Goal: Task Accomplishment & Management: Manage account settings

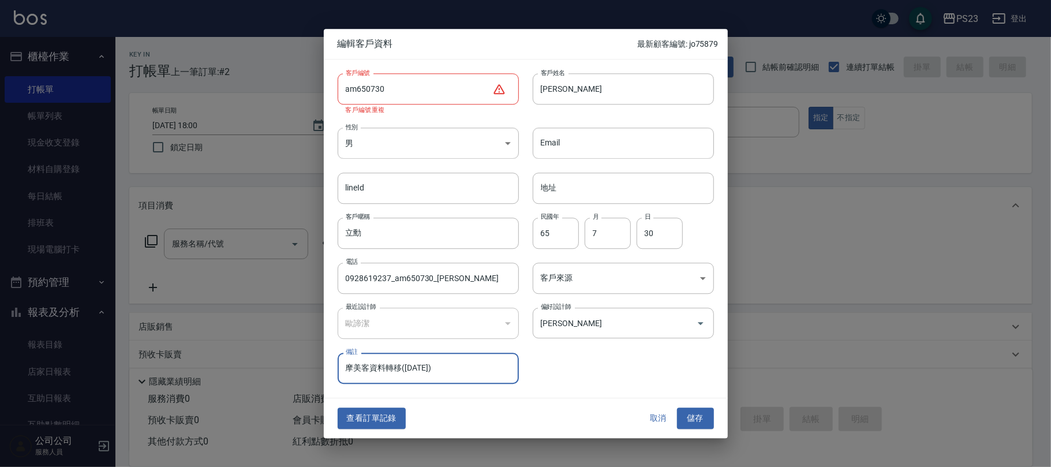
click at [663, 420] on button "取消" at bounding box center [658, 418] width 37 height 21
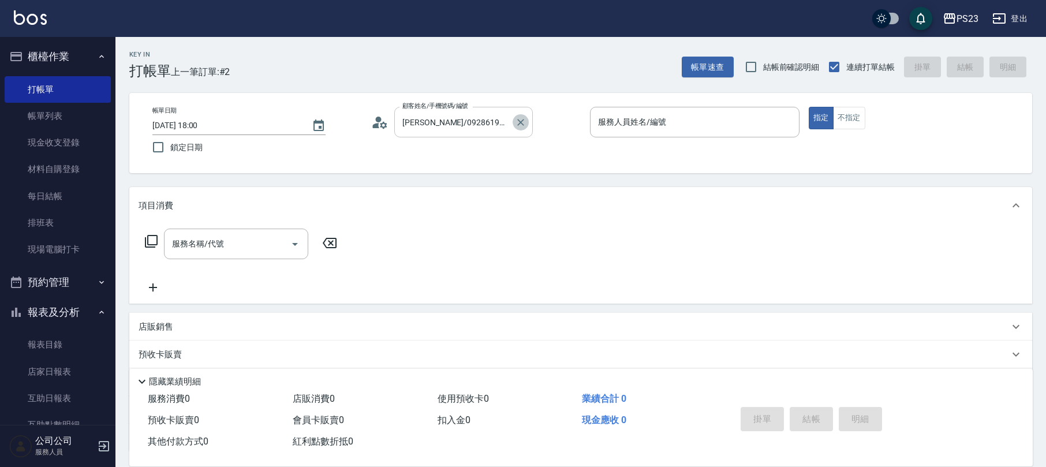
click at [516, 128] on icon "Clear" at bounding box center [521, 123] width 12 height 12
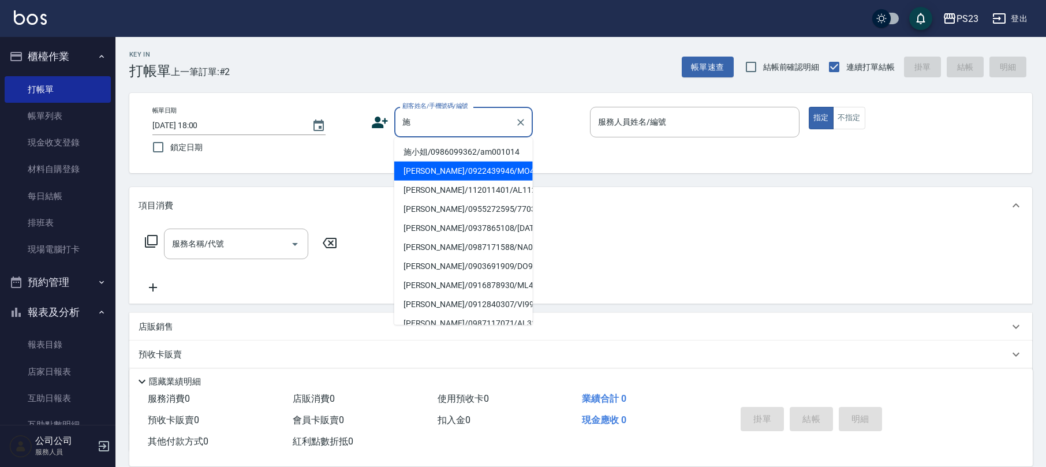
click at [471, 169] on li "[PERSON_NAME]/0922439946/MO413652" at bounding box center [463, 171] width 139 height 19
type input "[PERSON_NAME]/0922439946/MO413652"
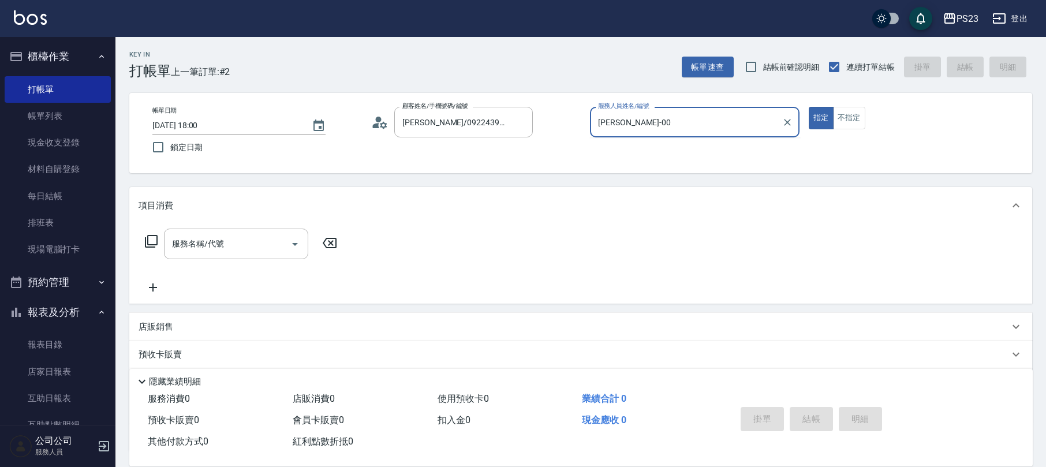
click at [809, 107] on button "指定" at bounding box center [821, 118] width 25 height 23
type input "[PERSON_NAME]-0"
type button "true"
click at [148, 248] on div "服務名稱/代號 服務名稱/代號" at bounding box center [242, 244] width 206 height 31
click at [154, 234] on icon at bounding box center [151, 241] width 14 height 14
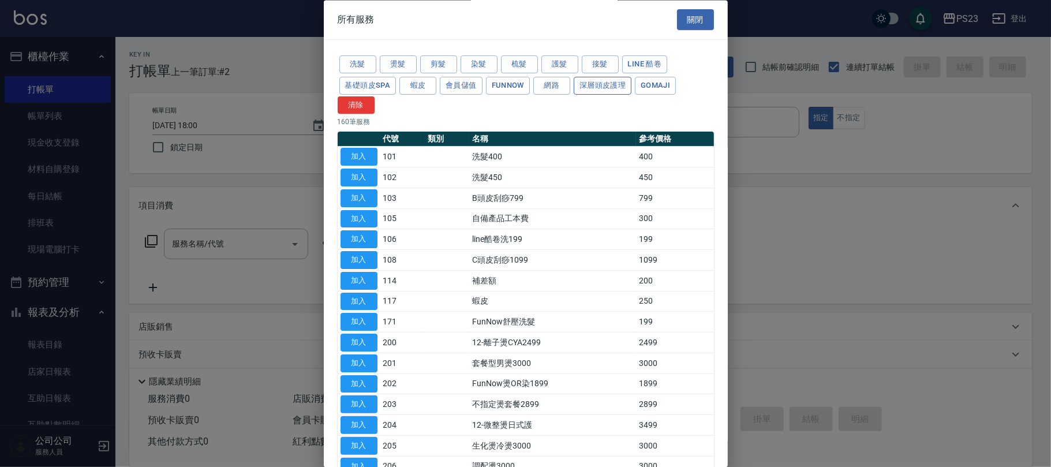
click at [597, 84] on button "深層頭皮護理" at bounding box center [603, 86] width 58 height 18
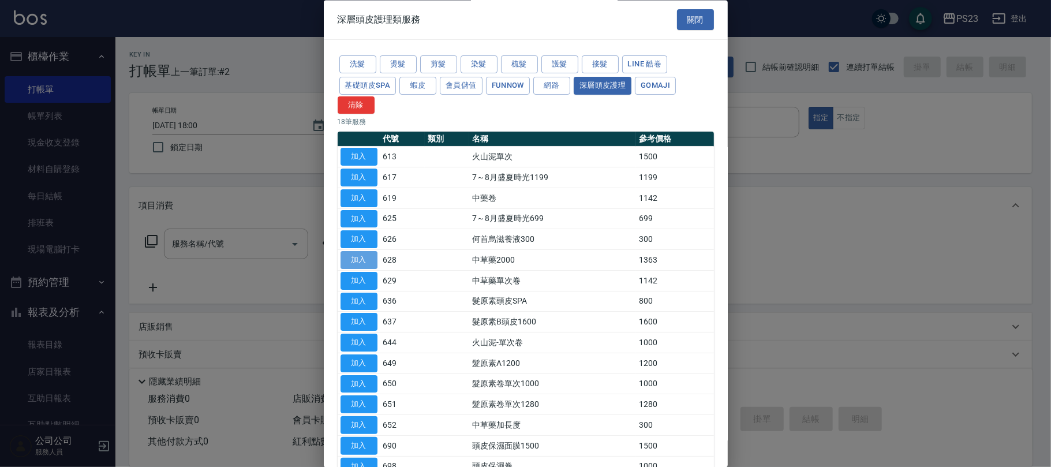
click at [354, 262] on button "加入" at bounding box center [359, 261] width 37 height 18
type input "中草藥2000(628)"
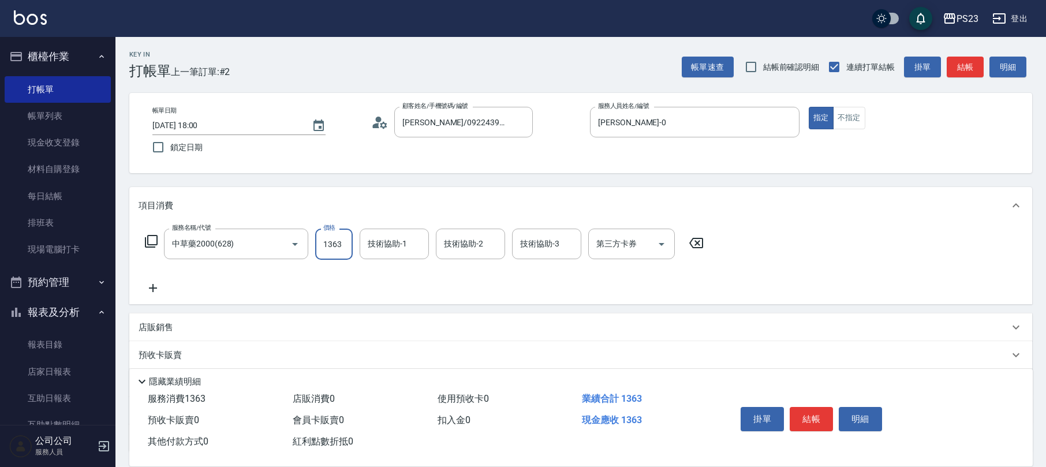
click at [328, 249] on input "1363" at bounding box center [334, 244] width 38 height 31
type input "1500"
type input "ALin-8"
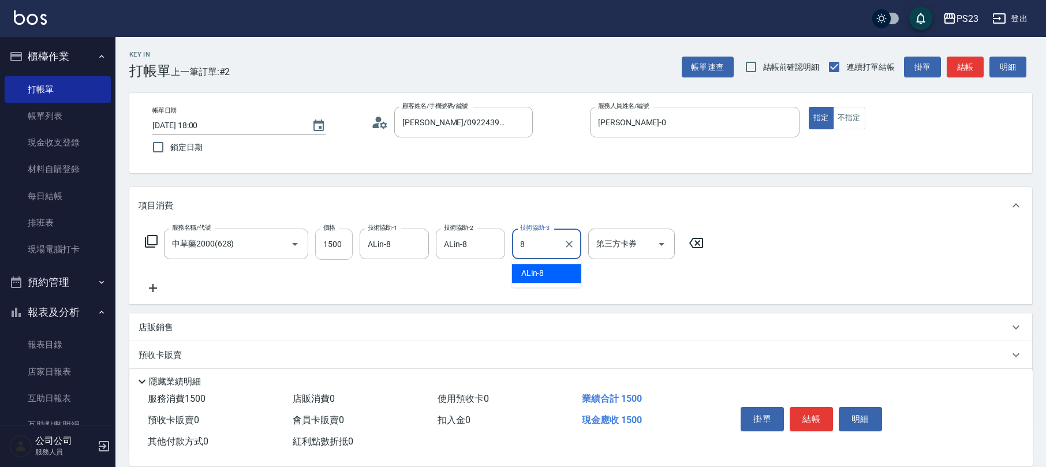
type input "ALin-8"
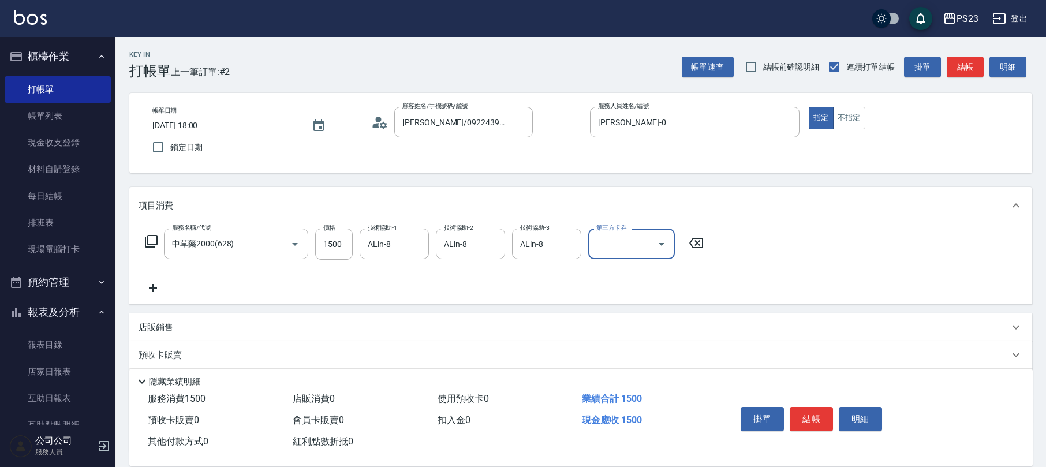
scroll to position [93, 0]
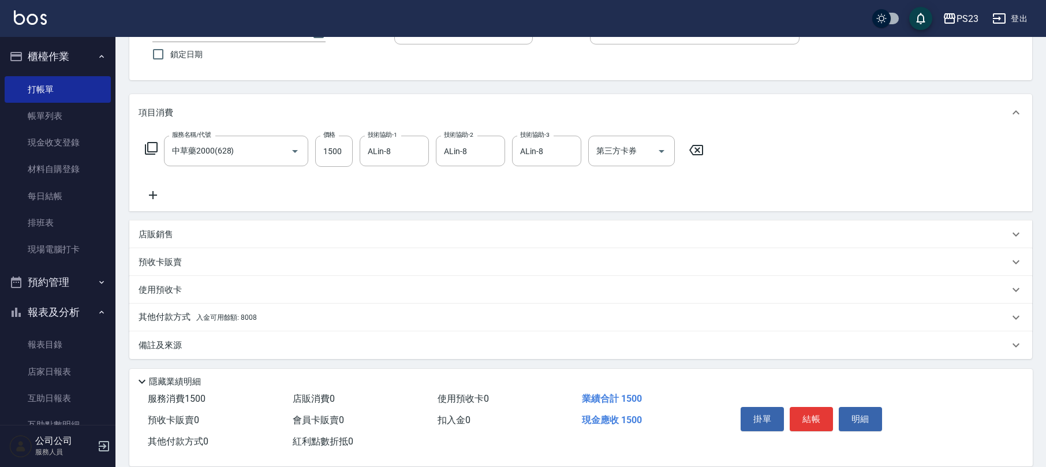
click at [244, 315] on span "入金可用餘額: 8008" at bounding box center [226, 317] width 61 height 8
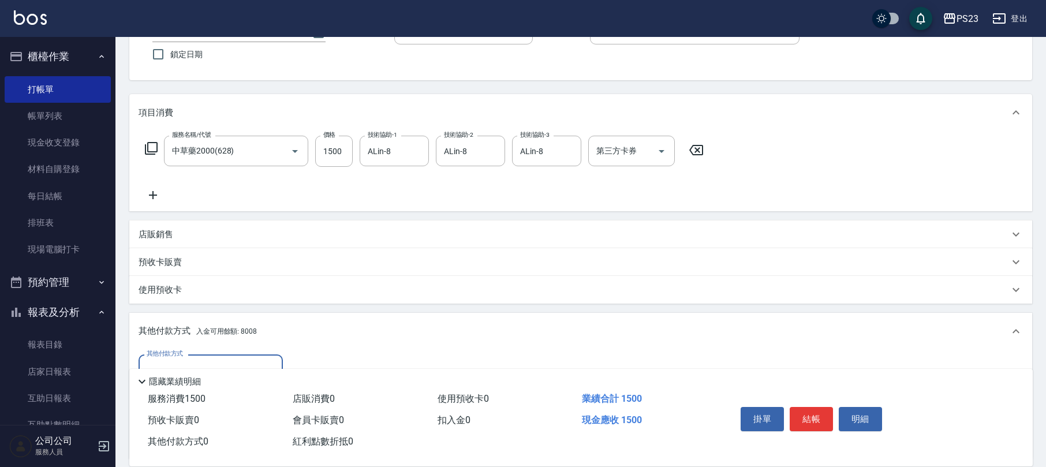
scroll to position [229, 0]
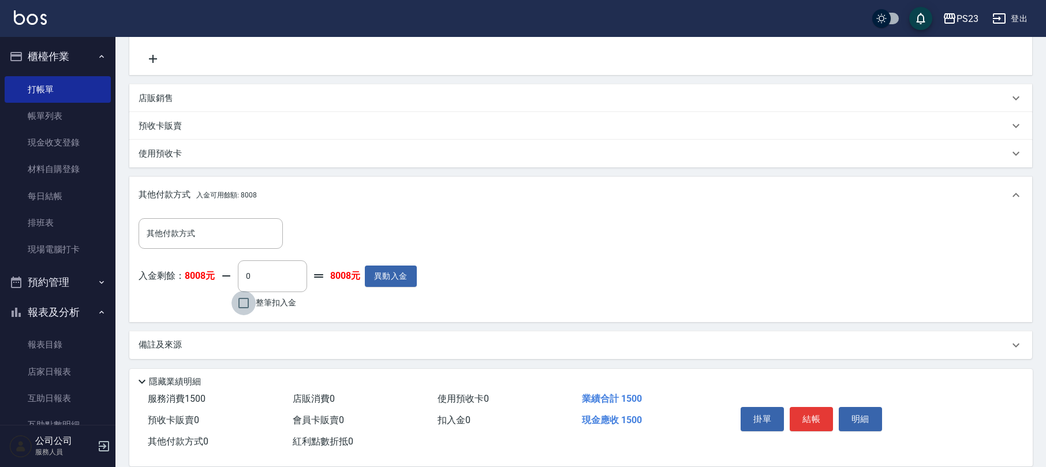
click at [238, 301] on input "整筆扣入金" at bounding box center [243, 303] width 24 height 24
checkbox input "true"
type input "1500"
click at [815, 423] on button "結帳" at bounding box center [811, 419] width 43 height 24
type input "[DATE] 18:58"
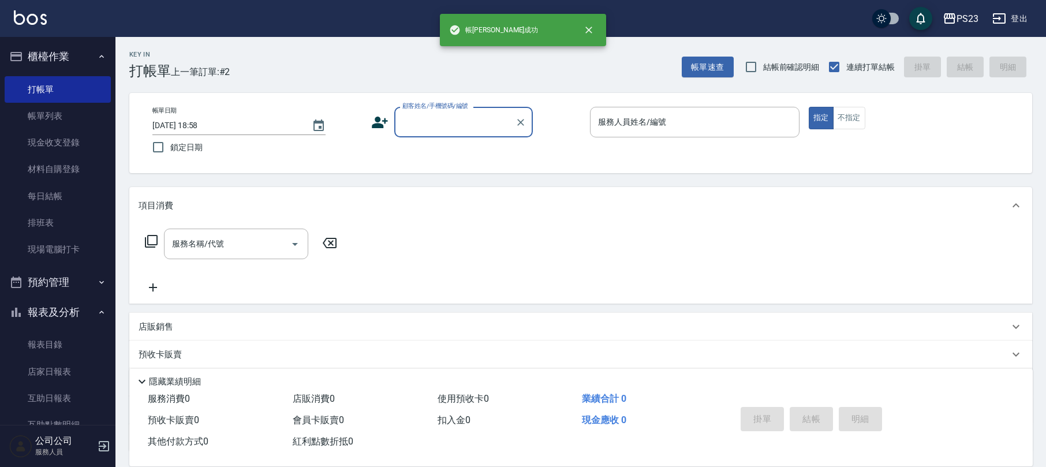
scroll to position [0, 0]
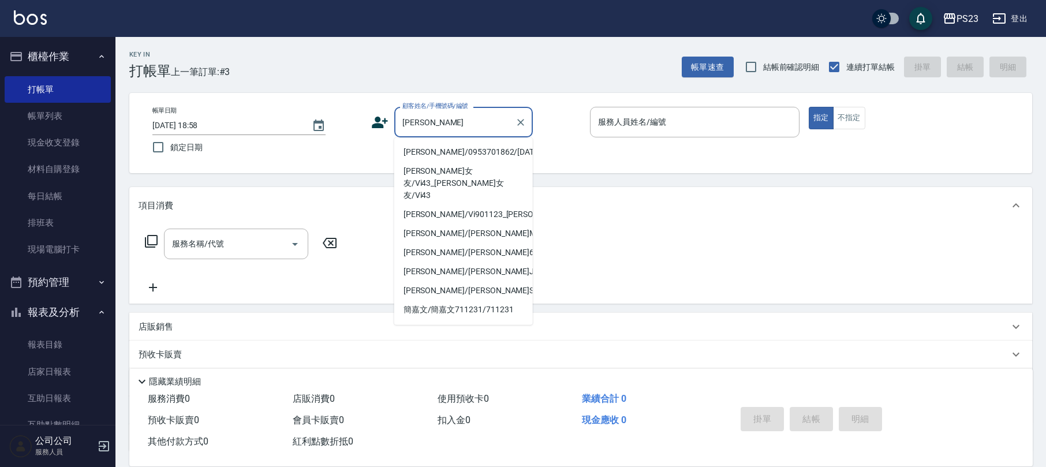
click at [472, 156] on li "[PERSON_NAME]/0953701862/[DATE]" at bounding box center [463, 152] width 139 height 19
type input "[PERSON_NAME]/0953701862/[DATE]"
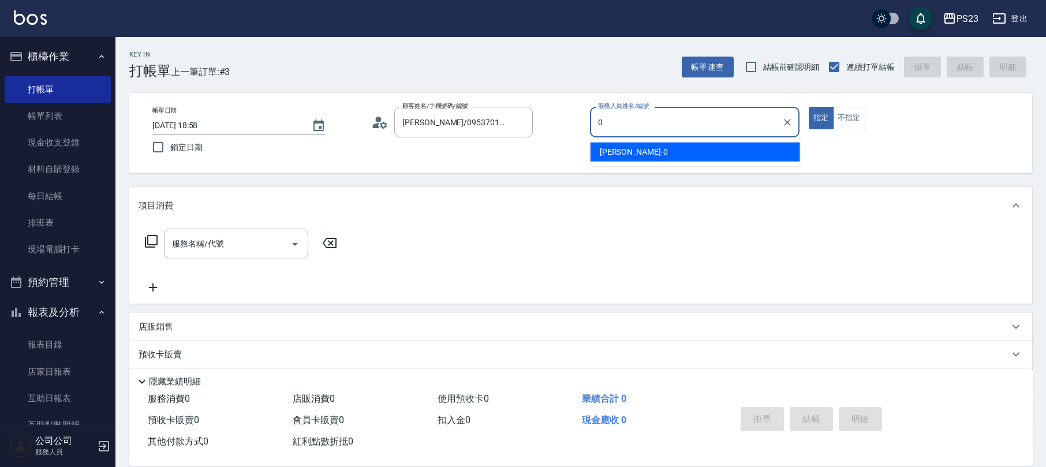
type input "[PERSON_NAME]-0"
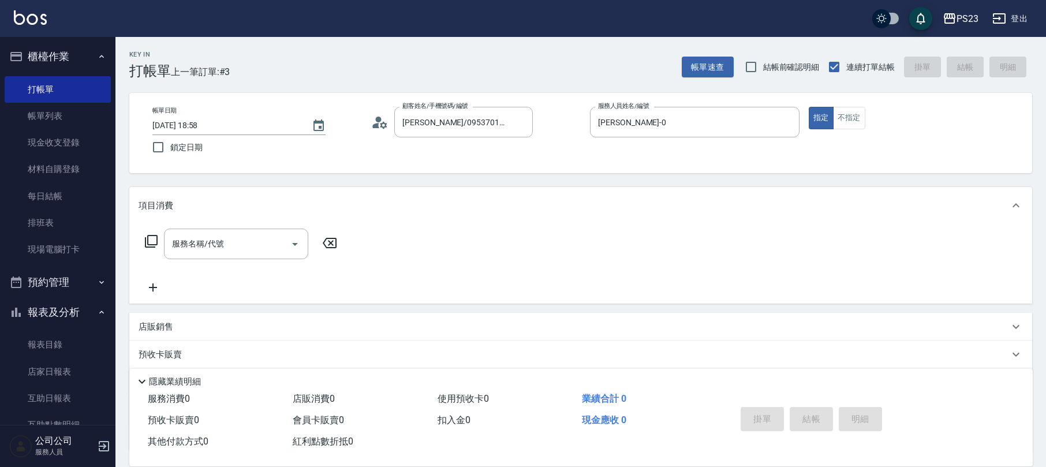
click at [157, 239] on icon at bounding box center [151, 241] width 13 height 13
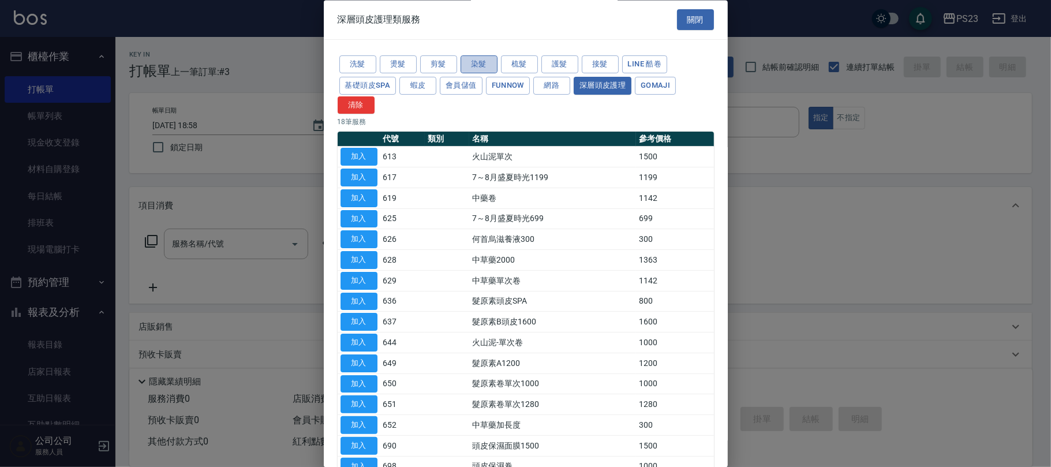
click at [492, 62] on button "染髮" at bounding box center [479, 65] width 37 height 18
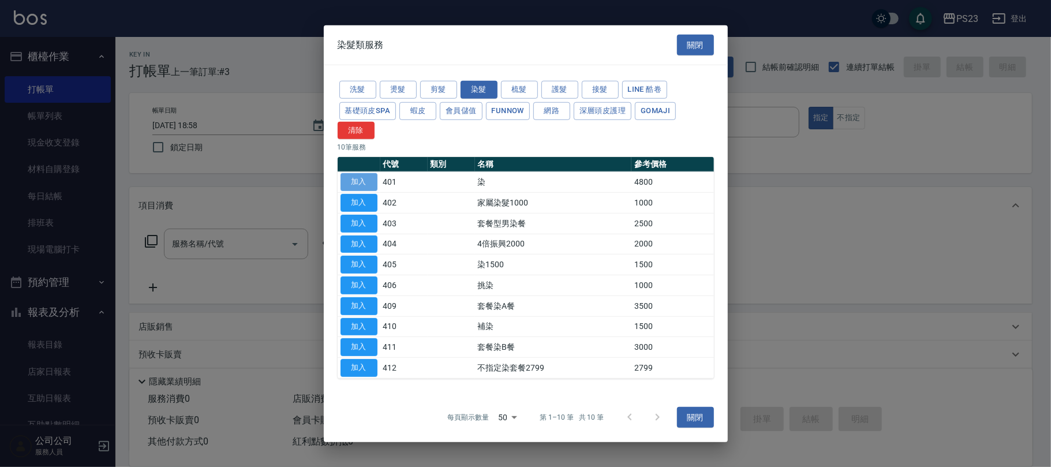
click at [344, 182] on button "加入" at bounding box center [359, 182] width 37 height 18
type input "染(401)"
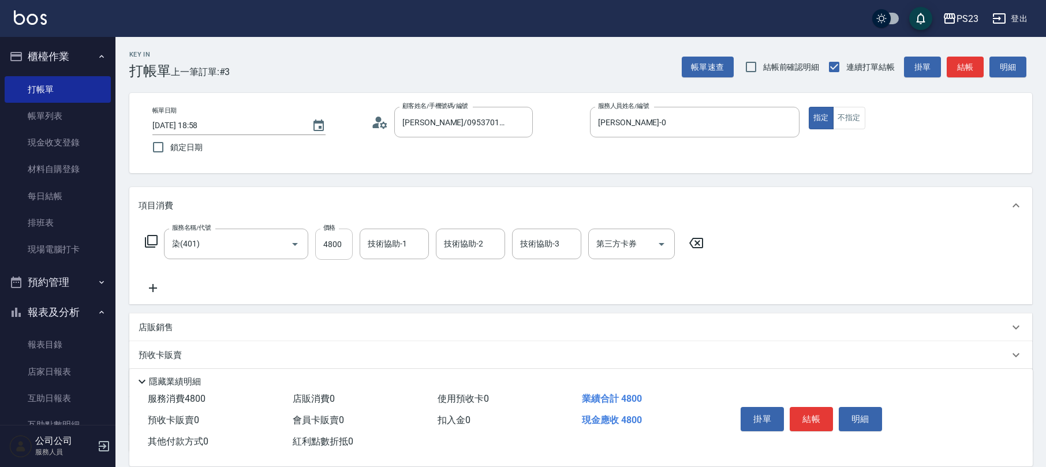
click at [328, 236] on input "4800" at bounding box center [334, 244] width 38 height 31
type input "44100"
type input "[PERSON_NAME]-0"
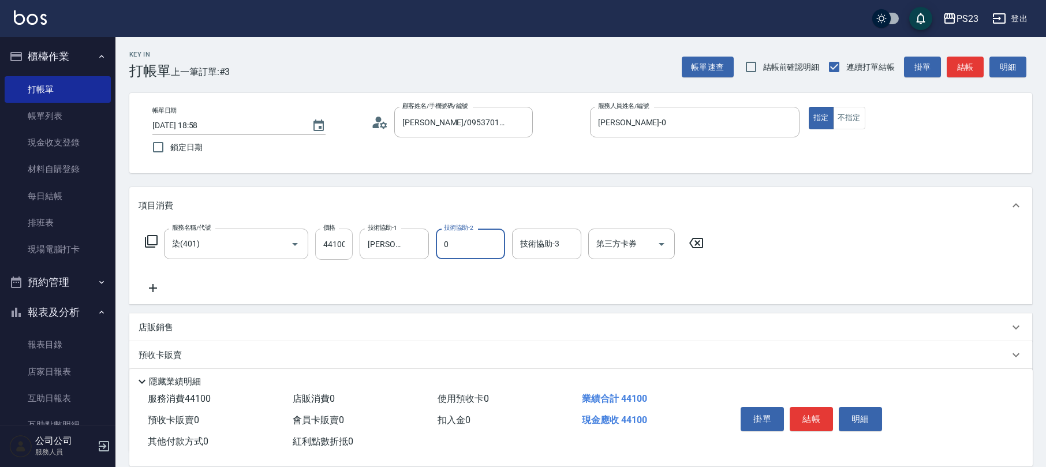
type input "[PERSON_NAME]-0"
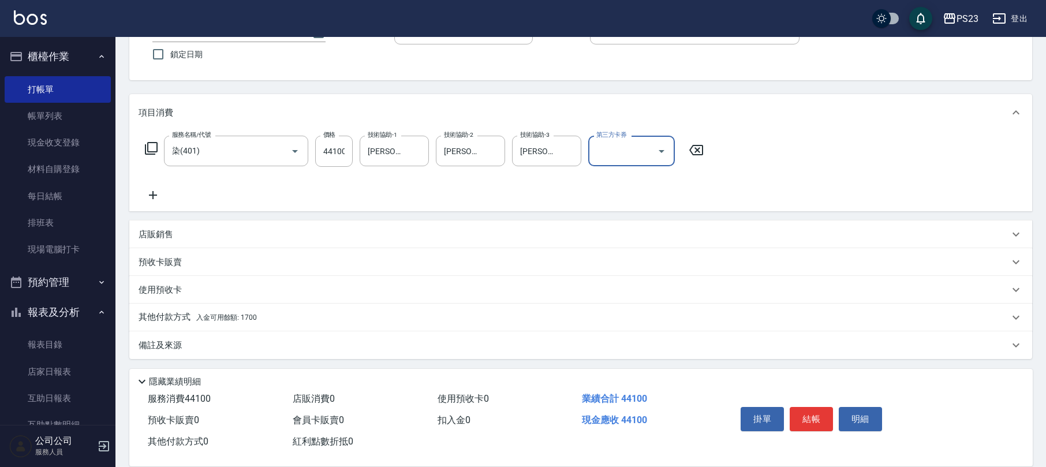
click at [234, 312] on p "其他付款方式 入金可用餘額: 1700" at bounding box center [198, 317] width 118 height 13
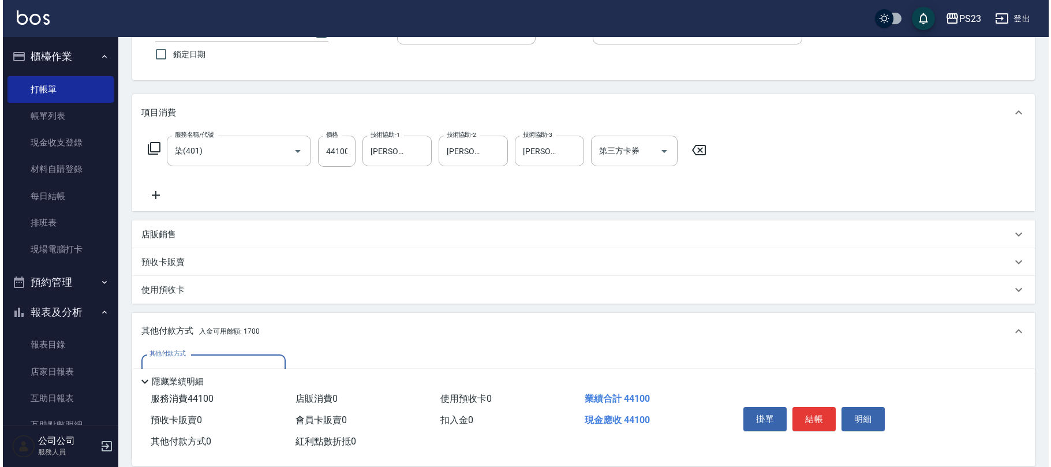
scroll to position [170, 0]
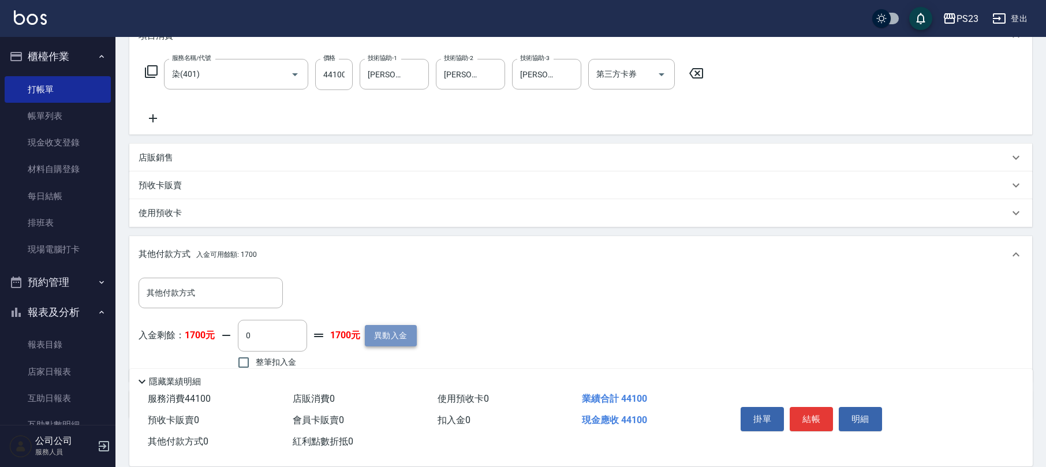
click at [388, 333] on button "異動入金" at bounding box center [391, 335] width 52 height 21
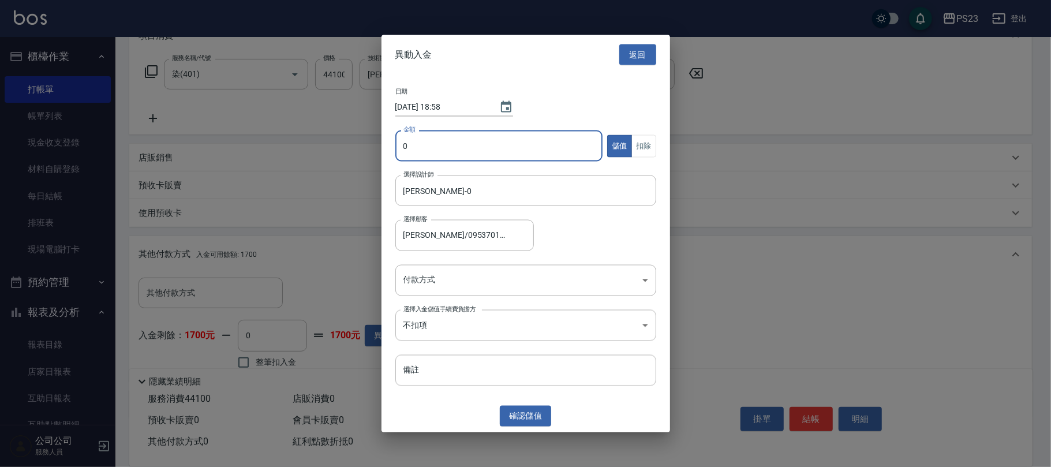
click at [401, 157] on input "0" at bounding box center [499, 145] width 208 height 31
type input "6000"
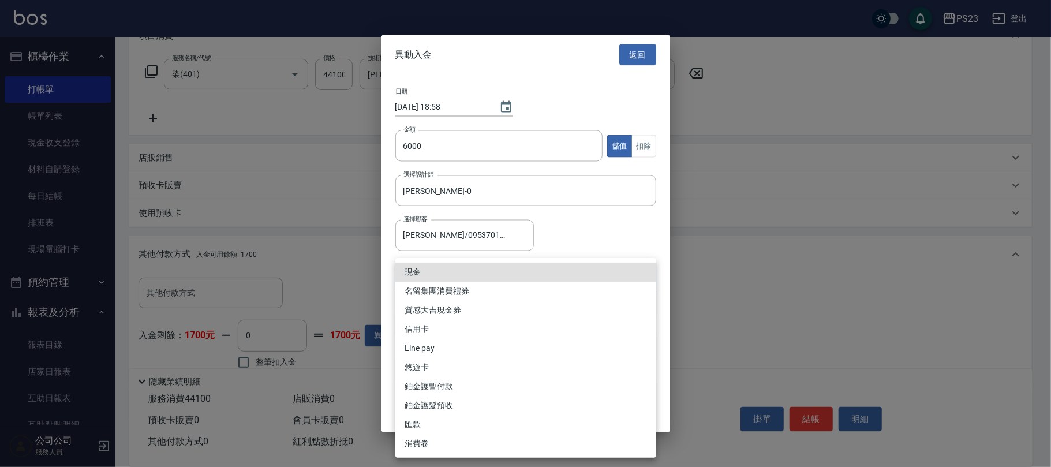
click at [450, 271] on body "PS23 登出 櫃檯作業 打帳單 帳單列表 現金收支登錄 材料自購登錄 每日結帳 排班表 現場電腦打卡 預約管理 預約管理 單日預約紀錄 單週預約紀錄 報表及…" at bounding box center [525, 178] width 1051 height 697
click at [432, 322] on li "信用卡" at bounding box center [525, 329] width 261 height 19
type input "信用卡"
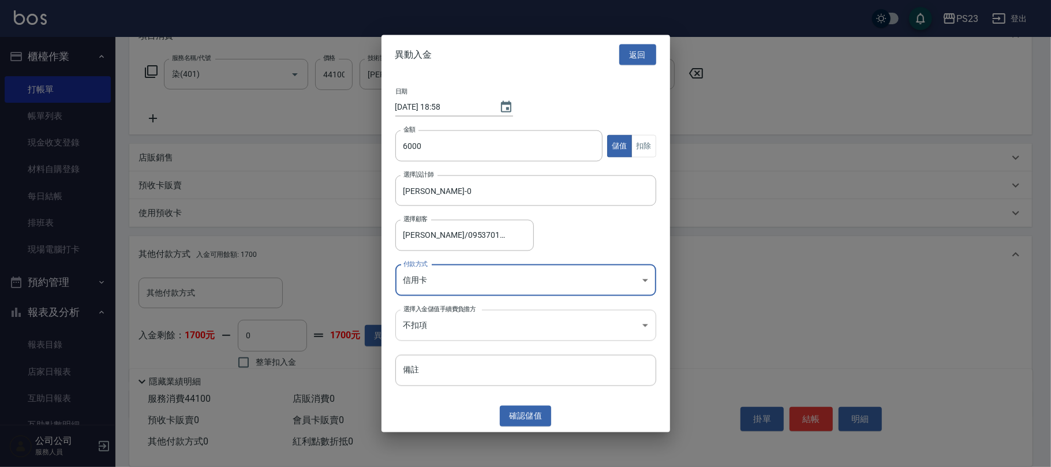
click at [469, 324] on body "PS23 登出 櫃檯作業 打帳單 帳單列表 現金收支登錄 材料自購登錄 每日結帳 排班表 現場電腦打卡 預約管理 預約管理 單日預約紀錄 單週預約紀錄 報表及…" at bounding box center [525, 178] width 1051 height 697
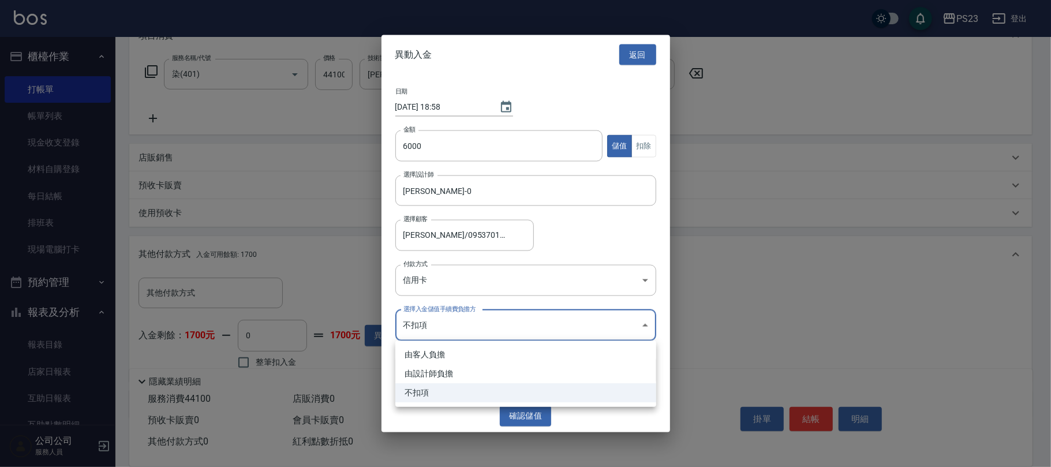
click at [449, 375] on li "由設計師負擔" at bounding box center [525, 373] width 261 height 19
type input "BYDESIGNER"
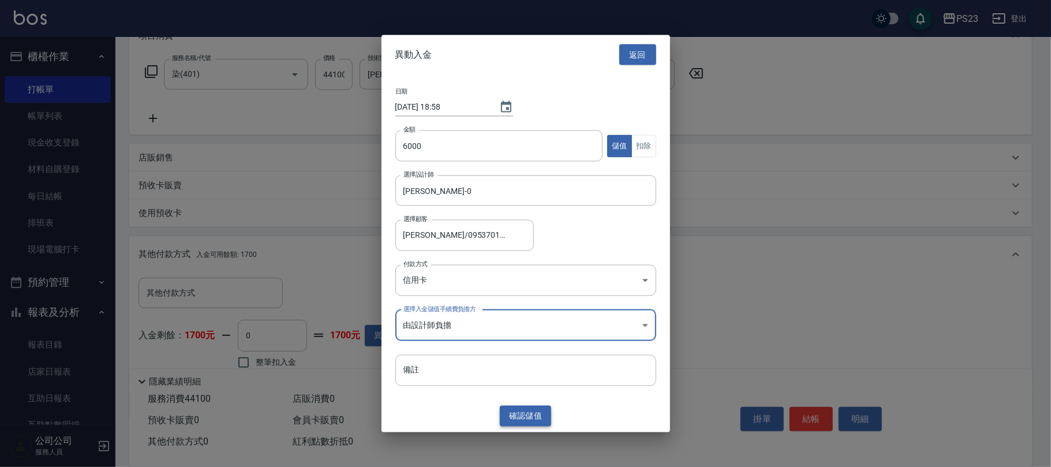
click at [521, 412] on button "確認 儲值" at bounding box center [526, 415] width 52 height 21
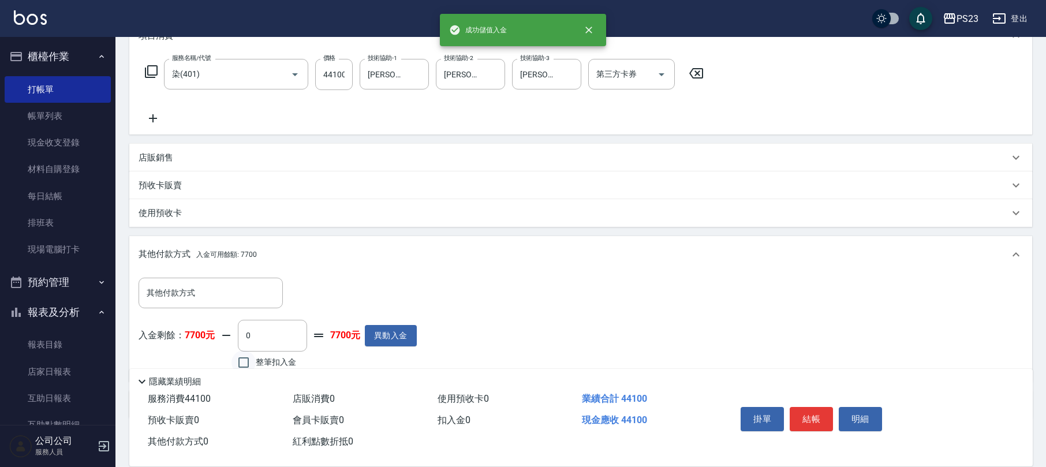
click at [243, 354] on input "整筆扣入金" at bounding box center [243, 362] width 24 height 24
checkbox input "true"
type input "7700"
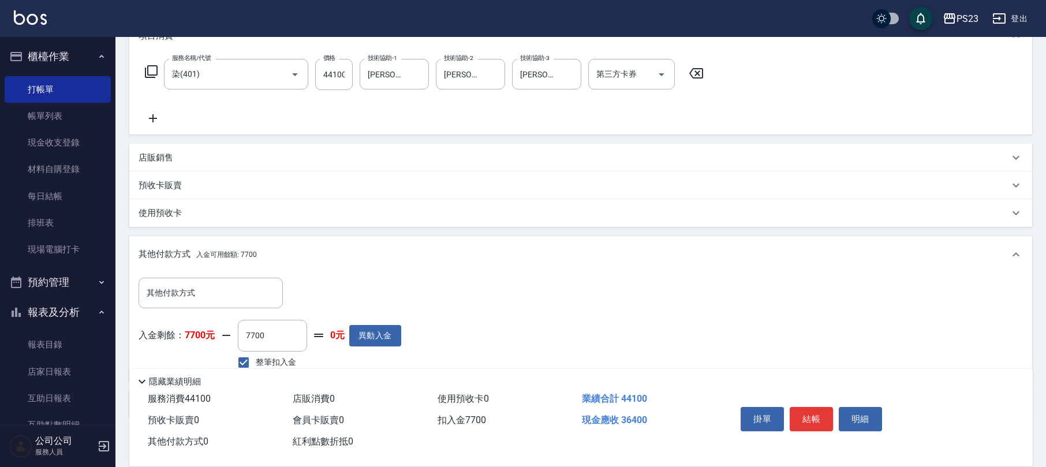
scroll to position [16, 0]
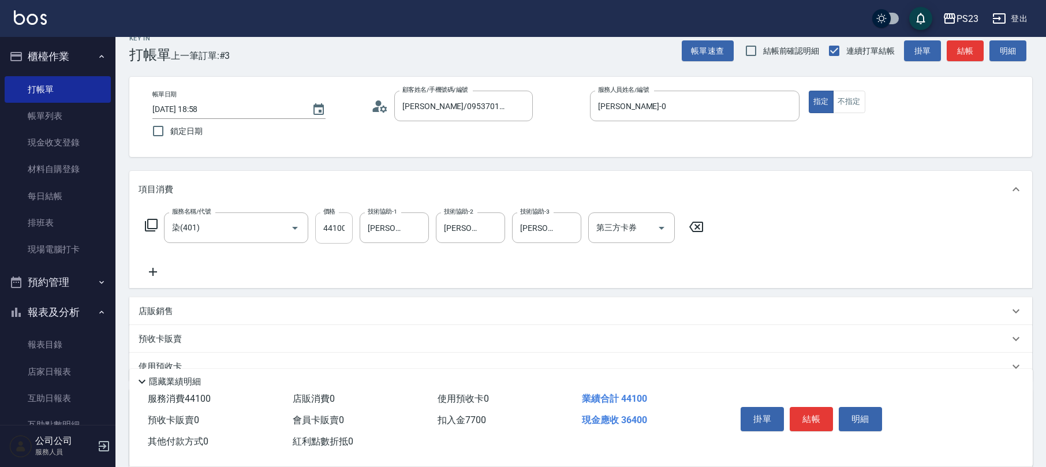
click at [330, 227] on input "44100" at bounding box center [334, 227] width 38 height 31
type input "4"
type input "0"
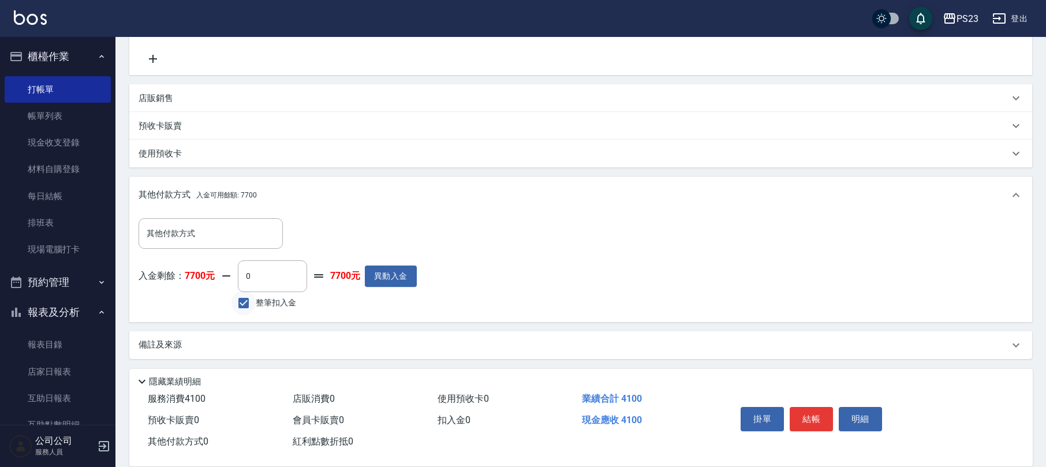
type input "4100"
click at [243, 296] on input "整筆扣入金" at bounding box center [243, 303] width 24 height 24
checkbox input "true"
type input "4100"
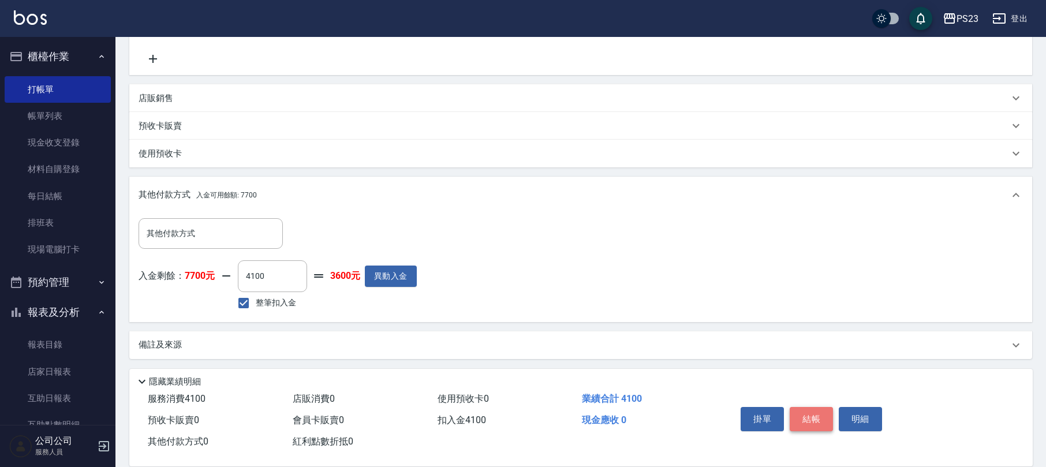
click at [816, 414] on button "結帳" at bounding box center [811, 419] width 43 height 24
type input "[DATE] 18:59"
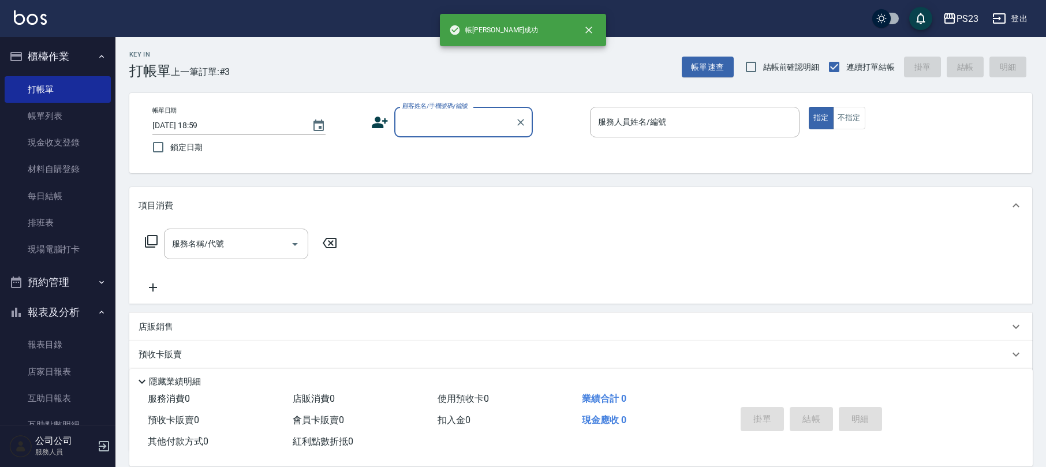
scroll to position [0, 0]
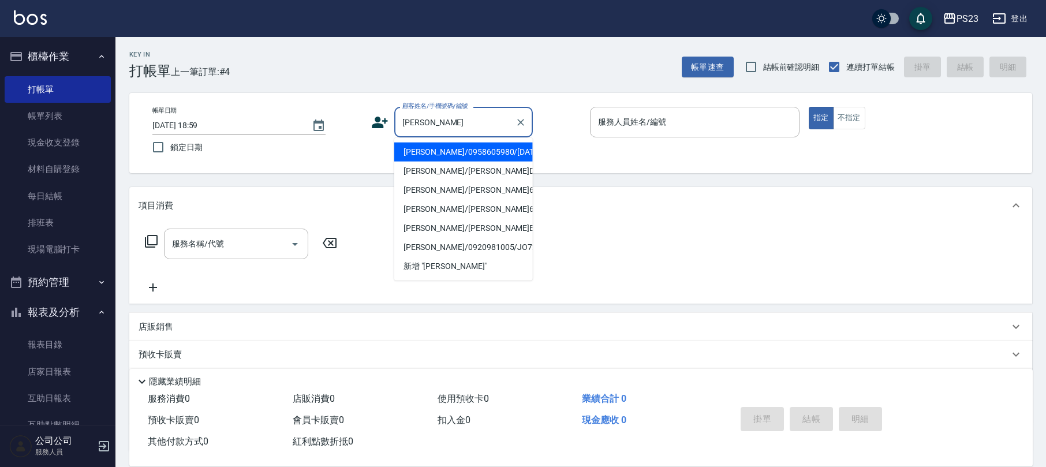
click at [469, 149] on li "[PERSON_NAME]/0958605980/[DATE]" at bounding box center [463, 152] width 139 height 19
type input "[PERSON_NAME]/0958605980/[DATE]"
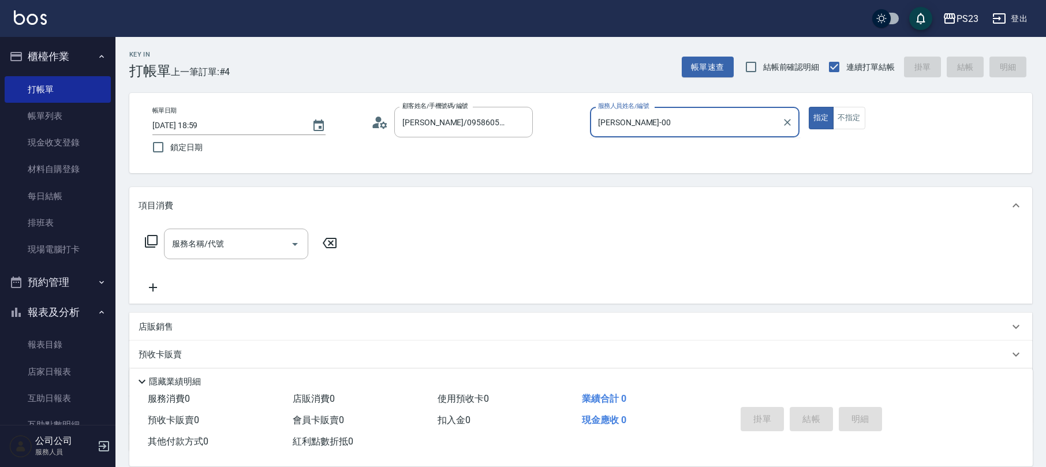
click at [809, 107] on button "指定" at bounding box center [821, 118] width 25 height 23
type input "[PERSON_NAME]-0"
click at [158, 238] on icon at bounding box center [151, 241] width 14 height 14
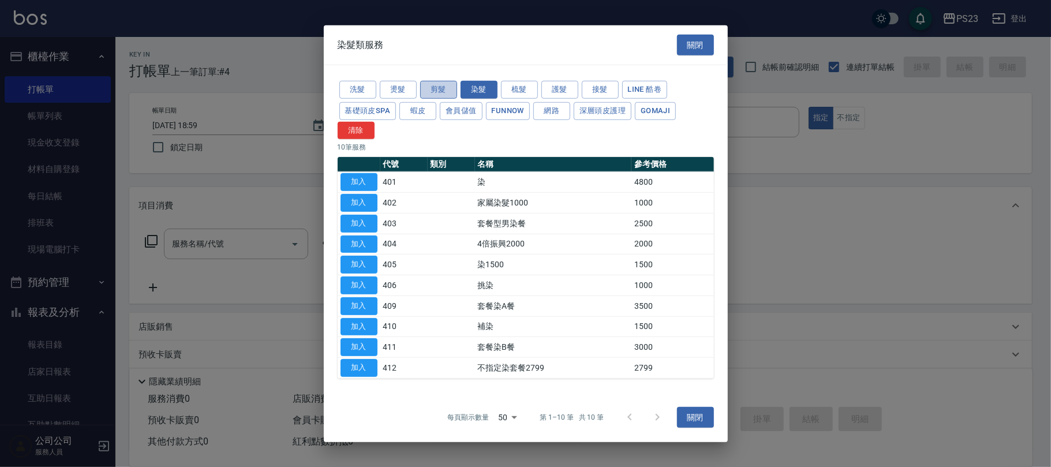
click at [439, 89] on button "剪髮" at bounding box center [438, 90] width 37 height 18
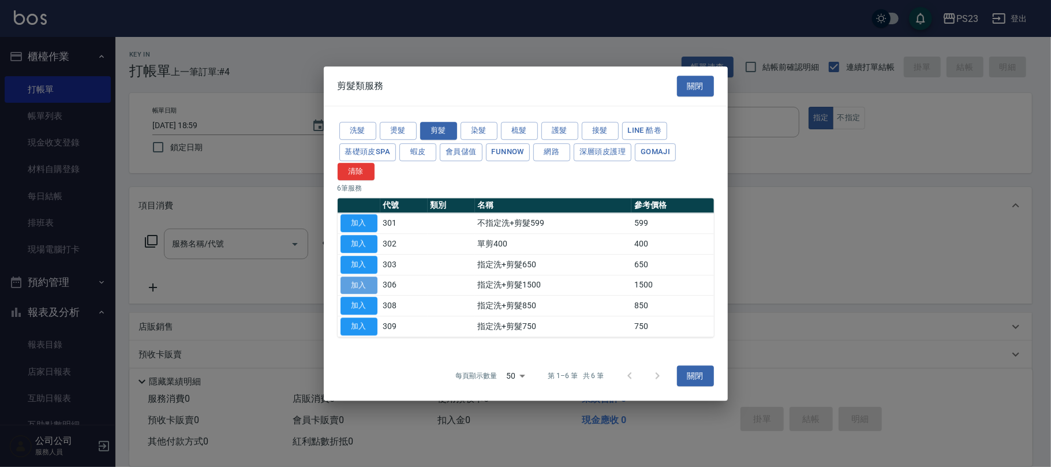
click at [359, 282] on button "加入" at bounding box center [359, 286] width 37 height 18
type input "指定洗+剪髮1500(306)"
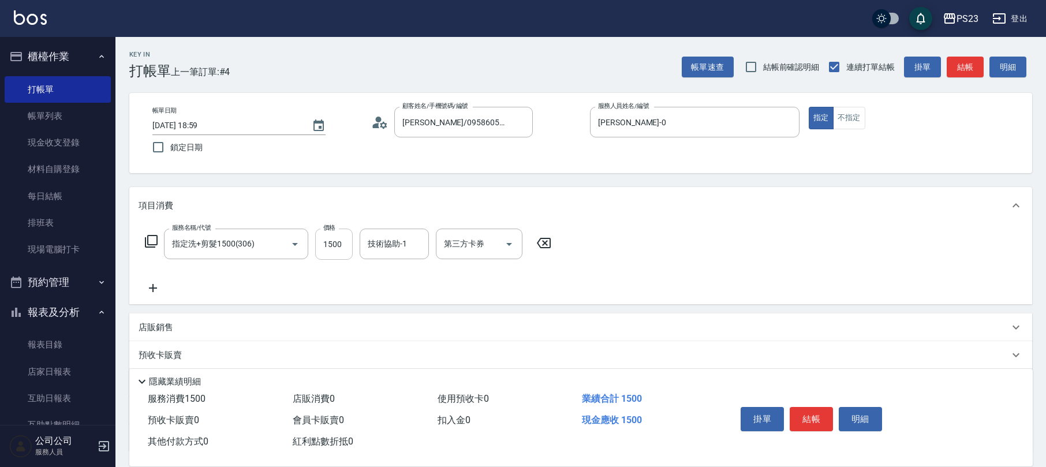
click at [340, 242] on input "1500" at bounding box center [334, 244] width 38 height 31
type input "1200"
click at [399, 250] on input "技術協助-1" at bounding box center [394, 244] width 59 height 20
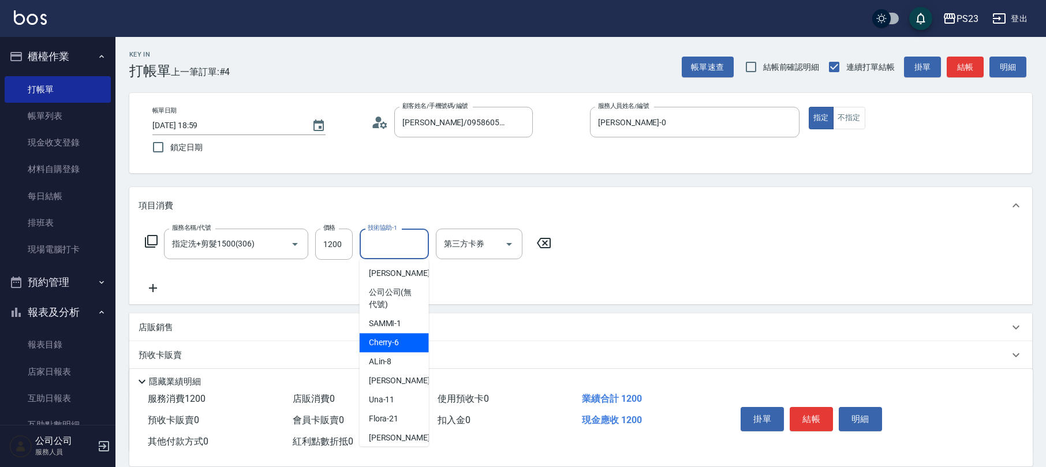
scroll to position [82, 0]
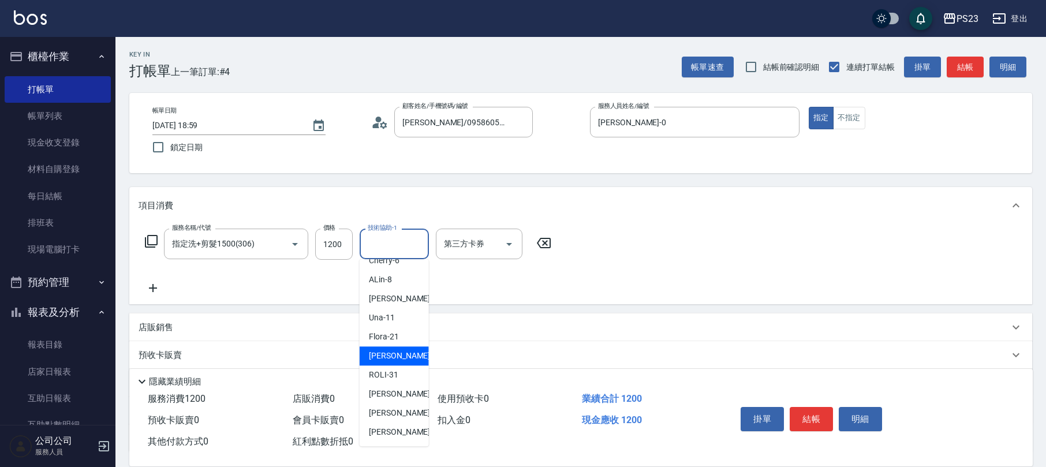
click at [389, 350] on span "青惠 -26" at bounding box center [405, 356] width 73 height 12
type input "青惠-26"
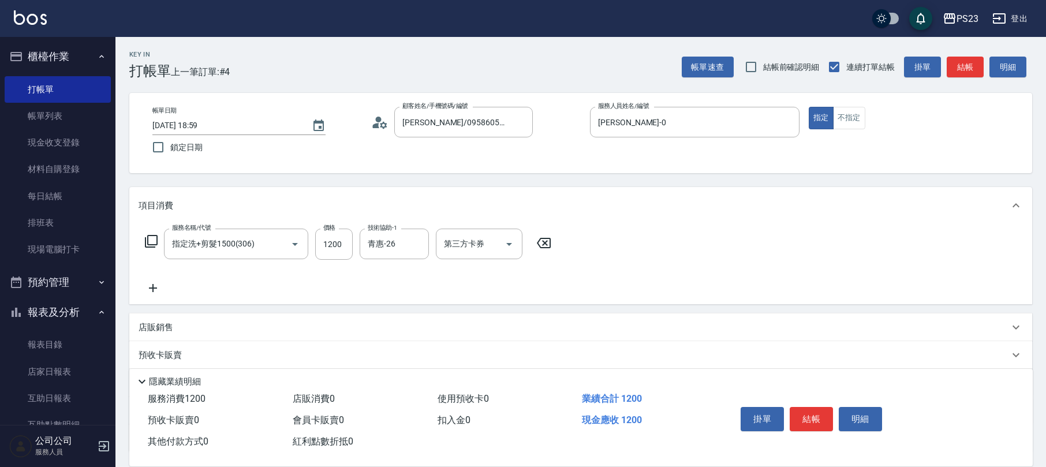
click at [151, 241] on icon at bounding box center [151, 241] width 14 height 14
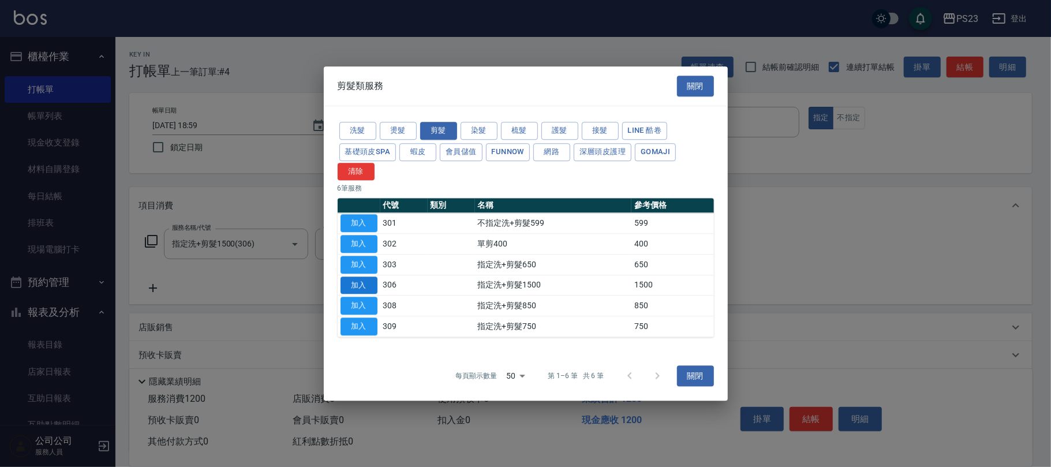
click at [365, 290] on button "加入" at bounding box center [359, 286] width 37 height 18
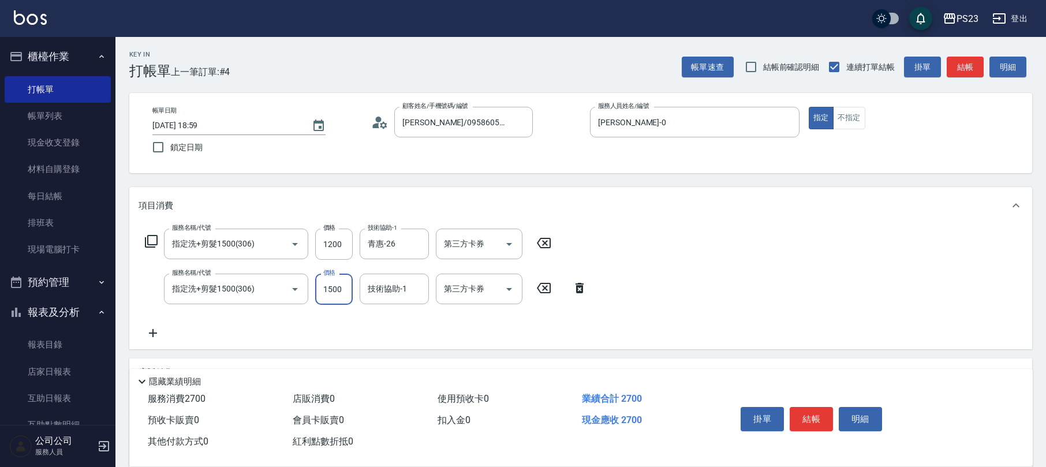
click at [336, 287] on input "1500" at bounding box center [334, 289] width 38 height 31
type input "1200"
type input "青惠-26"
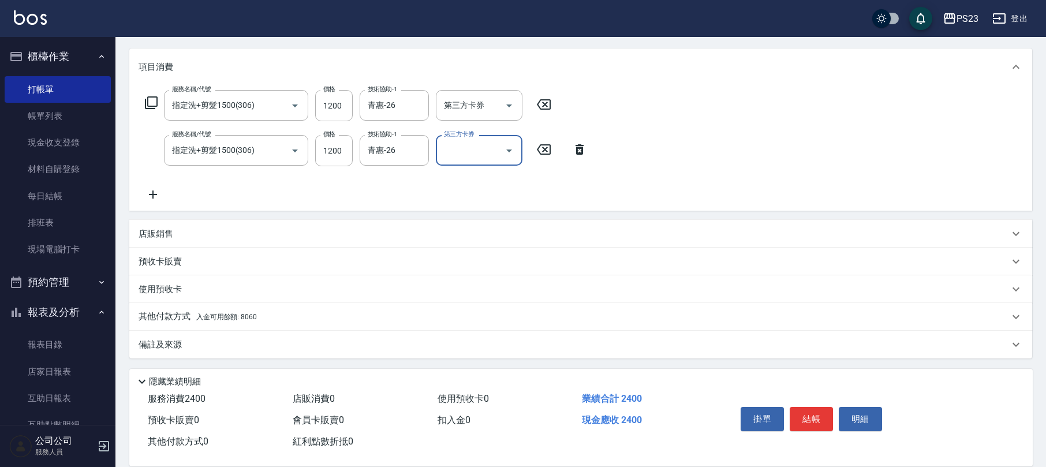
click at [262, 311] on div "其他付款方式 入金可用餘額: 8060" at bounding box center [574, 317] width 871 height 13
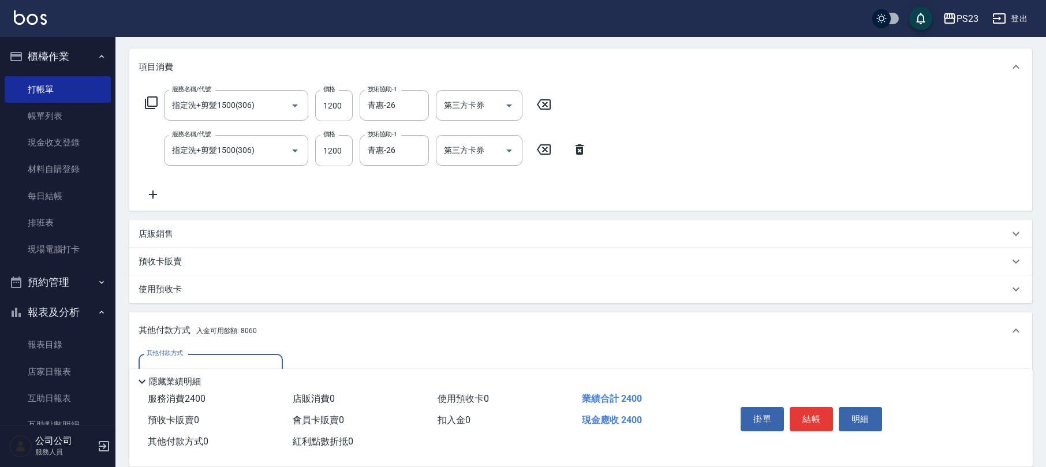
scroll to position [274, 0]
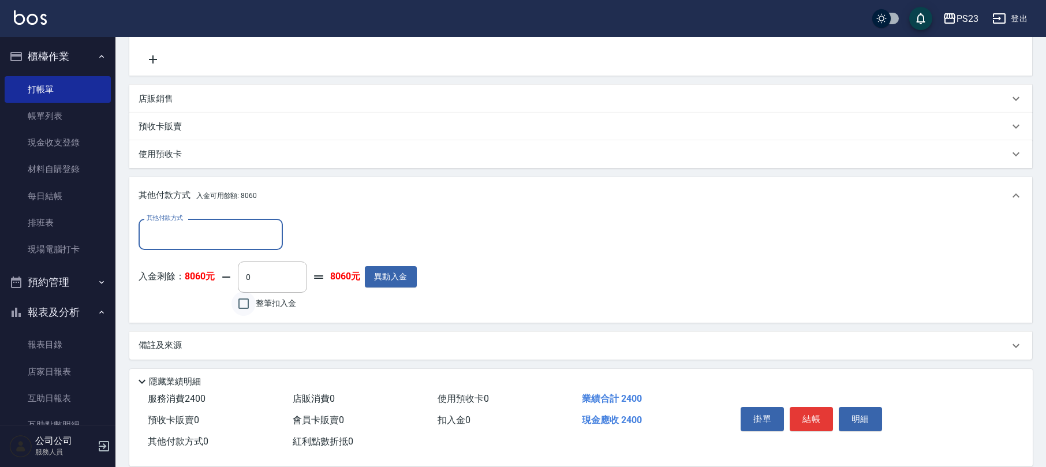
click at [237, 299] on input "整筆扣入金" at bounding box center [243, 304] width 24 height 24
checkbox input "true"
type input "2400"
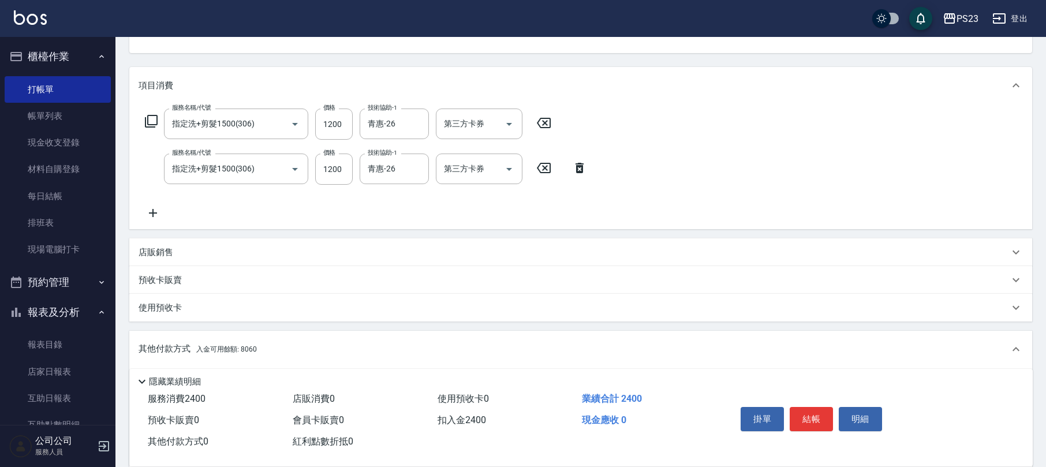
scroll to position [43, 0]
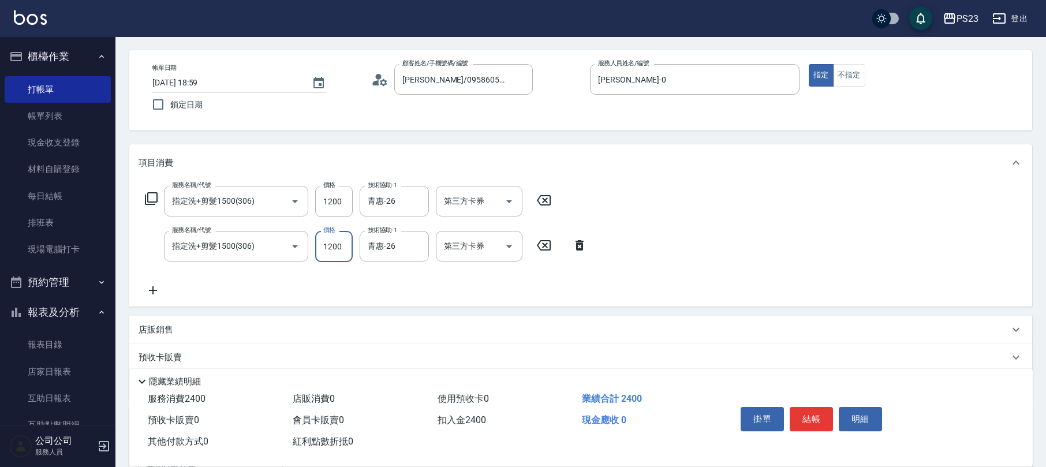
click at [331, 240] on input "1200" at bounding box center [334, 246] width 38 height 31
type input "1"
type input "0"
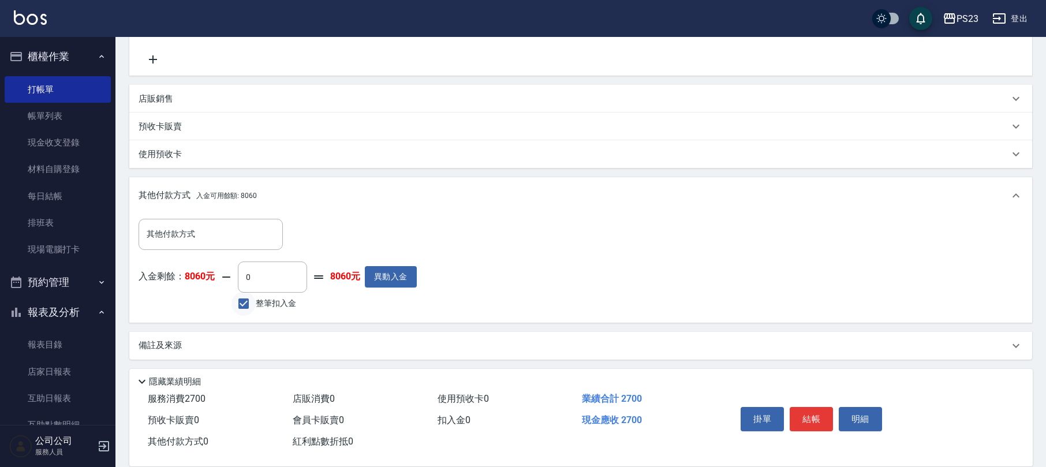
type input "1500"
click at [248, 303] on input "整筆扣入金" at bounding box center [243, 304] width 24 height 24
click at [247, 301] on input "整筆扣入金" at bounding box center [243, 304] width 24 height 24
checkbox input "true"
type input "2700"
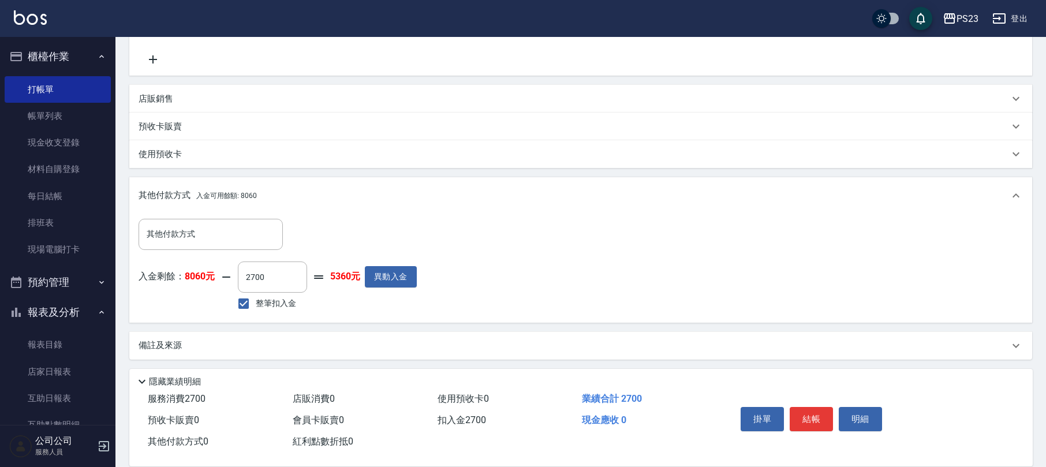
click at [805, 402] on div "掛單 結帳 明細" at bounding box center [811, 420] width 151 height 36
click at [813, 420] on button "結帳" at bounding box center [811, 419] width 43 height 24
type input "[DATE] 19:01"
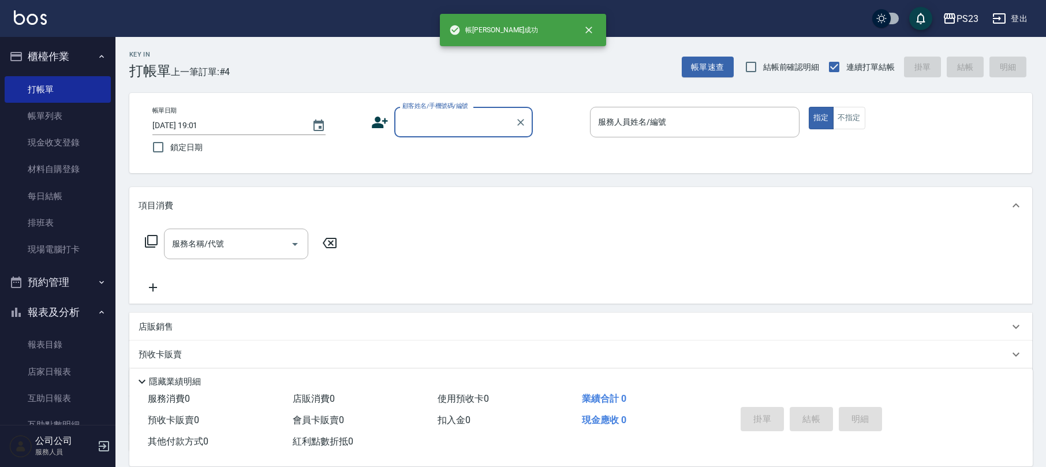
scroll to position [0, 0]
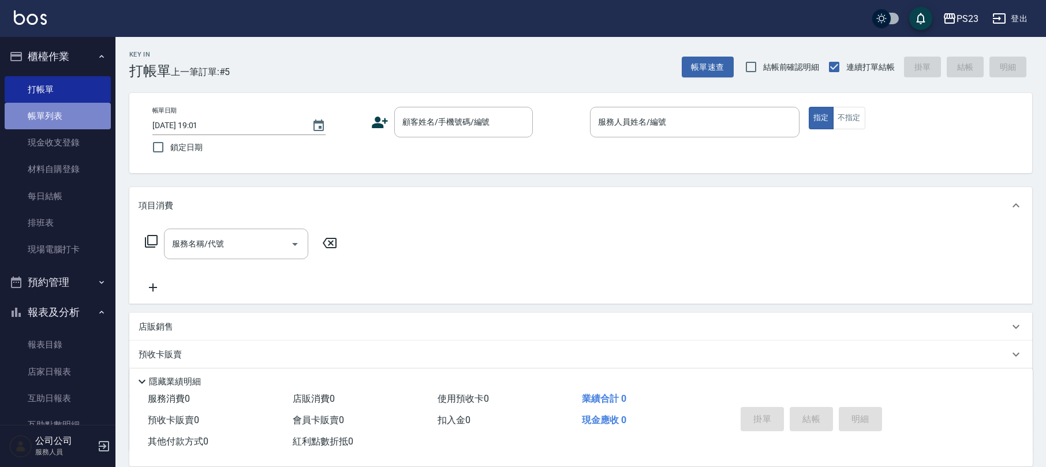
click at [67, 127] on link "帳單列表" at bounding box center [58, 116] width 106 height 27
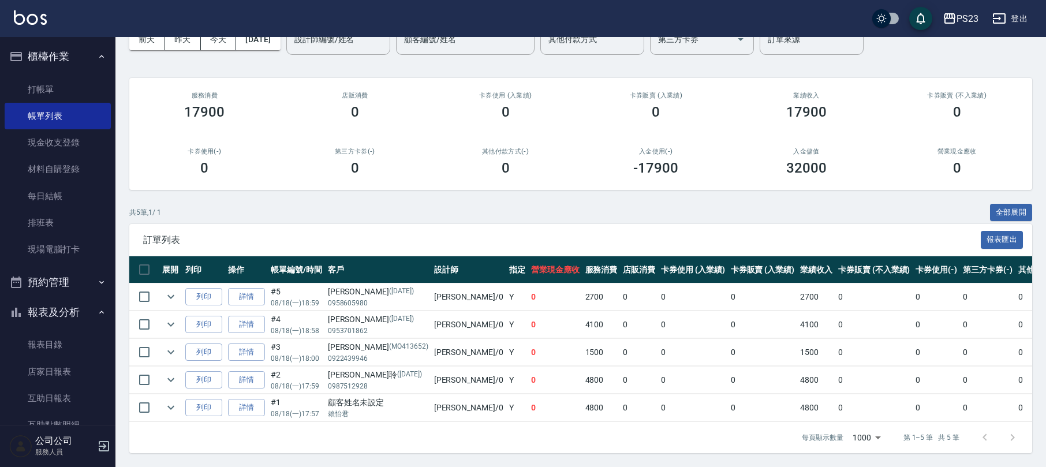
scroll to position [154, 0]
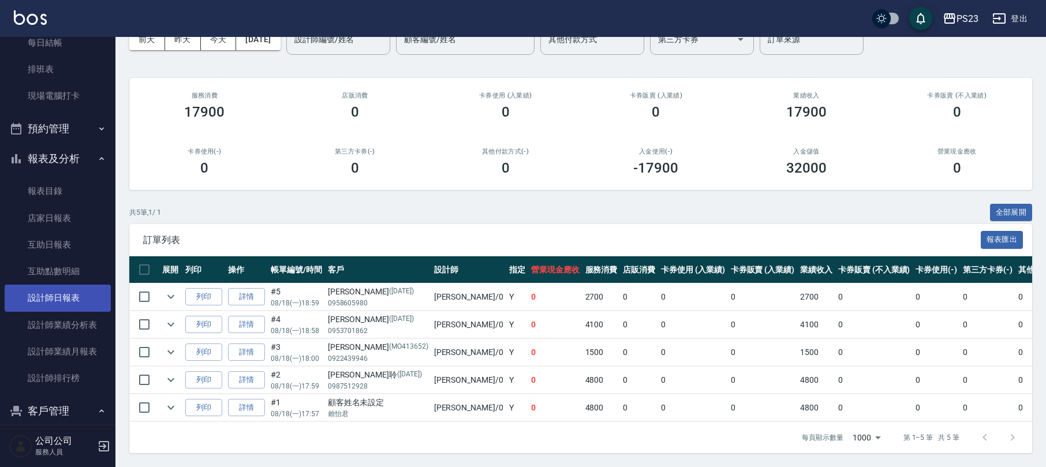
click at [75, 298] on link "設計師日報表" at bounding box center [58, 298] width 106 height 27
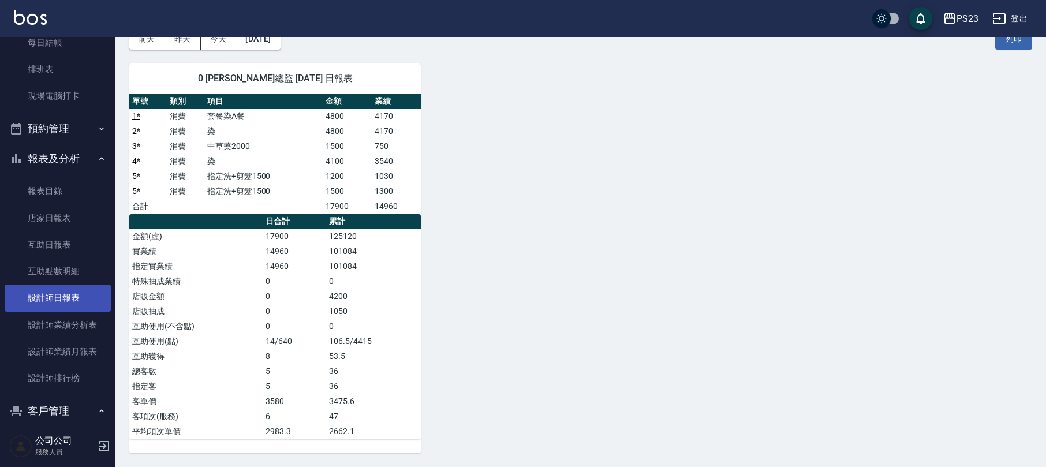
scroll to position [204, 0]
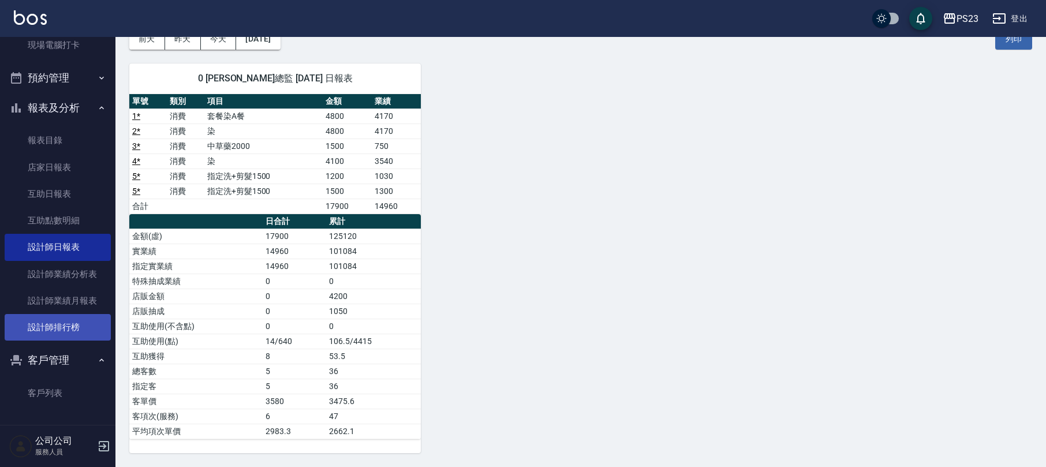
click at [58, 317] on link "設計師排行榜" at bounding box center [58, 327] width 106 height 27
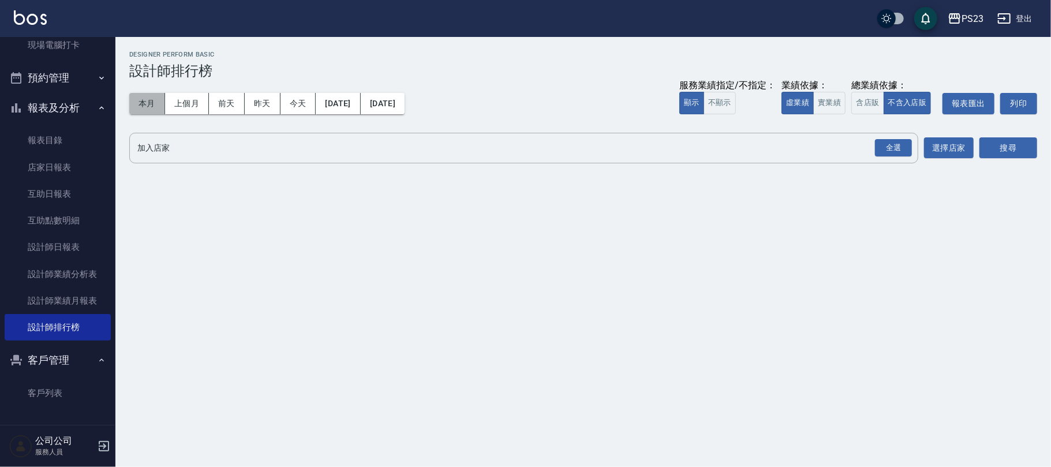
click at [139, 93] on button "本月" at bounding box center [147, 103] width 36 height 21
click at [894, 146] on div "全選" at bounding box center [893, 148] width 37 height 18
click at [861, 96] on button "含店販" at bounding box center [867, 103] width 32 height 23
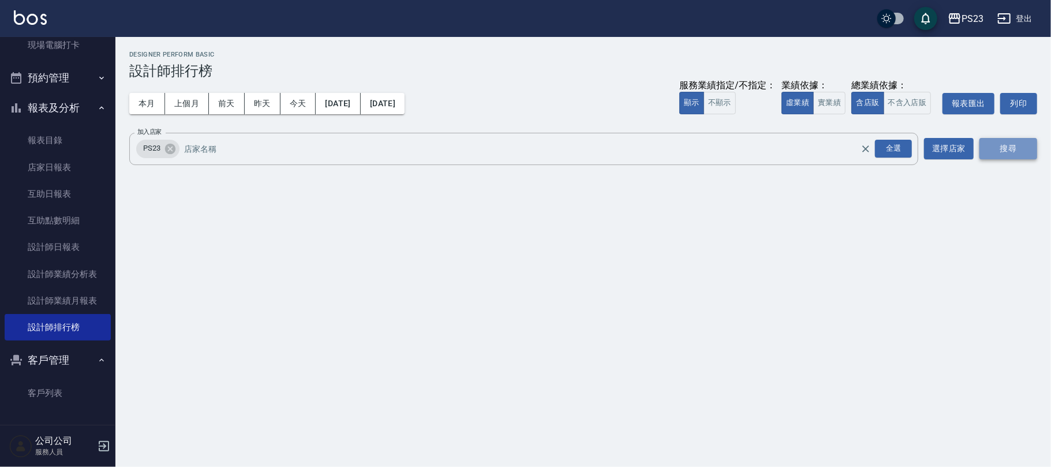
click at [1003, 139] on button "搜尋" at bounding box center [1009, 148] width 58 height 21
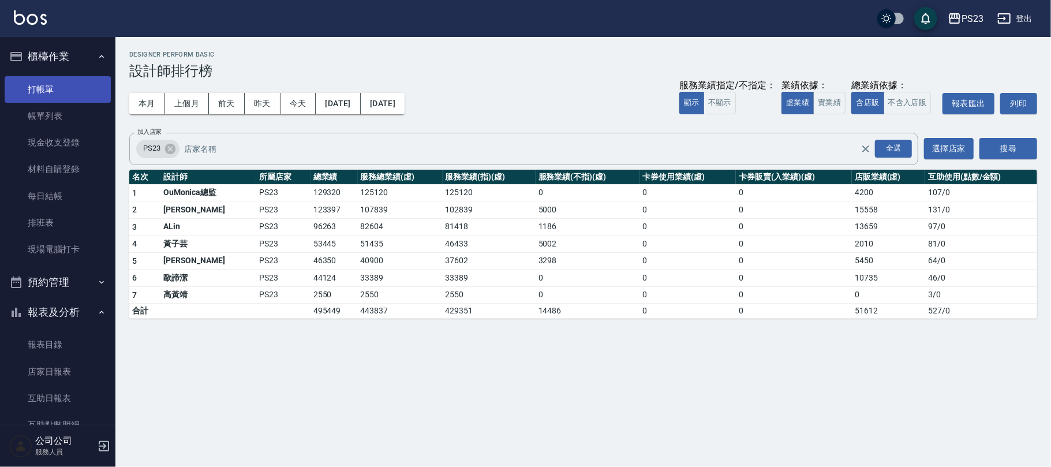
click at [58, 81] on link "打帳單" at bounding box center [58, 89] width 106 height 27
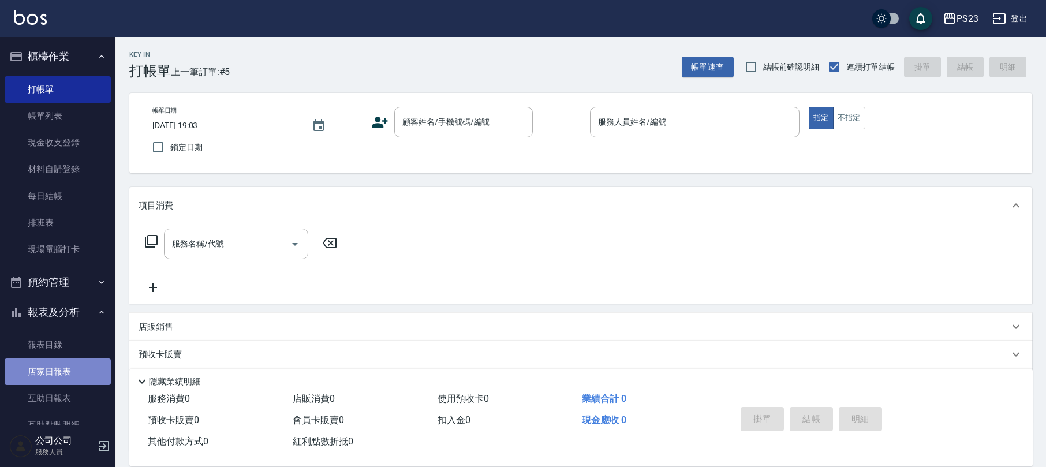
click at [73, 363] on link "店家日報表" at bounding box center [58, 371] width 106 height 27
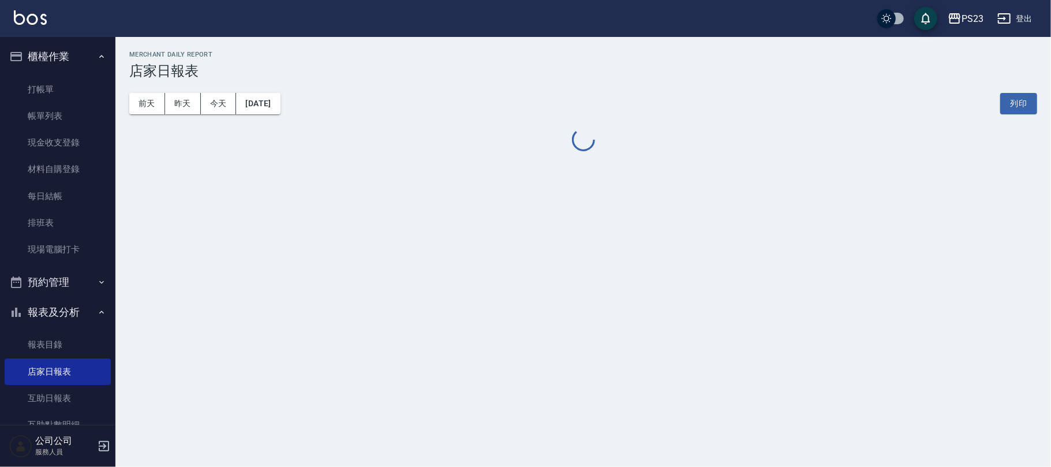
click at [274, 100] on button "[DATE]" at bounding box center [258, 103] width 44 height 21
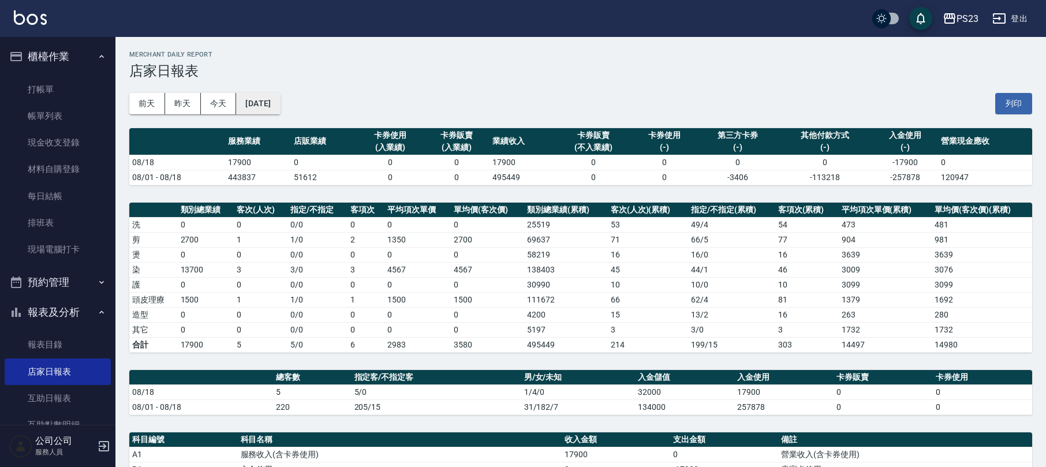
click at [280, 105] on button "[DATE]" at bounding box center [258, 103] width 44 height 21
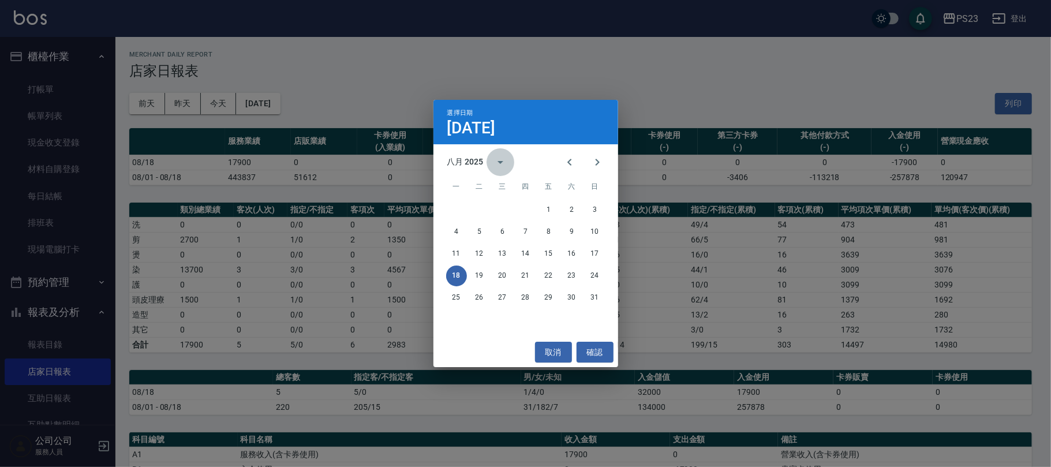
click at [498, 163] on icon "calendar view is open, switch to year view" at bounding box center [501, 162] width 14 height 14
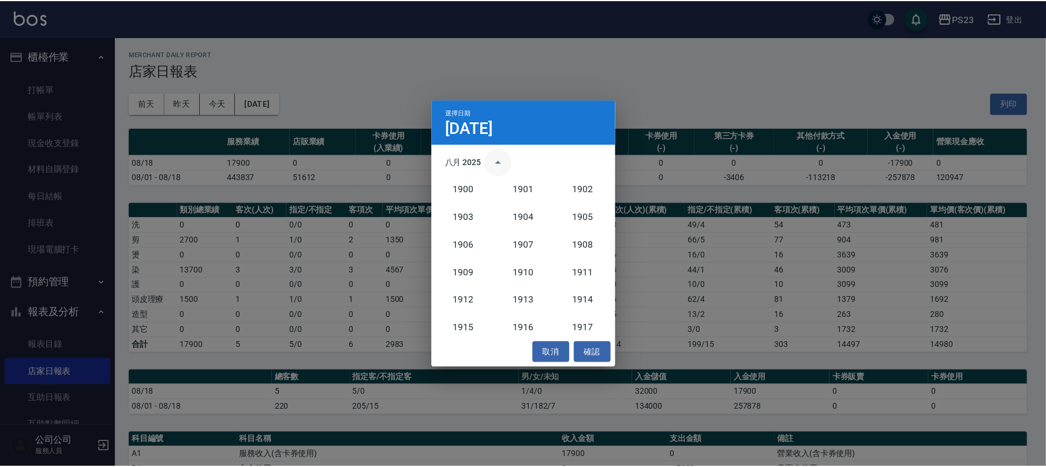
scroll to position [1069, 0]
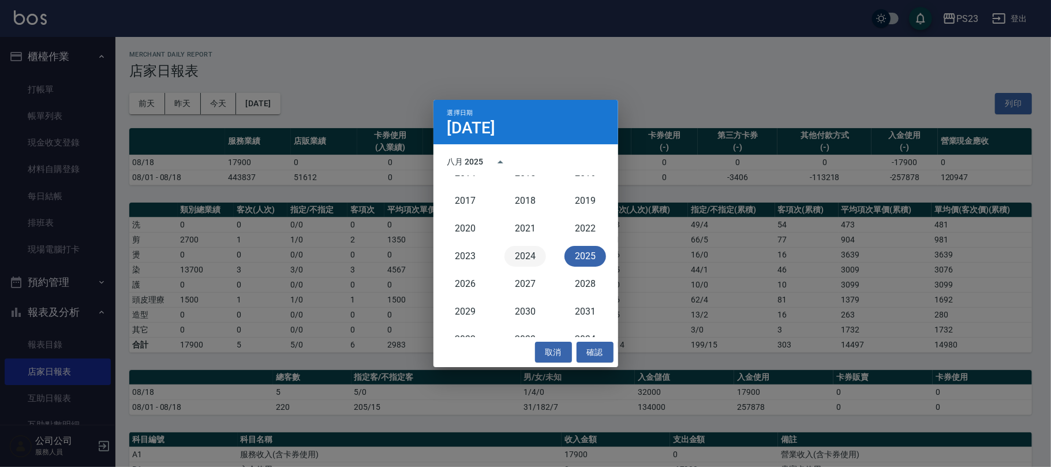
click at [536, 254] on button "2024" at bounding box center [526, 256] width 42 height 21
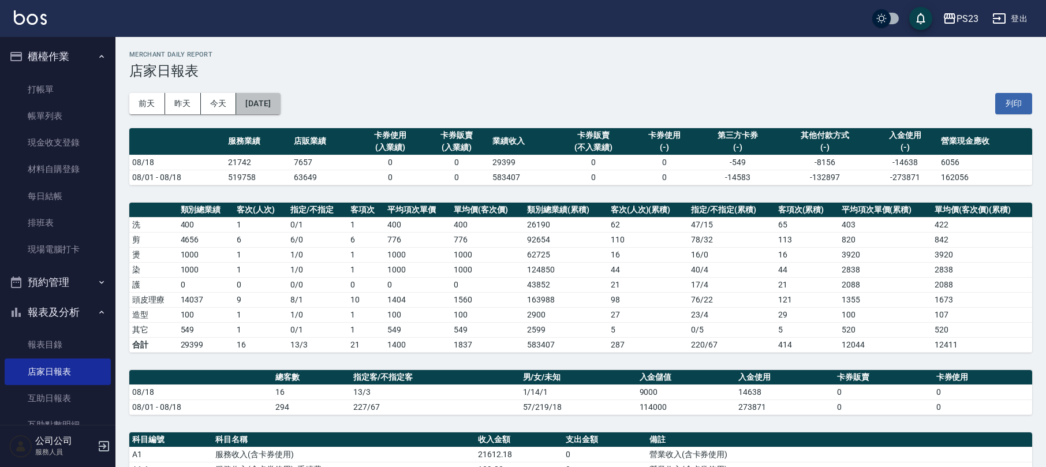
click at [277, 98] on button "[DATE]" at bounding box center [258, 103] width 44 height 21
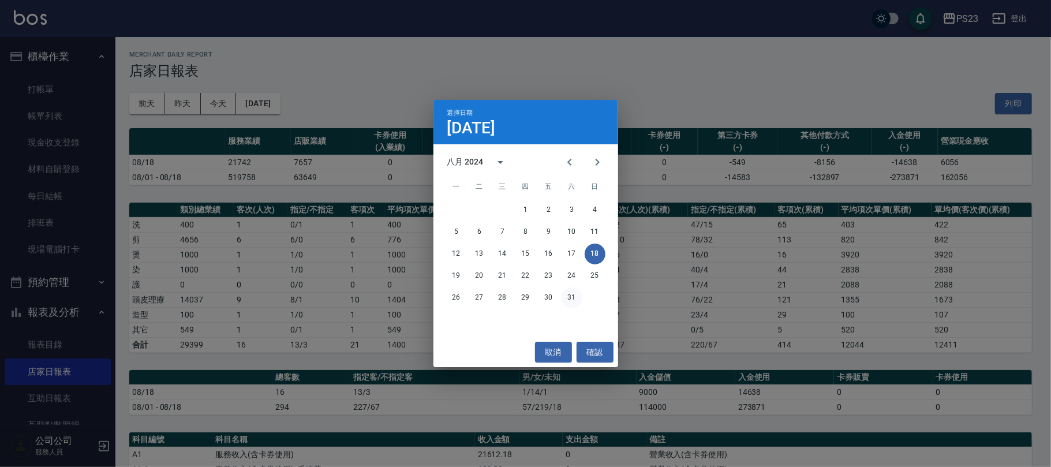
click at [566, 296] on button "31" at bounding box center [572, 297] width 21 height 21
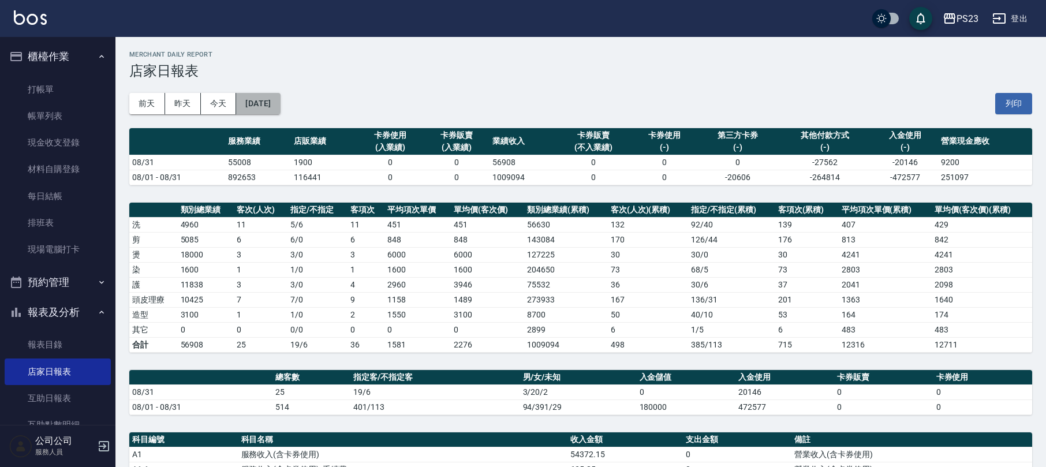
click at [274, 109] on button "[DATE]" at bounding box center [258, 103] width 44 height 21
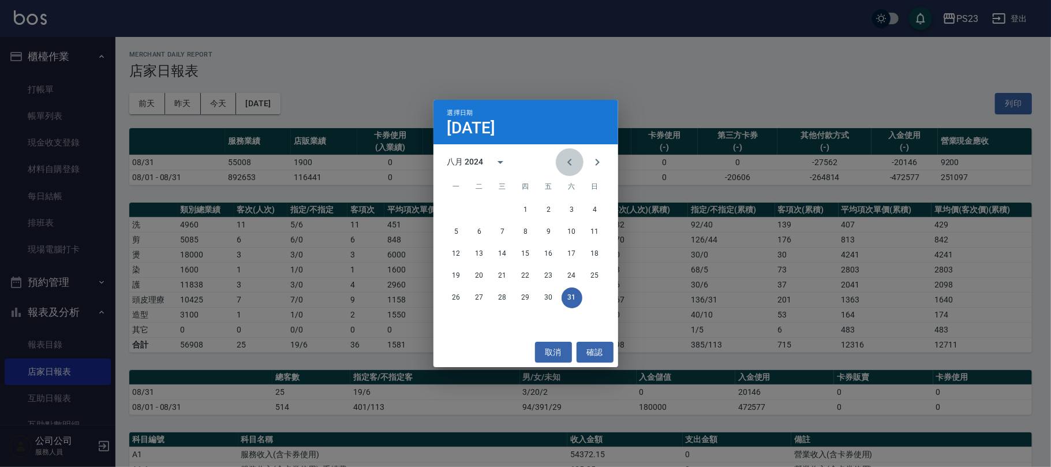
click at [562, 159] on button "Previous month" at bounding box center [570, 162] width 28 height 28
click at [511, 300] on button "31" at bounding box center [502, 297] width 21 height 21
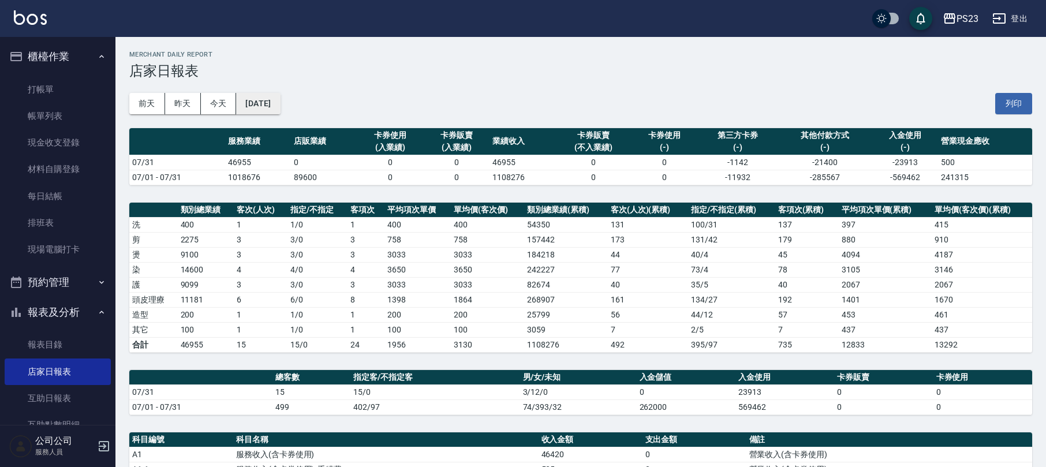
click at [280, 102] on button "[DATE]" at bounding box center [258, 103] width 44 height 21
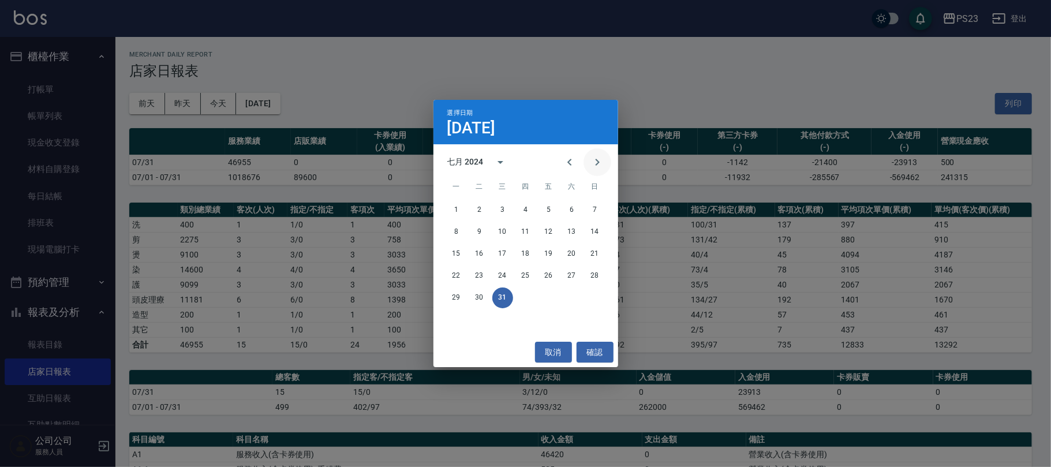
click at [596, 162] on icon "Next month" at bounding box center [598, 162] width 14 height 14
click at [580, 301] on button "31" at bounding box center [572, 297] width 21 height 21
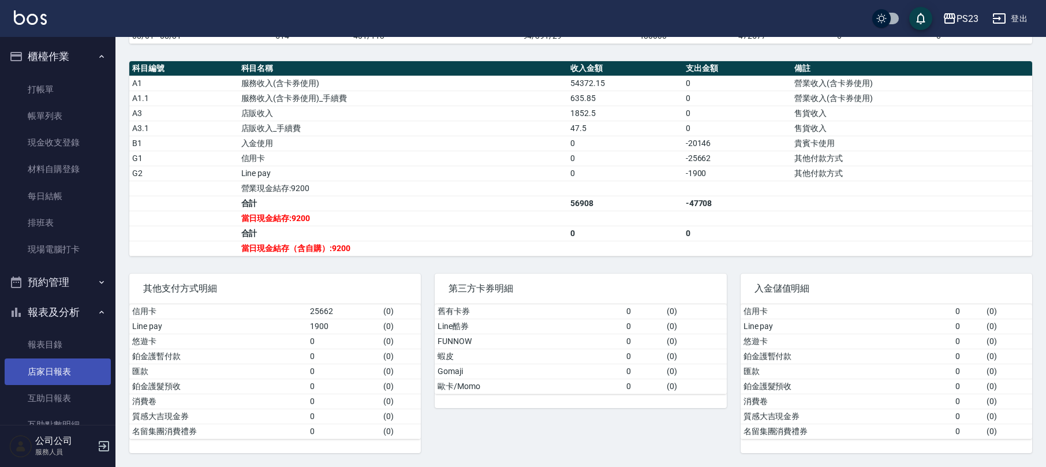
scroll to position [204, 0]
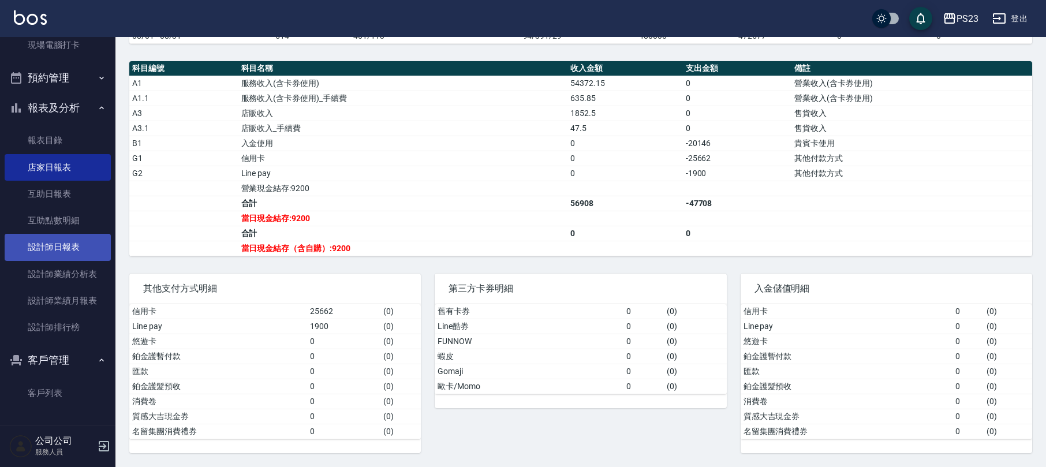
click at [89, 254] on link "設計師日報表" at bounding box center [58, 247] width 106 height 27
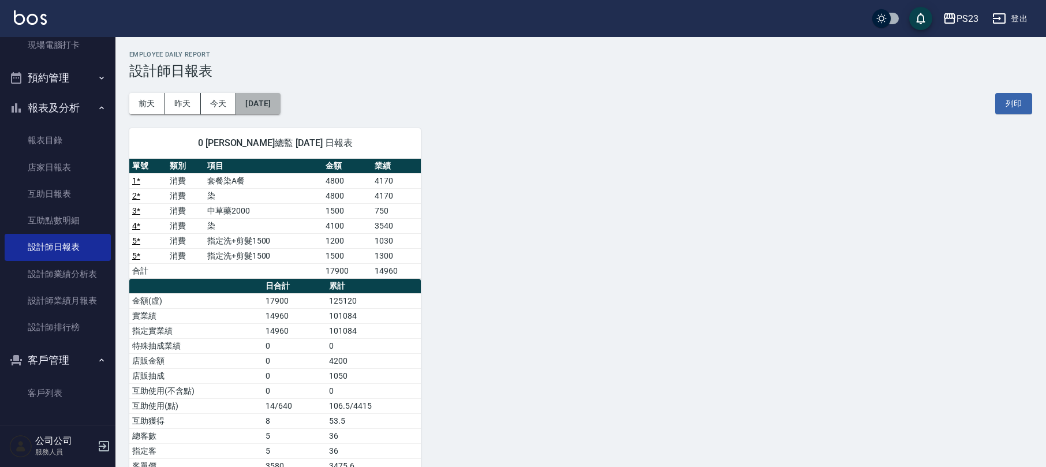
click at [262, 98] on button "[DATE]" at bounding box center [258, 103] width 44 height 21
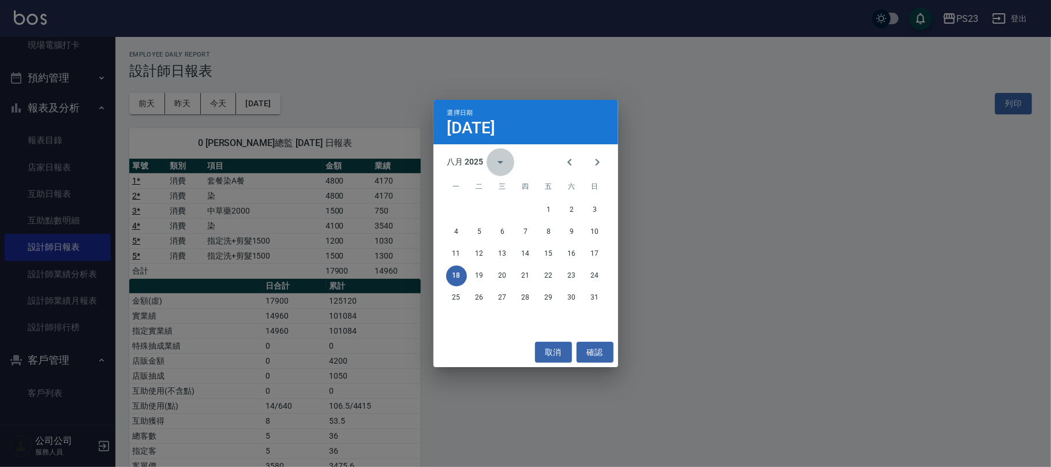
click at [502, 156] on icon "calendar view is open, switch to year view" at bounding box center [501, 162] width 14 height 14
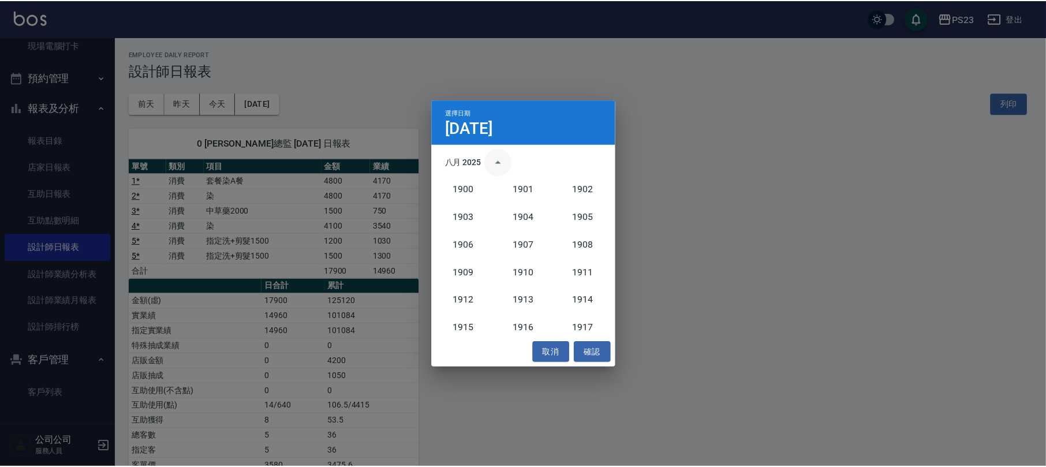
scroll to position [1069, 0]
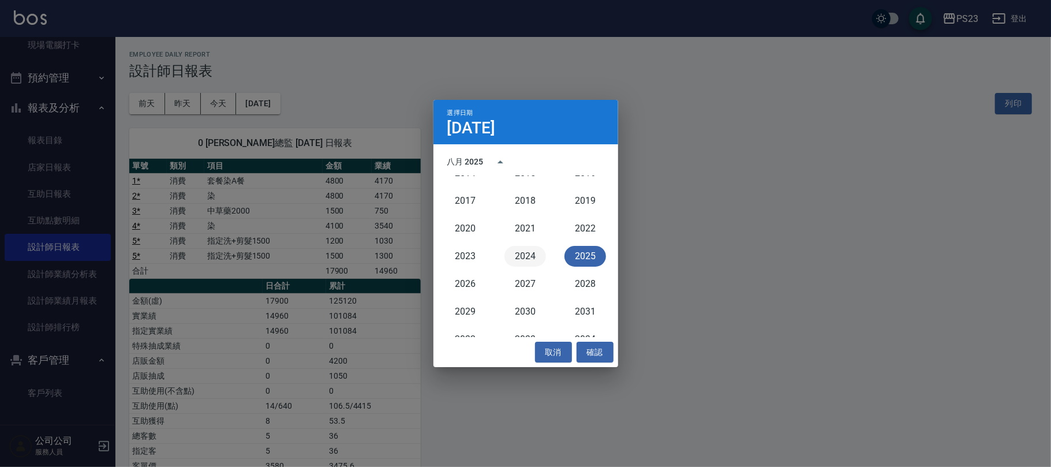
click at [527, 253] on button "2024" at bounding box center [526, 256] width 42 height 21
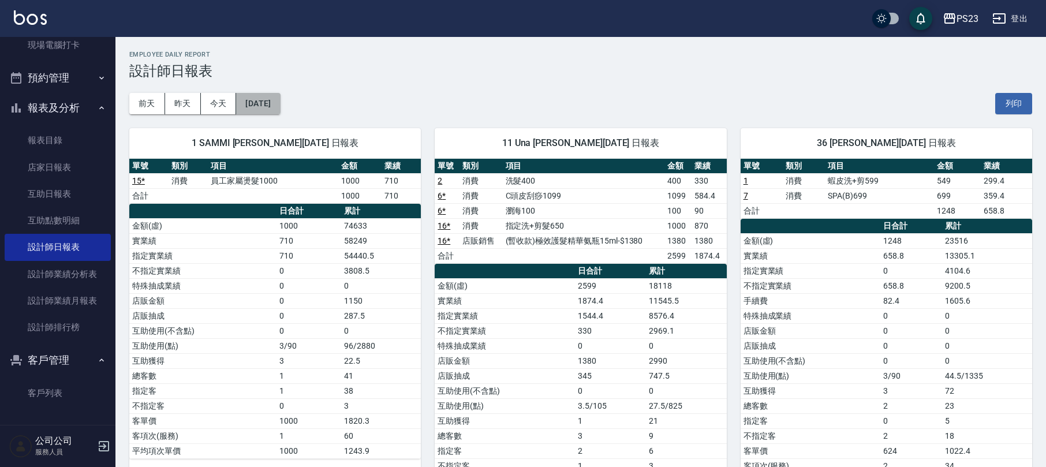
click at [280, 103] on button "[DATE]" at bounding box center [258, 103] width 44 height 21
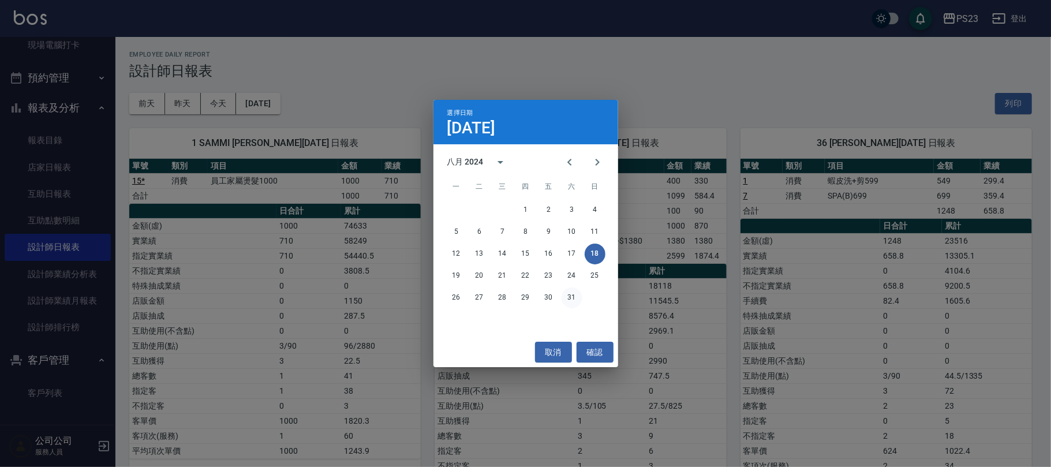
click at [567, 301] on button "31" at bounding box center [572, 297] width 21 height 21
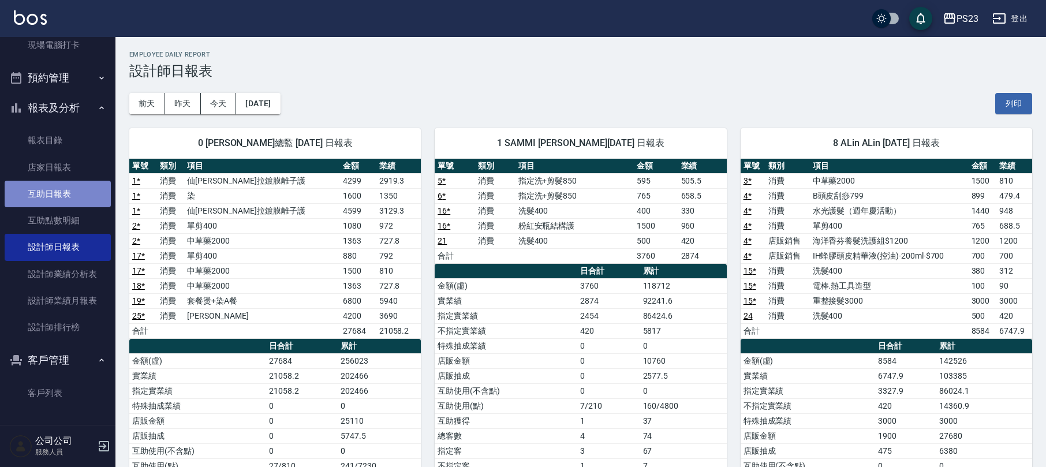
click at [104, 204] on link "互助日報表" at bounding box center [58, 194] width 106 height 27
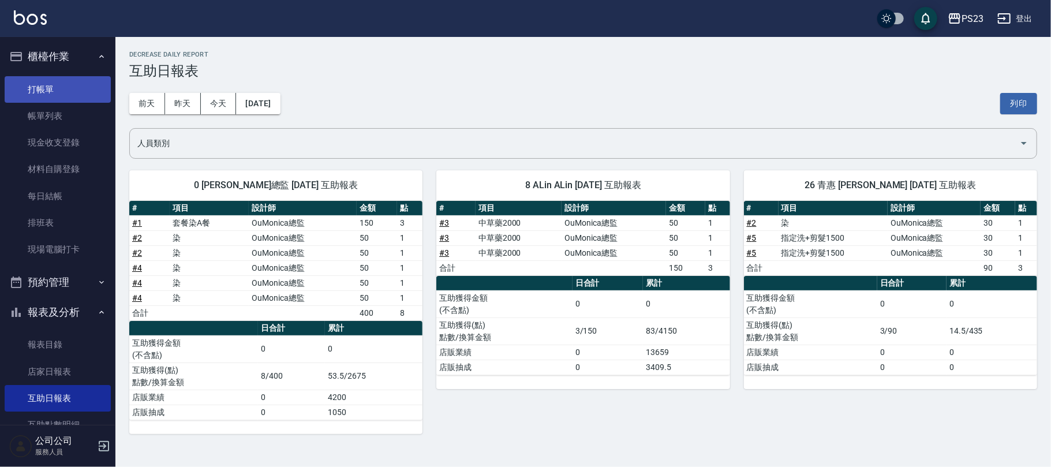
click at [35, 90] on link "打帳單" at bounding box center [58, 89] width 106 height 27
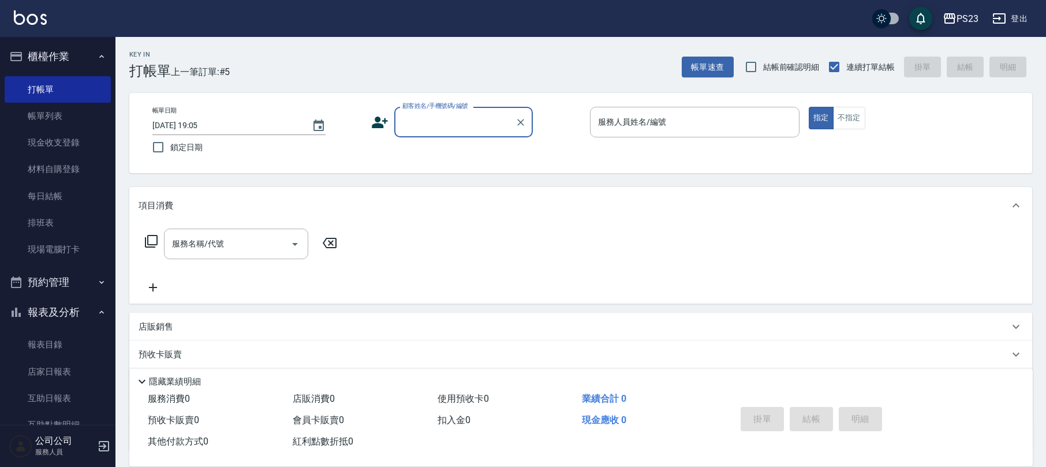
click at [434, 128] on input "顧客姓名/手機號碼/編號" at bounding box center [454, 122] width 111 height 20
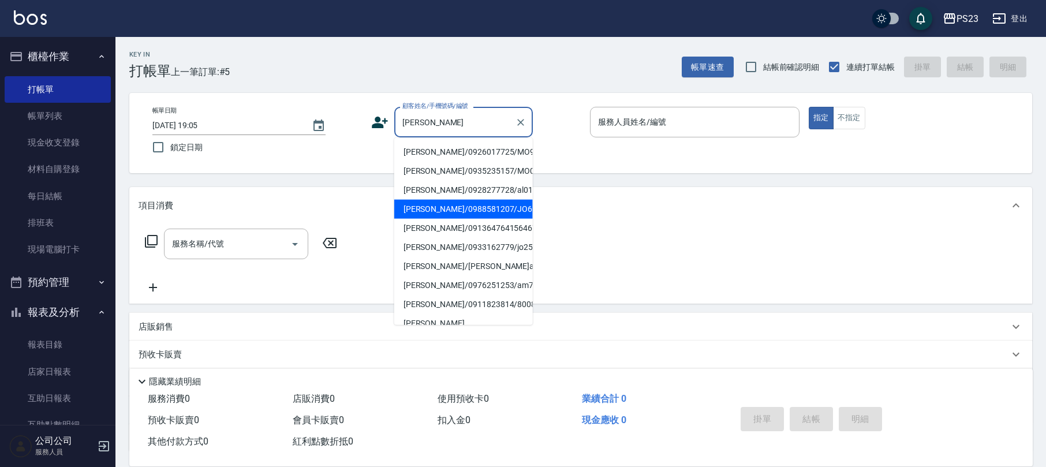
click at [460, 215] on li "[PERSON_NAME]/0988581207/JO650416" at bounding box center [463, 209] width 139 height 19
type input "[PERSON_NAME]/0988581207/JO650416"
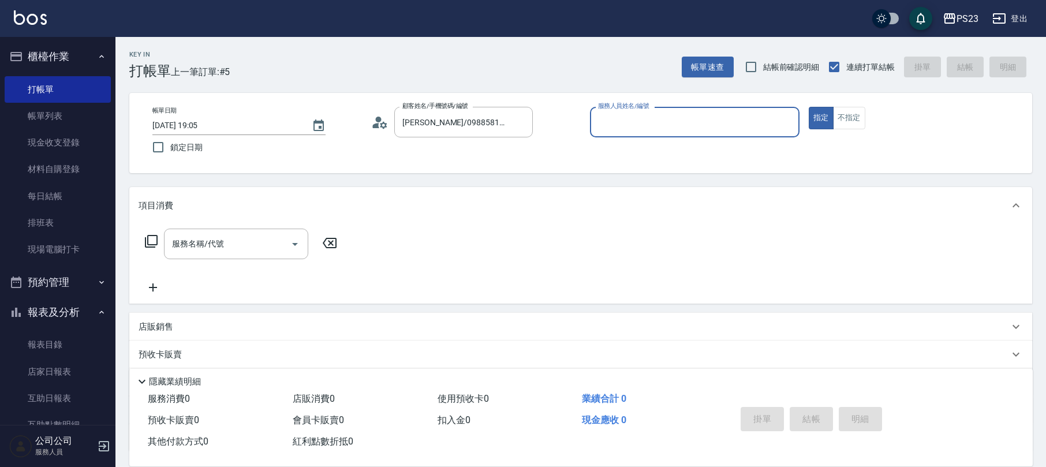
type input "[PERSON_NAME]-89"
click at [149, 237] on icon at bounding box center [151, 241] width 14 height 14
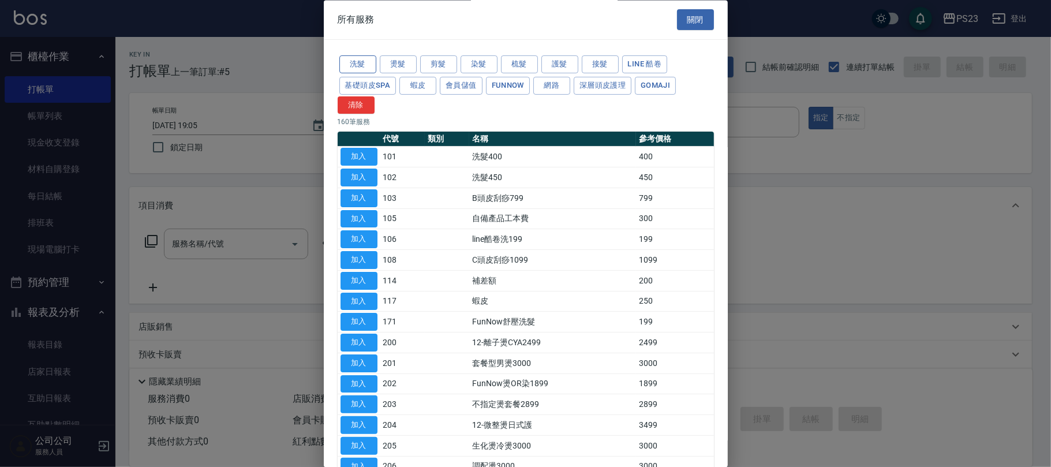
click at [348, 63] on button "洗髮" at bounding box center [357, 65] width 37 height 18
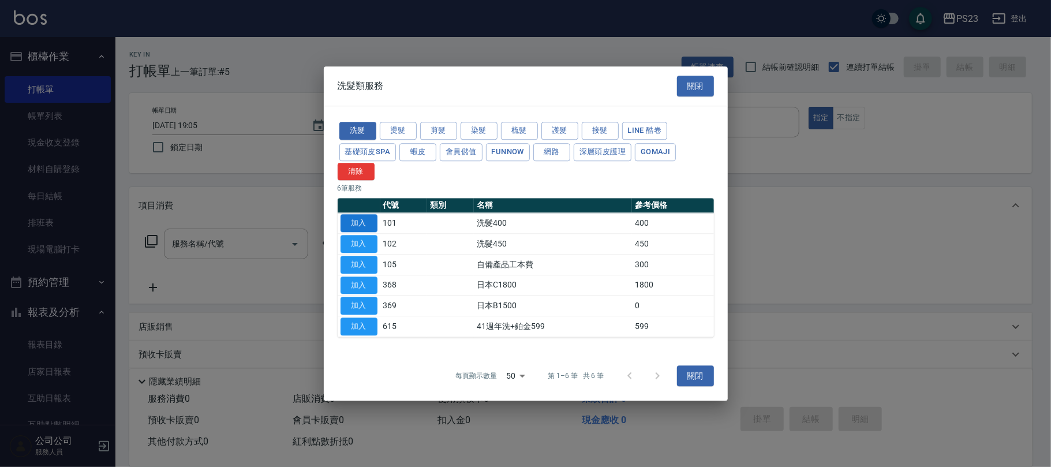
click at [349, 219] on button "加入" at bounding box center [359, 224] width 37 height 18
type input "洗髮400(101)"
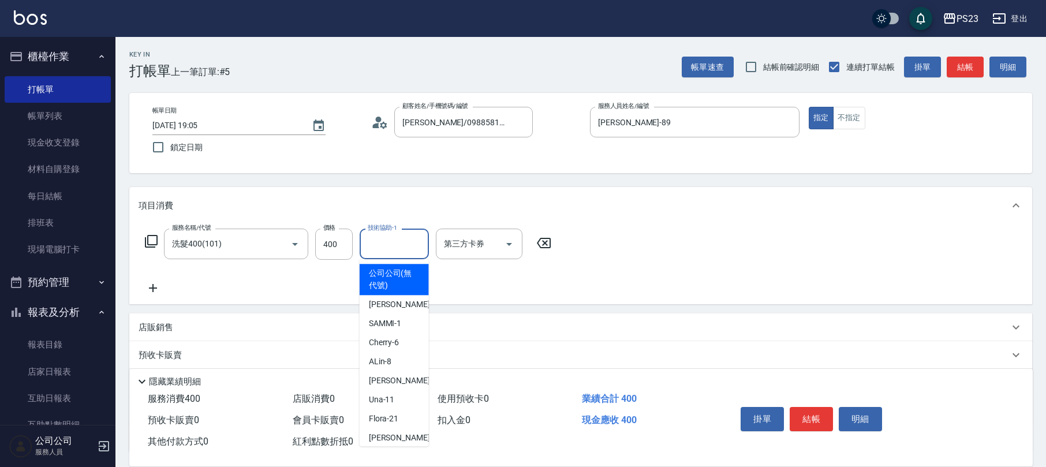
drag, startPoint x: 402, startPoint y: 239, endPoint x: 414, endPoint y: 224, distance: 19.3
click at [402, 238] on input "技術協助-1" at bounding box center [394, 244] width 59 height 20
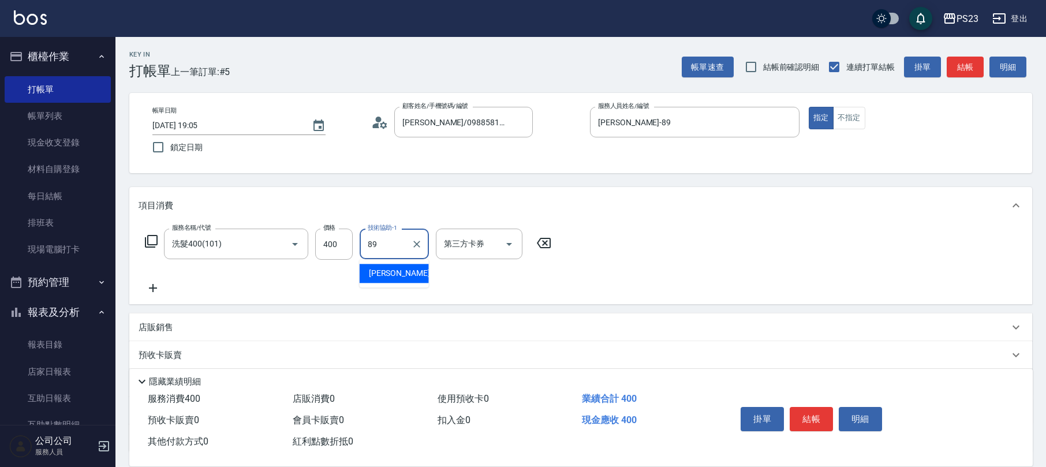
type input "[PERSON_NAME]-89"
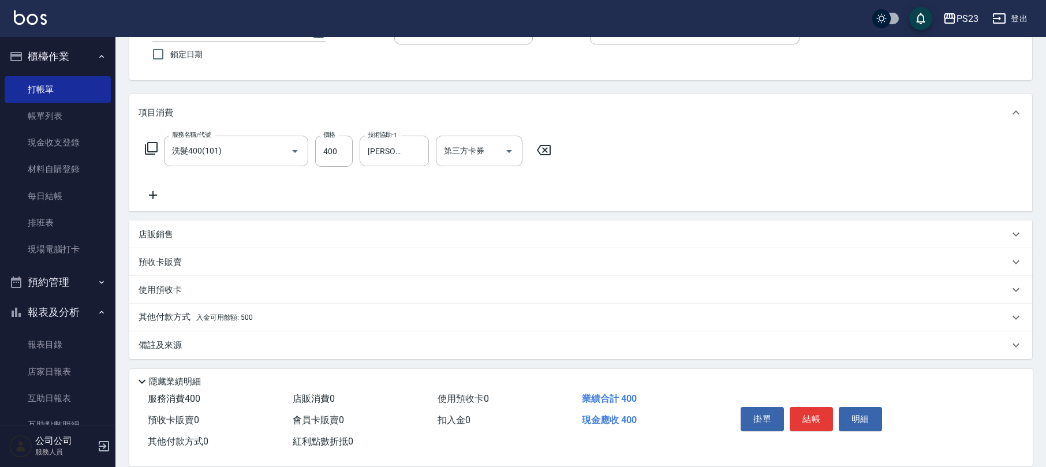
click at [281, 320] on div "其他付款方式 入金可用餘額: 500" at bounding box center [574, 317] width 871 height 13
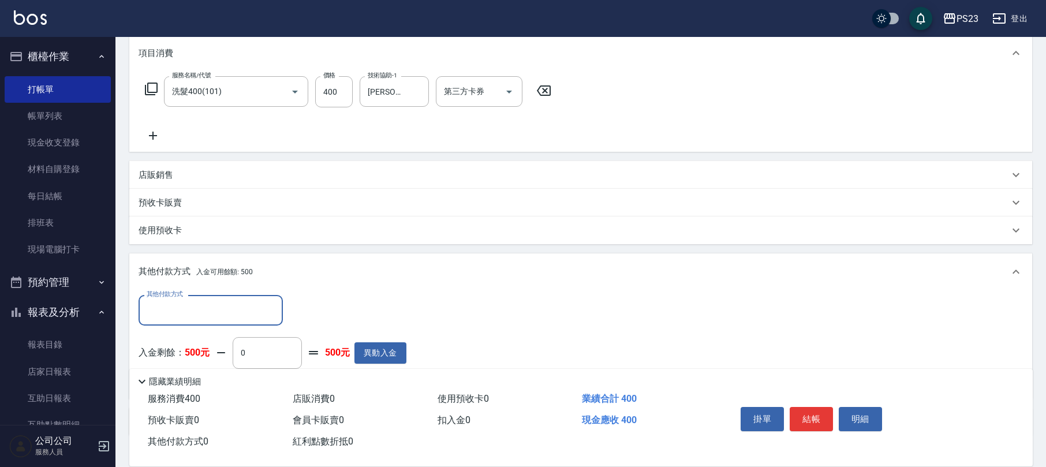
scroll to position [0, 0]
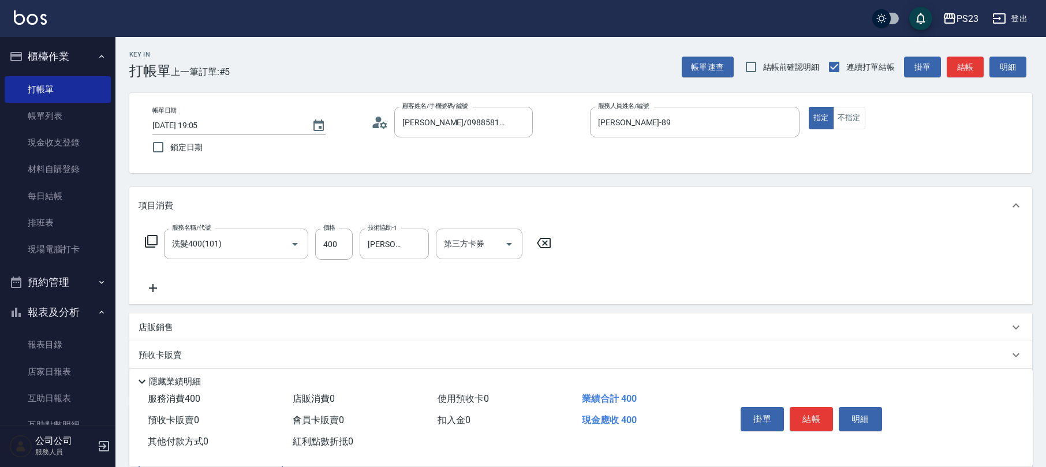
click at [553, 243] on icon at bounding box center [543, 243] width 29 height 14
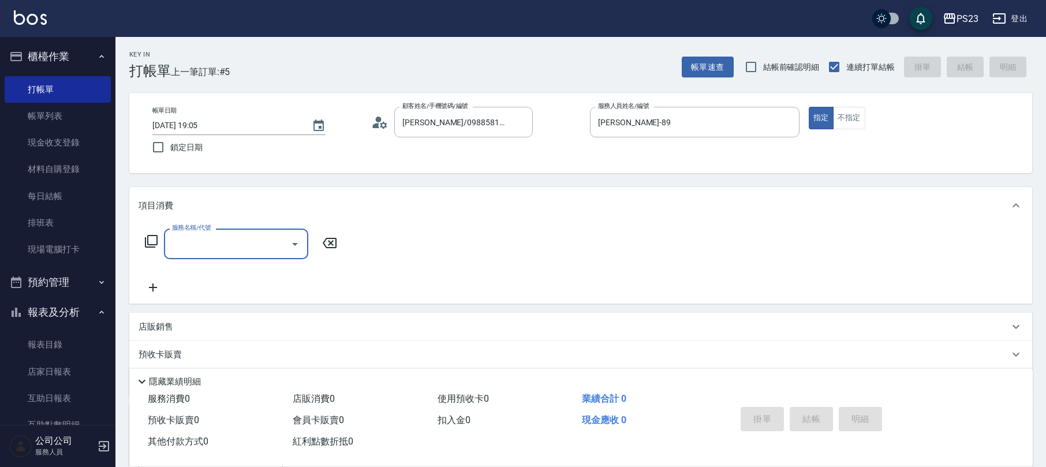
click at [151, 241] on icon at bounding box center [151, 241] width 14 height 14
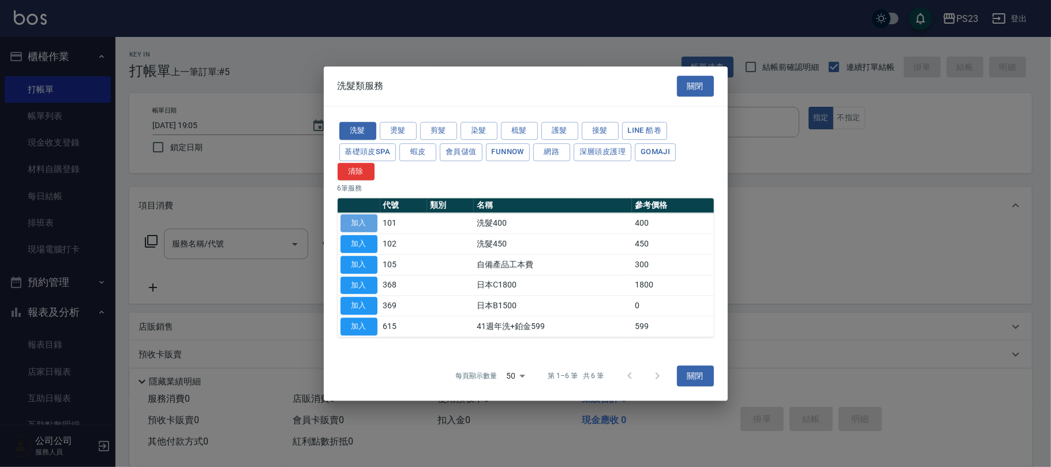
click at [370, 221] on button "加入" at bounding box center [359, 224] width 37 height 18
type input "洗髮400(101)"
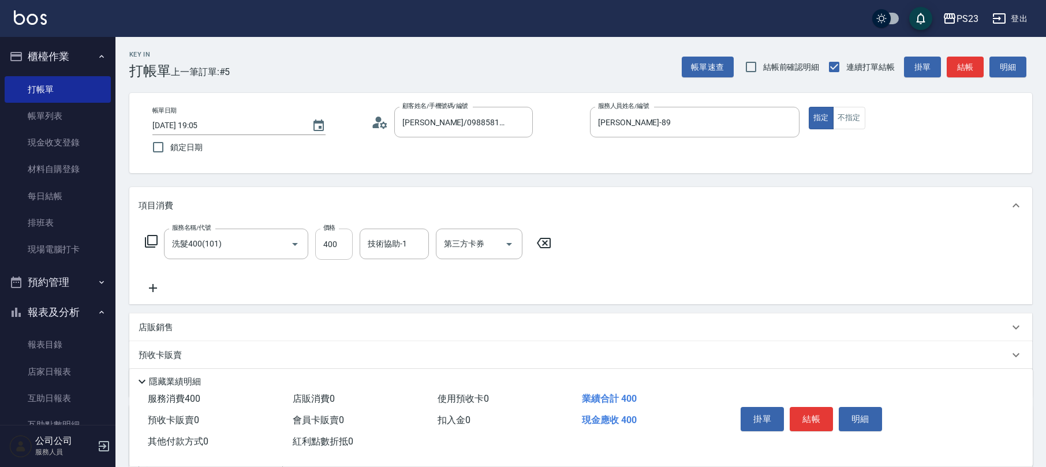
click at [343, 248] on input "400" at bounding box center [334, 244] width 38 height 31
type input "500"
type input "[PERSON_NAME]-89"
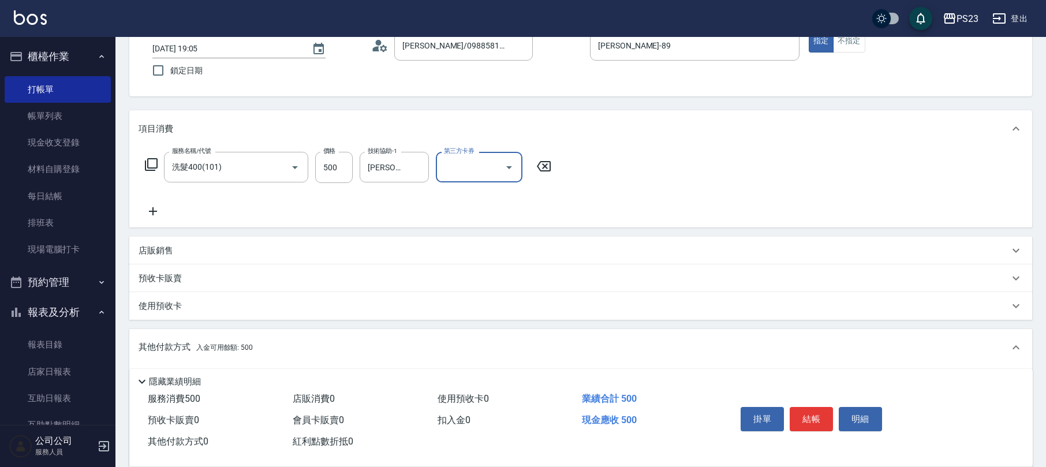
scroll to position [229, 0]
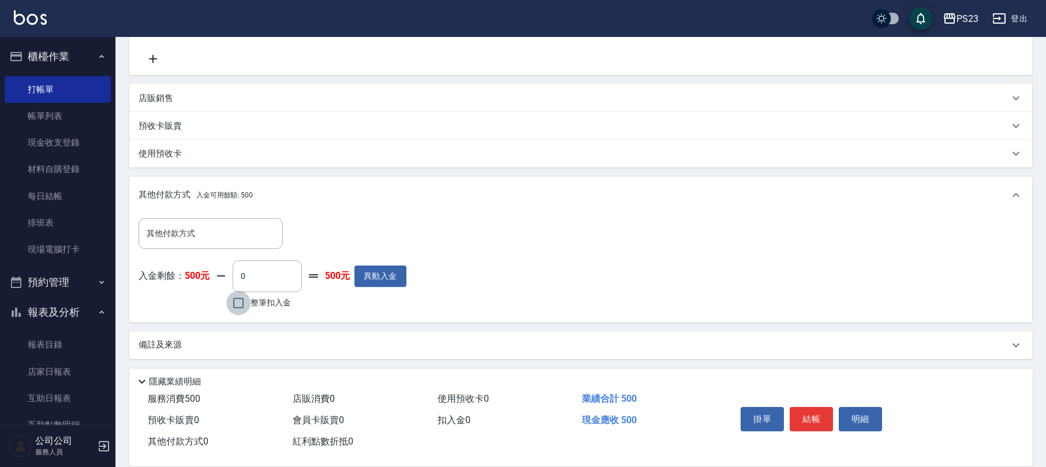
click at [236, 297] on input "整筆扣入金" at bounding box center [238, 303] width 24 height 24
checkbox input "true"
type input "500"
click at [804, 416] on button "結帳" at bounding box center [811, 419] width 43 height 24
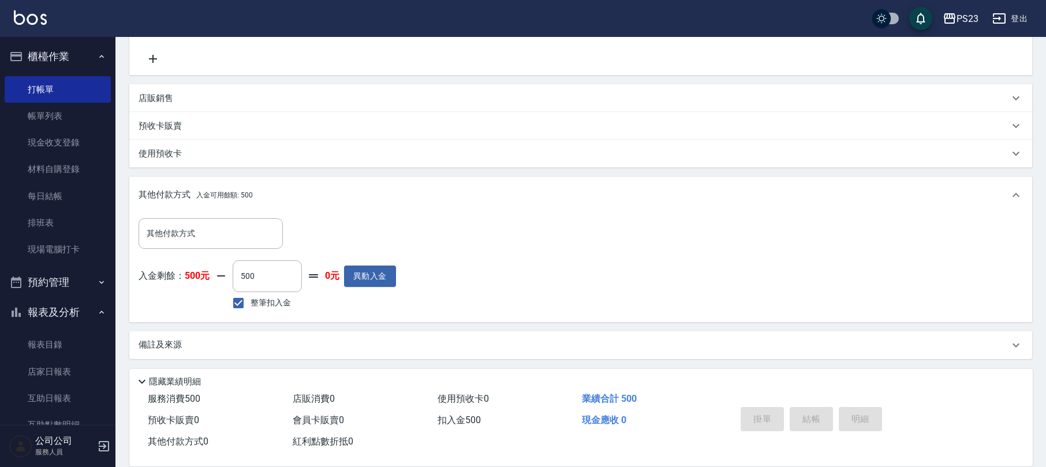
type input "[DATE] 19:09"
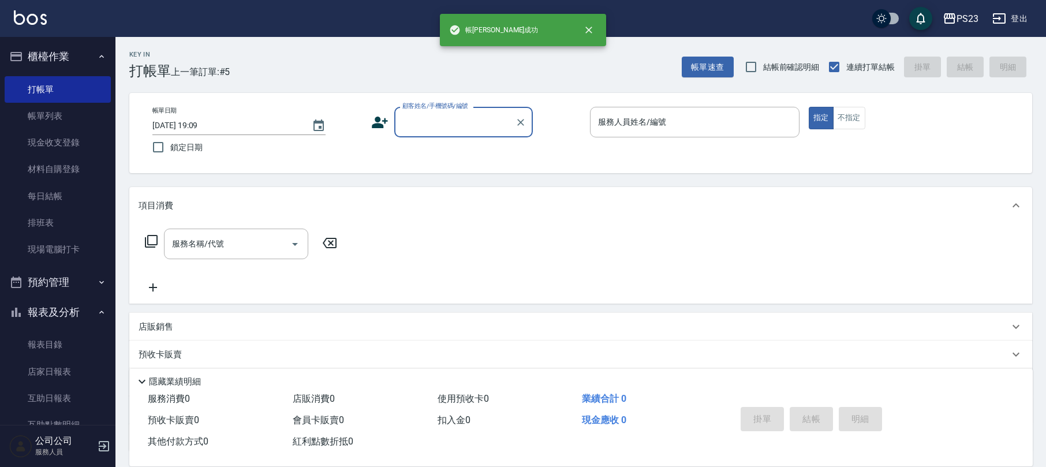
scroll to position [0, 0]
click at [460, 126] on input "顧客姓名/手機號碼/編號" at bounding box center [454, 122] width 111 height 20
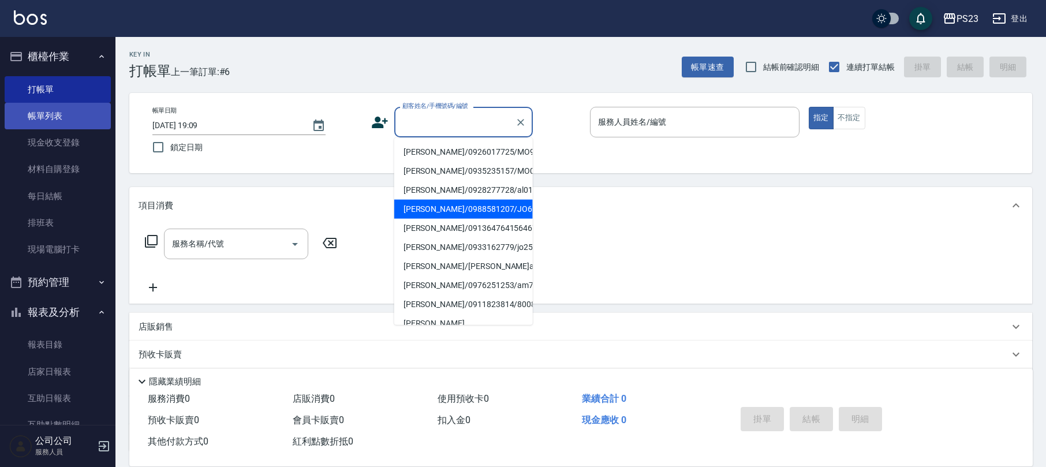
click at [80, 107] on link "帳單列表" at bounding box center [58, 116] width 106 height 27
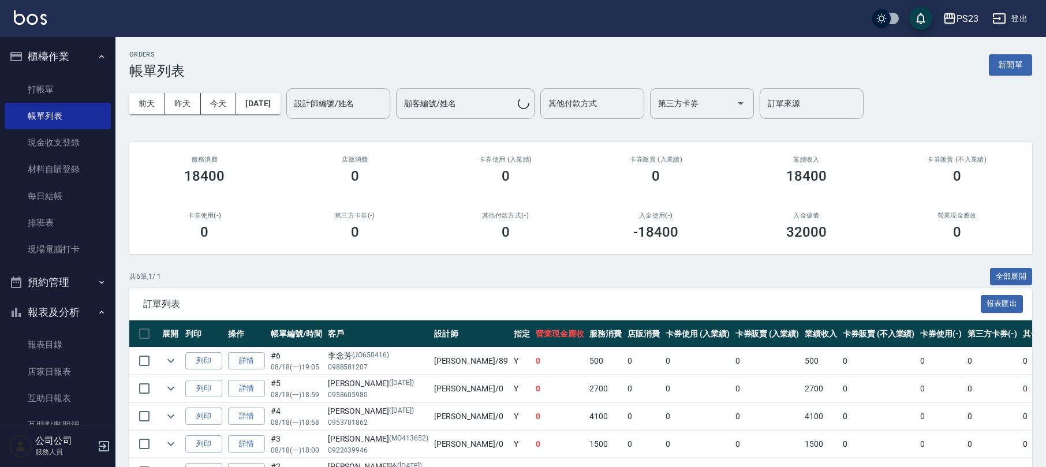
scroll to position [106, 0]
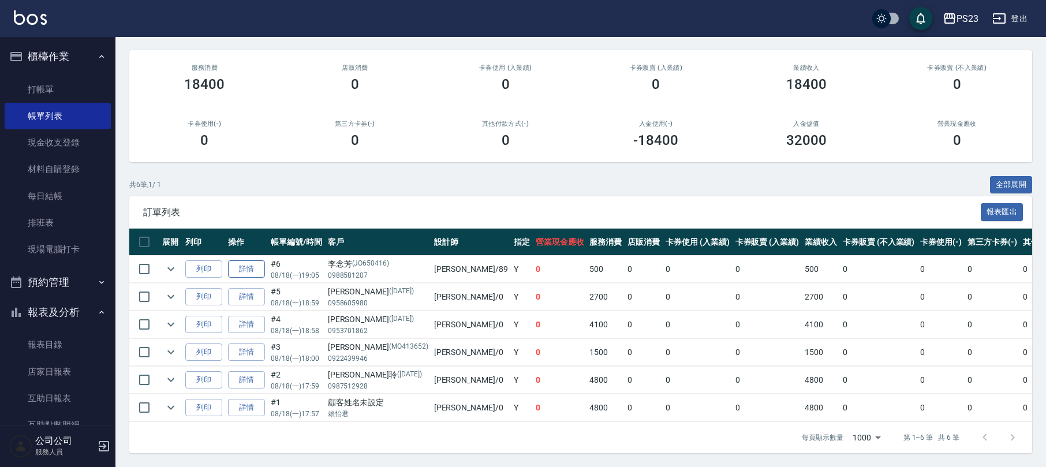
click at [244, 260] on link "詳情" at bounding box center [246, 269] width 37 height 18
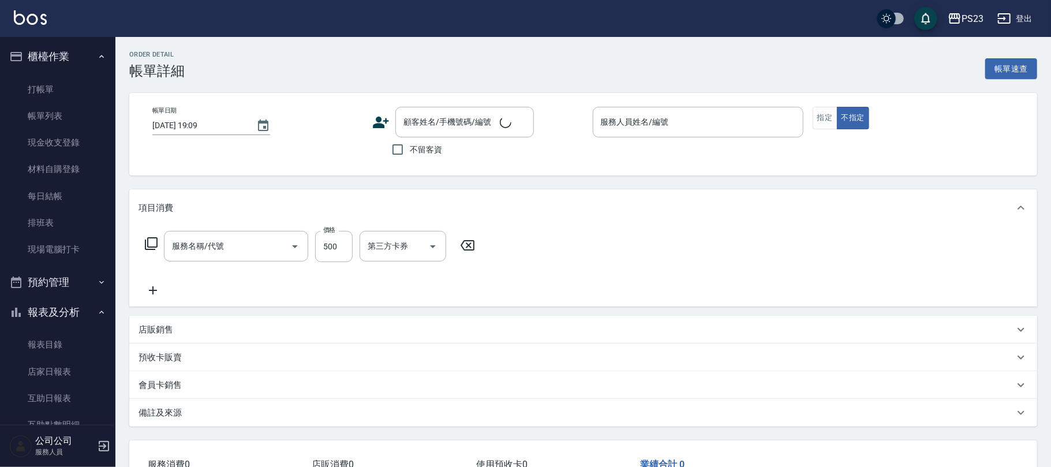
type input "[DATE] 19:05"
type input "[PERSON_NAME]-89"
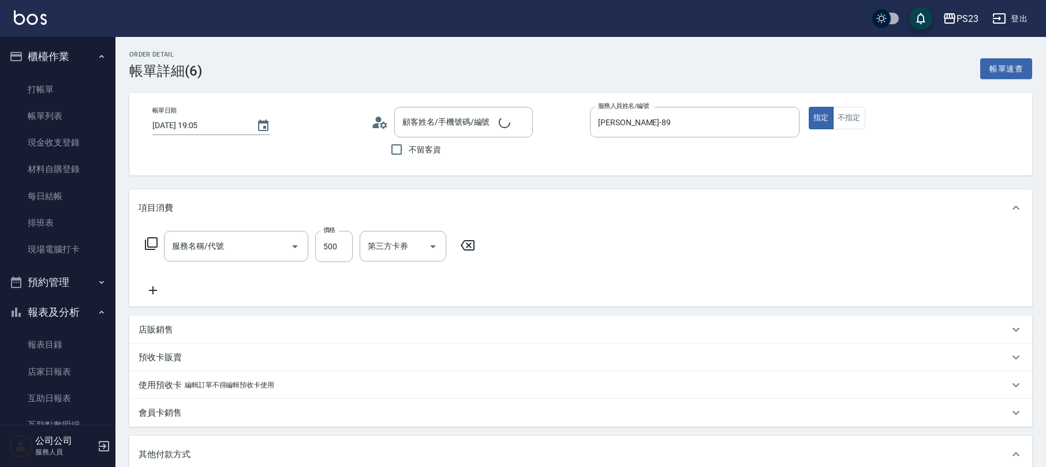
type input "[PERSON_NAME]/0988581207/JO650416"
type input "洗髮400(101)"
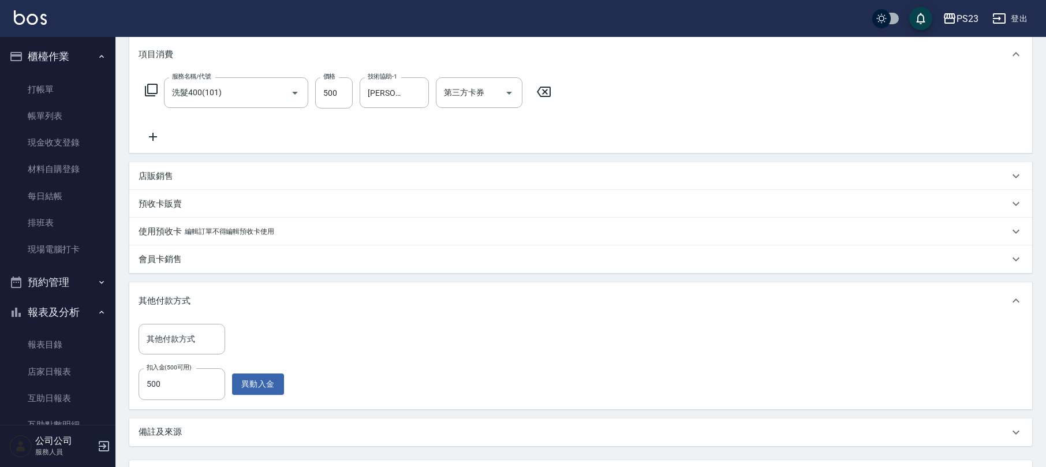
scroll to position [255, 0]
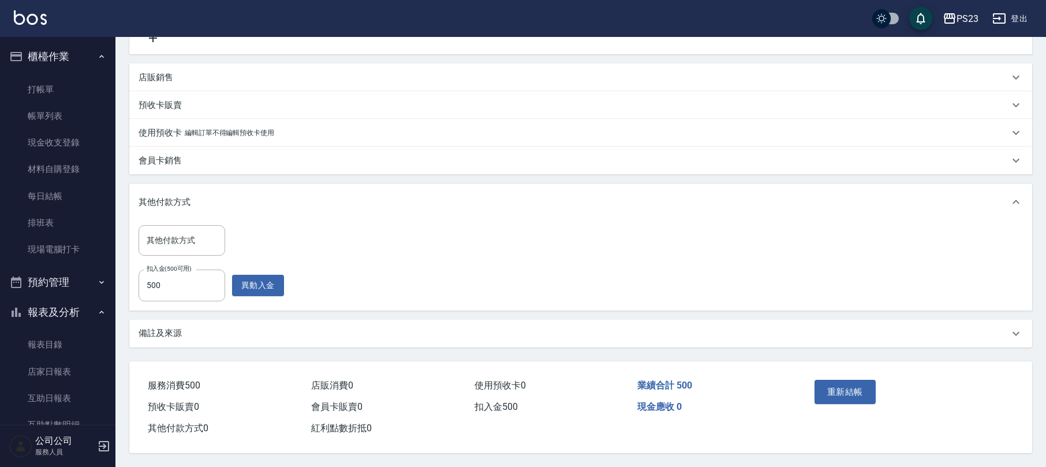
click at [342, 328] on div "備註及來源" at bounding box center [574, 333] width 871 height 12
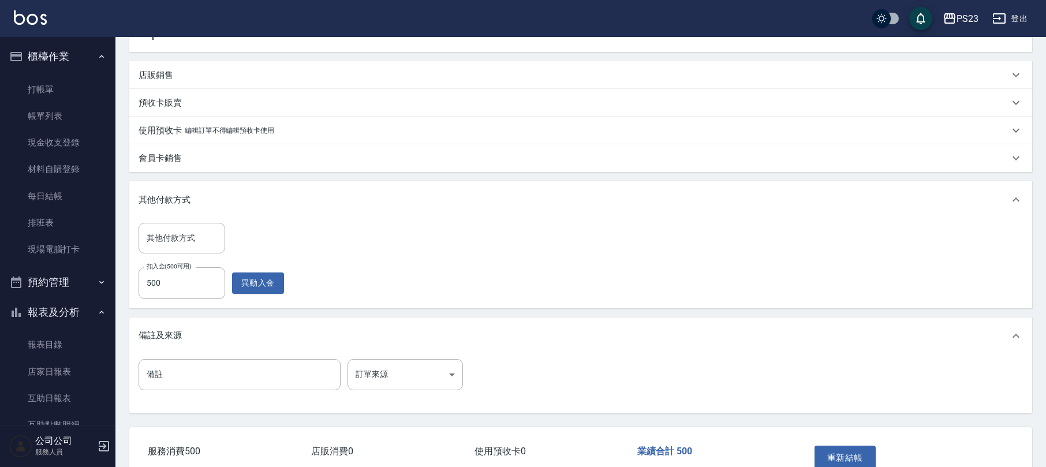
scroll to position [322, 0]
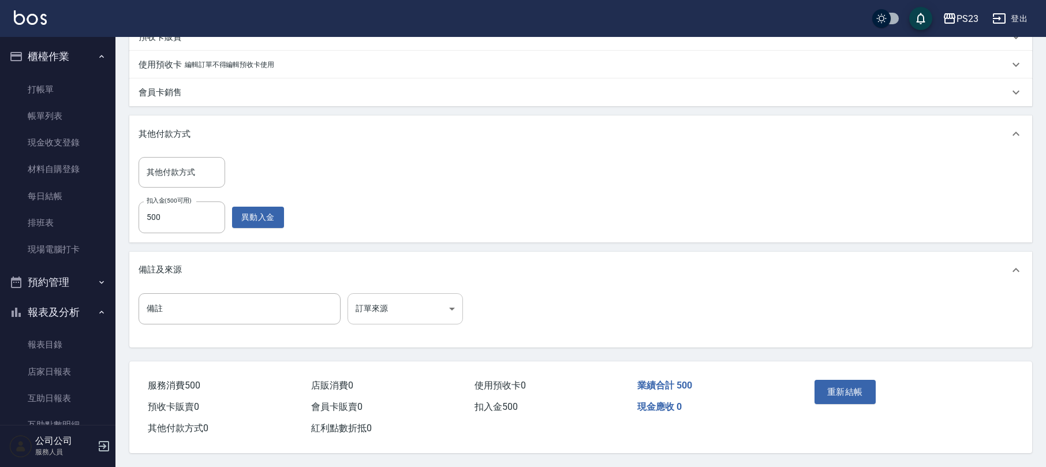
click at [454, 303] on body "PS23 登出 櫃檯作業 打帳單 帳單列表 現金收支登錄 材料自購登錄 每日結帳 排班表 現場電腦打卡 預約管理 預約管理 單日預約紀錄 單週預約紀錄 報表及…" at bounding box center [523, 73] width 1046 height 787
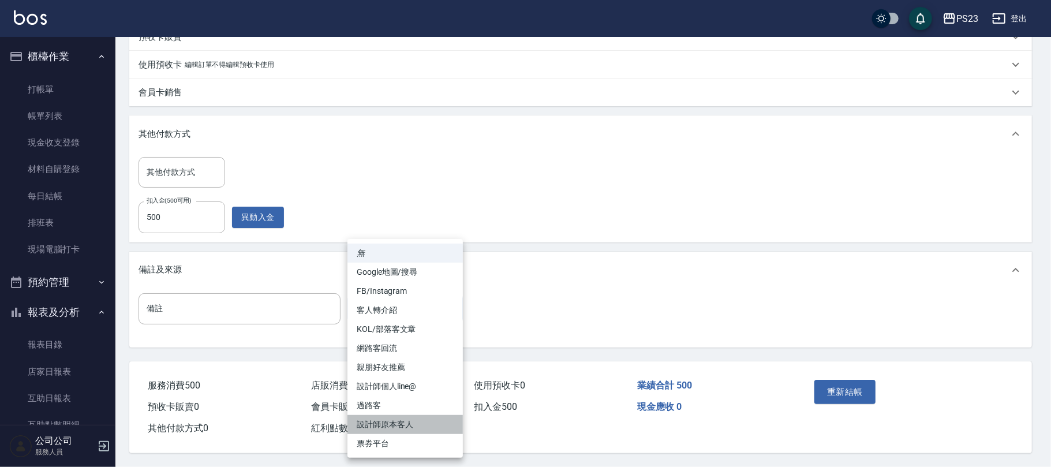
click at [416, 420] on li "設計師原本客人" at bounding box center [405, 424] width 115 height 19
type input "設計師原本客人"
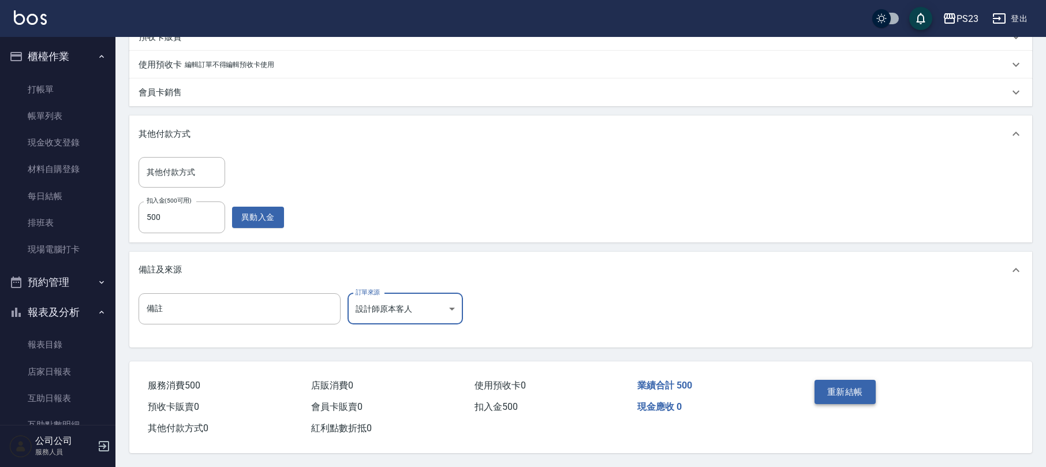
click at [864, 390] on button "重新結帳" at bounding box center [845, 392] width 61 height 24
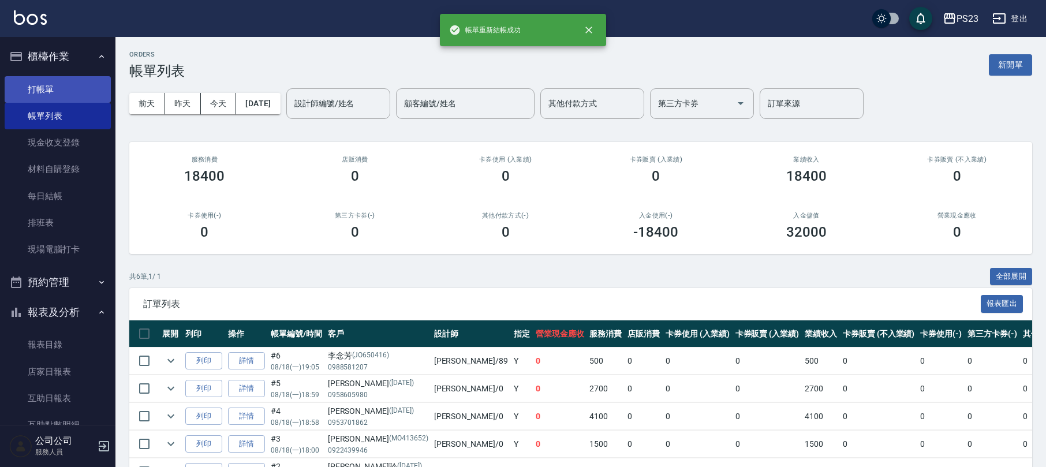
click at [61, 89] on link "打帳單" at bounding box center [58, 89] width 106 height 27
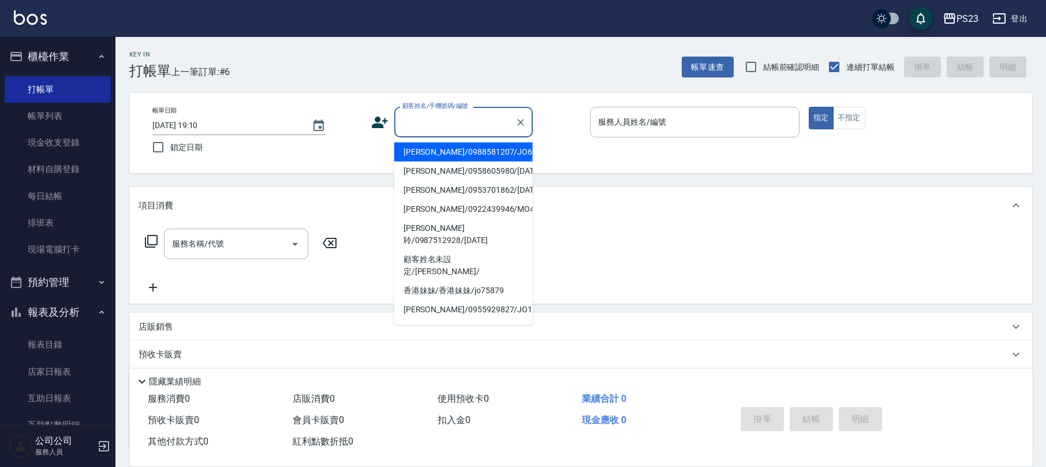
click at [455, 118] on input "顧客姓名/手機號碼/編號" at bounding box center [454, 122] width 111 height 20
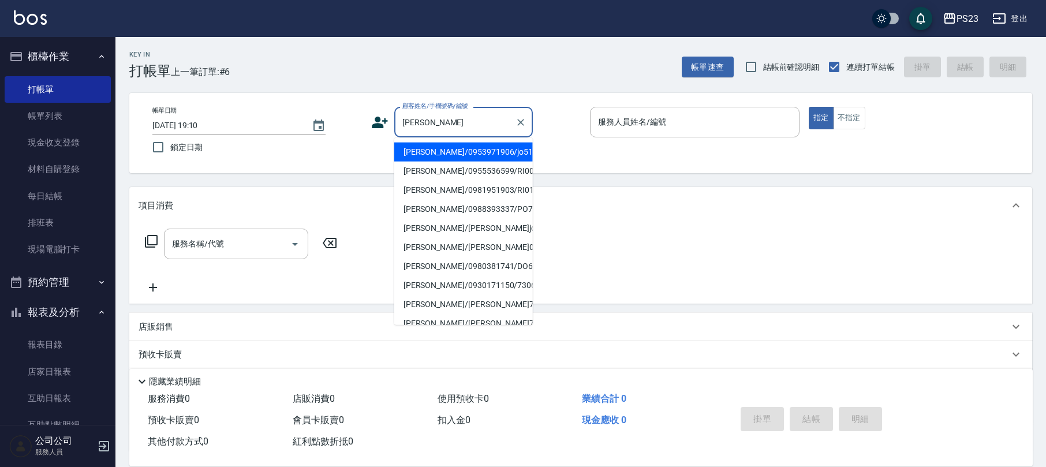
click at [518, 145] on li "[PERSON_NAME]/0953971906/jo510112" at bounding box center [463, 152] width 139 height 19
type input "[PERSON_NAME]/0953971906/jo510112"
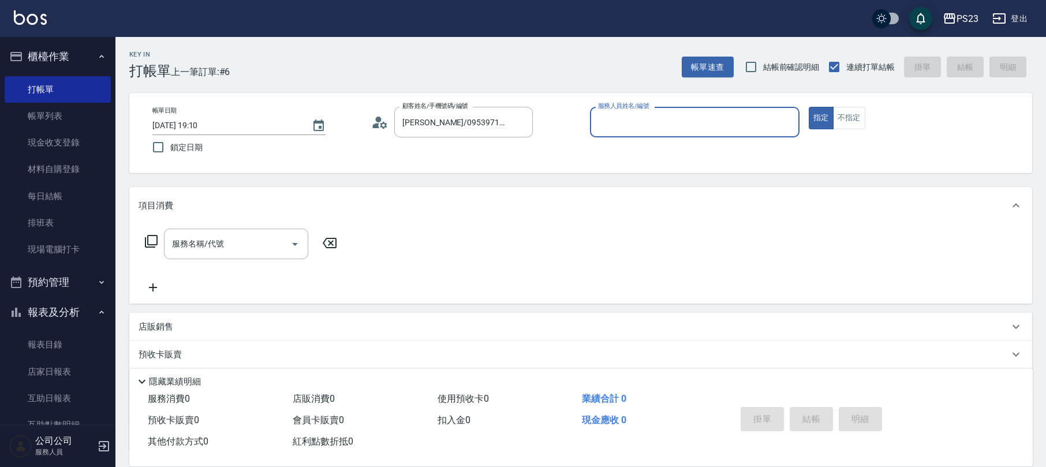
type input "[PERSON_NAME]-89"
click at [149, 238] on icon at bounding box center [151, 241] width 14 height 14
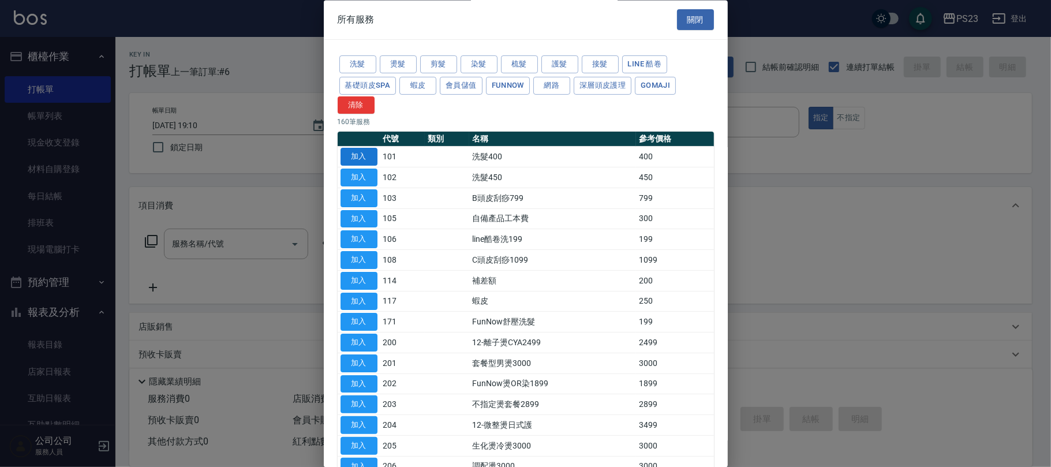
click at [363, 157] on button "加入" at bounding box center [359, 157] width 37 height 18
type input "洗髮400(101)"
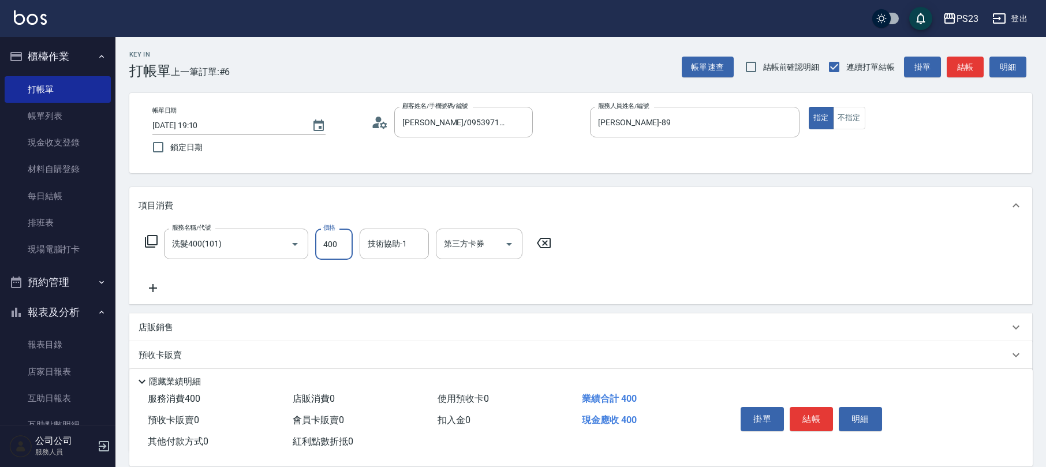
click at [344, 248] on input "400" at bounding box center [334, 244] width 38 height 31
type input "500"
type input "[PERSON_NAME]-89"
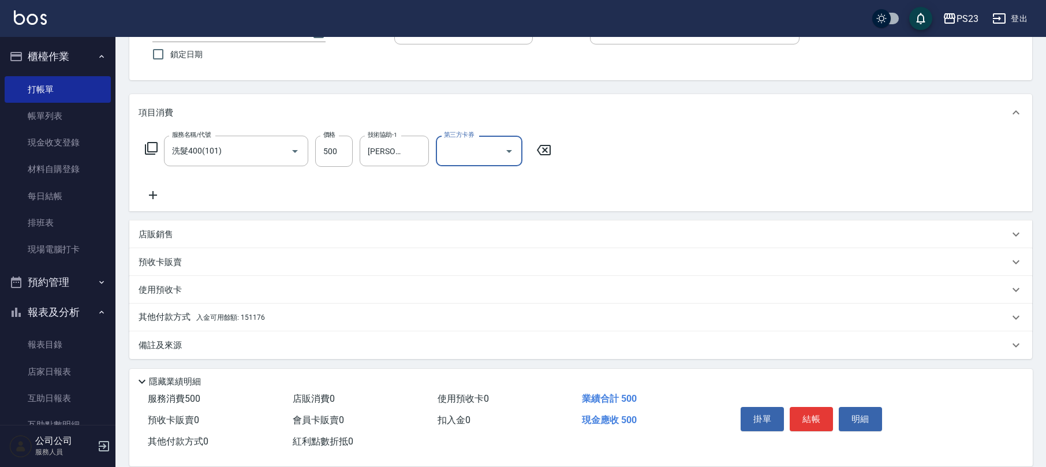
click at [277, 324] on div "其他付款方式 入金可用餘額: 151176" at bounding box center [580, 318] width 903 height 28
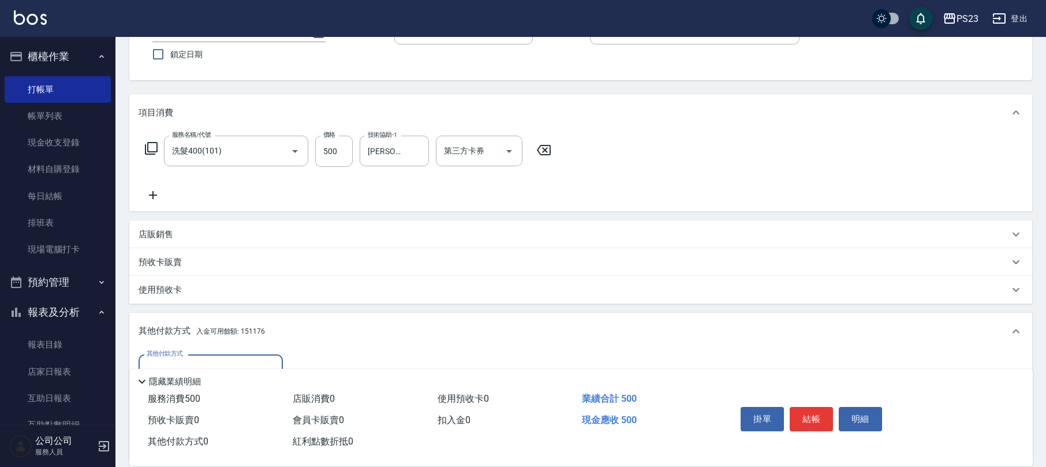
scroll to position [170, 0]
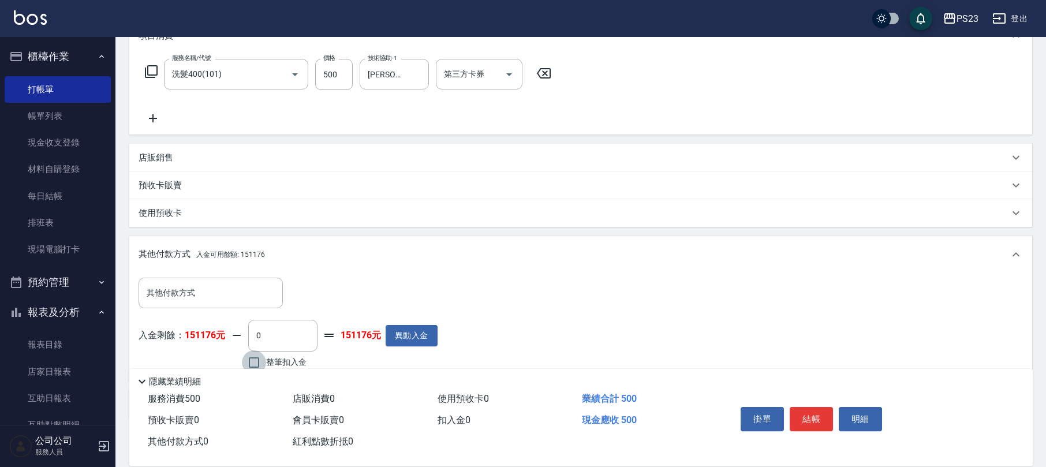
click at [263, 361] on input "整筆扣入金" at bounding box center [254, 362] width 24 height 24
checkbox input "true"
type input "500"
click at [809, 418] on button "結帳" at bounding box center [811, 419] width 43 height 24
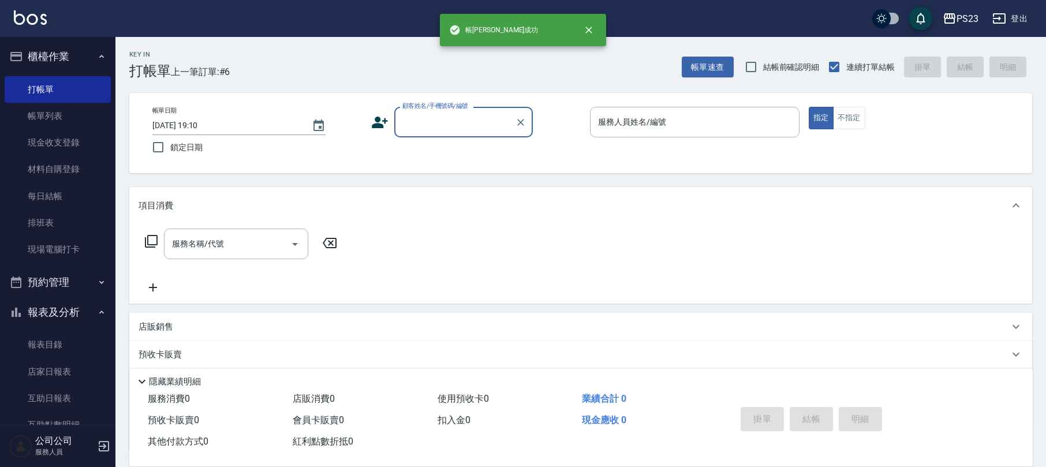
scroll to position [0, 0]
click at [431, 122] on input "顧客姓名/手機號碼/編號" at bounding box center [454, 122] width 111 height 20
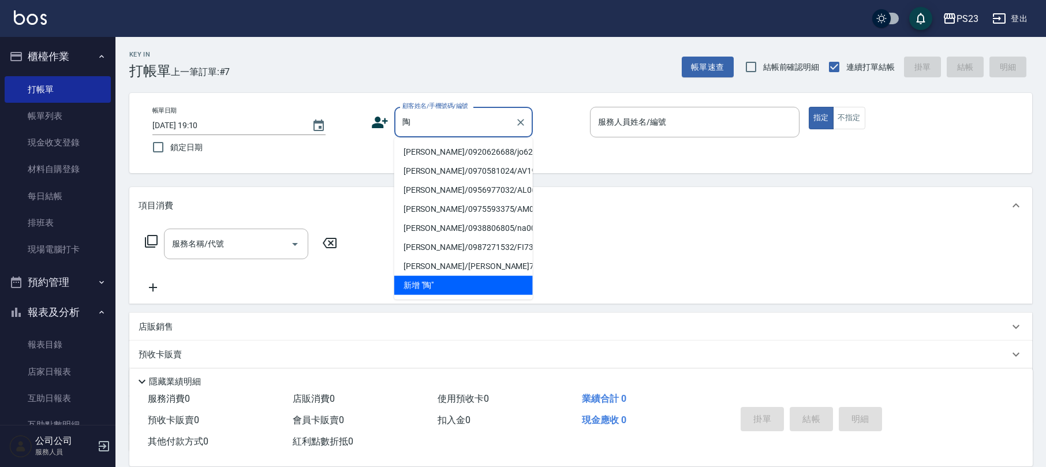
click at [464, 152] on li "[PERSON_NAME]/0920626688/jo620606" at bounding box center [463, 152] width 139 height 19
type input "[PERSON_NAME]/0920626688/jo620606"
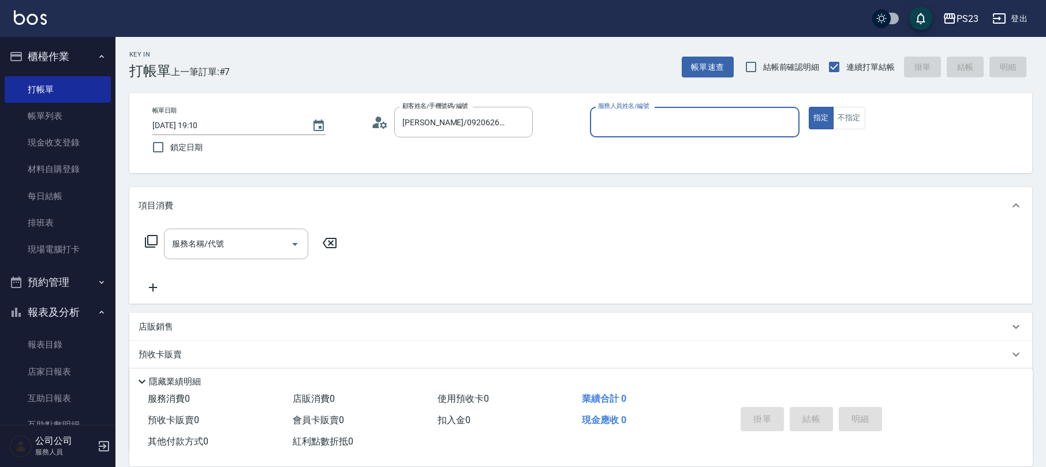
type input "[PERSON_NAME]-89"
click at [151, 240] on icon at bounding box center [151, 241] width 14 height 14
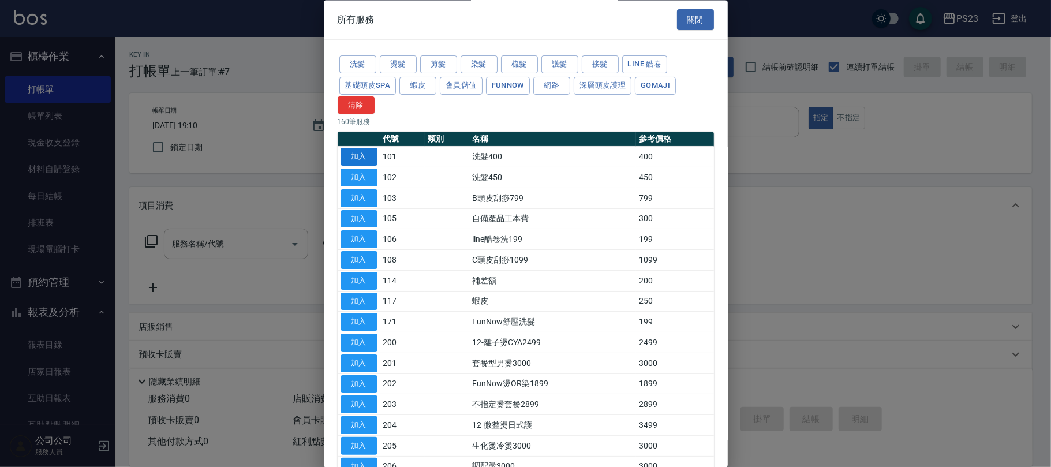
click at [364, 160] on button "加入" at bounding box center [359, 157] width 37 height 18
type input "洗髮400(101)"
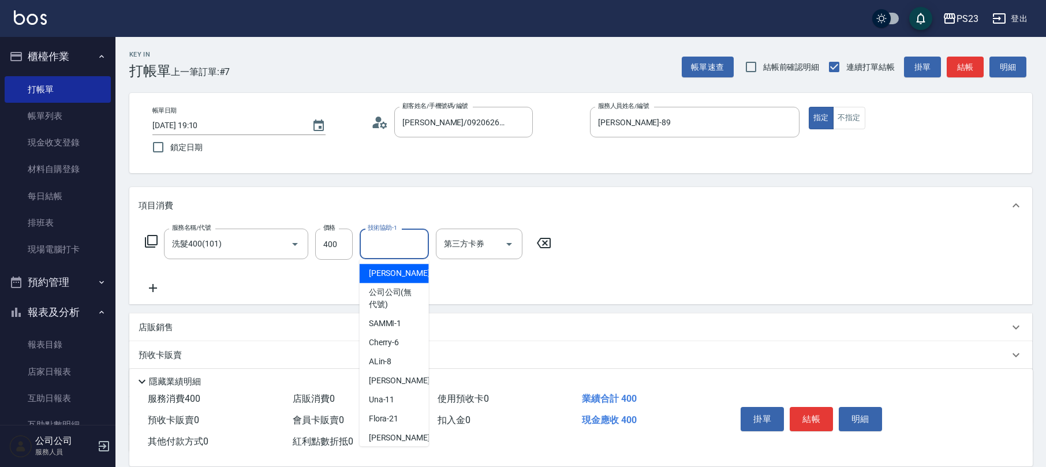
click at [379, 242] on input "技術協助-1" at bounding box center [394, 244] width 59 height 20
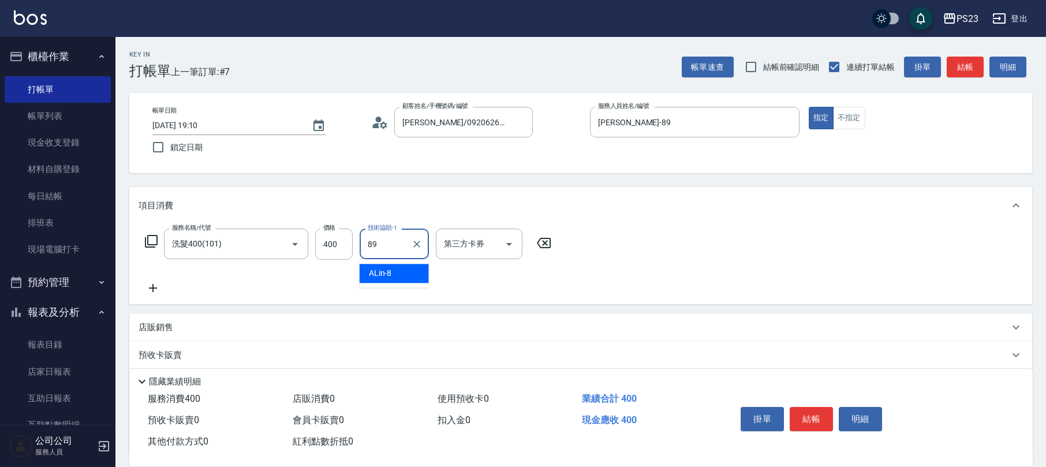
type input "[PERSON_NAME]-89"
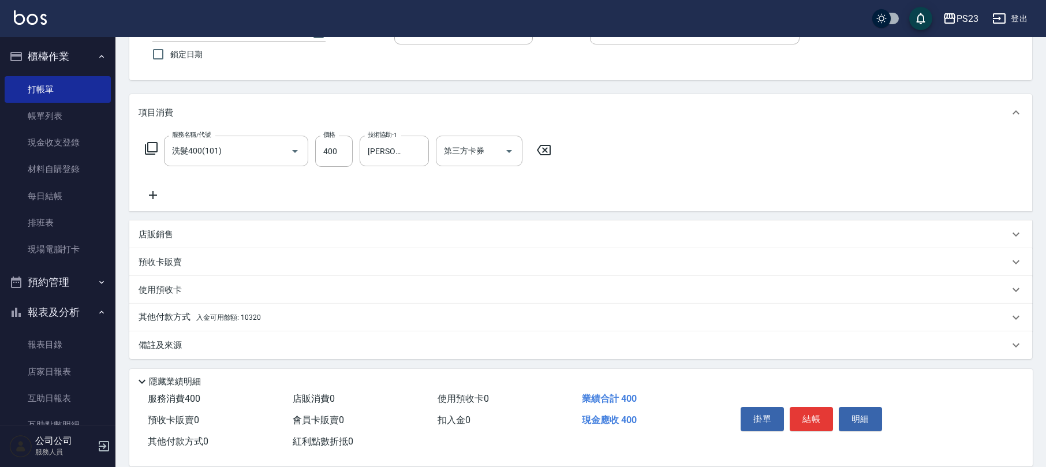
click at [277, 310] on div "其他付款方式 入金可用餘額: 10320" at bounding box center [580, 318] width 903 height 28
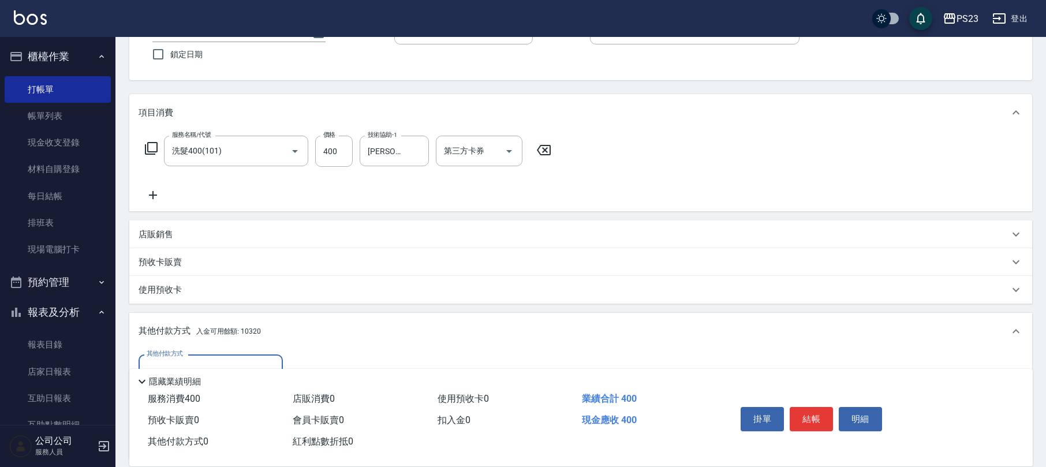
scroll to position [229, 0]
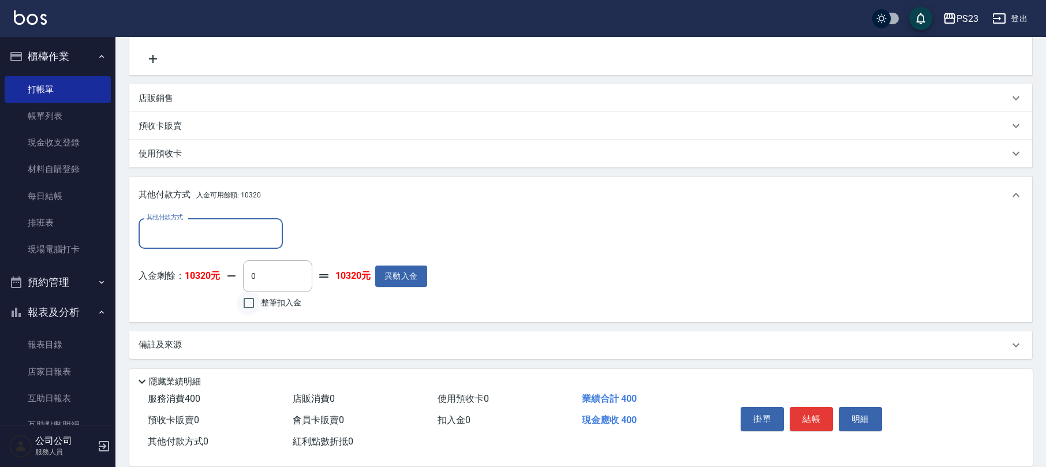
click at [245, 305] on input "整筆扣入金" at bounding box center [249, 303] width 24 height 24
checkbox input "true"
type input "400"
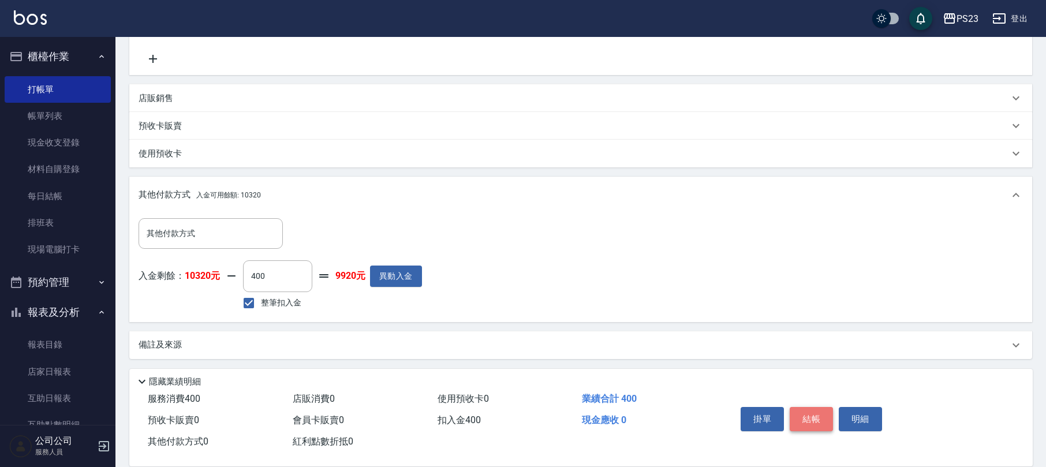
click at [811, 411] on button "結帳" at bounding box center [811, 419] width 43 height 24
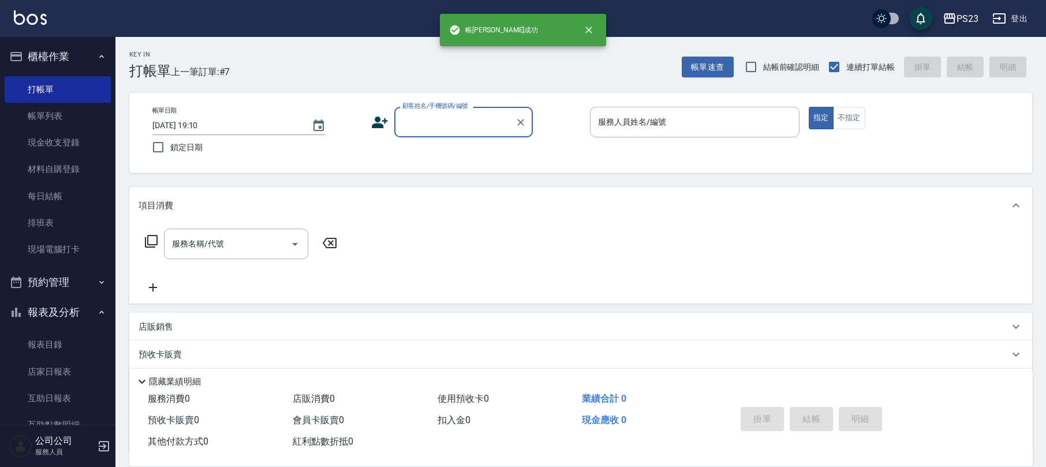
scroll to position [0, 0]
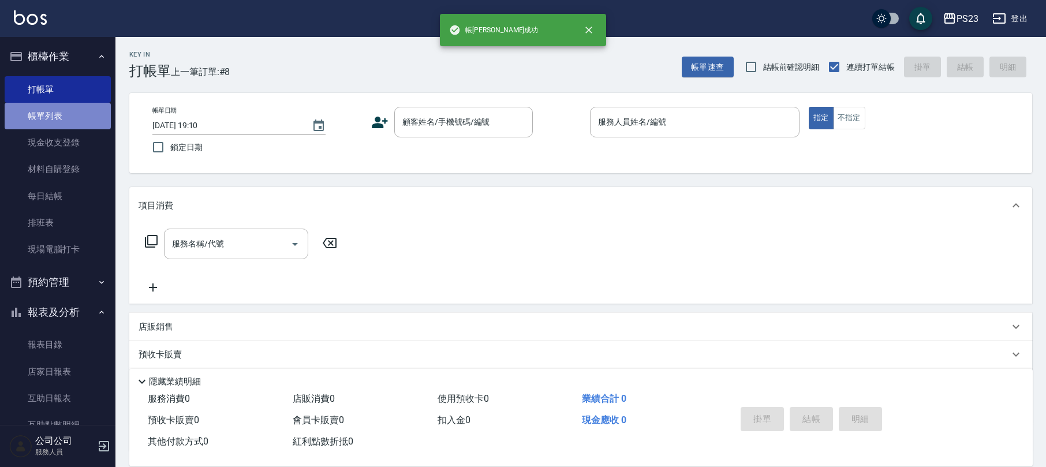
click at [67, 106] on link "帳單列表" at bounding box center [58, 116] width 106 height 27
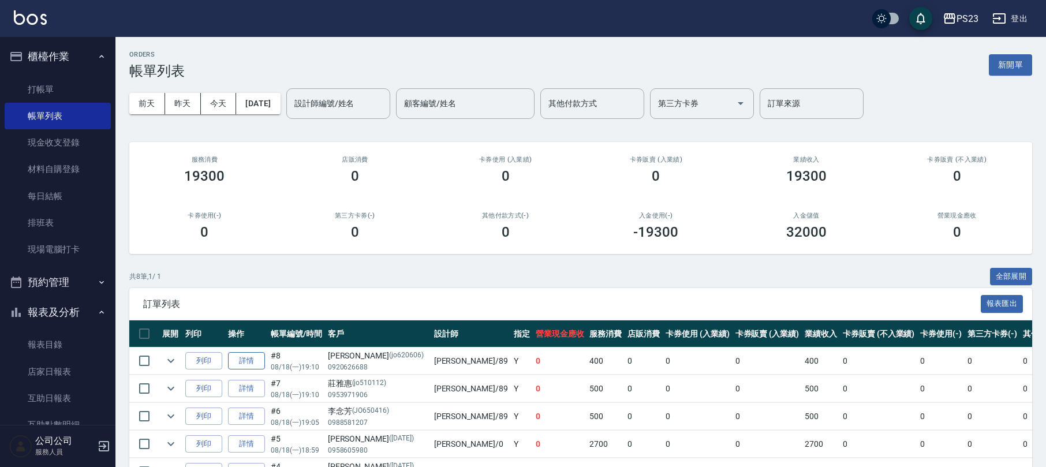
click at [241, 361] on link "詳情" at bounding box center [246, 361] width 37 height 18
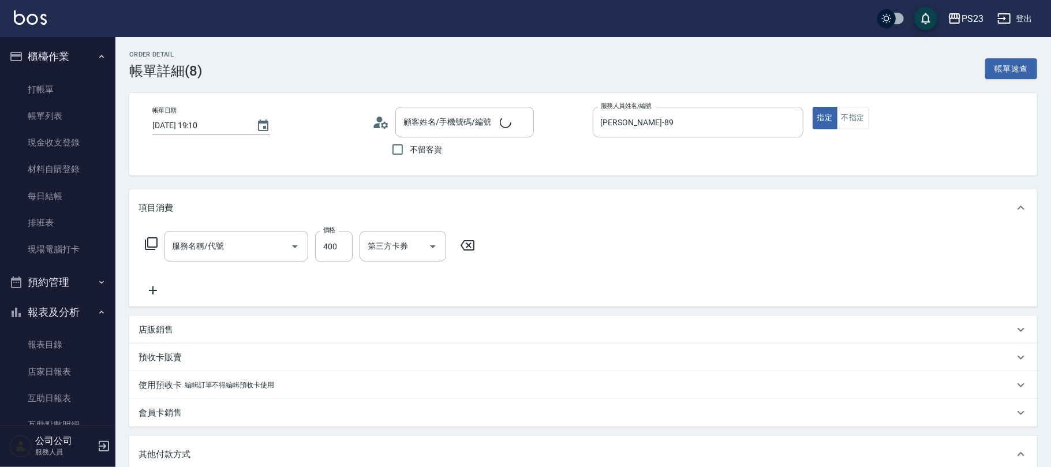
type input "[PERSON_NAME]-89"
type input "洗髮400(101)"
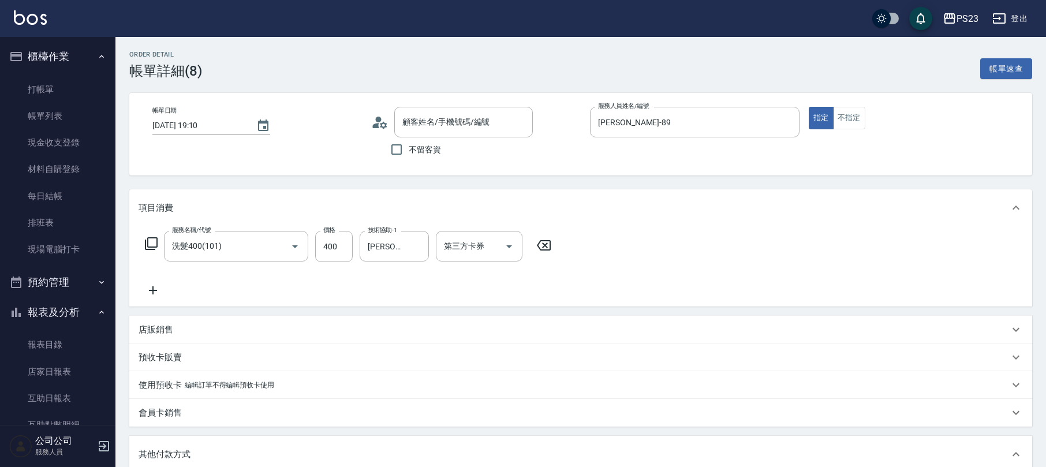
type input "[PERSON_NAME]/0920626688/jo620606"
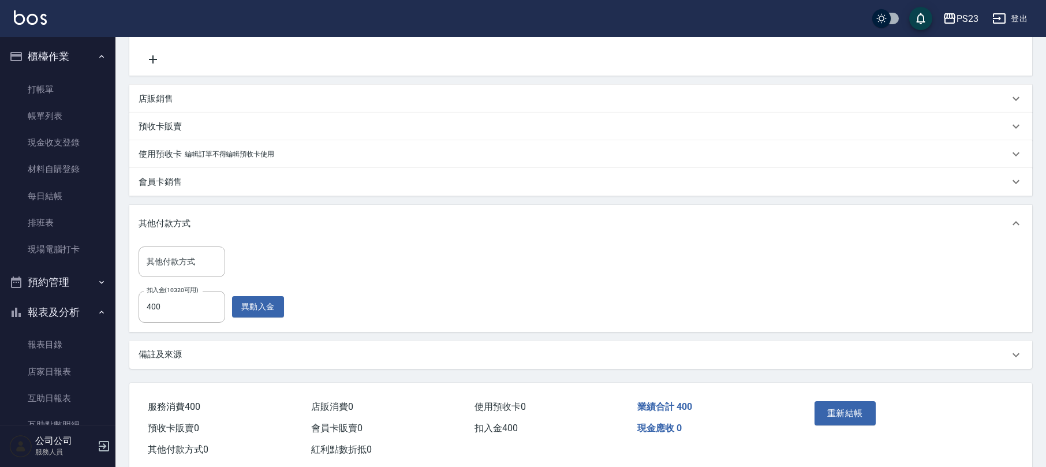
click at [367, 361] on div "備註及來源" at bounding box center [580, 355] width 903 height 28
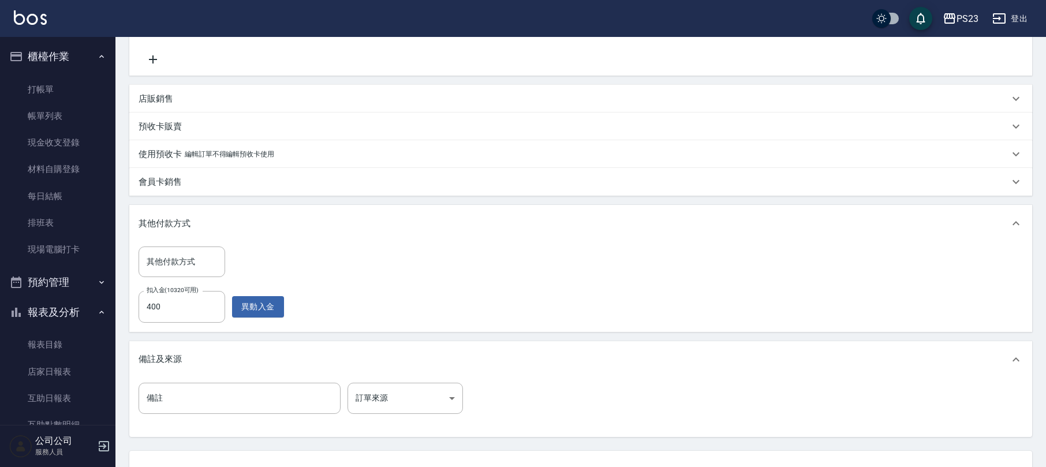
scroll to position [322, 0]
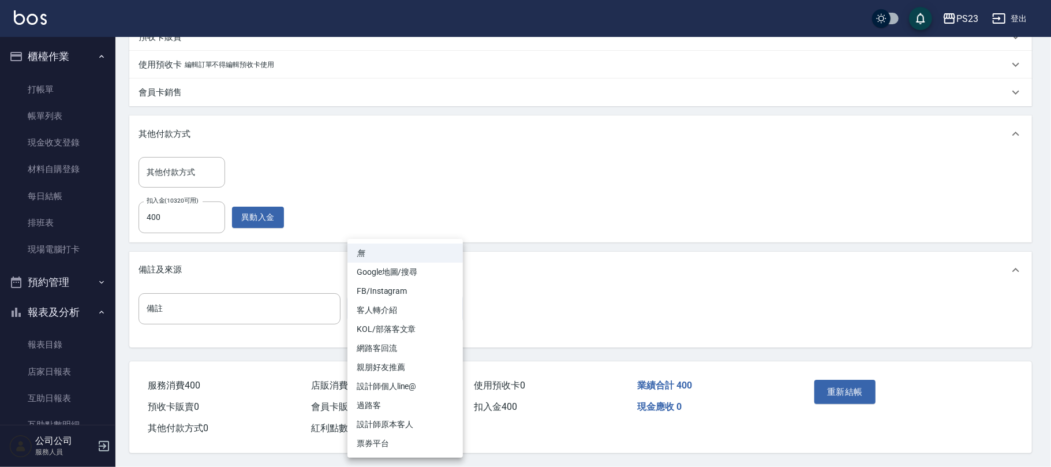
click at [447, 314] on body "PS23 登出 櫃檯作業 打帳單 帳單列表 現金收支登錄 材料自購登錄 每日結帳 排班表 現場電腦打卡 預約管理 預約管理 單日預約紀錄 單週預約紀錄 報表及…" at bounding box center [525, 73] width 1051 height 787
click at [402, 423] on li "設計師原本客人" at bounding box center [405, 424] width 115 height 19
type input "設計師原本客人"
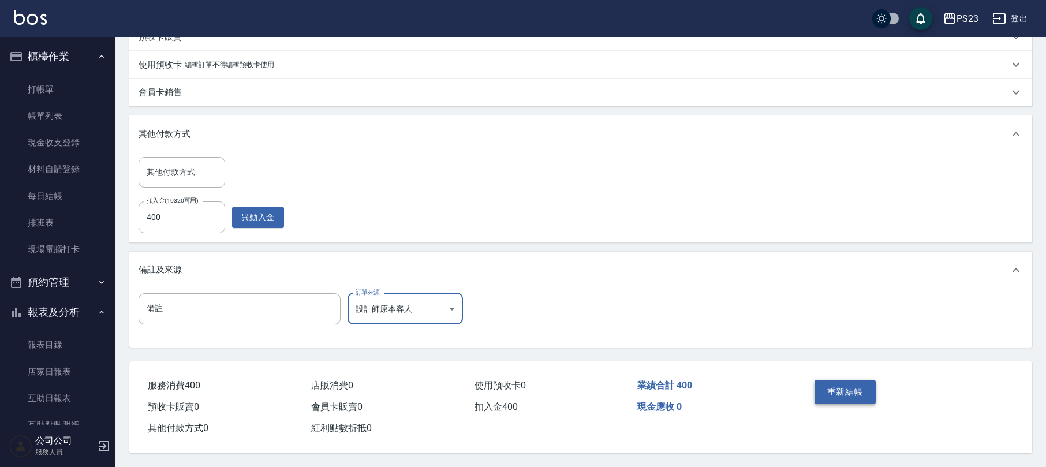
click at [828, 393] on button "重新結帳" at bounding box center [845, 392] width 61 height 24
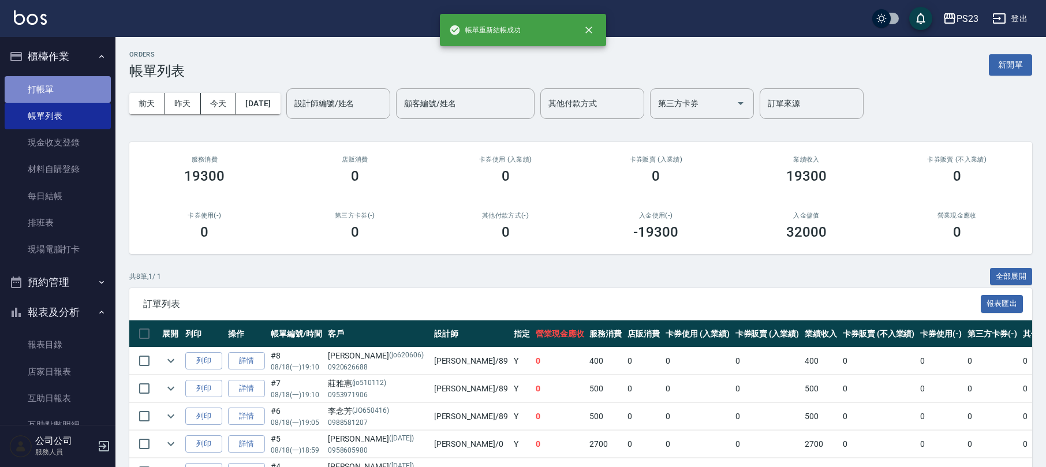
click at [68, 91] on link "打帳單" at bounding box center [58, 89] width 106 height 27
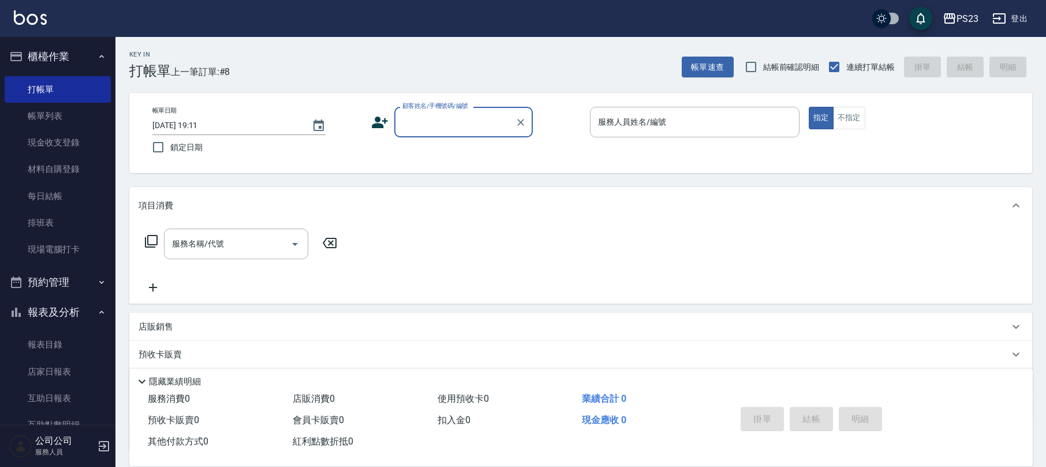
click at [440, 125] on input "顧客姓名/手機號碼/編號" at bounding box center [454, 122] width 111 height 20
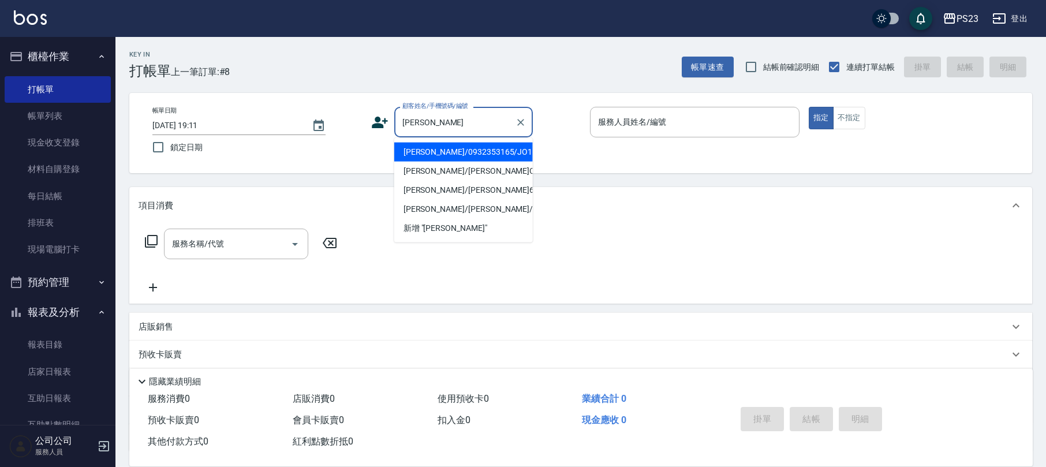
click at [488, 155] on li "[PERSON_NAME]/0932353165/JO1120" at bounding box center [463, 152] width 139 height 19
type input "[PERSON_NAME]/0932353165/JO1120"
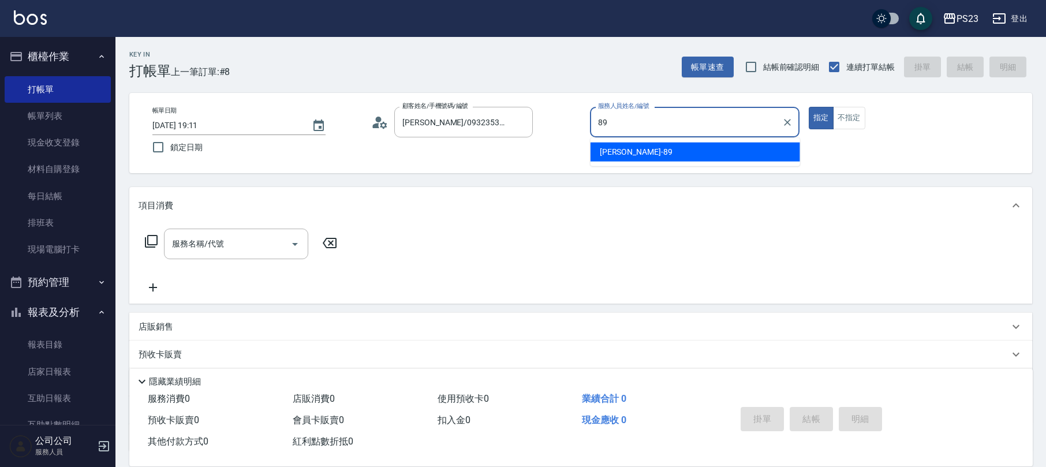
type input "[PERSON_NAME]-89"
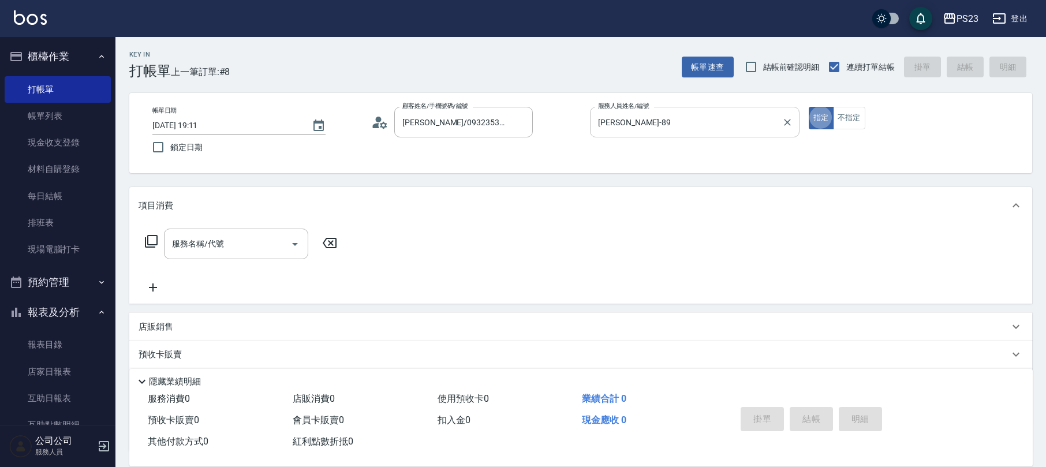
type button "true"
click at [382, 122] on icon at bounding box center [379, 122] width 17 height 17
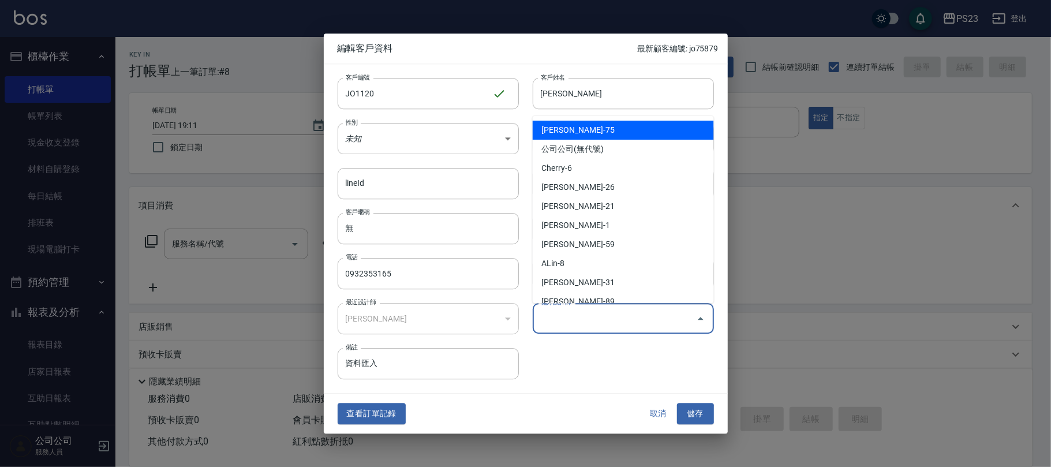
click at [569, 319] on input "偏好設計師" at bounding box center [615, 318] width 154 height 20
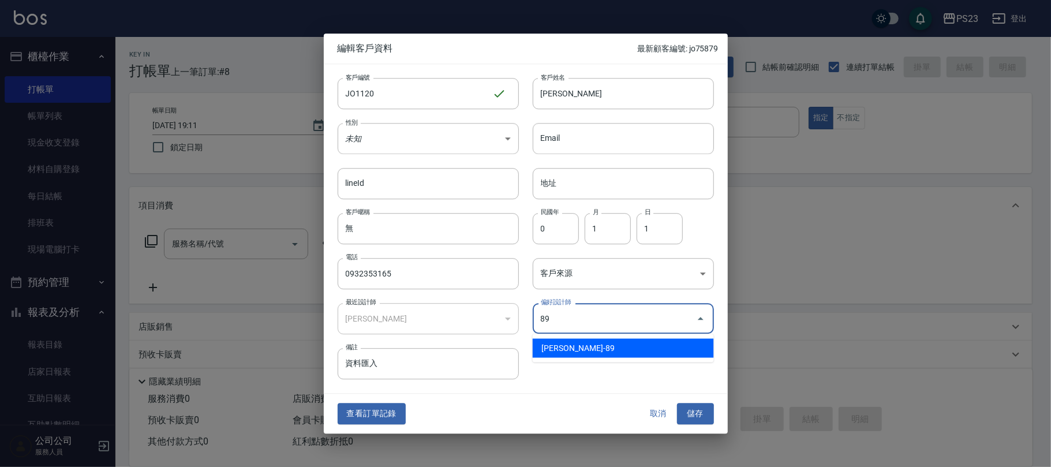
type input "[PERSON_NAME]"
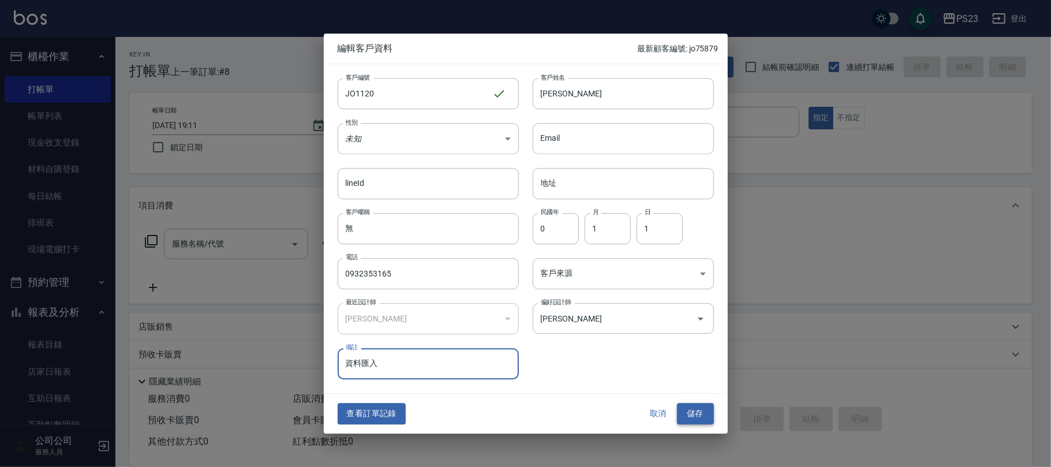
click at [703, 410] on button "儲存" at bounding box center [695, 414] width 37 height 21
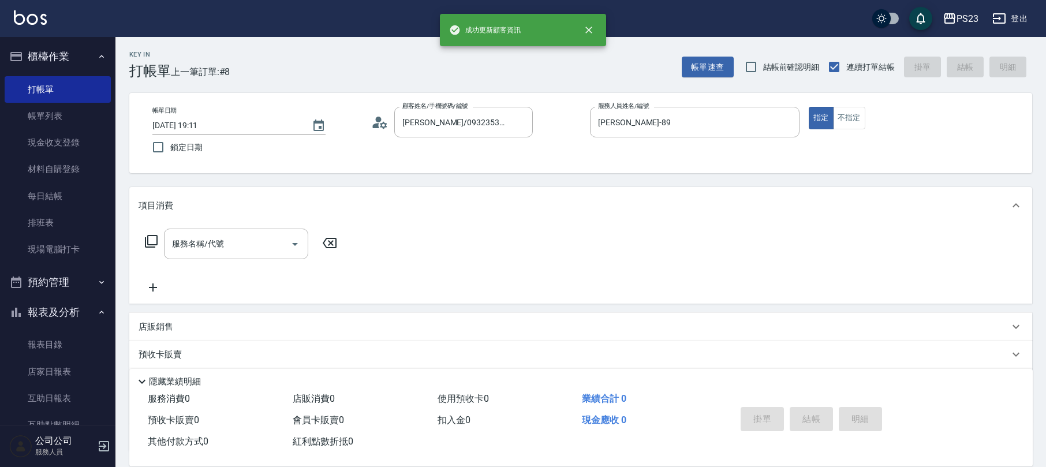
click at [150, 241] on icon at bounding box center [151, 241] width 14 height 14
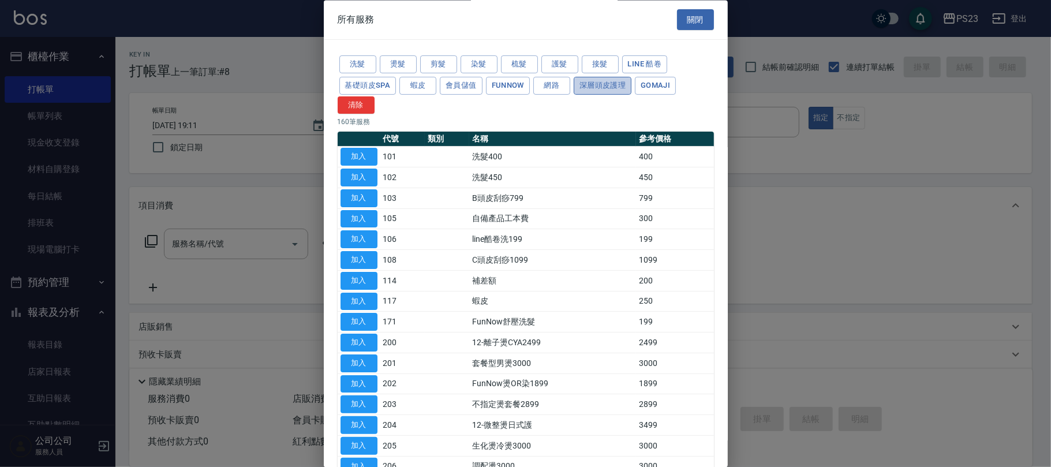
click at [595, 89] on button "深層頭皮護理" at bounding box center [603, 86] width 58 height 18
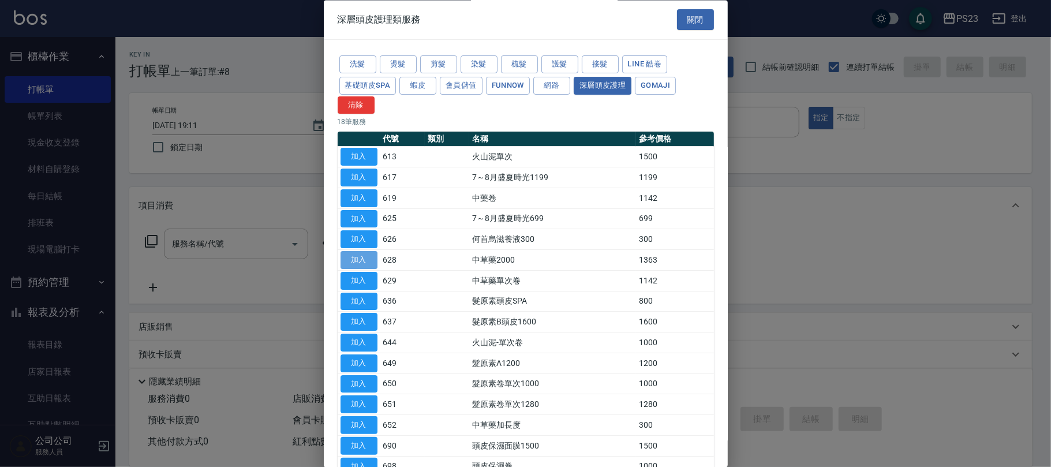
click at [360, 266] on button "加入" at bounding box center [359, 261] width 37 height 18
type input "中草藥2000(628)"
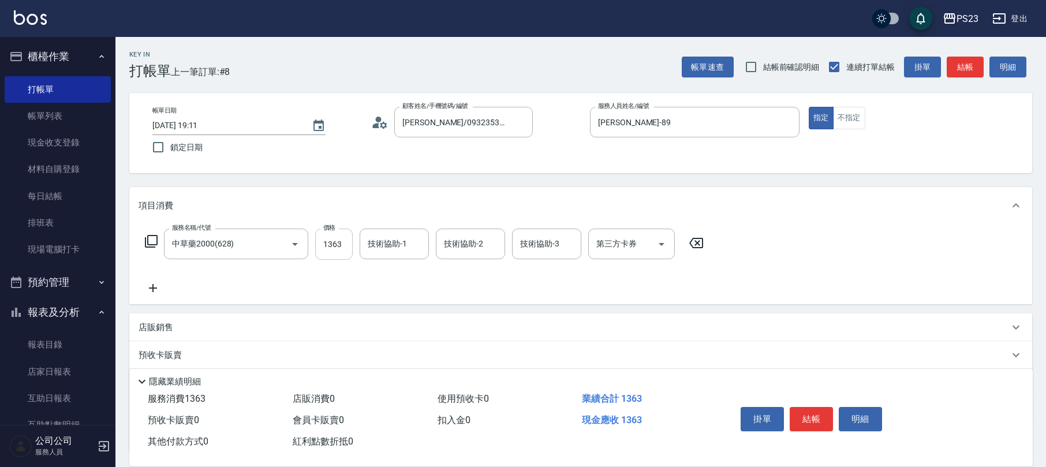
click at [343, 254] on input "1363" at bounding box center [334, 244] width 38 height 31
type input "1500"
type input "[PERSON_NAME]-89"
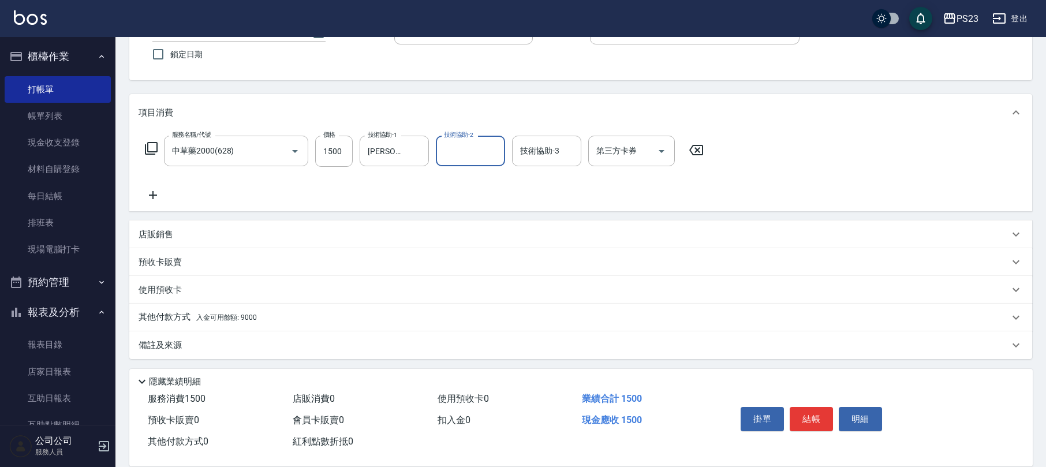
click at [298, 319] on div "其他付款方式 入金可用餘額: 9000" at bounding box center [574, 317] width 871 height 13
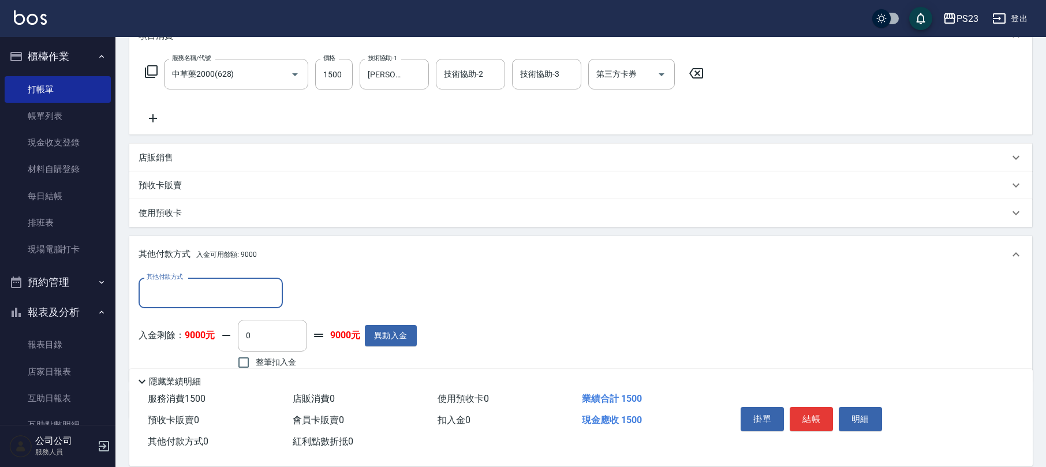
scroll to position [229, 0]
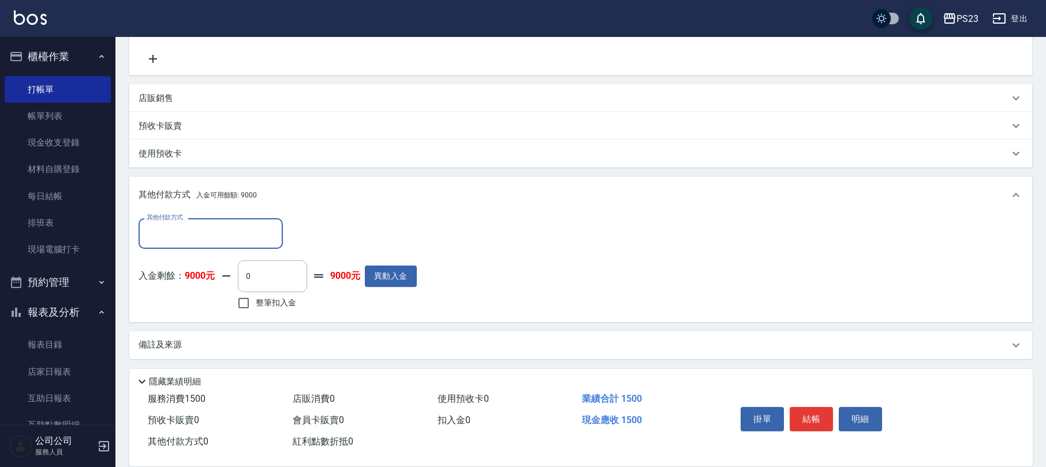
click at [380, 345] on div "備註及來源" at bounding box center [574, 345] width 871 height 12
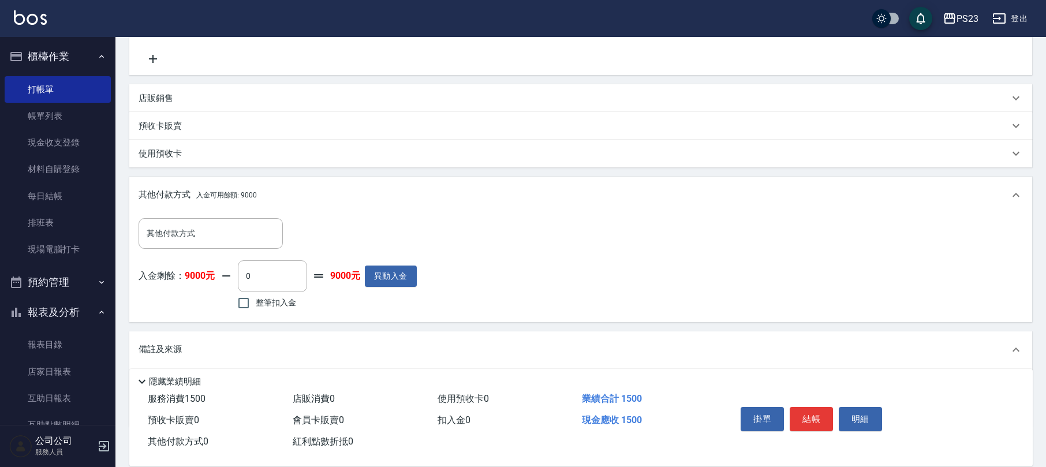
scroll to position [297, 0]
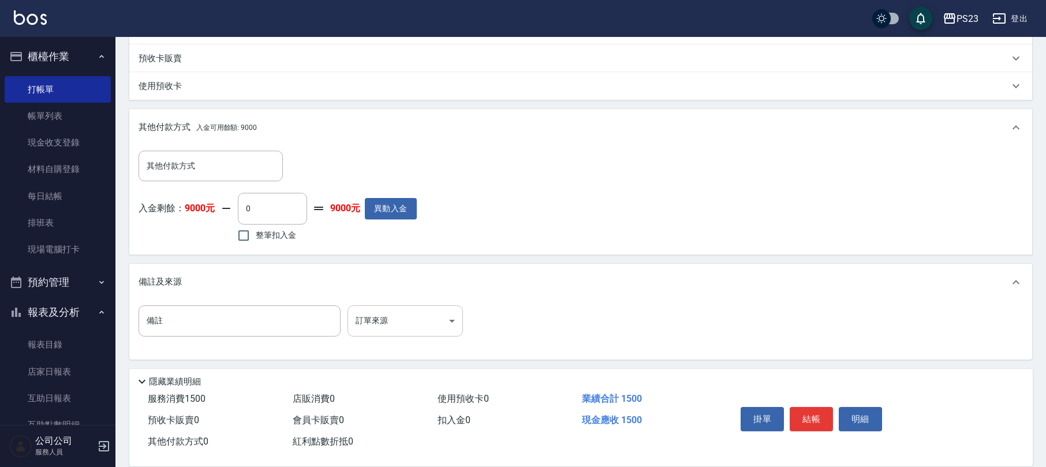
click at [453, 320] on body "PS23 登出 櫃檯作業 打帳單 帳單列表 現金收支登錄 材料自購登錄 每日結帳 排班表 現場電腦打卡 預約管理 預約管理 單日預約紀錄 單週預約紀錄 報表及…" at bounding box center [523, 85] width 1046 height 765
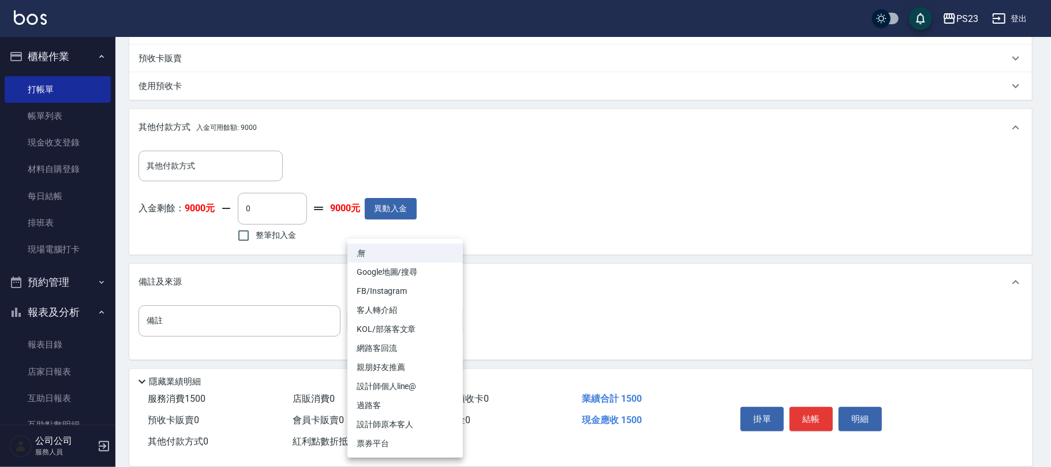
click at [380, 425] on li "設計師原本客人" at bounding box center [405, 424] width 115 height 19
type input "設計師原本客人"
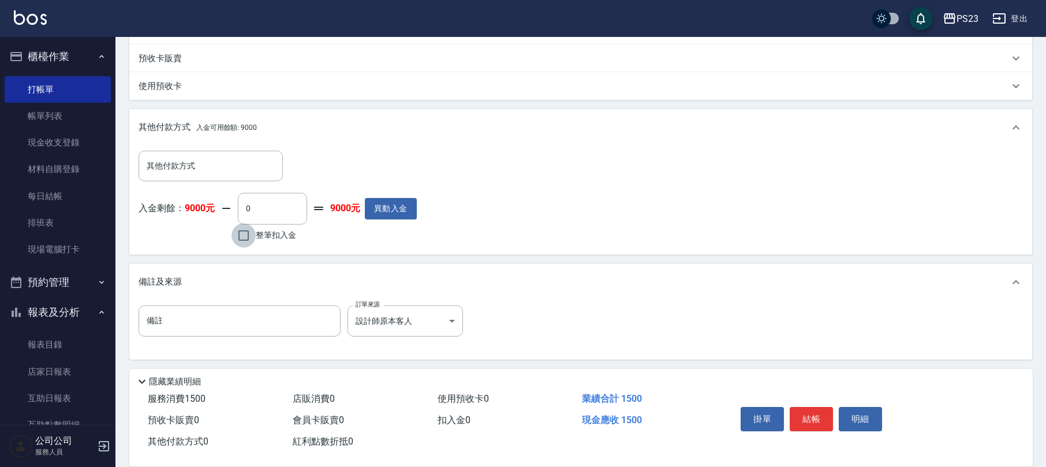
click at [252, 238] on input "整筆扣入金" at bounding box center [243, 235] width 24 height 24
checkbox input "true"
type input "1500"
click at [807, 419] on button "結帳" at bounding box center [811, 419] width 43 height 24
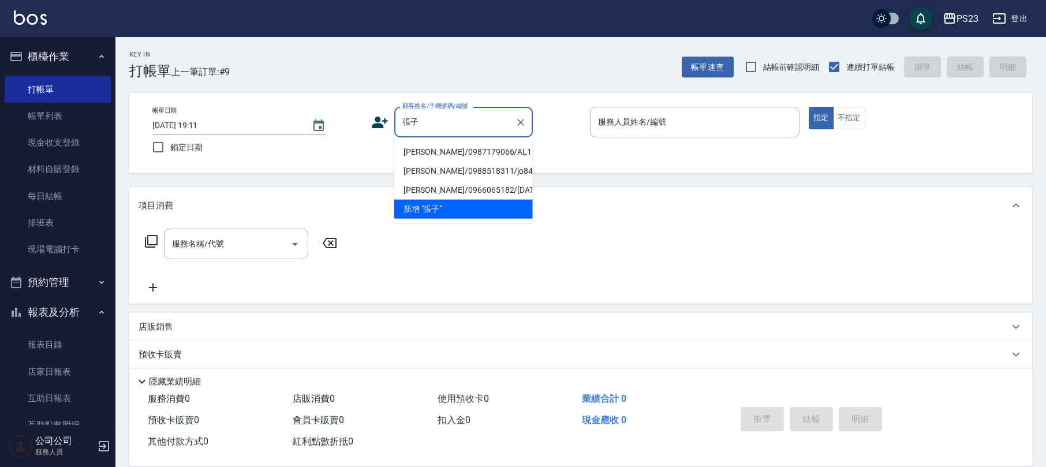
click at [495, 150] on li "[PERSON_NAME]/0987179066/AL1110630" at bounding box center [463, 152] width 139 height 19
type input "[PERSON_NAME]/0987179066/AL1110630"
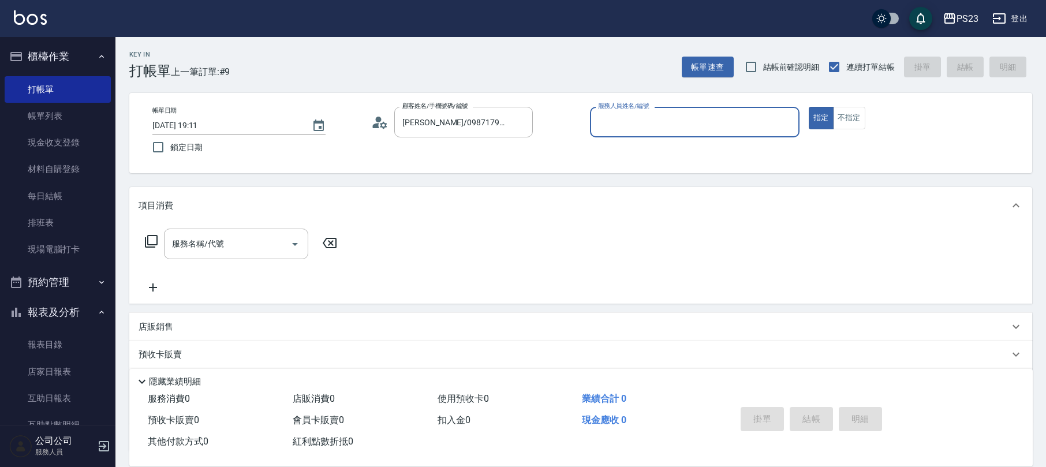
click at [375, 121] on icon at bounding box center [379, 122] width 17 height 17
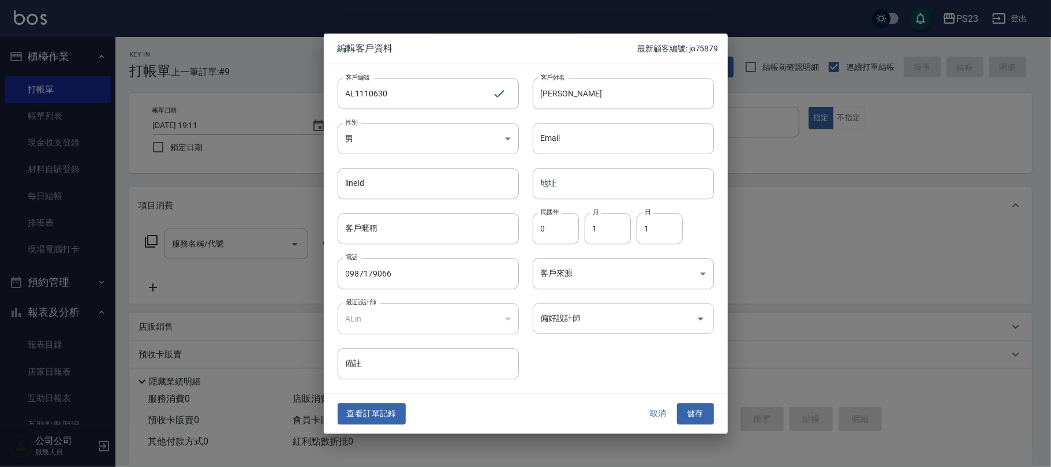
click at [570, 314] on input "偏好設計師" at bounding box center [615, 318] width 154 height 20
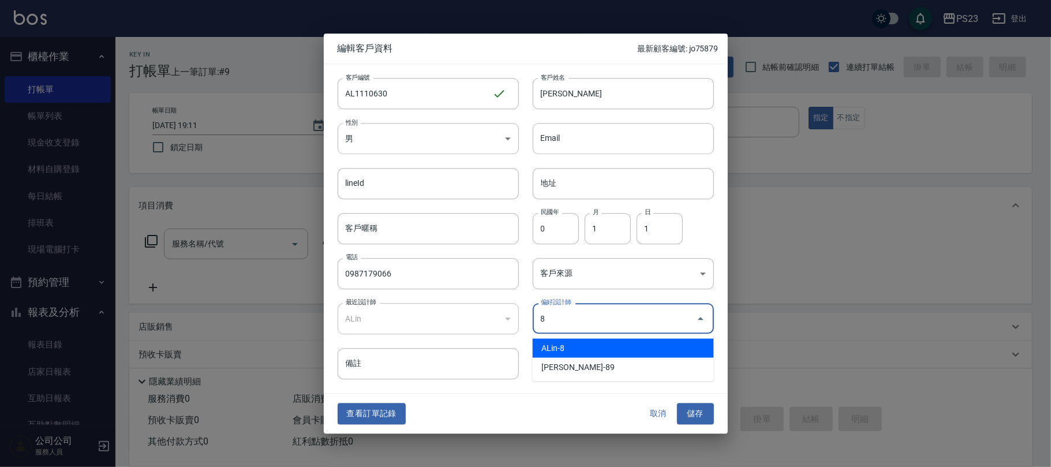
click at [574, 347] on li "ALin-8" at bounding box center [623, 348] width 181 height 19
type input "ALin"
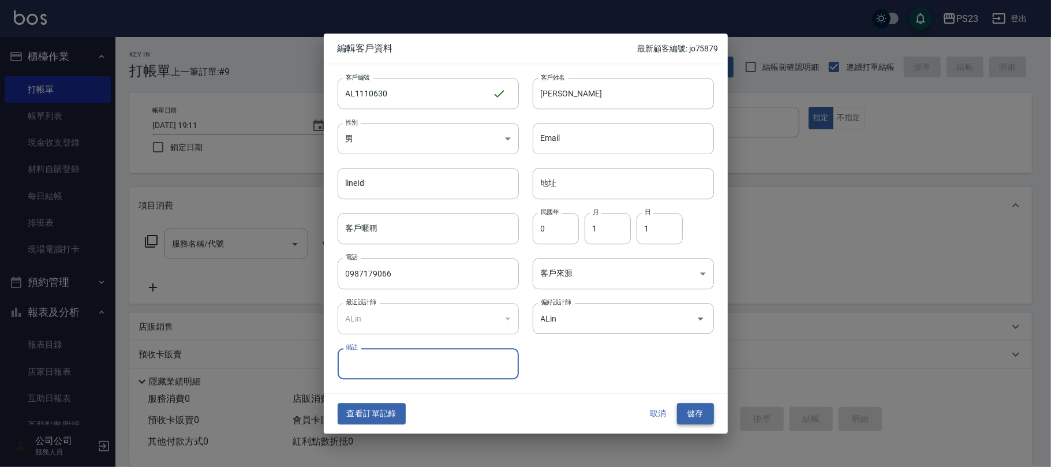
click at [703, 414] on button "儲存" at bounding box center [695, 414] width 37 height 21
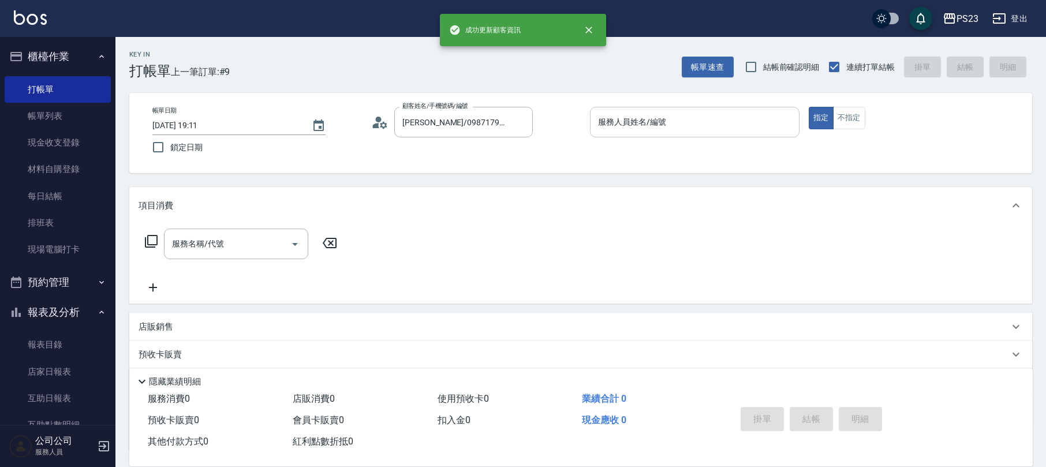
click at [668, 118] on input "服務人員姓名/編號" at bounding box center [694, 122] width 199 height 20
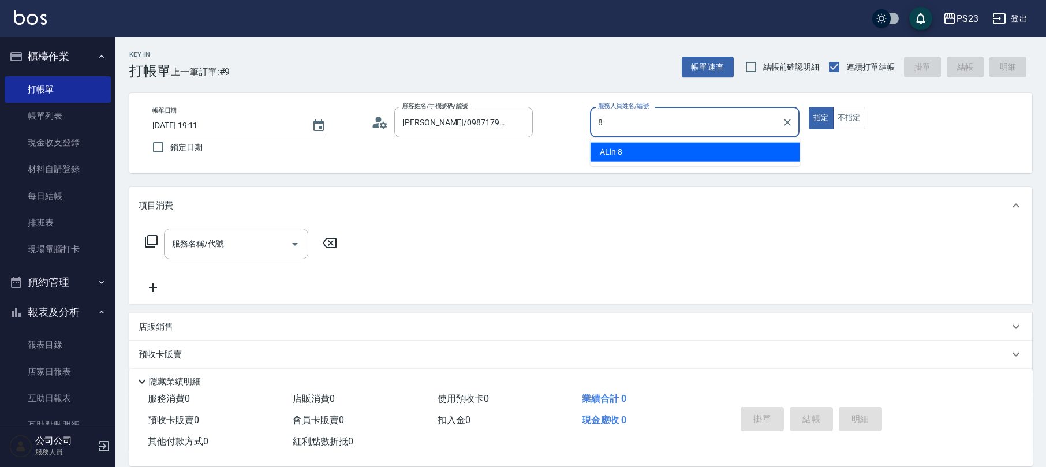
click at [647, 151] on div "ALin -8" at bounding box center [696, 152] width 210 height 19
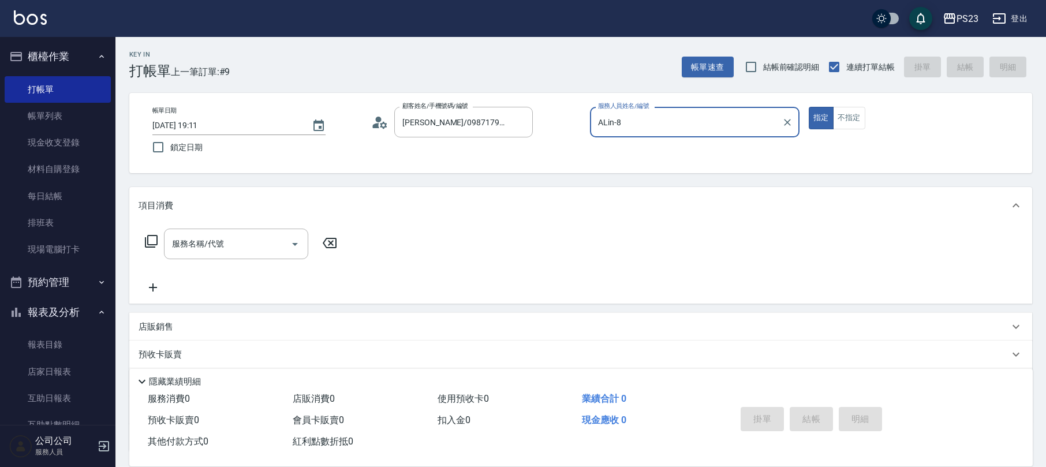
type input "ALin-8"
click at [149, 240] on icon at bounding box center [151, 241] width 14 height 14
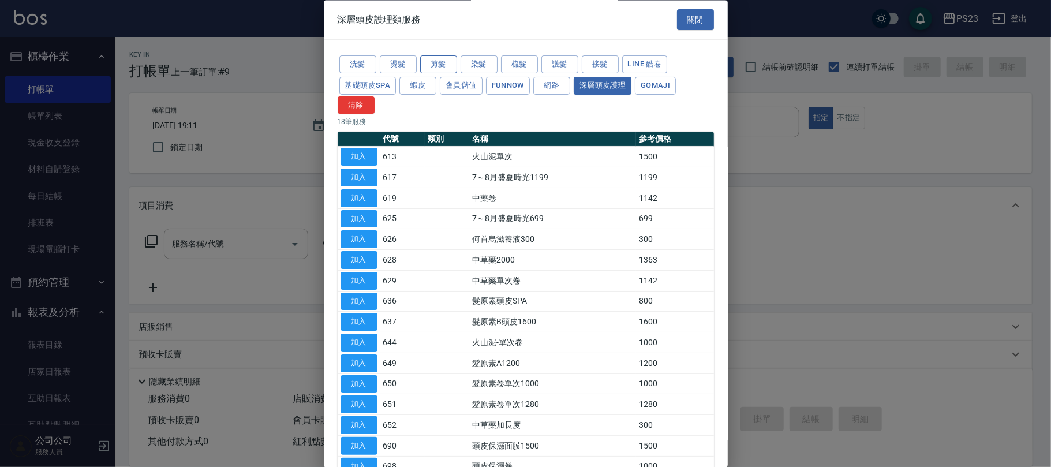
click at [441, 58] on button "剪髮" at bounding box center [438, 65] width 37 height 18
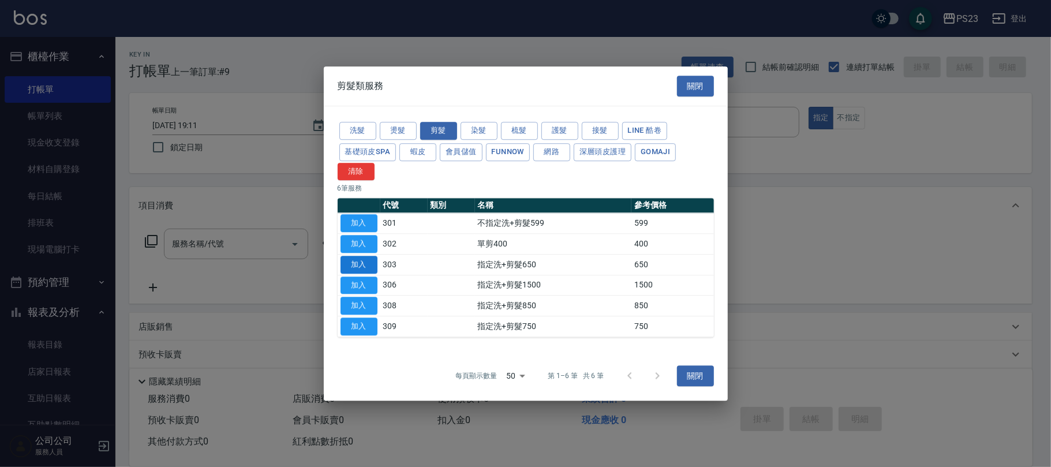
drag, startPoint x: 341, startPoint y: 264, endPoint x: 349, endPoint y: 266, distance: 8.8
click at [342, 264] on button "加入" at bounding box center [359, 265] width 37 height 18
type input "指定洗+剪髮650(303)"
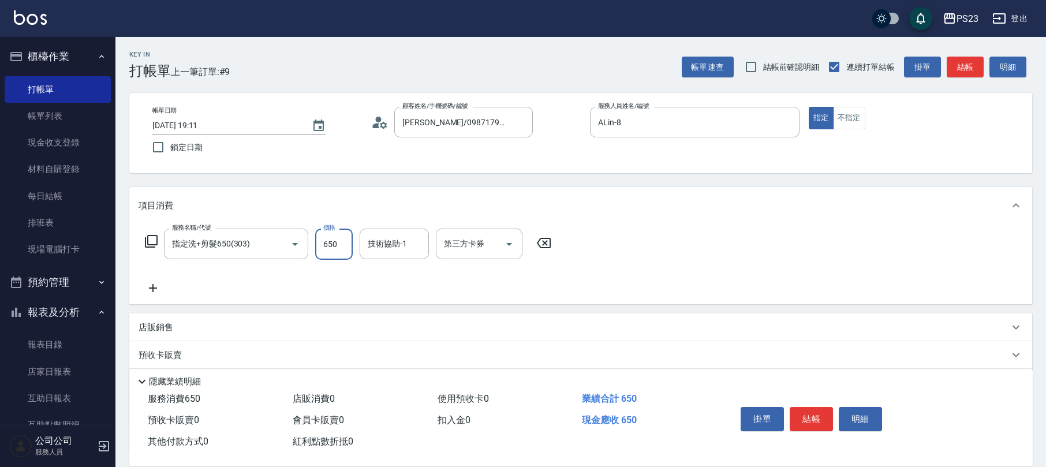
click at [335, 254] on input "650" at bounding box center [334, 244] width 38 height 31
type input "850"
type input "ALin-8"
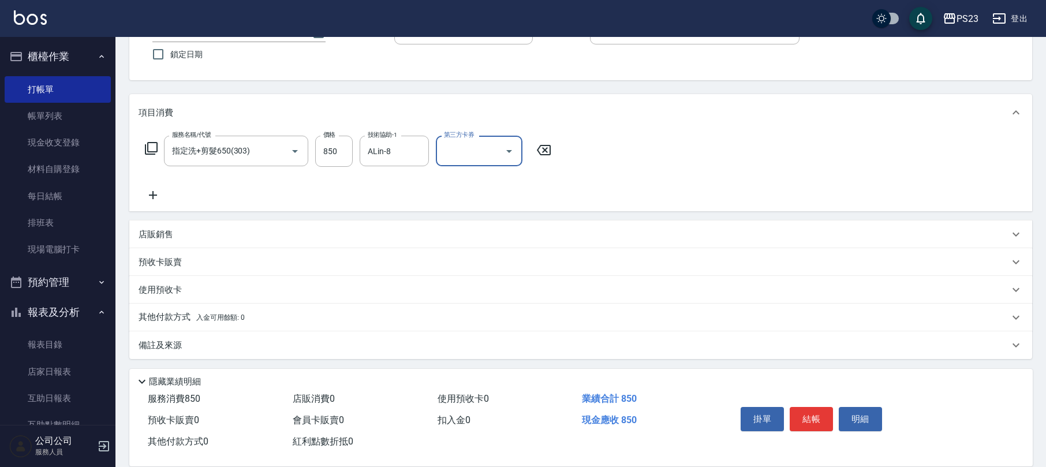
click at [285, 314] on div "其他付款方式 入金可用餘額: 0" at bounding box center [574, 317] width 871 height 13
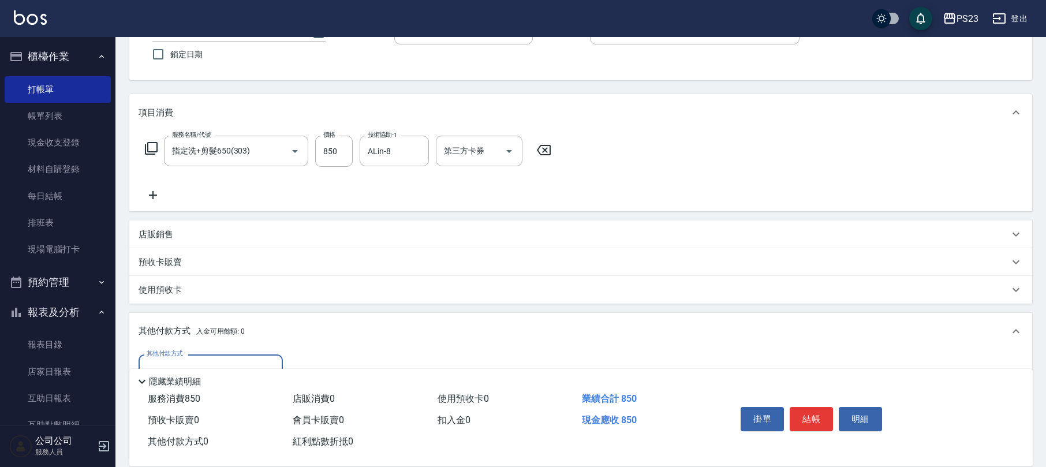
scroll to position [229, 0]
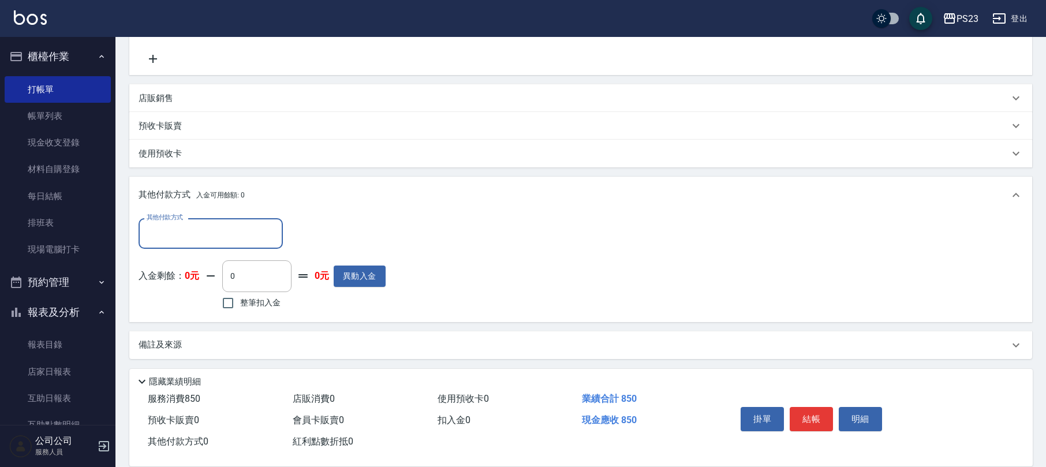
click at [259, 233] on input "其他付款方式" at bounding box center [211, 233] width 134 height 20
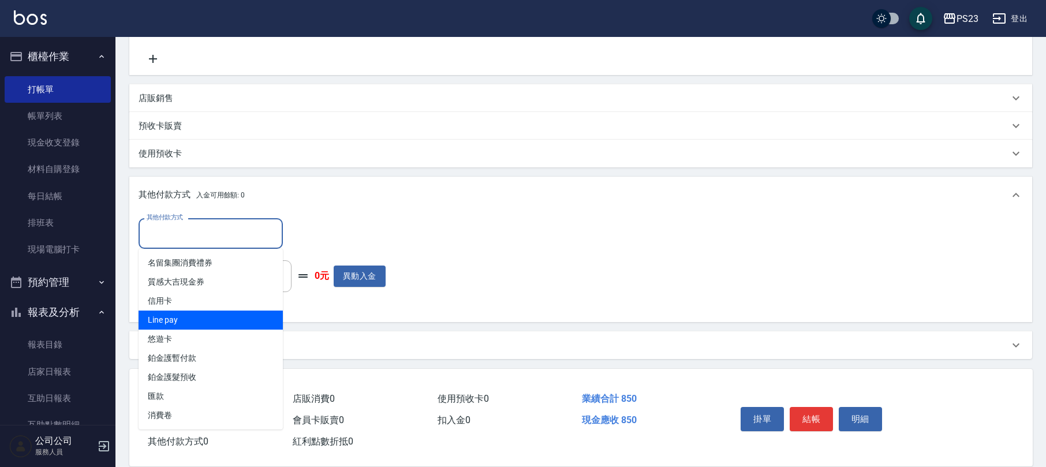
click at [241, 316] on span "Line pay" at bounding box center [211, 320] width 144 height 19
type input "Line pay"
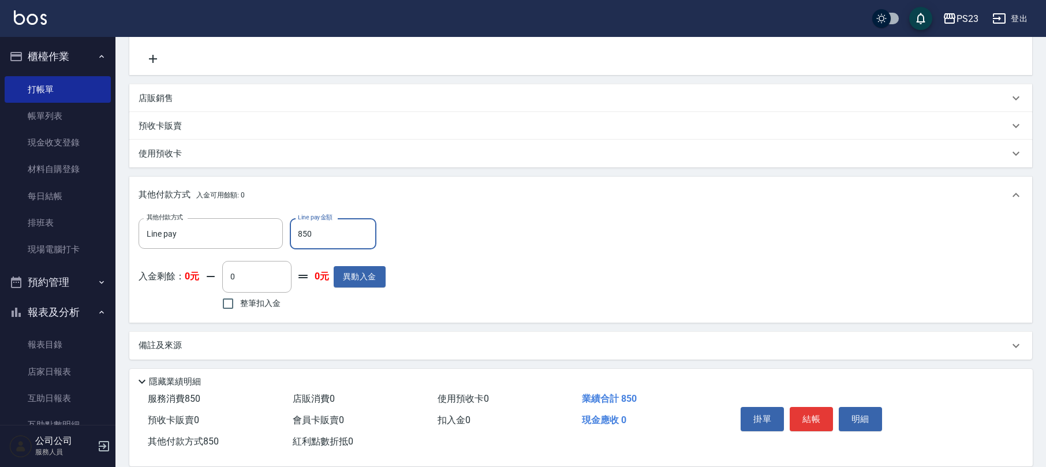
type input "850"
click at [341, 343] on div "備註及來源" at bounding box center [574, 345] width 871 height 12
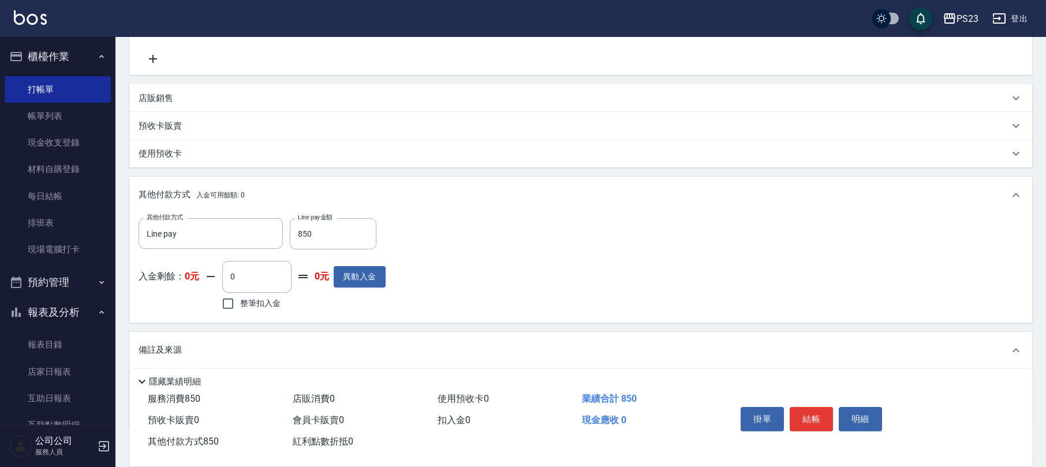
scroll to position [298, 0]
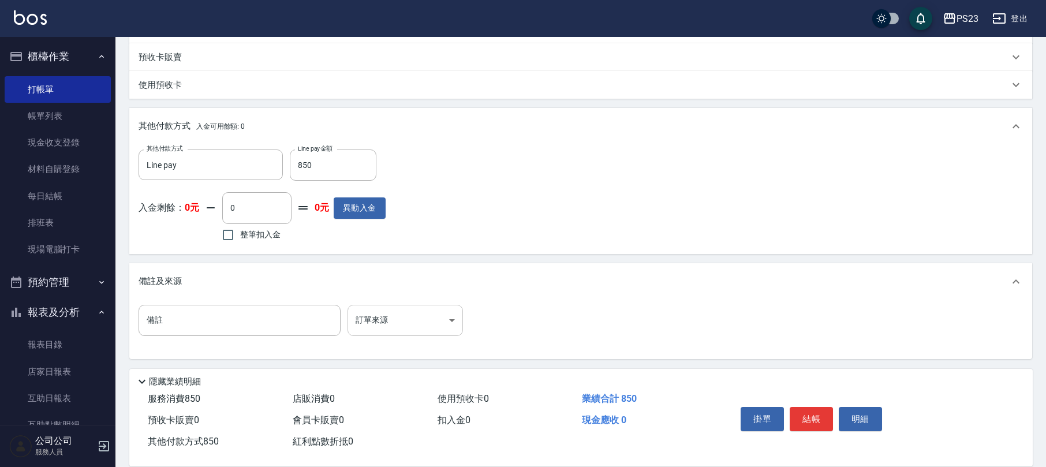
click at [382, 310] on body "PS23 登出 櫃檯作業 打帳單 帳單列表 現金收支登錄 材料自購登錄 每日結帳 排班表 現場電腦打卡 預約管理 預約管理 單日預約紀錄 單週預約紀錄 報表及…" at bounding box center [523, 84] width 1046 height 765
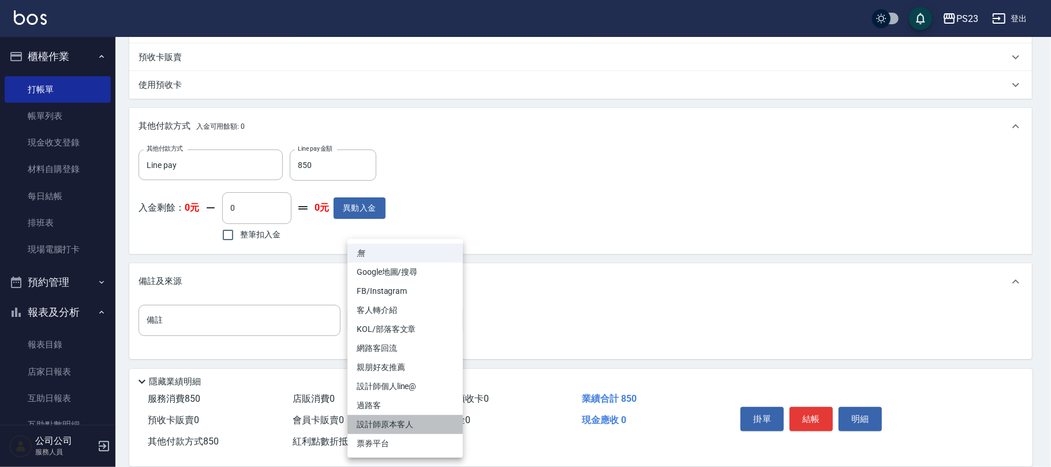
click at [395, 421] on li "設計師原本客人" at bounding box center [405, 424] width 115 height 19
type input "設計師原本客人"
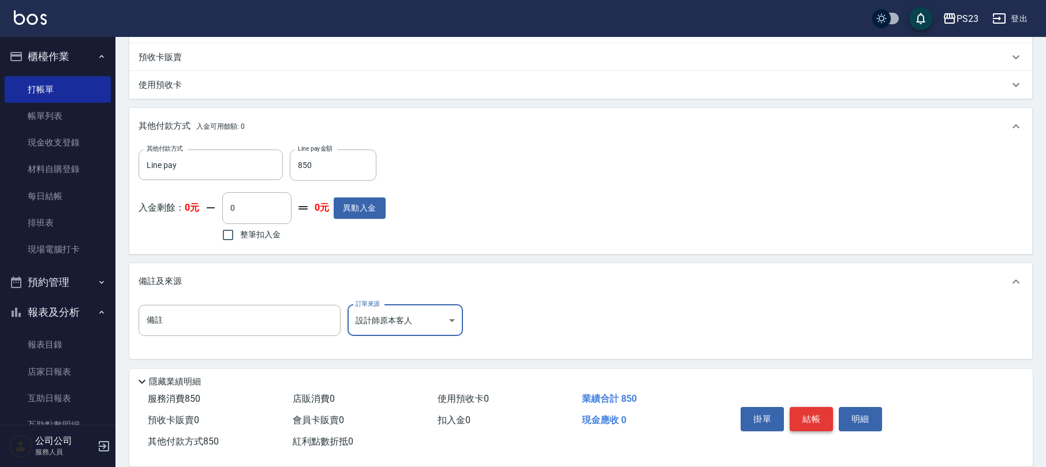
click at [804, 420] on button "結帳" at bounding box center [811, 419] width 43 height 24
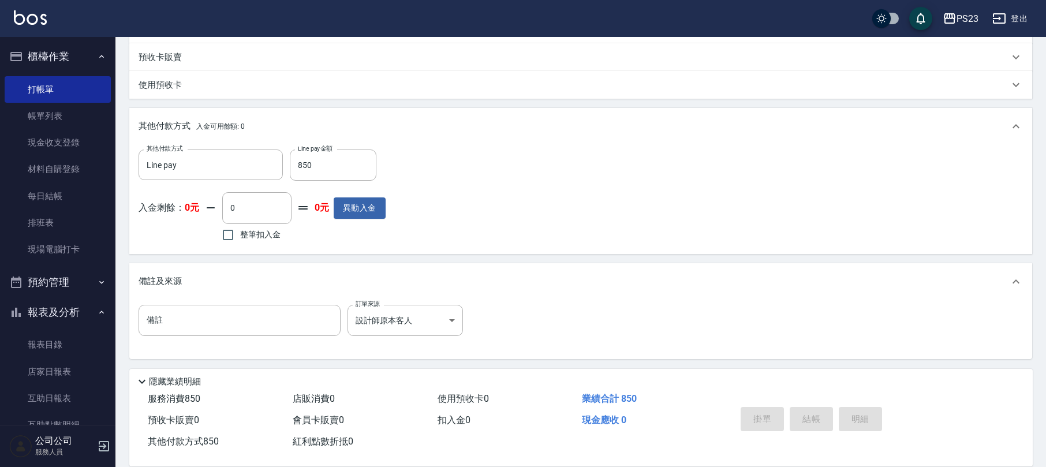
type input "[DATE] 19:14"
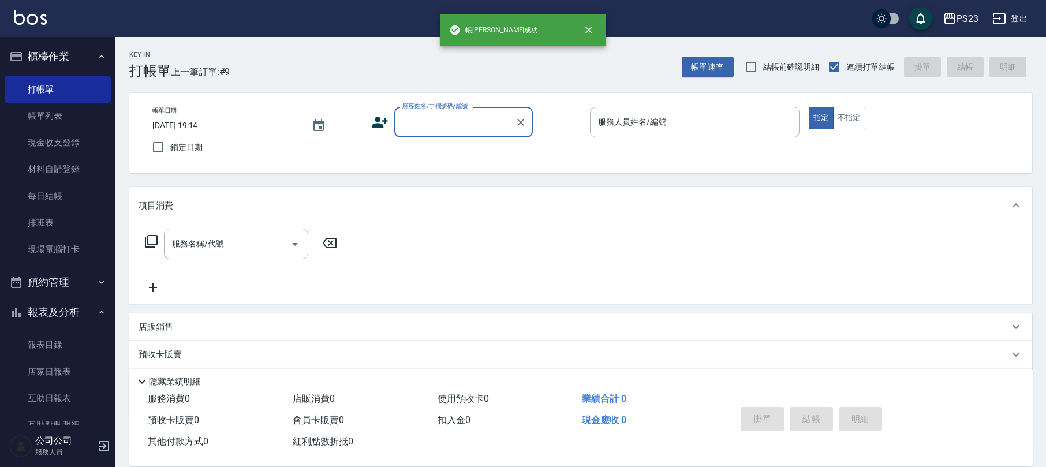
scroll to position [0, 0]
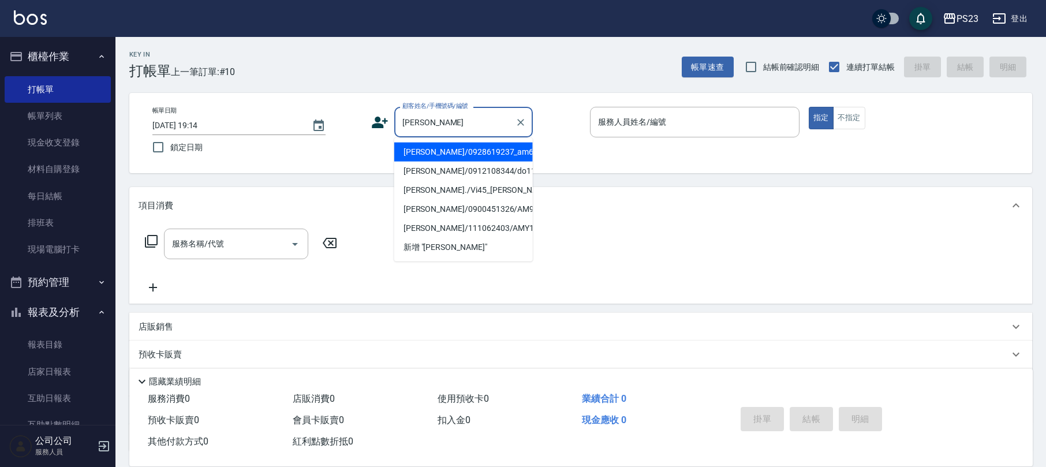
click at [438, 162] on li "[PERSON_NAME]/0928619237_am650730_[PERSON_NAME]/am650730" at bounding box center [463, 152] width 139 height 19
type input "[PERSON_NAME]/0928619237_am650730_[PERSON_NAME]/am650730"
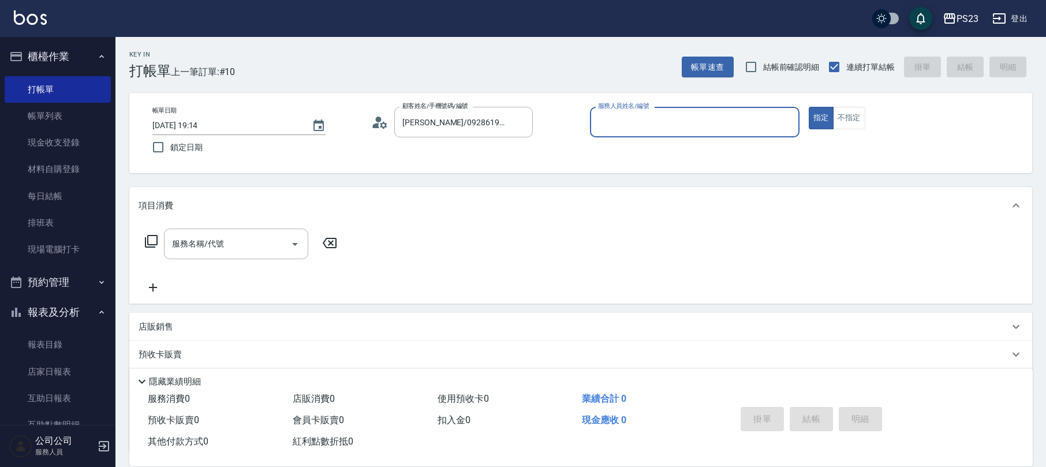
click at [384, 125] on icon at bounding box center [383, 124] width 7 height 7
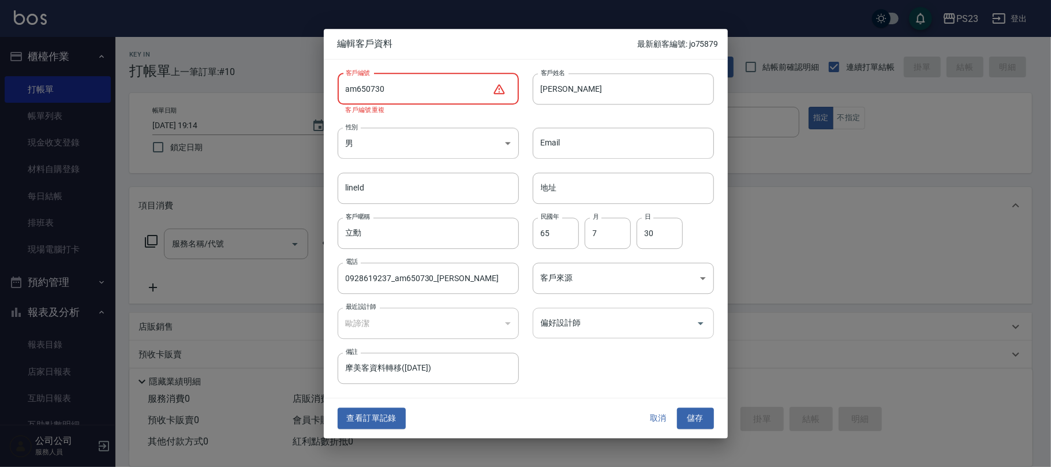
click at [559, 322] on input "偏好設計師" at bounding box center [615, 323] width 154 height 20
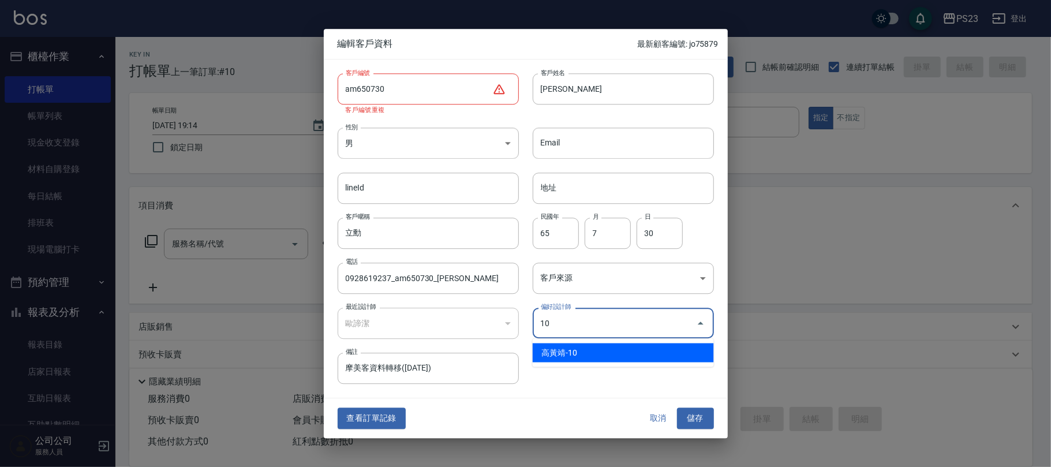
click at [566, 358] on li "高黃靖-10" at bounding box center [623, 352] width 181 height 19
type input "高黃靖"
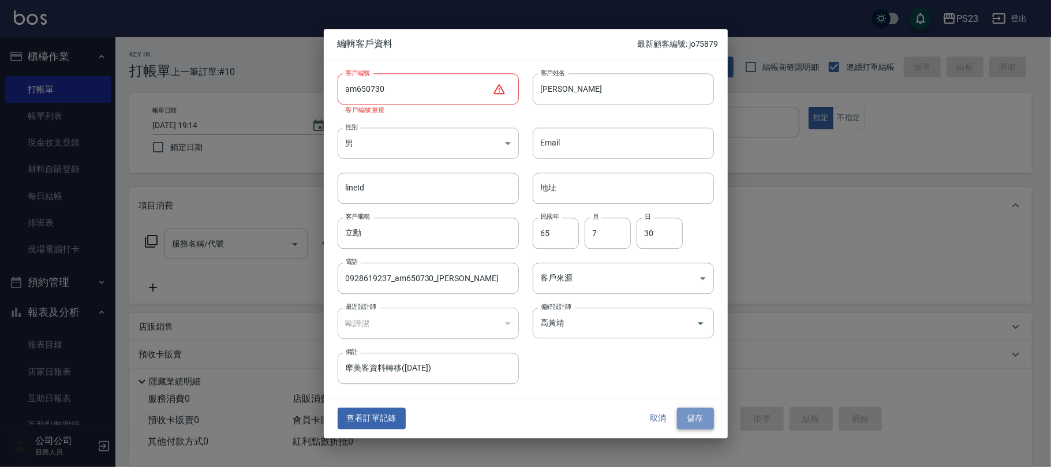
click at [695, 421] on button "儲存" at bounding box center [695, 418] width 37 height 21
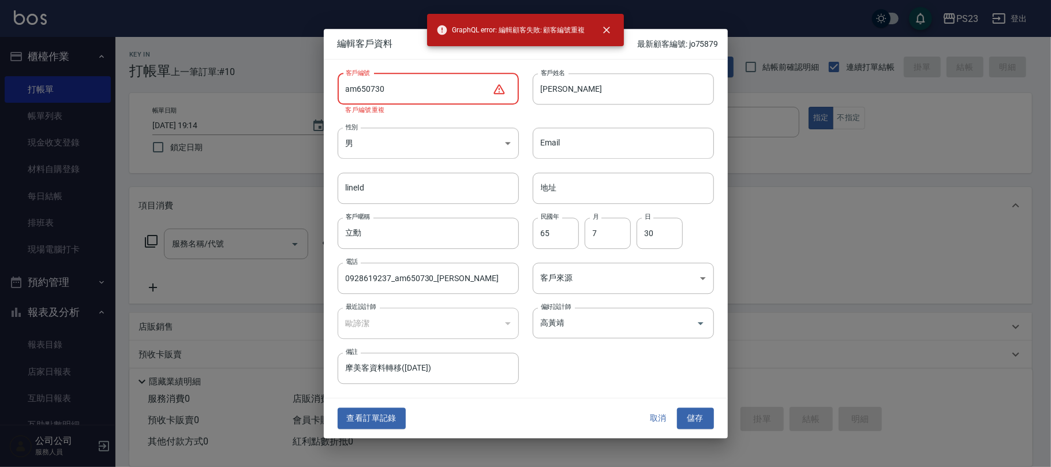
click at [435, 84] on input "am650730" at bounding box center [415, 88] width 155 height 31
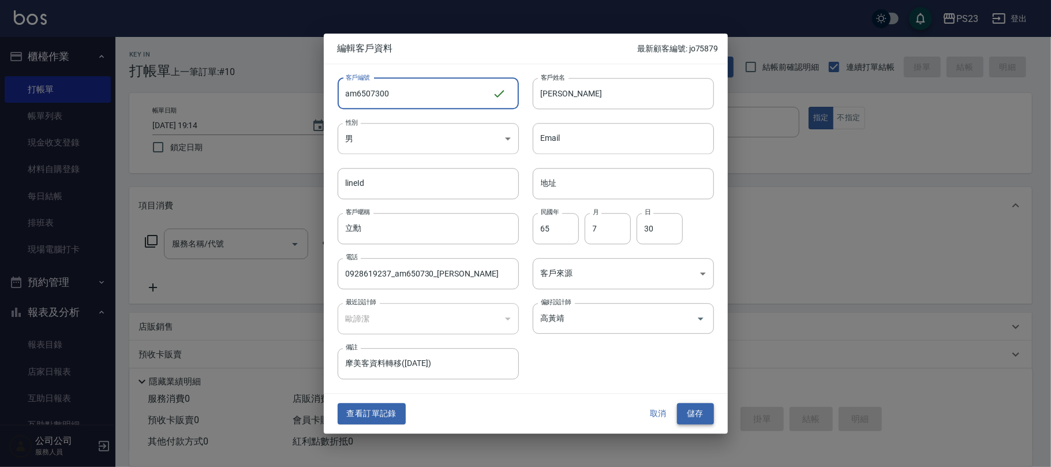
type input "am6507300"
click at [710, 413] on button "儲存" at bounding box center [695, 414] width 37 height 21
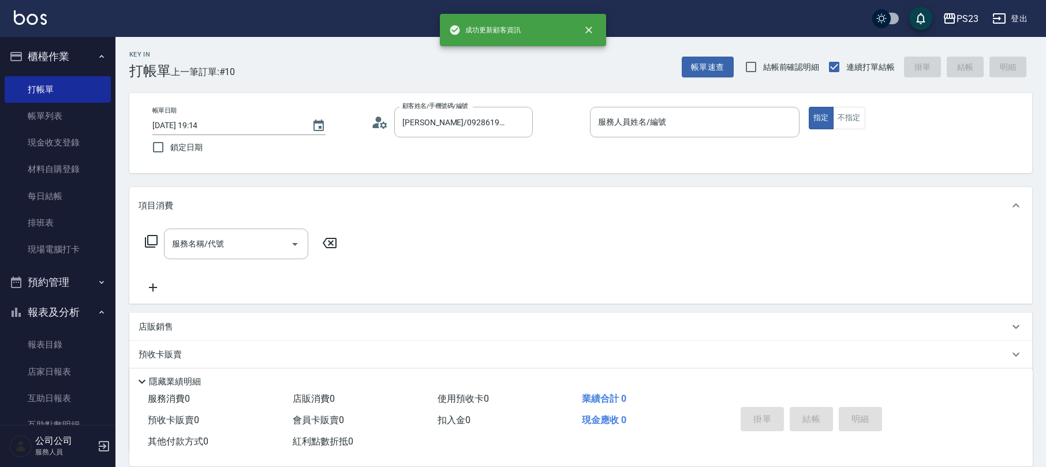
click at [622, 119] on input "服務人員姓名/編號" at bounding box center [694, 122] width 199 height 20
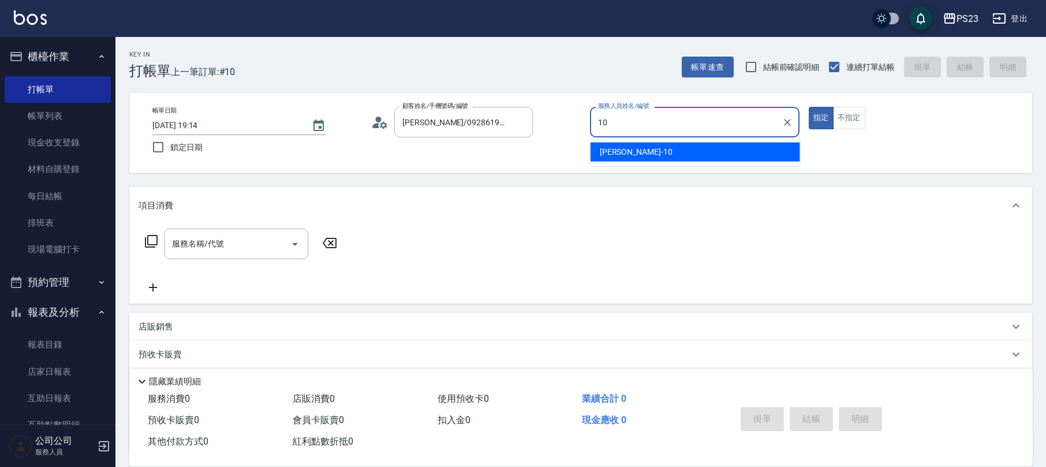
click at [615, 151] on span "[PERSON_NAME] -10" at bounding box center [636, 152] width 73 height 12
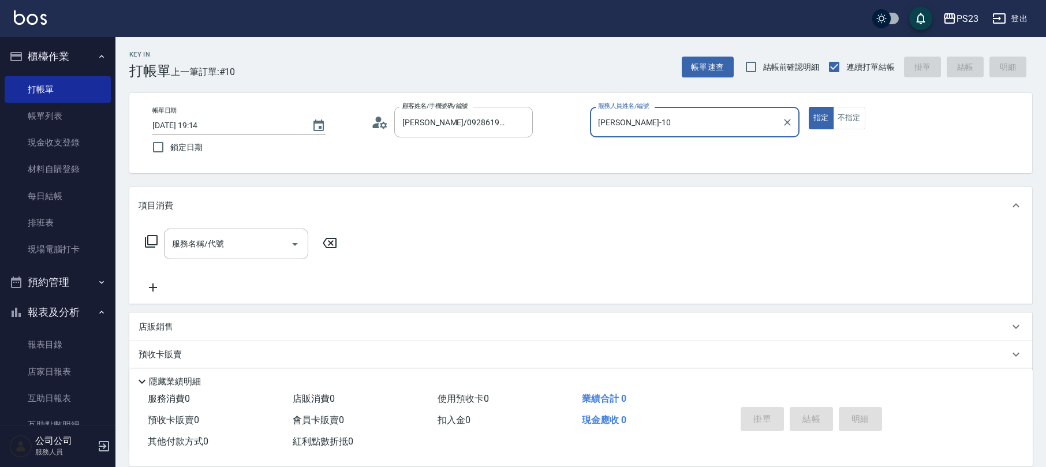
type input "[PERSON_NAME]-10"
click at [157, 238] on icon at bounding box center [151, 241] width 13 height 13
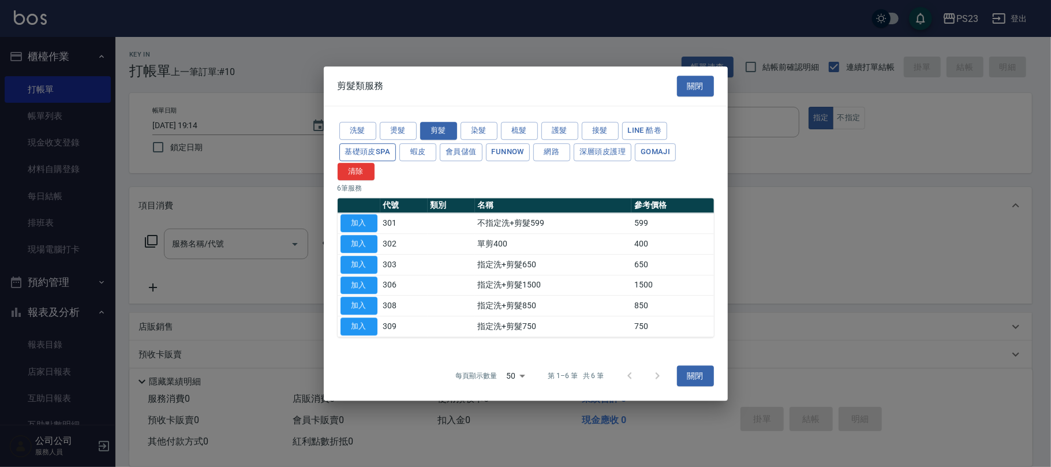
click at [375, 150] on button "基礎頭皮SPA" at bounding box center [367, 152] width 57 height 18
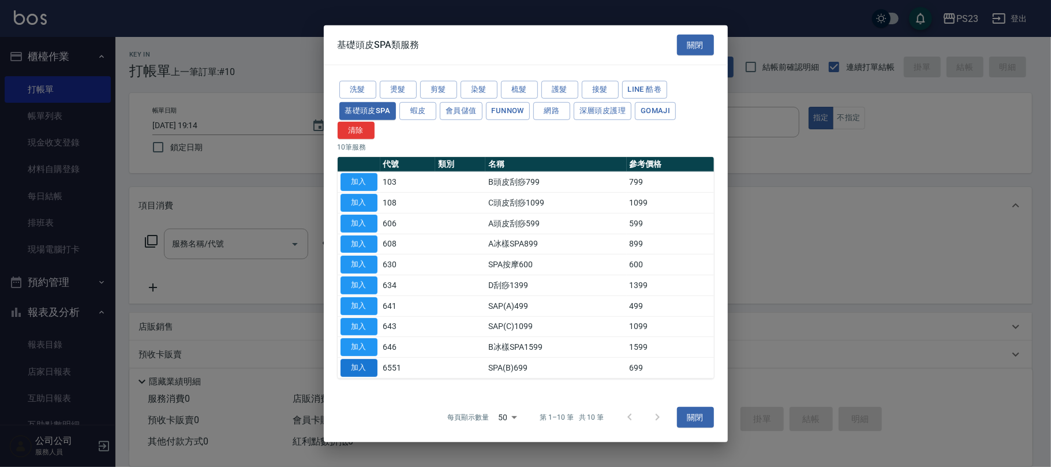
click at [351, 368] on button "加入" at bounding box center [359, 368] width 37 height 18
type input "SPA(B)699(6551)"
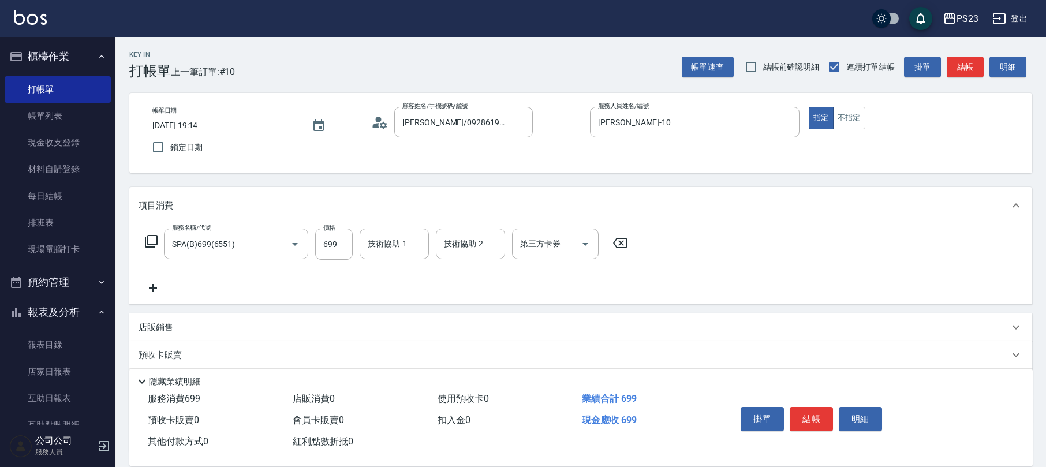
click at [151, 238] on icon at bounding box center [151, 241] width 14 height 14
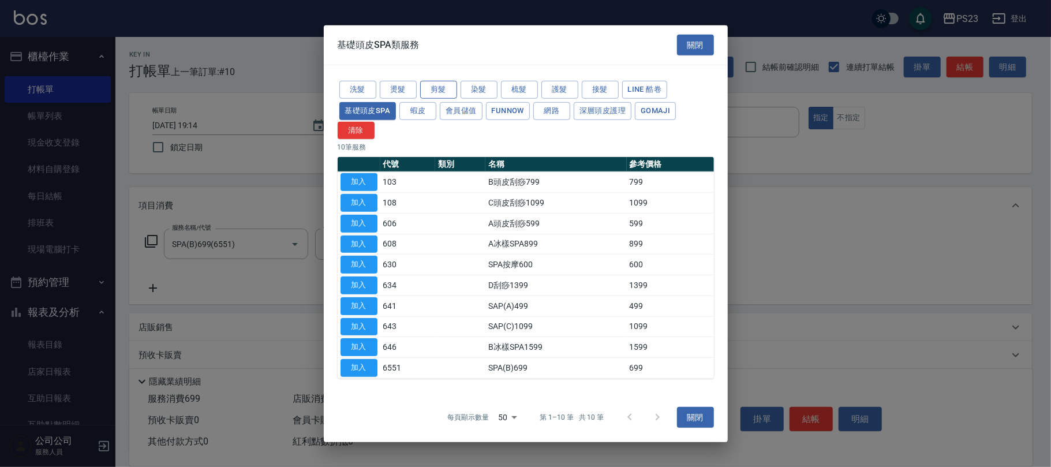
click at [432, 83] on button "剪髮" at bounding box center [438, 90] width 37 height 18
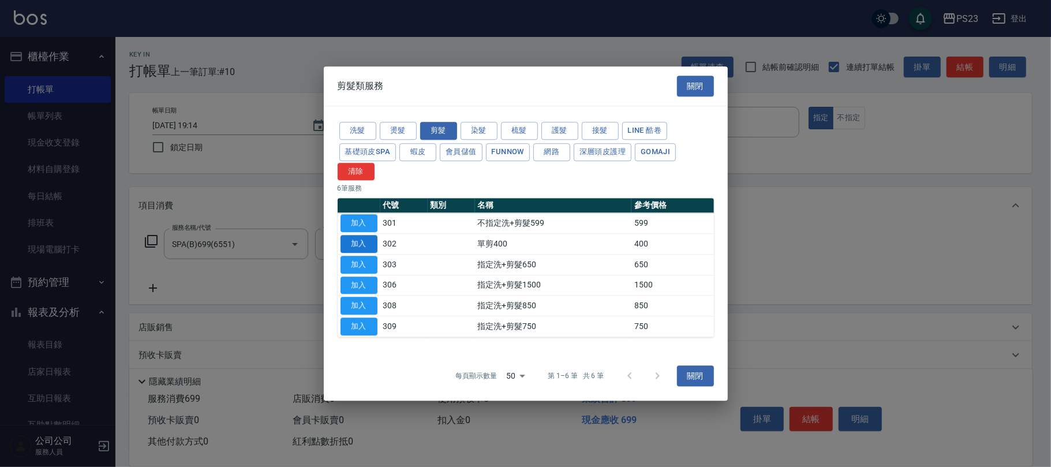
click at [365, 246] on button "加入" at bounding box center [359, 244] width 37 height 18
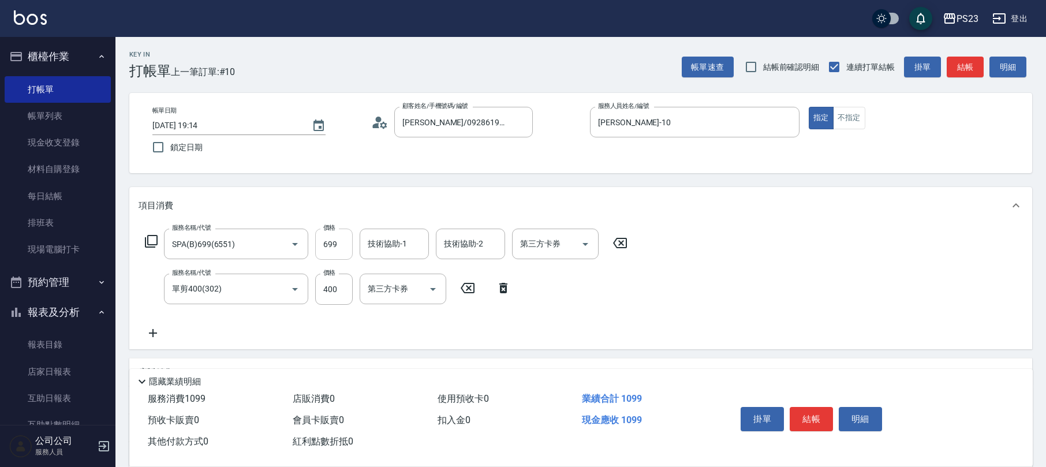
click at [337, 248] on input "699" at bounding box center [334, 244] width 38 height 31
type input "850"
click at [328, 249] on input "699" at bounding box center [334, 244] width 38 height 31
type input "999"
type input "[PERSON_NAME]-10"
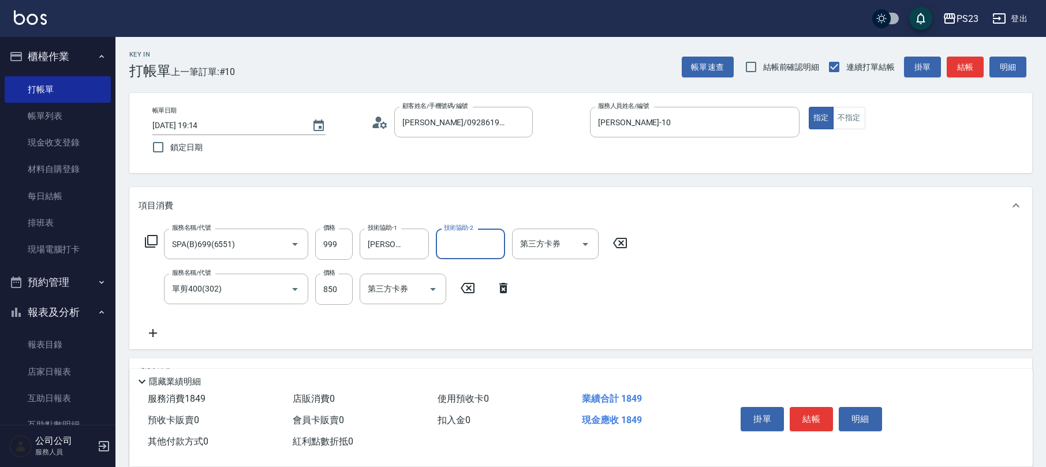
scroll to position [139, 0]
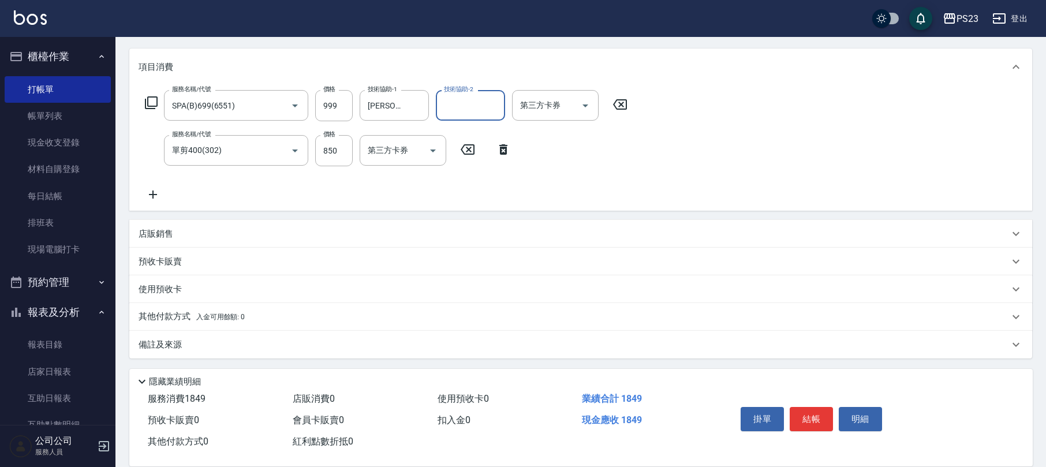
click at [308, 315] on div "其他付款方式 入金可用餘額: 0" at bounding box center [574, 317] width 871 height 13
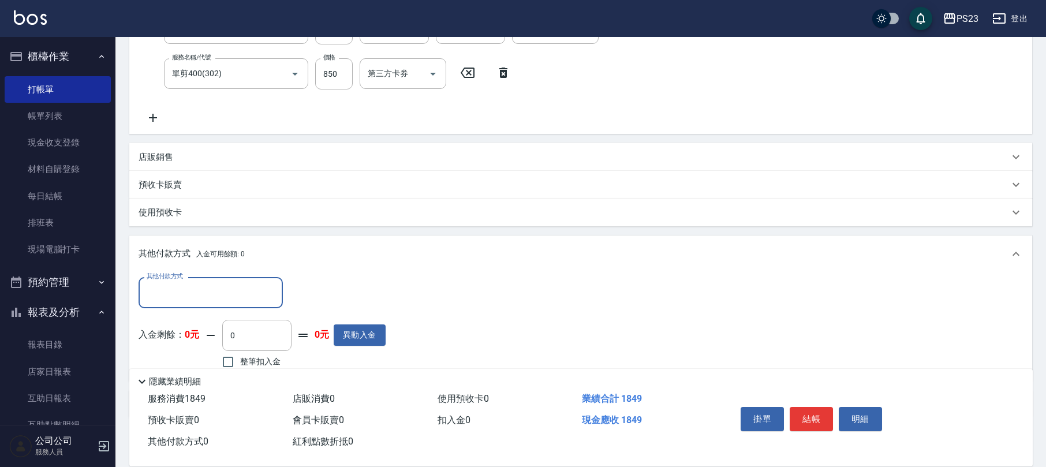
scroll to position [274, 0]
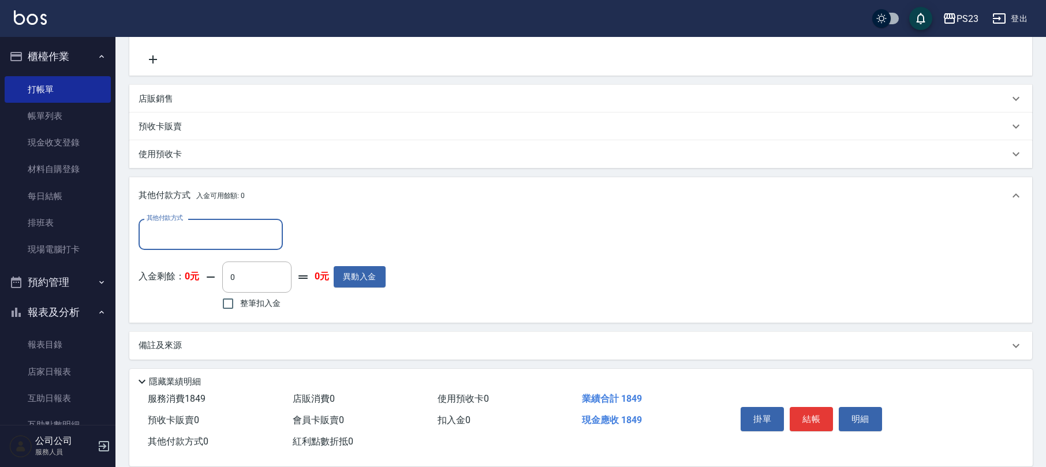
click at [317, 347] on div "備註及來源" at bounding box center [574, 345] width 871 height 12
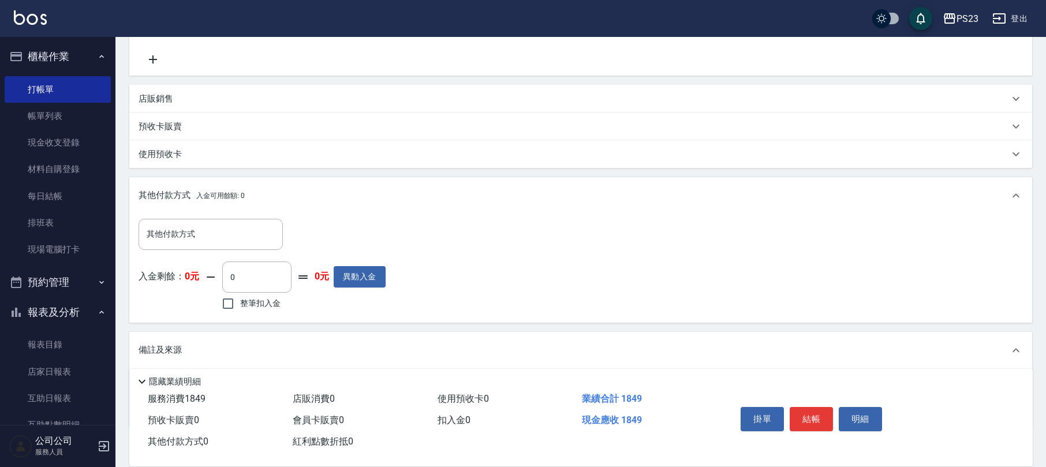
scroll to position [342, 0]
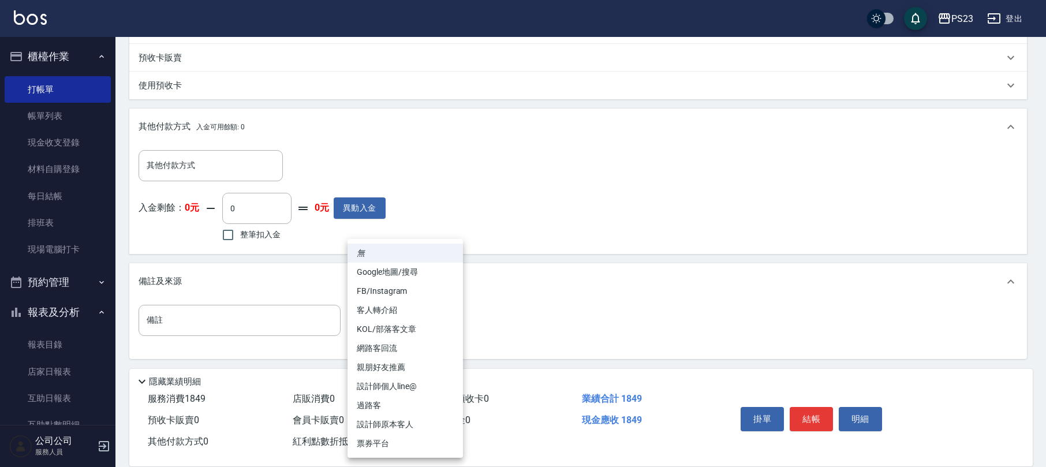
click at [409, 317] on body "PS23 登出 櫃檯作業 打帳單 帳單列表 現金收支登錄 材料自購登錄 每日結帳 排班表 現場電腦打卡 預約管理 預約管理 單日預約紀錄 單週預約紀錄 報表及…" at bounding box center [523, 63] width 1046 height 810
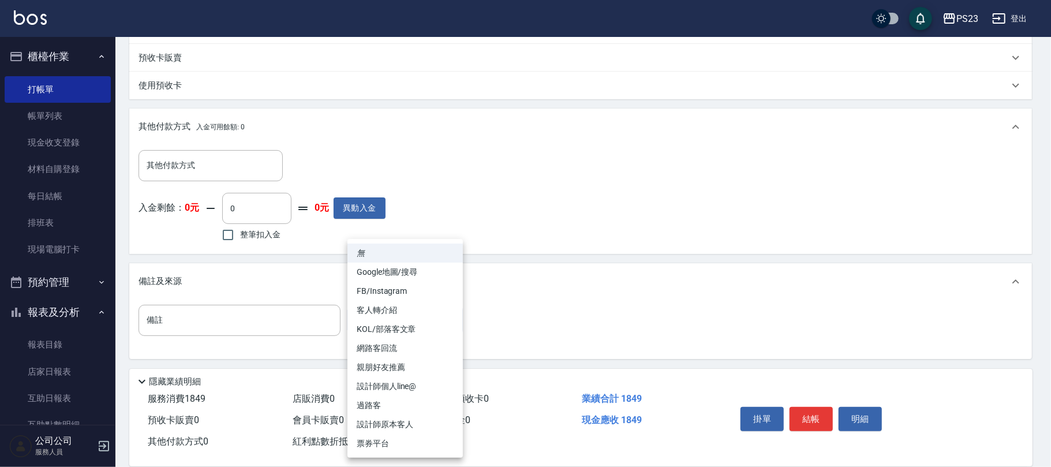
click at [390, 425] on li "設計師原本客人" at bounding box center [405, 424] width 115 height 19
type input "設計師原本客人"
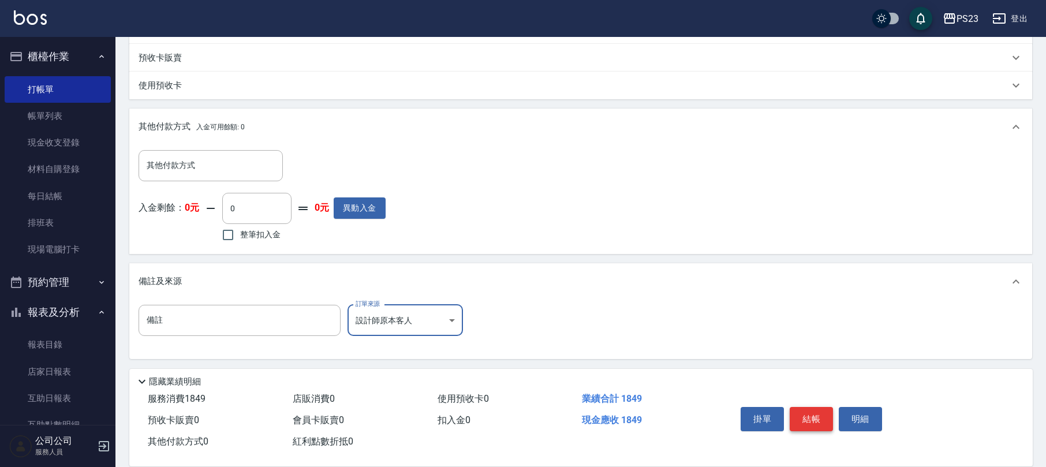
click at [810, 414] on button "結帳" at bounding box center [811, 419] width 43 height 24
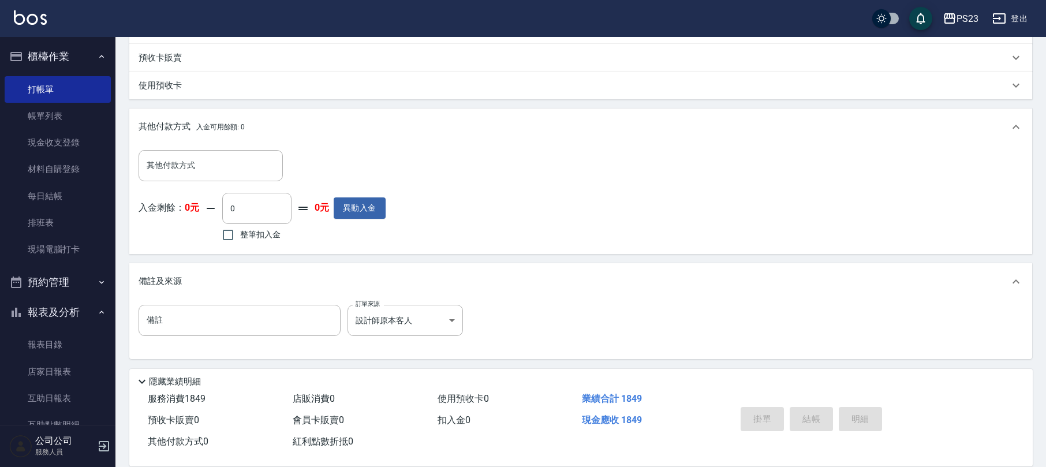
type input "[DATE] 19:16"
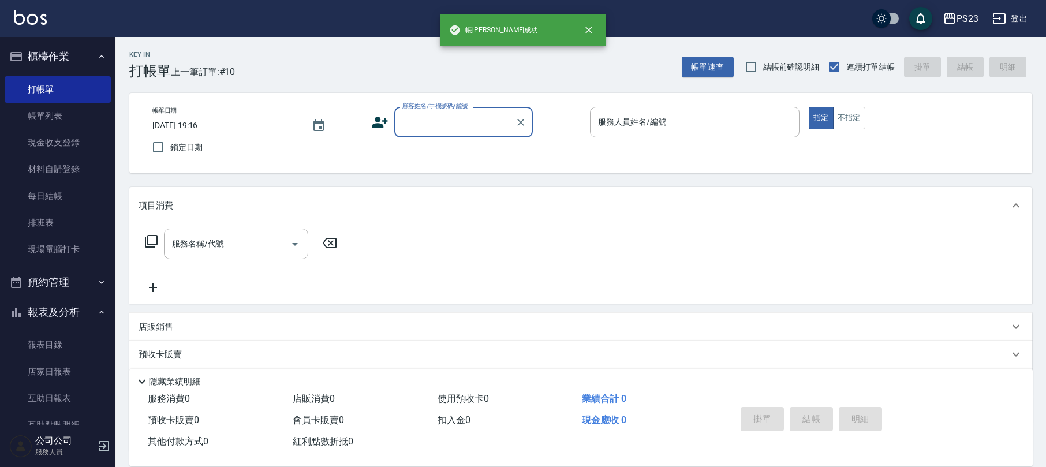
scroll to position [0, 0]
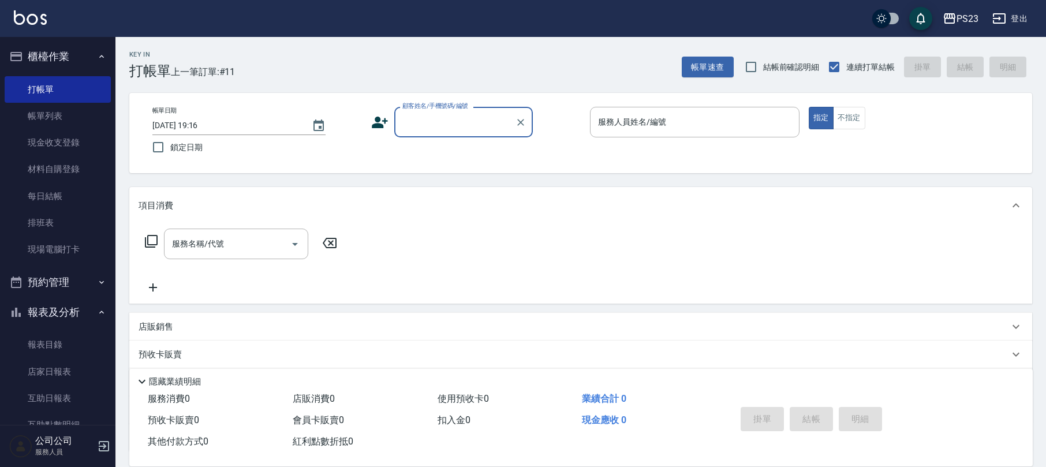
click at [465, 123] on input "顧客姓名/手機號碼/編號" at bounding box center [454, 122] width 111 height 20
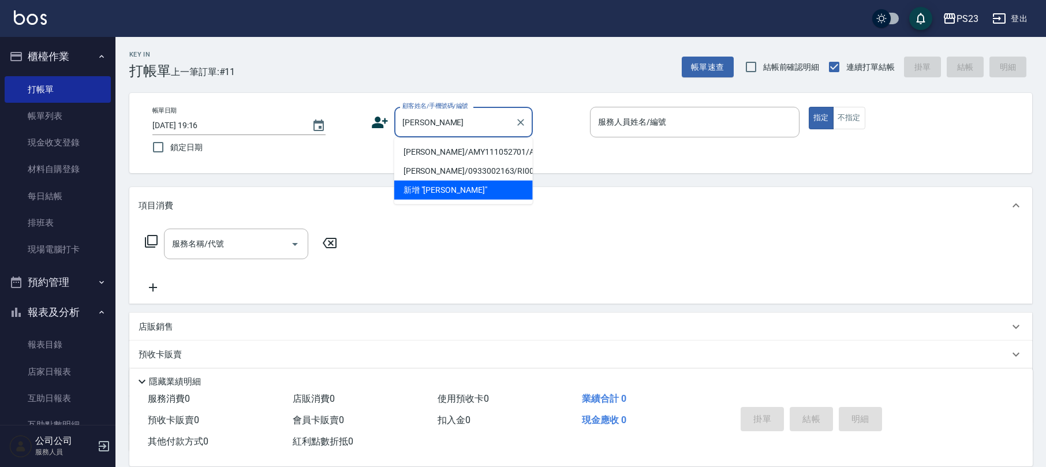
click at [444, 160] on li "[PERSON_NAME]/AMY111052701/AMY111052701" at bounding box center [463, 152] width 139 height 19
type input "[PERSON_NAME]/AMY111052701/AMY111052701"
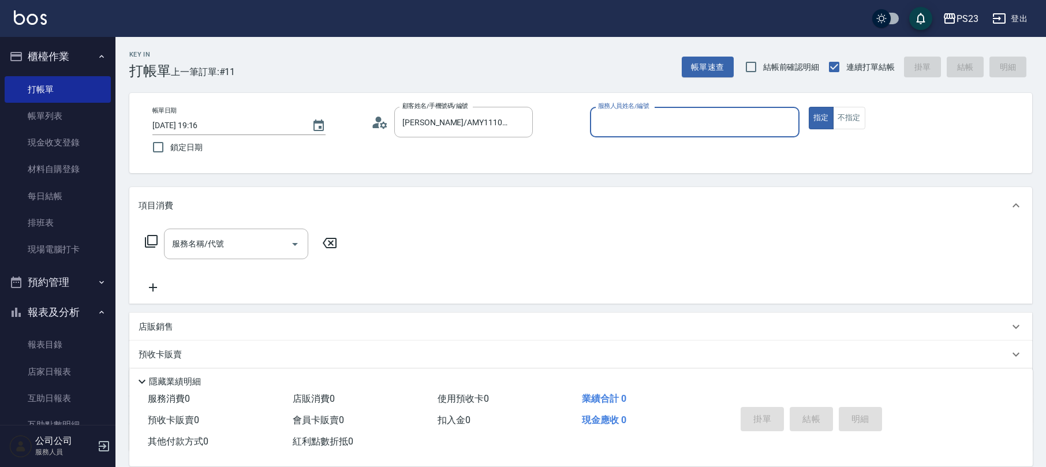
type input "[PERSON_NAME]-10"
click at [148, 245] on icon at bounding box center [151, 241] width 13 height 13
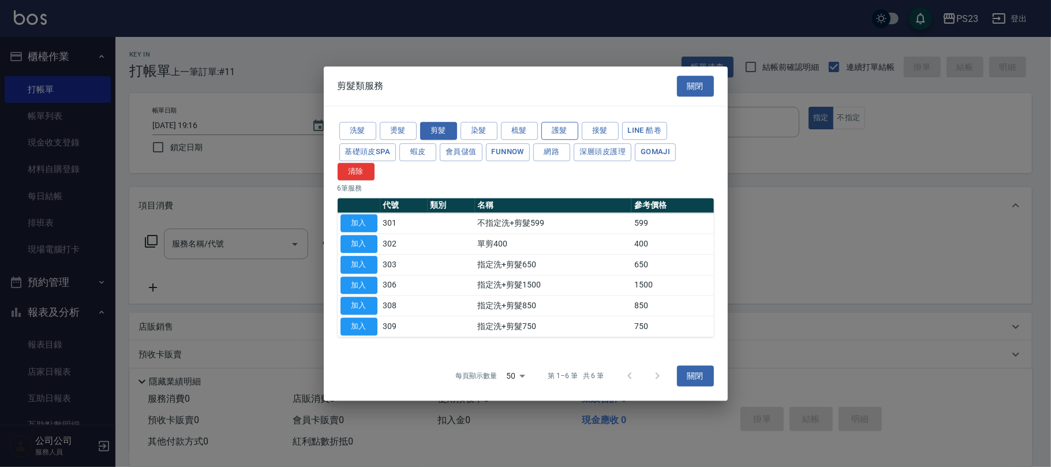
click at [566, 135] on button "護髮" at bounding box center [559, 131] width 37 height 18
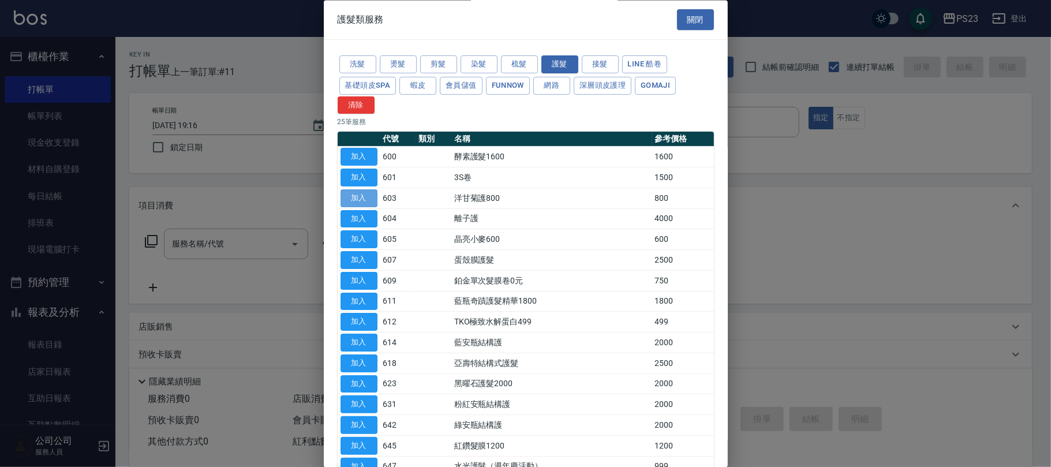
click at [370, 201] on button "加入" at bounding box center [359, 198] width 37 height 18
type input "洋甘菊護800(603)"
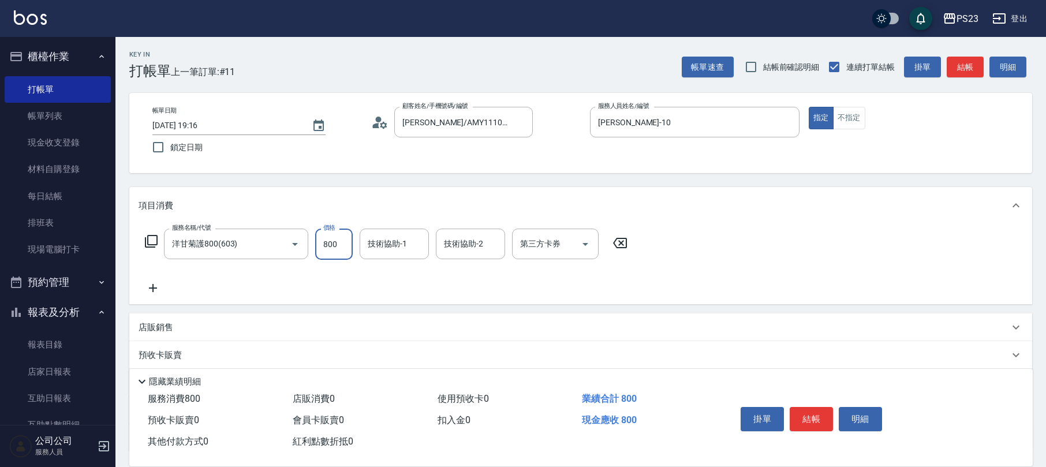
click at [335, 249] on input "800" at bounding box center [334, 244] width 38 height 31
type input "850"
type input "[PERSON_NAME]-10"
click at [148, 245] on icon at bounding box center [151, 241] width 13 height 13
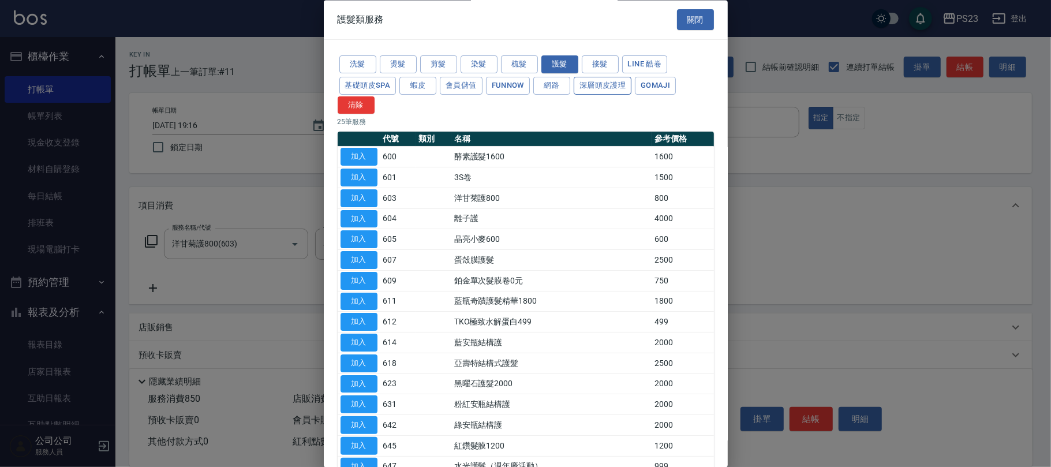
click at [591, 82] on button "深層頭皮護理" at bounding box center [603, 86] width 58 height 18
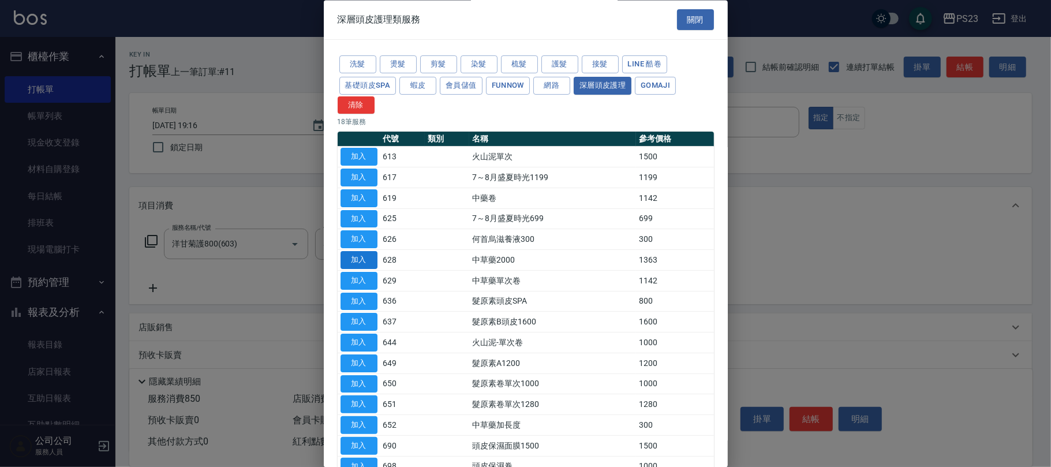
click at [359, 264] on button "加入" at bounding box center [359, 261] width 37 height 18
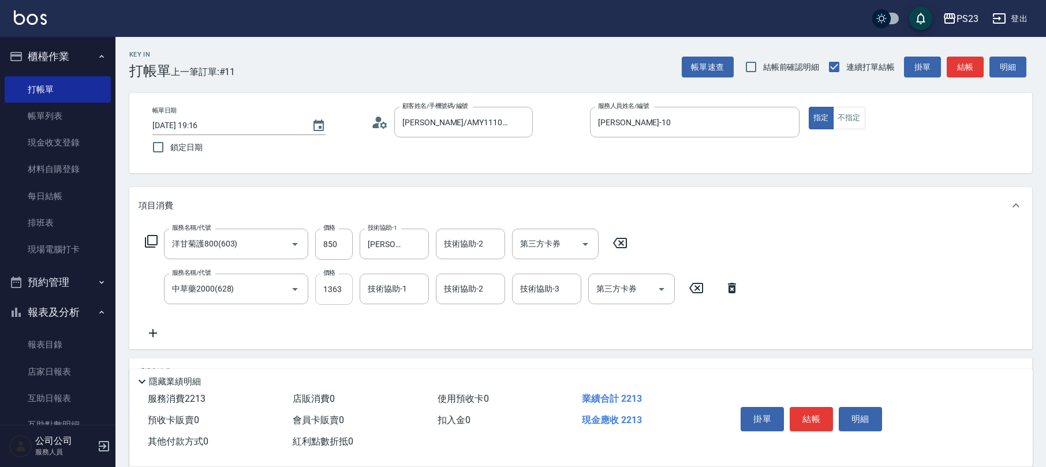
click at [338, 293] on input "1363" at bounding box center [334, 289] width 38 height 31
type input "1955"
type input "[PERSON_NAME]-10"
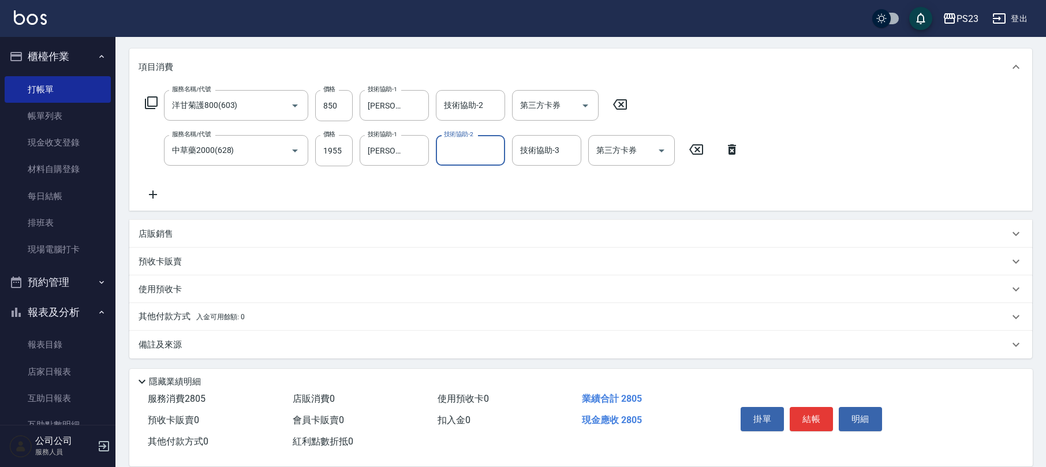
click at [382, 343] on div "備註及來源" at bounding box center [574, 345] width 871 height 12
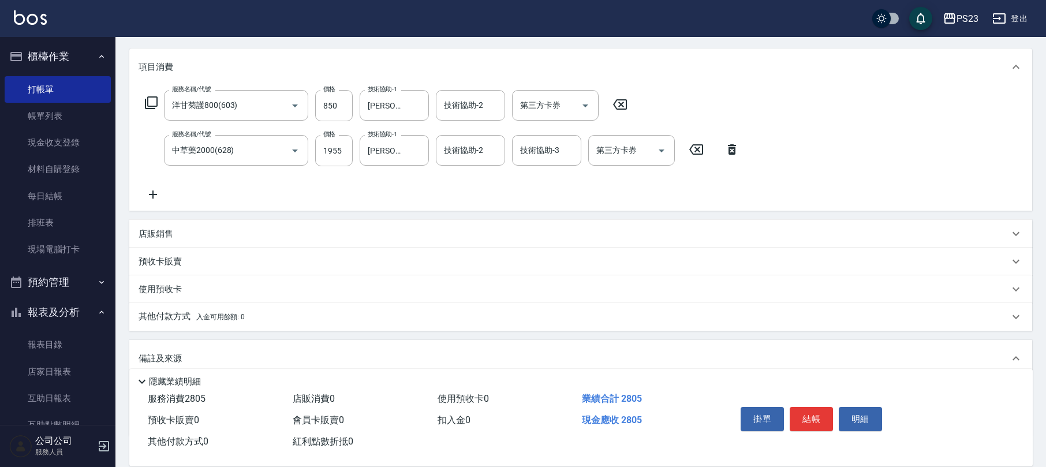
scroll to position [216, 0]
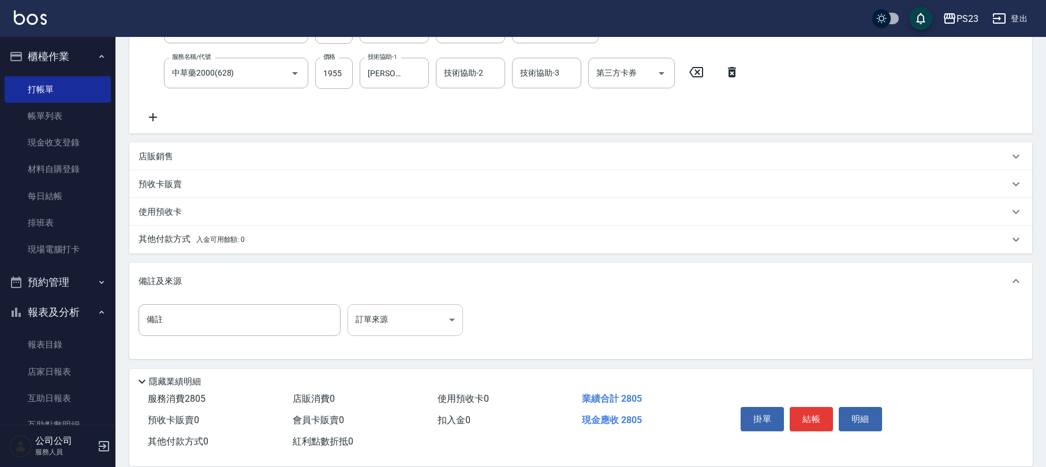
click at [391, 313] on body "PS23 登出 櫃檯作業 打帳單 帳單列表 現金收支登錄 材料自購登錄 每日結帳 排班表 現場電腦打卡 預約管理 預約管理 單日預約紀錄 單週預約紀錄 報表及…" at bounding box center [523, 125] width 1046 height 683
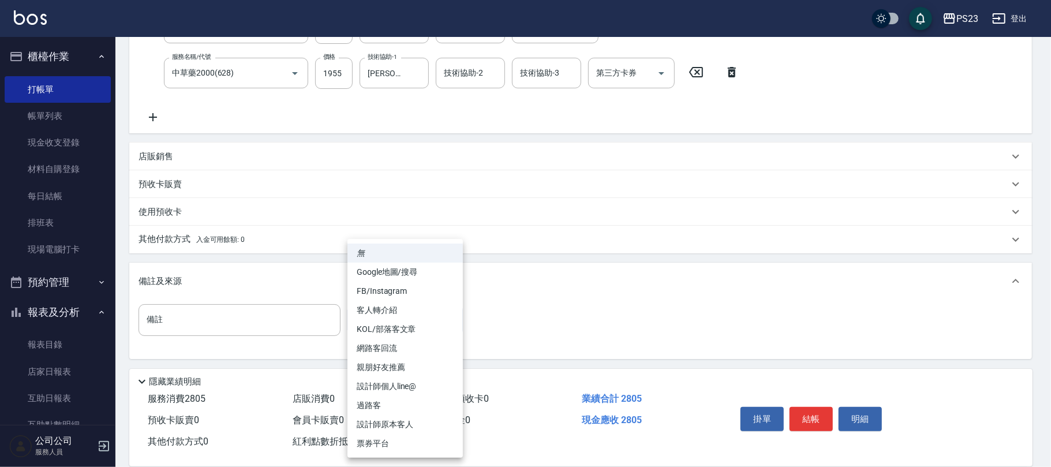
click at [386, 423] on li "設計師原本客人" at bounding box center [405, 424] width 115 height 19
type input "設計師原本客人"
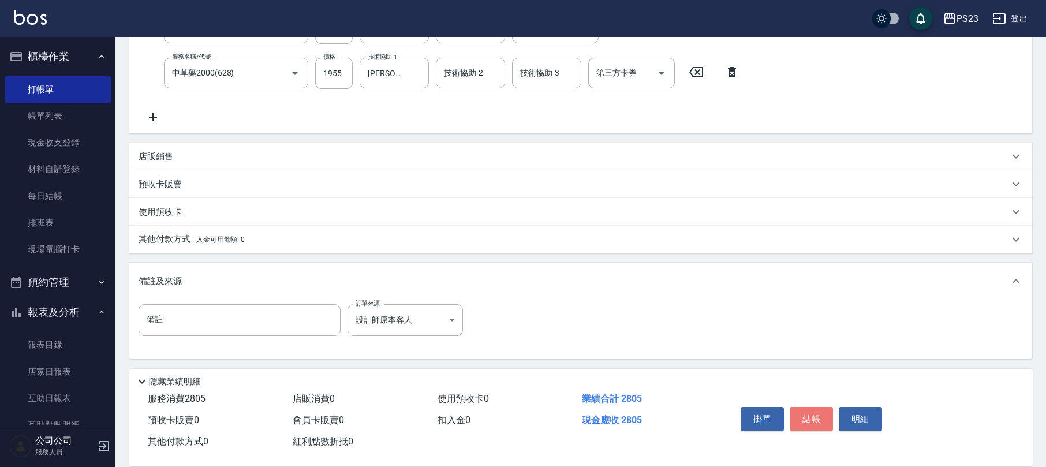
click at [792, 412] on button "結帳" at bounding box center [811, 419] width 43 height 24
type input "[DATE] 19:17"
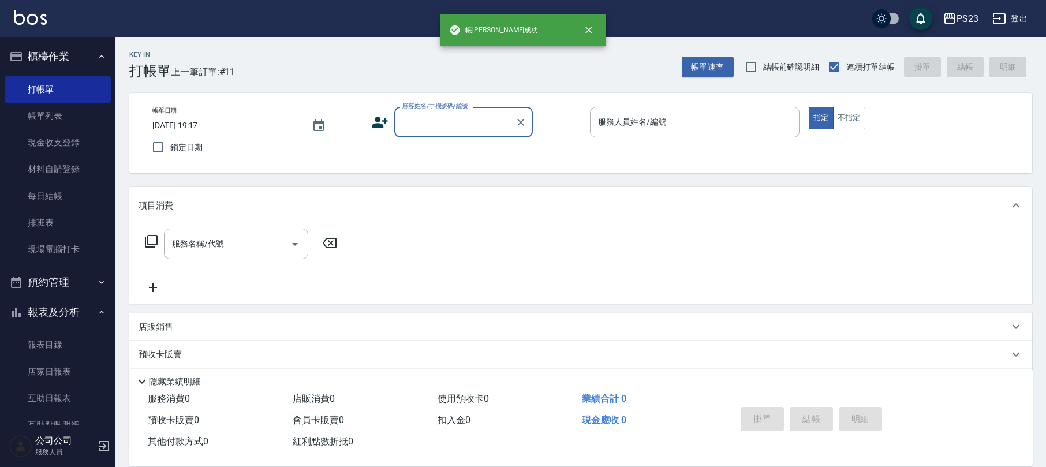
scroll to position [0, 0]
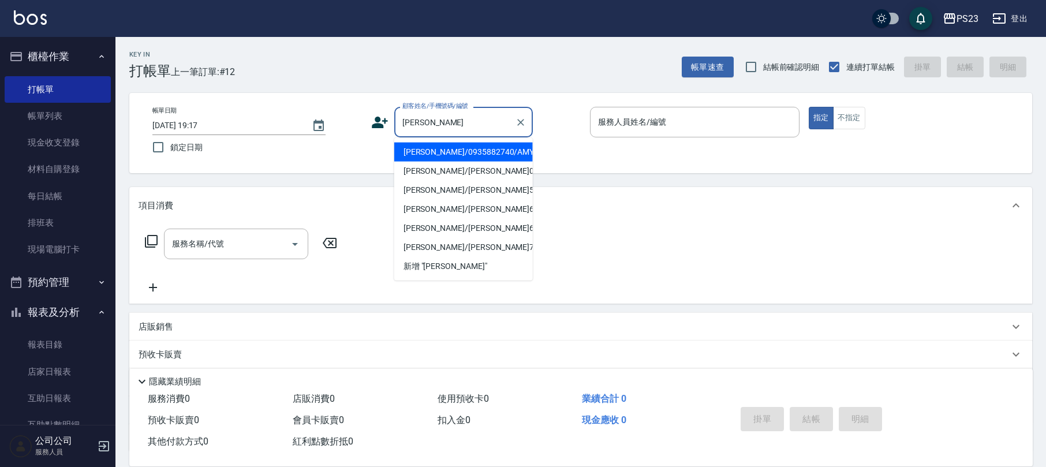
click at [455, 152] on li "[PERSON_NAME]/0935882740/AMY001023" at bounding box center [463, 152] width 139 height 19
type input "[PERSON_NAME]/0935882740/AMY001023"
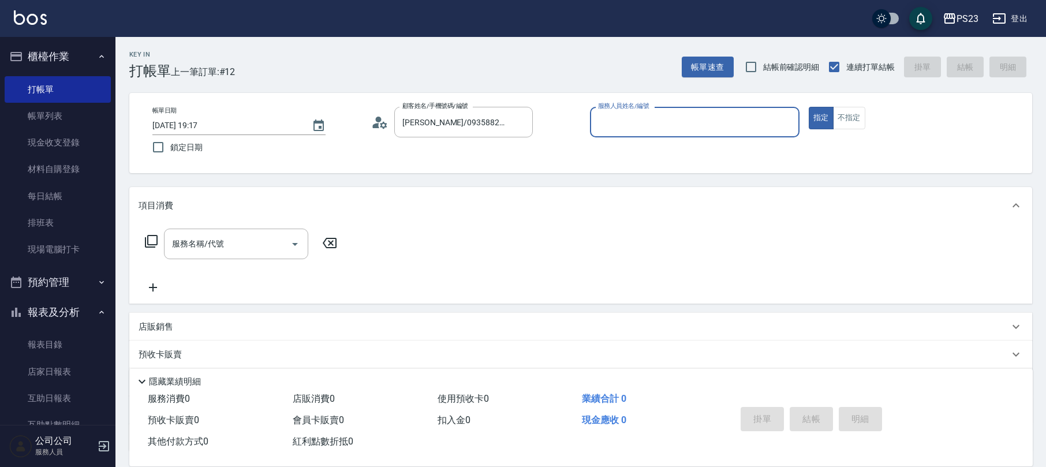
type input "[PERSON_NAME]-10"
click at [151, 245] on icon at bounding box center [151, 241] width 13 height 13
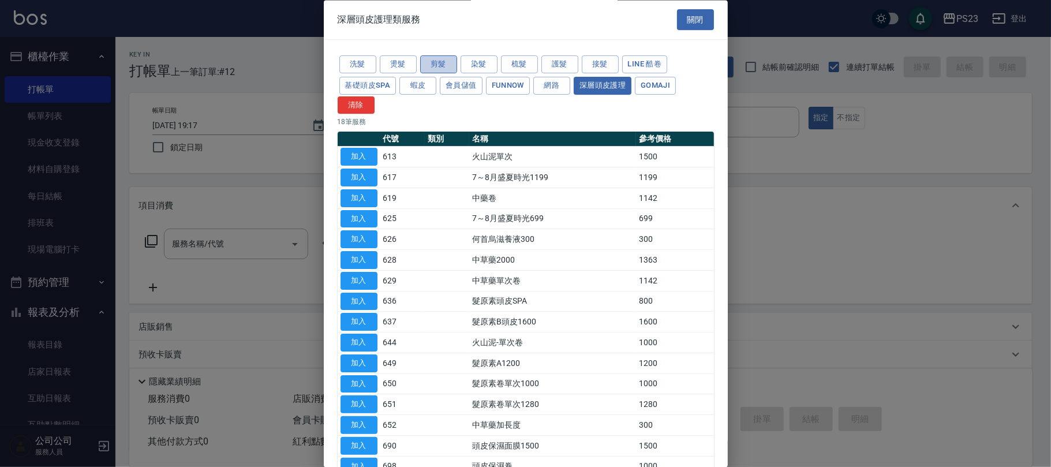
click at [437, 68] on button "剪髮" at bounding box center [438, 65] width 37 height 18
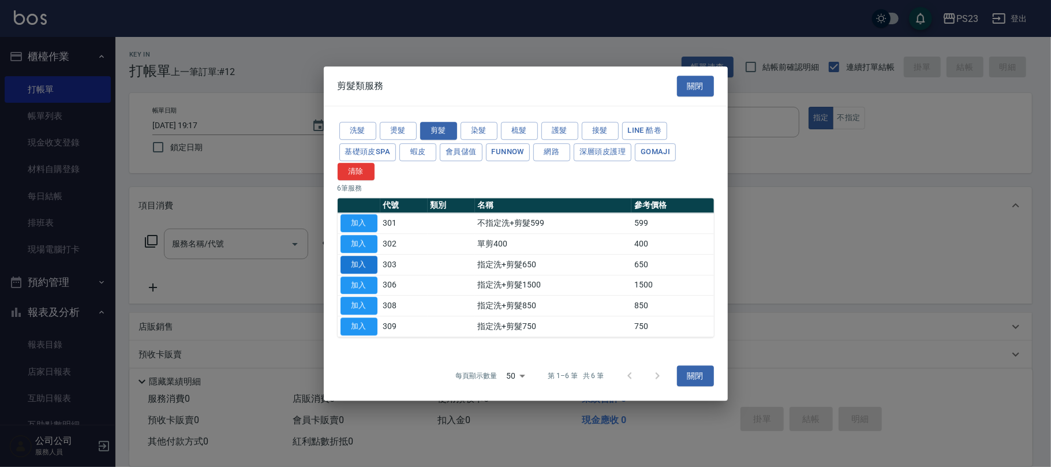
click at [364, 260] on button "加入" at bounding box center [359, 265] width 37 height 18
type input "指定洗+剪髮650(303)"
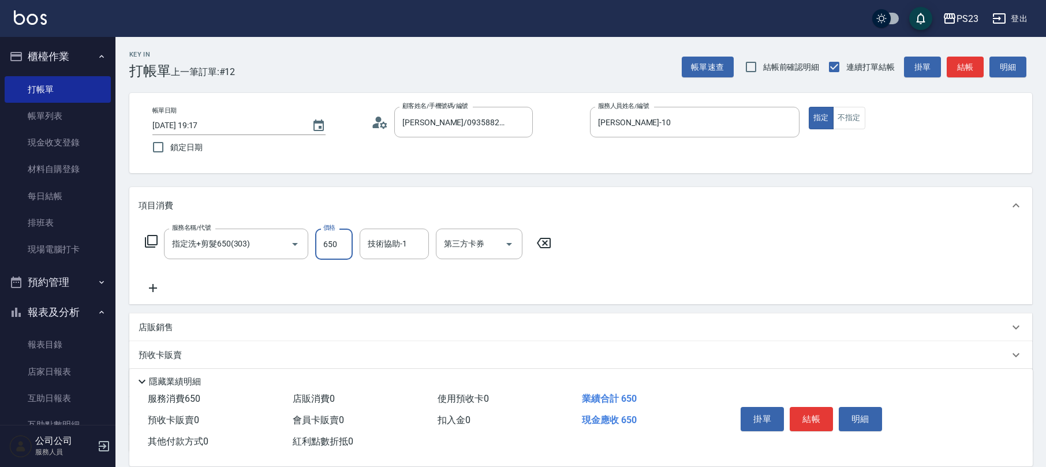
drag, startPoint x: 342, startPoint y: 247, endPoint x: 350, endPoint y: 241, distance: 9.9
click at [343, 245] on input "650" at bounding box center [334, 244] width 38 height 31
type input "850"
type input "[PERSON_NAME]-10"
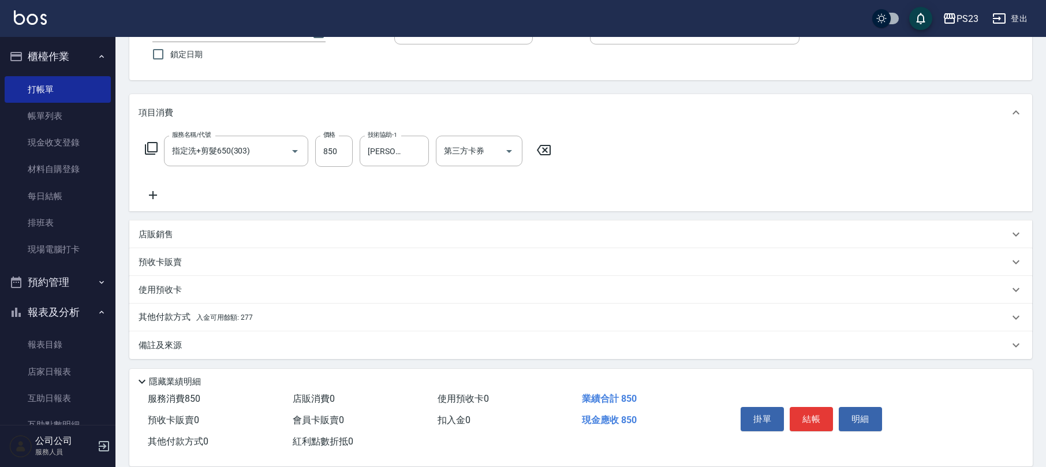
click at [344, 342] on div "備註及來源" at bounding box center [574, 345] width 871 height 12
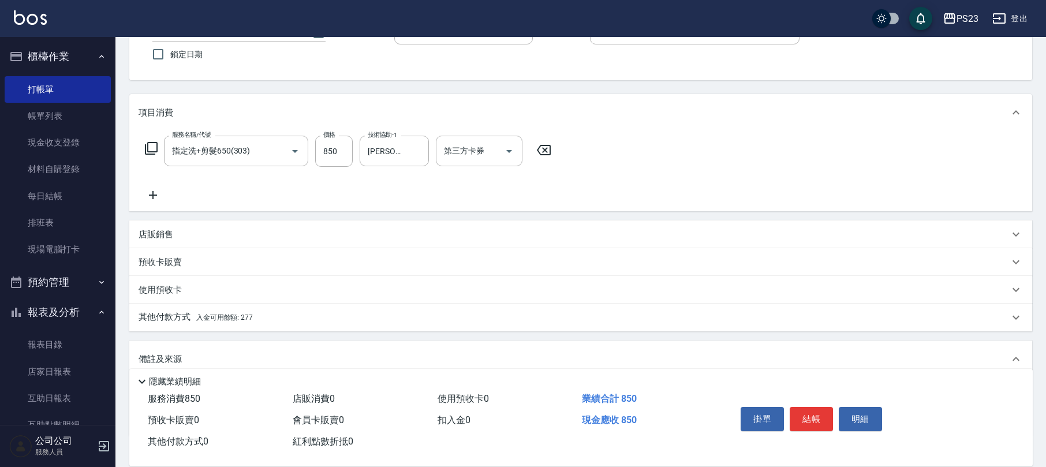
scroll to position [171, 0]
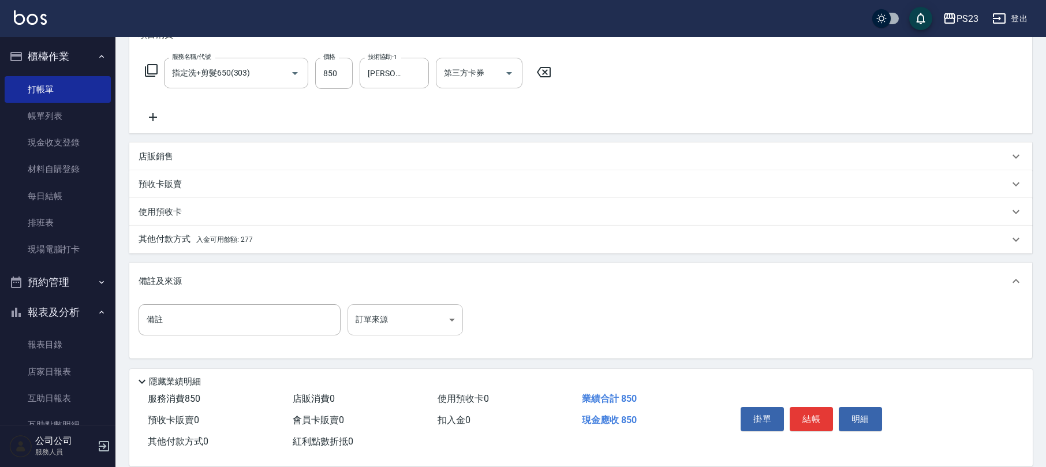
click at [403, 319] on body "PS23 登出 櫃檯作業 打帳單 帳單列表 現金收支登錄 材料自購登錄 每日結帳 排班表 現場電腦打卡 預約管理 預約管理 單日預約紀錄 單週預約紀錄 報表及…" at bounding box center [523, 148] width 1046 height 638
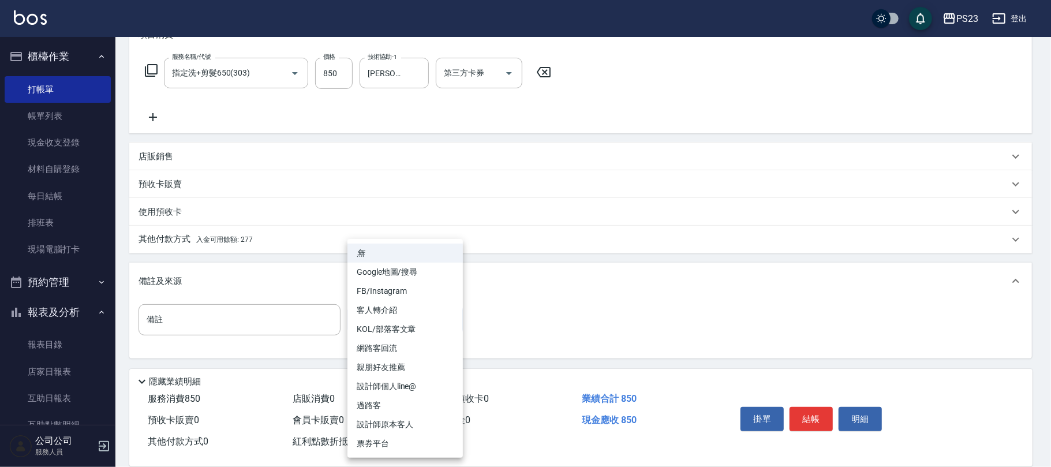
click at [386, 423] on li "設計師原本客人" at bounding box center [405, 424] width 115 height 19
type input "設計師原本客人"
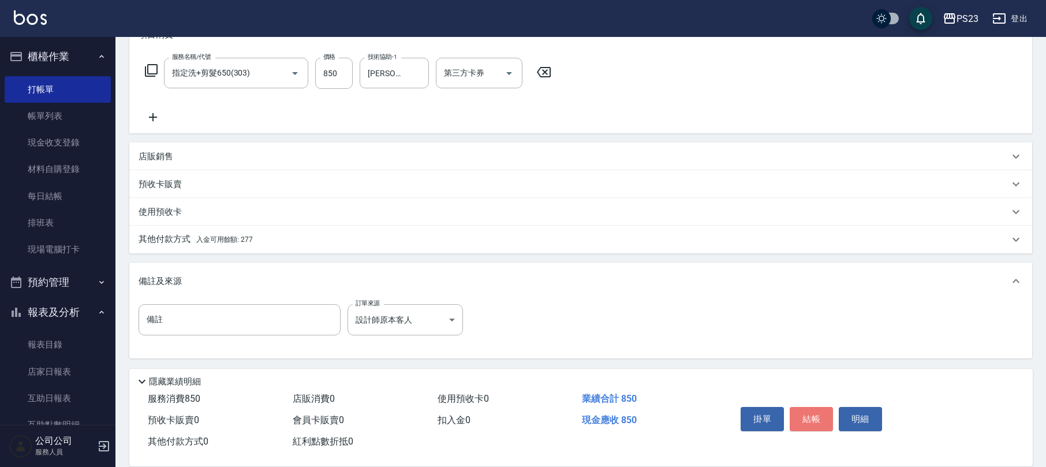
click at [816, 417] on button "結帳" at bounding box center [811, 419] width 43 height 24
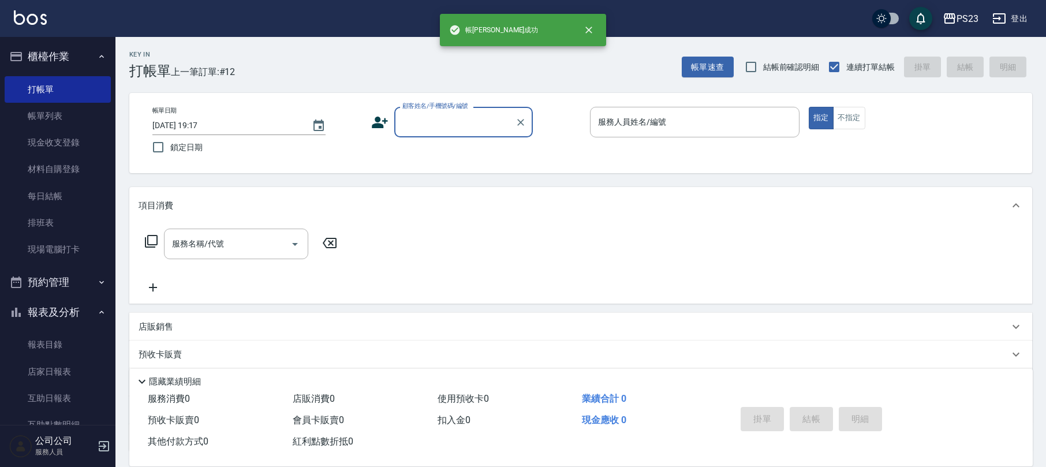
scroll to position [0, 0]
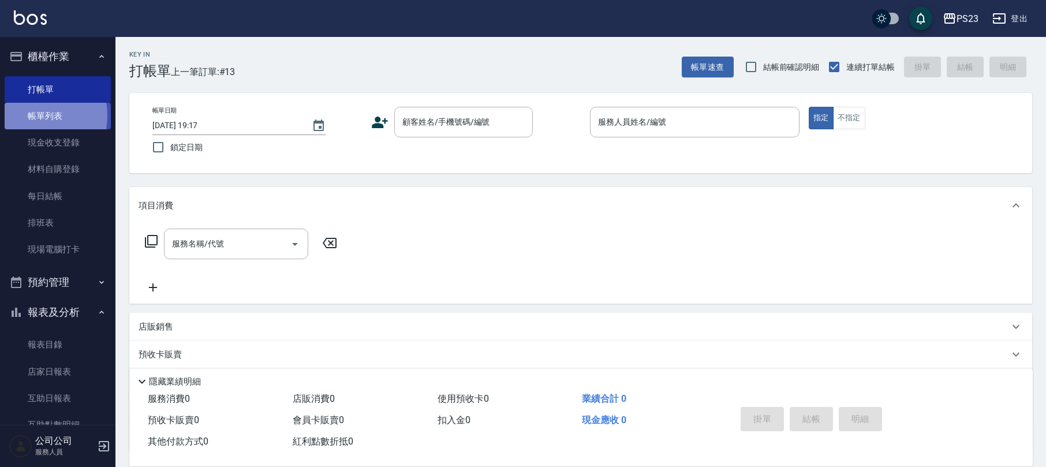
click at [24, 115] on link "帳單列表" at bounding box center [58, 116] width 106 height 27
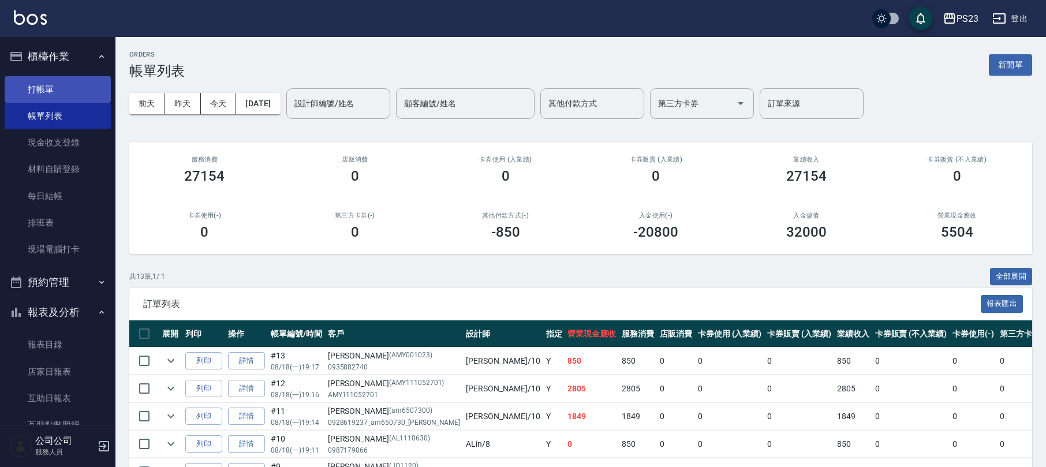
click at [91, 93] on link "打帳單" at bounding box center [58, 89] width 106 height 27
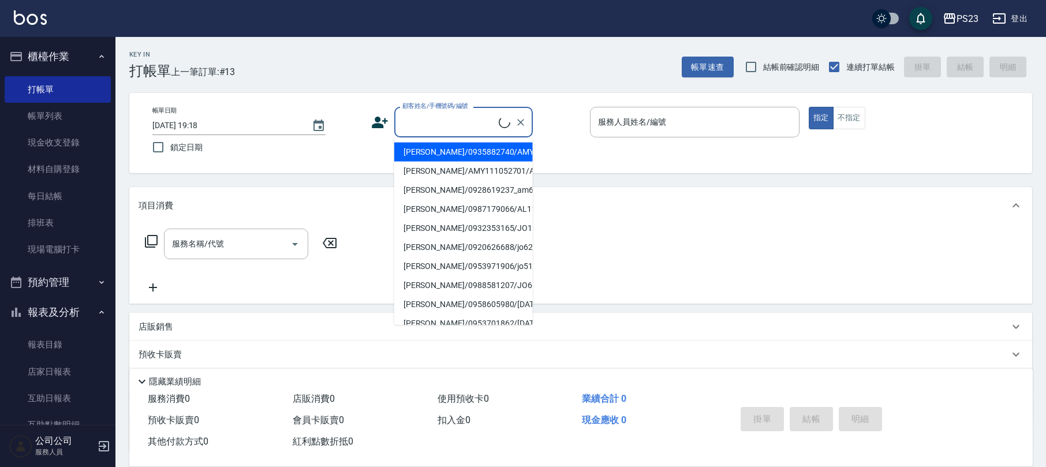
click at [480, 122] on input "顧客姓名/手機號碼/編號" at bounding box center [448, 122] width 99 height 20
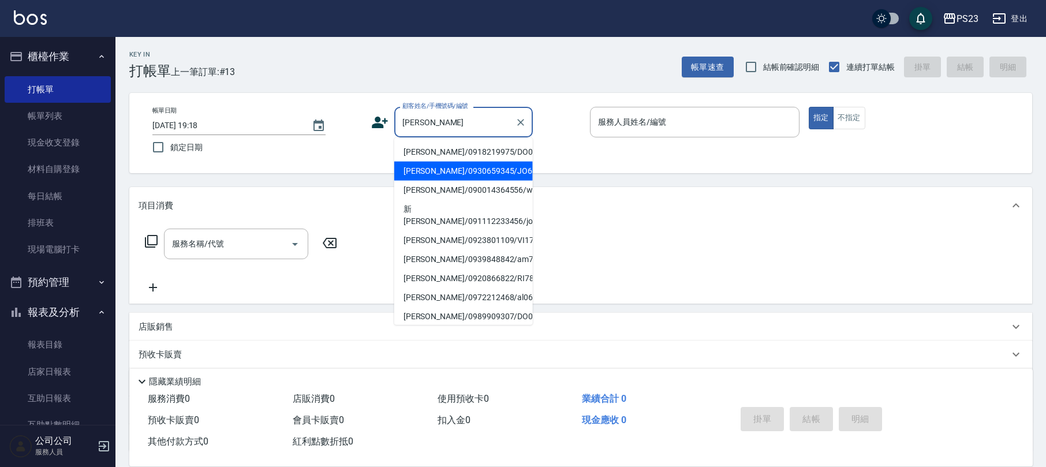
click at [475, 170] on li "[PERSON_NAME]/0930659345/JO640926" at bounding box center [463, 171] width 139 height 19
type input "[PERSON_NAME]/0930659345/JO640926"
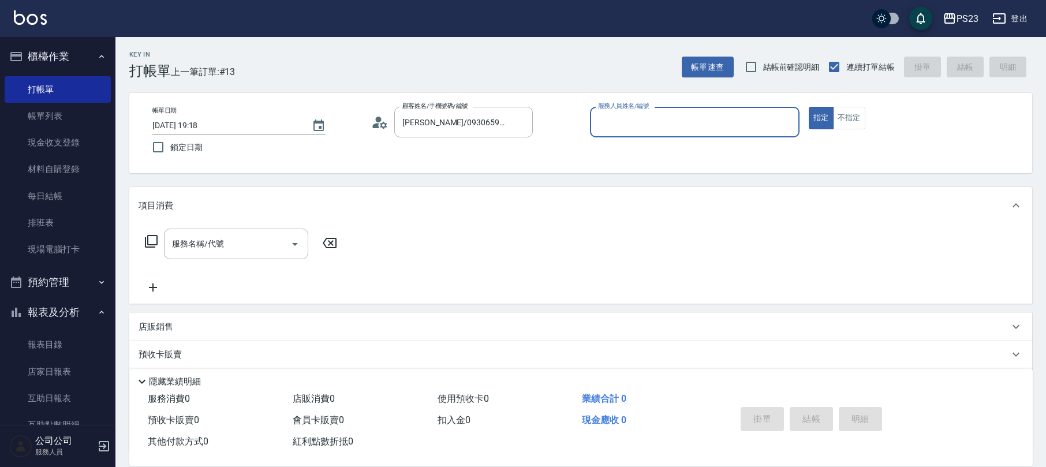
type input "[PERSON_NAME]-89"
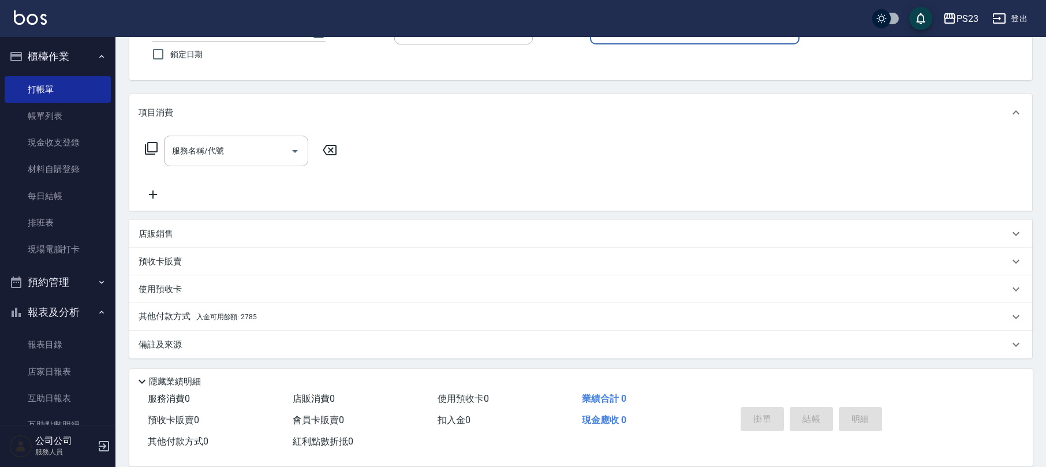
click at [317, 316] on div "其他付款方式 入金可用餘額: 2785" at bounding box center [574, 317] width 871 height 13
click at [317, 316] on div "其他付款方式 入金可用餘額: 2785" at bounding box center [580, 317] width 903 height 28
click at [342, 322] on div "其他付款方式 入金可用餘額: 2785" at bounding box center [574, 317] width 871 height 13
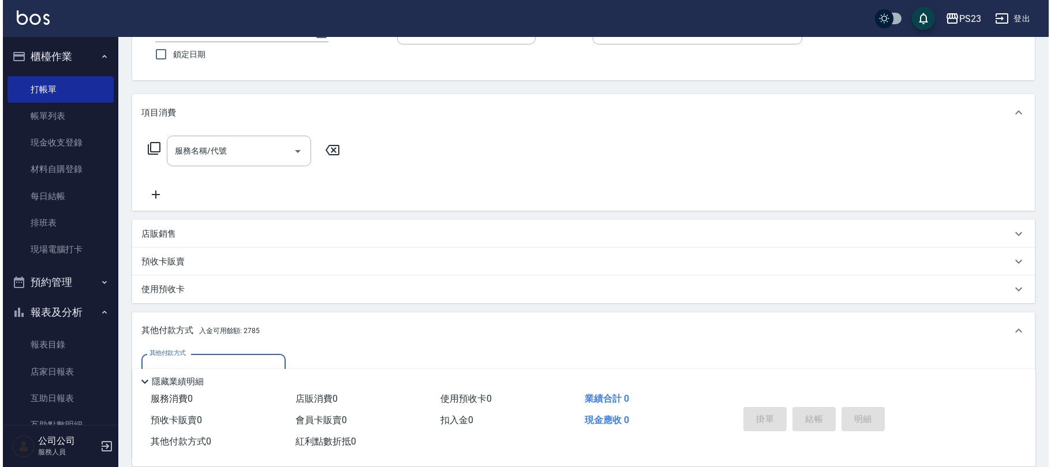
scroll to position [229, 0]
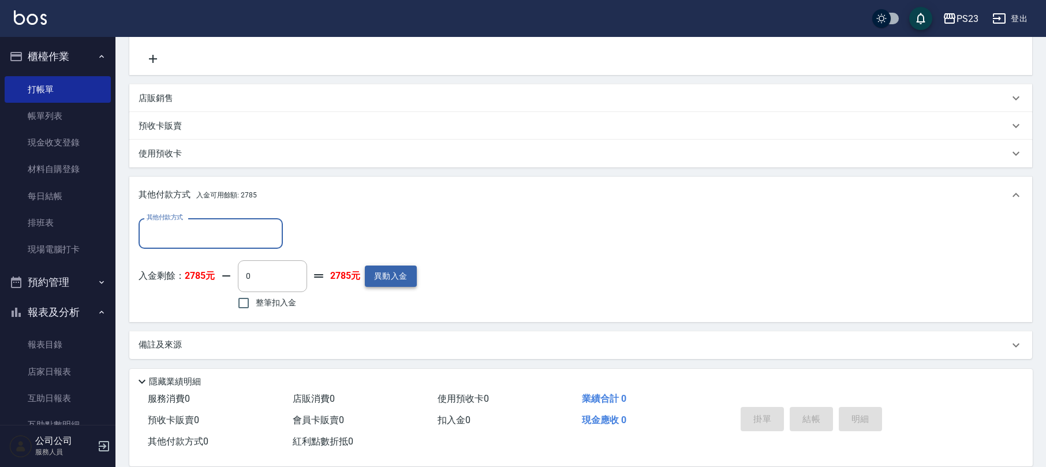
click at [395, 271] on button "異動入金" at bounding box center [391, 276] width 52 height 21
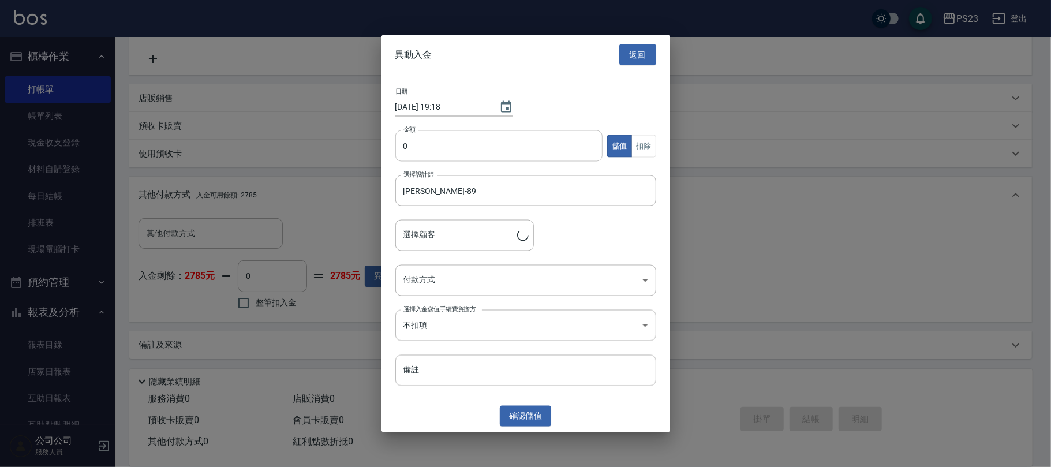
click at [419, 150] on input "0" at bounding box center [499, 145] width 208 height 31
type input "[PERSON_NAME]/0930659345/JO640926"
type input "6000"
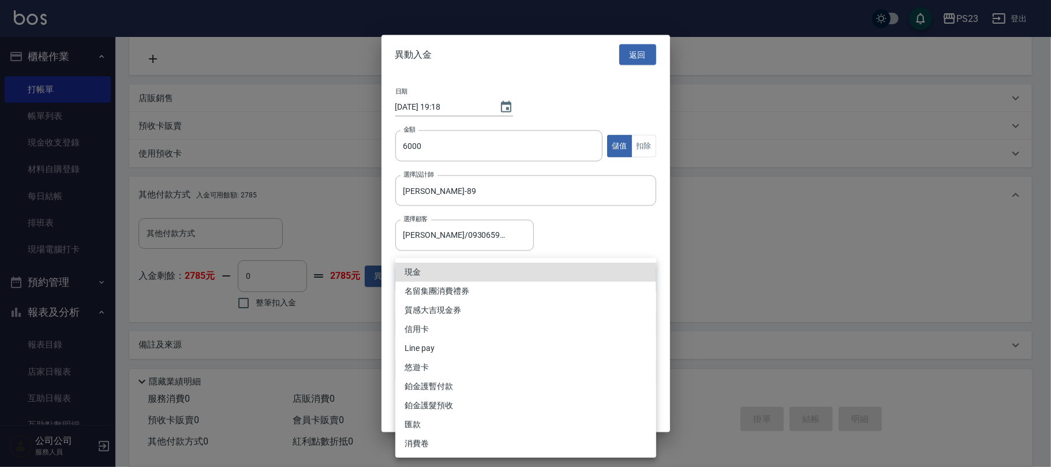
click at [451, 282] on body "PS23 登出 櫃檯作業 打帳單 帳單列表 現金收支登錄 材料自購登錄 每日結帳 排班表 現場電腦打卡 預約管理 預約管理 單日預約紀錄 單週預約紀錄 報表及…" at bounding box center [525, 119] width 1051 height 696
click at [426, 352] on li "Line pay" at bounding box center [525, 348] width 261 height 19
type input "Line pay"
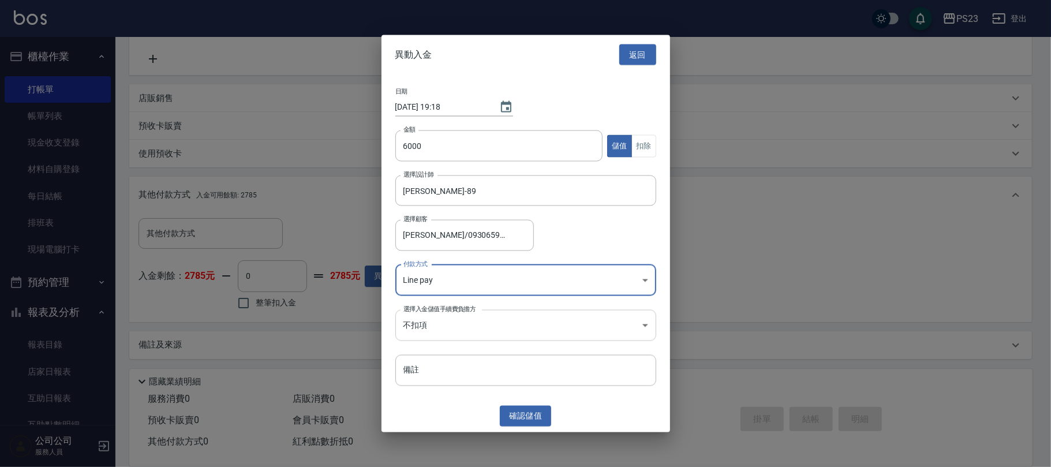
click at [505, 326] on body "PS23 登出 櫃檯作業 打帳單 帳單列表 現金收支登錄 材料自購登錄 每日結帳 排班表 現場電腦打卡 預約管理 預約管理 單日預約紀錄 單週預約紀錄 報表及…" at bounding box center [525, 119] width 1051 height 696
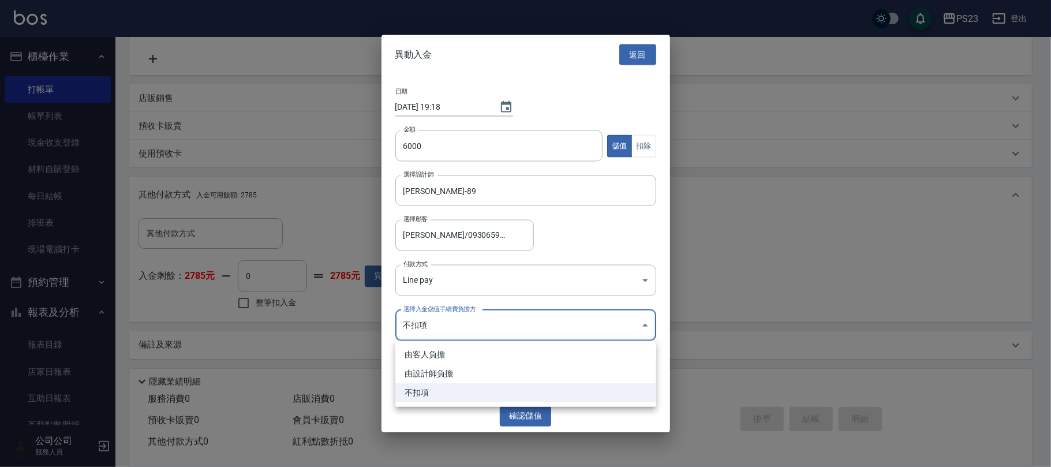
click at [454, 372] on li "由設計師負擔" at bounding box center [525, 373] width 261 height 19
type input "BYDESIGNER"
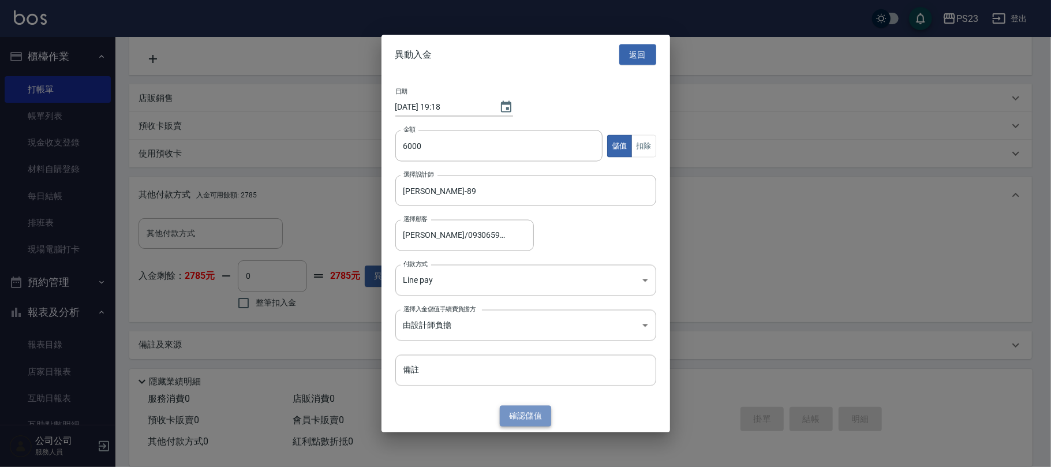
click at [513, 408] on button "確認 儲值" at bounding box center [526, 415] width 52 height 21
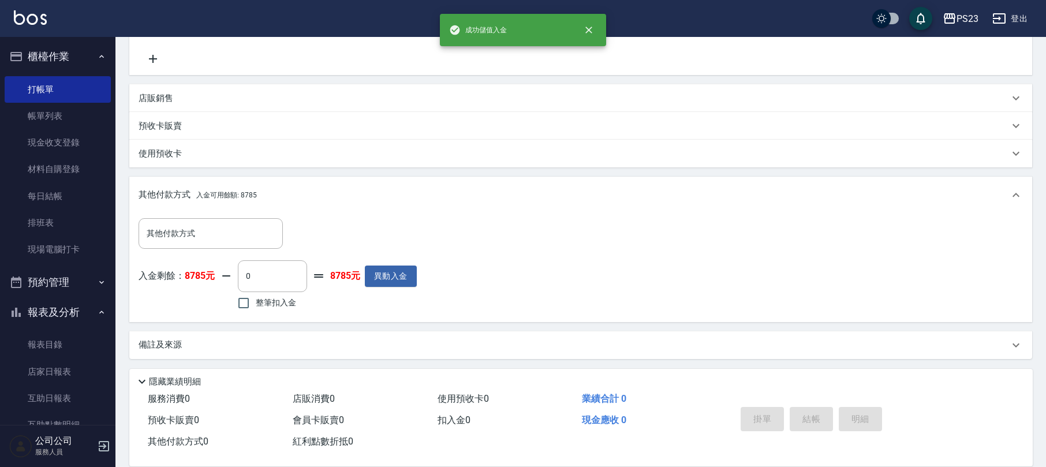
click at [389, 344] on div "備註及來源" at bounding box center [574, 345] width 871 height 12
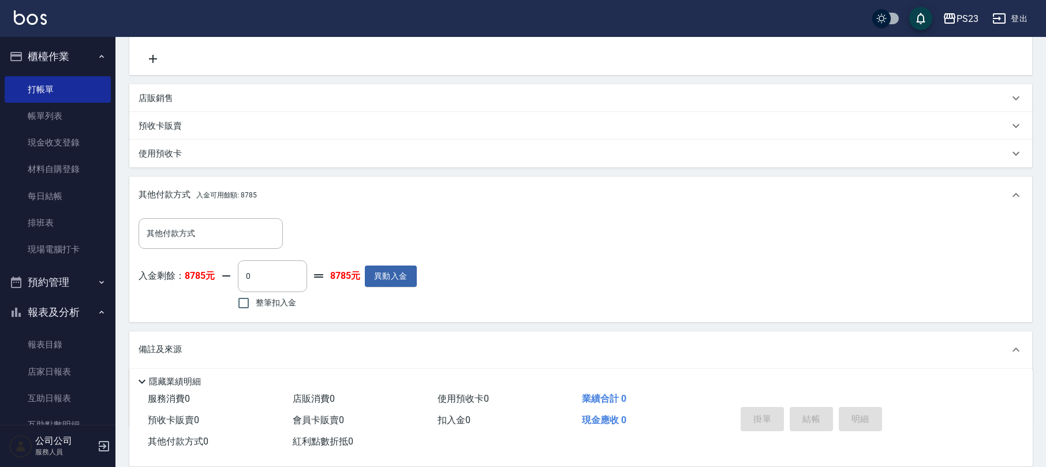
scroll to position [297, 0]
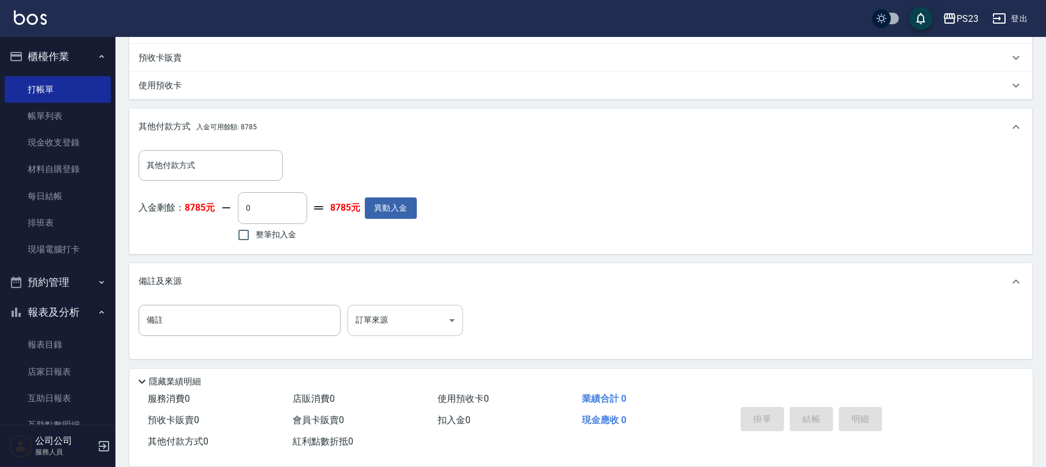
click at [453, 321] on body "PS23 登出 櫃檯作業 打帳單 帳單列表 現金收支登錄 材料自購登錄 每日結帳 排班表 現場電腦打卡 預約管理 預約管理 單日預約紀錄 單週預約紀錄 報表及…" at bounding box center [523, 85] width 1046 height 764
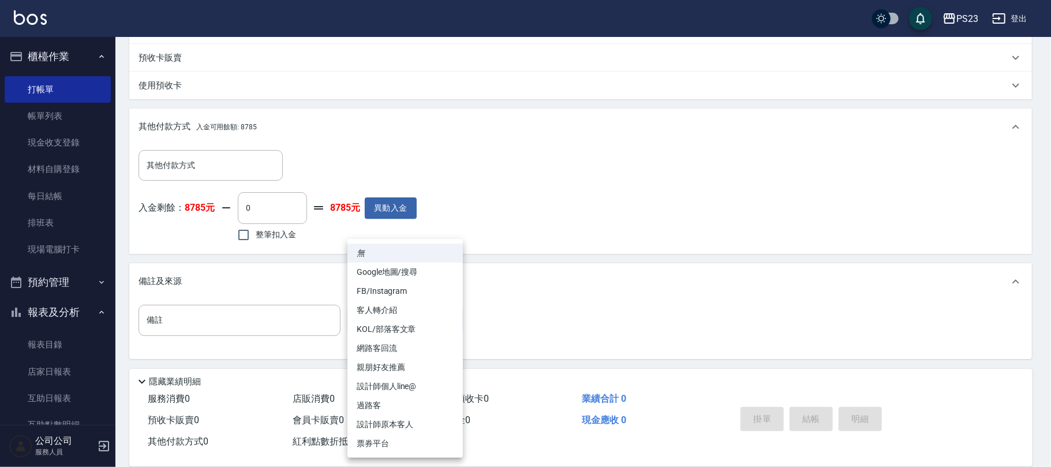
click at [397, 425] on li "設計師原本客人" at bounding box center [405, 424] width 115 height 19
type input "設計師原本客人"
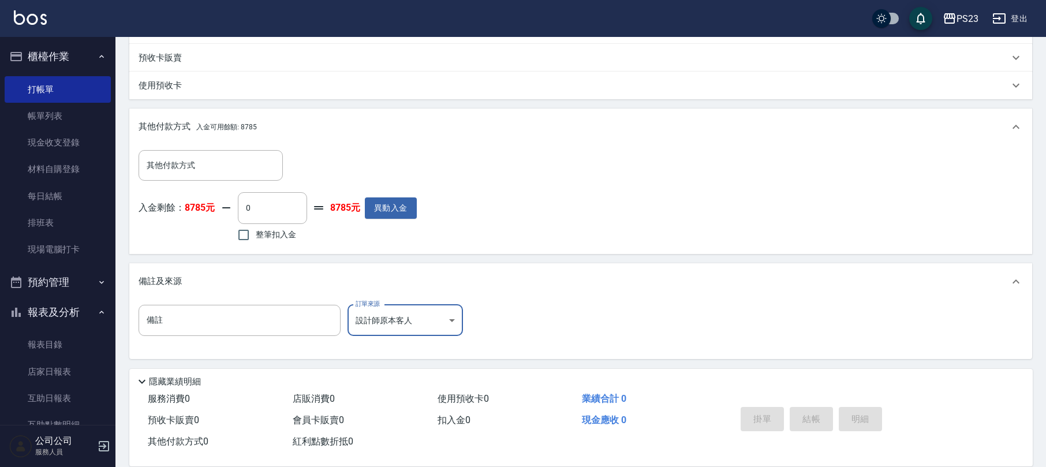
click at [543, 214] on div "其他付款方式 其他付款方式 入金剩餘： 8785元 0 ​ 整筆扣入金 8785元 異動入金" at bounding box center [581, 197] width 884 height 94
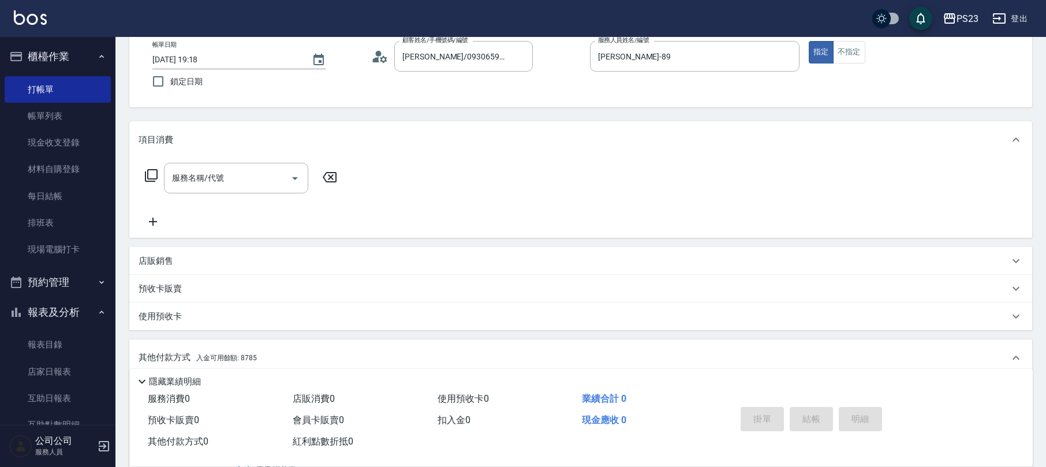
click at [148, 172] on icon at bounding box center [151, 176] width 14 height 14
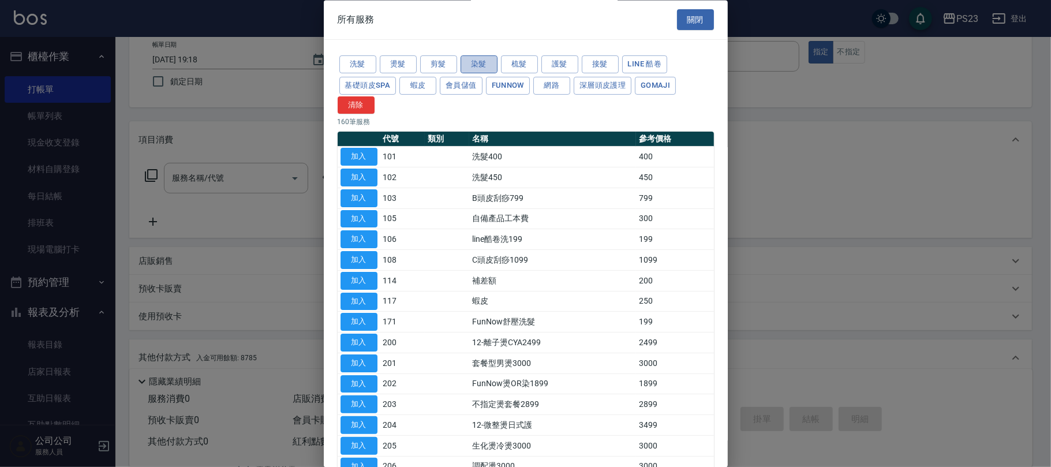
click at [483, 65] on button "染髮" at bounding box center [479, 65] width 37 height 18
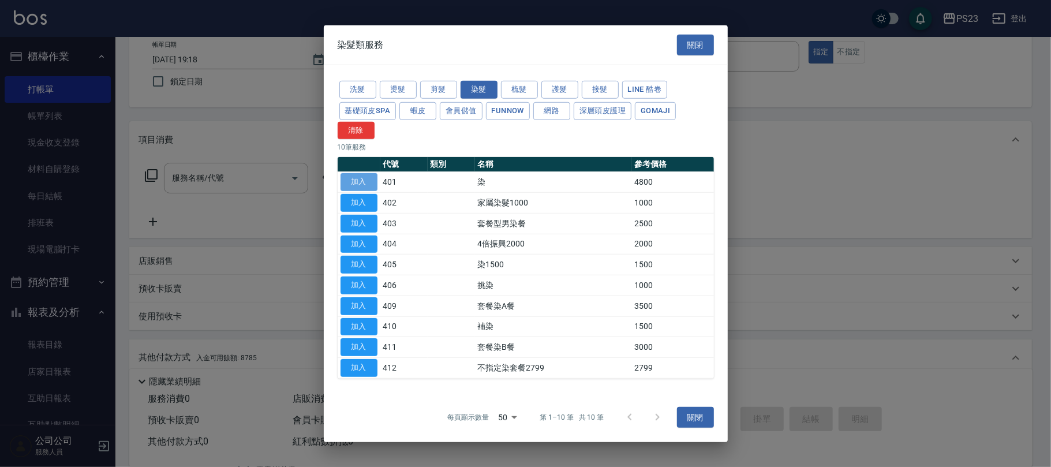
click at [364, 185] on button "加入" at bounding box center [359, 182] width 37 height 18
type input "染(401)"
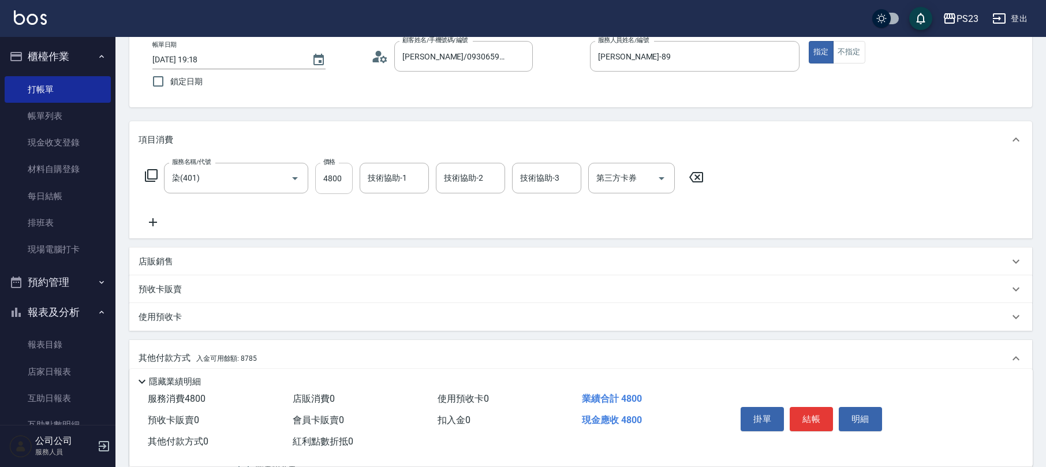
click at [333, 187] on input "4800" at bounding box center [334, 178] width 38 height 31
type input "4000"
type input "[PERSON_NAME]-89"
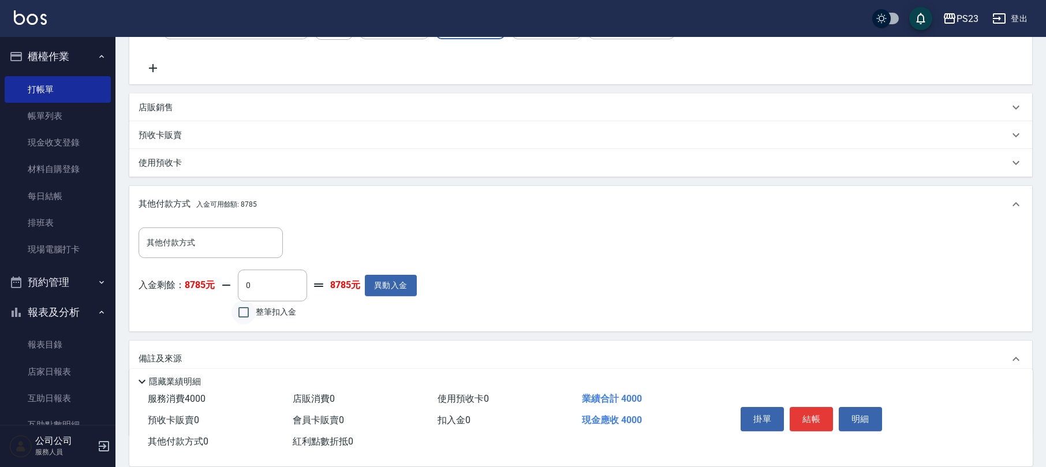
click at [248, 309] on input "整筆扣入金" at bounding box center [243, 312] width 24 height 24
checkbox input "true"
type input "4000"
click at [804, 412] on button "結帳" at bounding box center [811, 419] width 43 height 24
type input "[DATE] 19:19"
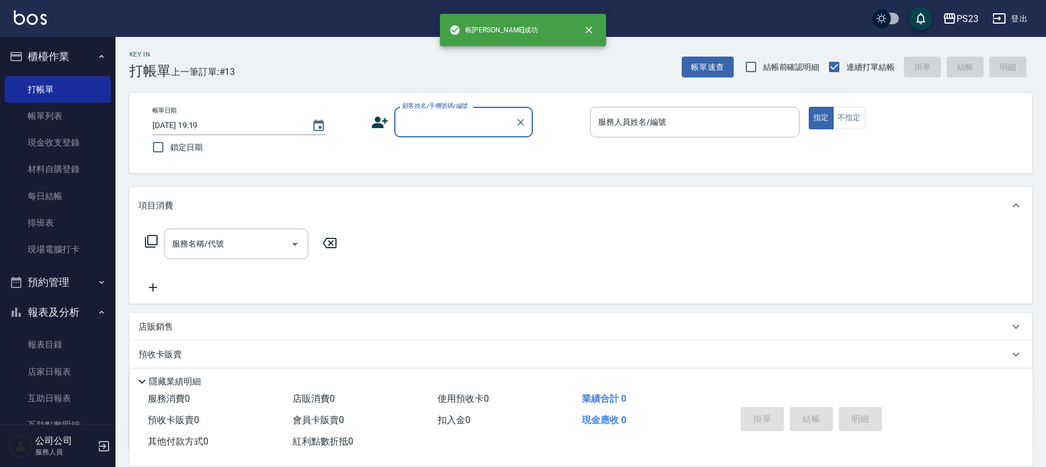
scroll to position [0, 0]
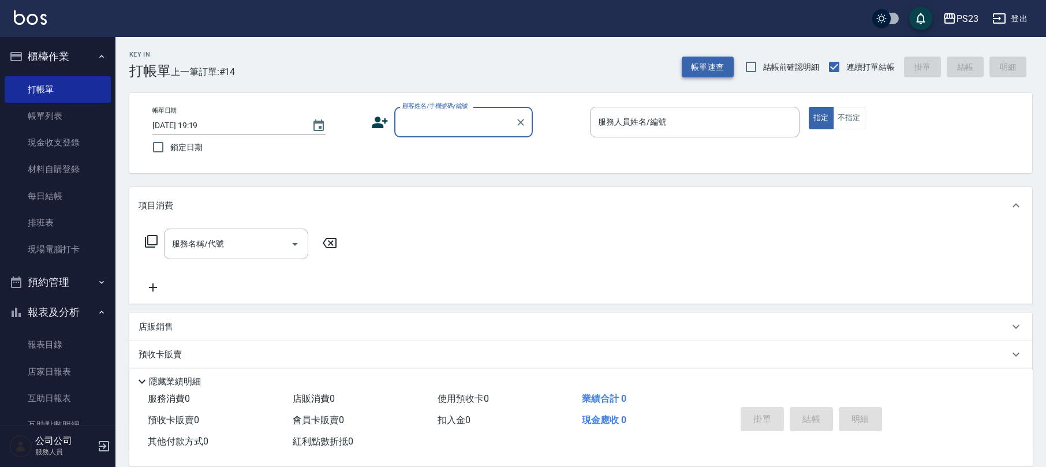
click at [712, 63] on button "帳單速查" at bounding box center [708, 67] width 52 height 21
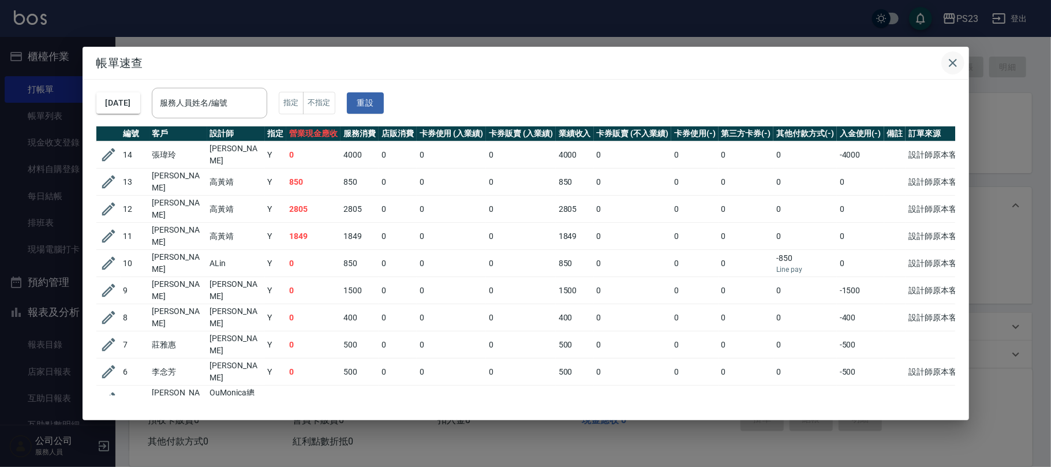
click at [952, 61] on icon "button" at bounding box center [953, 63] width 14 height 14
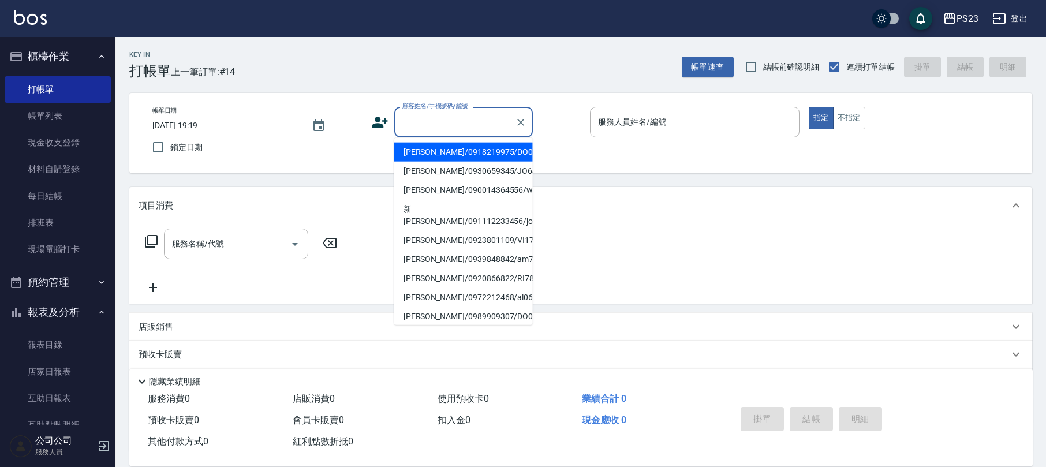
click at [412, 116] on input "顧客姓名/手機號碼/編號" at bounding box center [454, 122] width 111 height 20
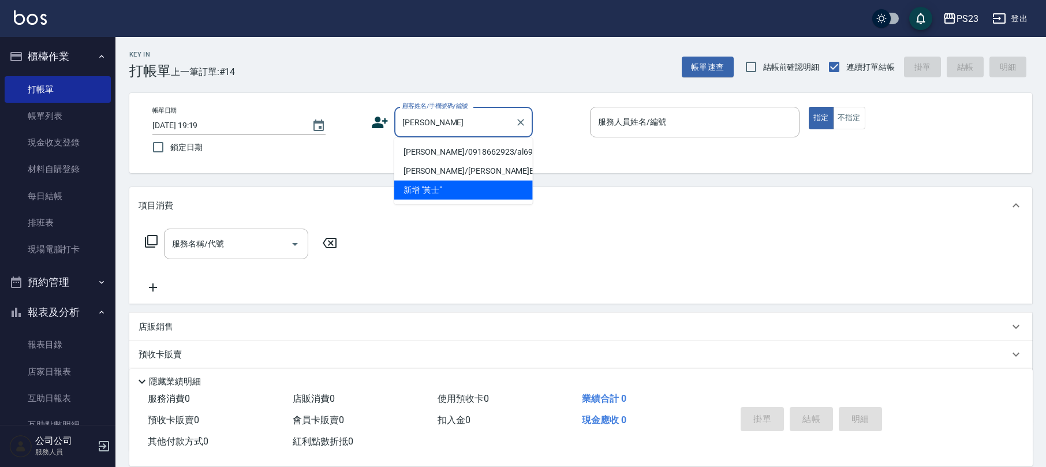
click at [434, 156] on li "[PERSON_NAME]/0918662923/al690806" at bounding box center [463, 152] width 139 height 19
type input "[PERSON_NAME]/0918662923/al690806"
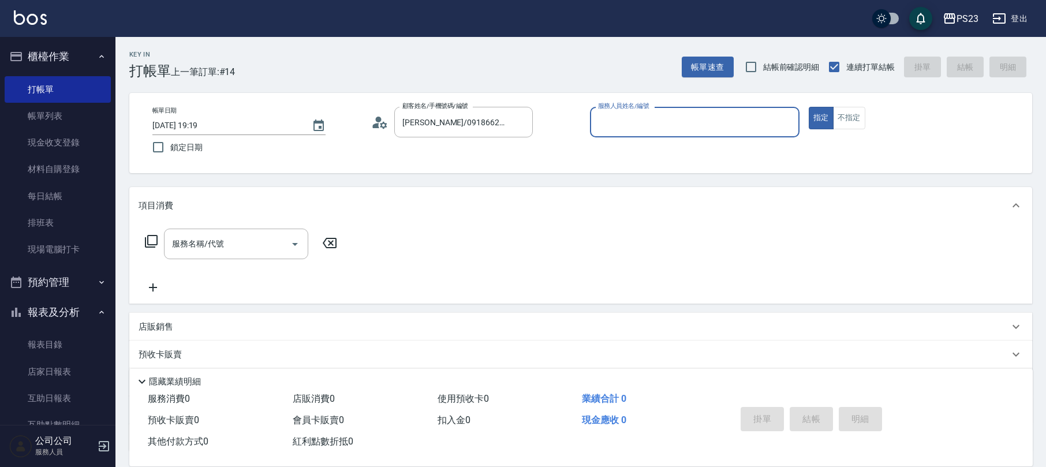
type input "ALin-8"
click at [224, 240] on input "服務名稱/代號" at bounding box center [227, 244] width 117 height 20
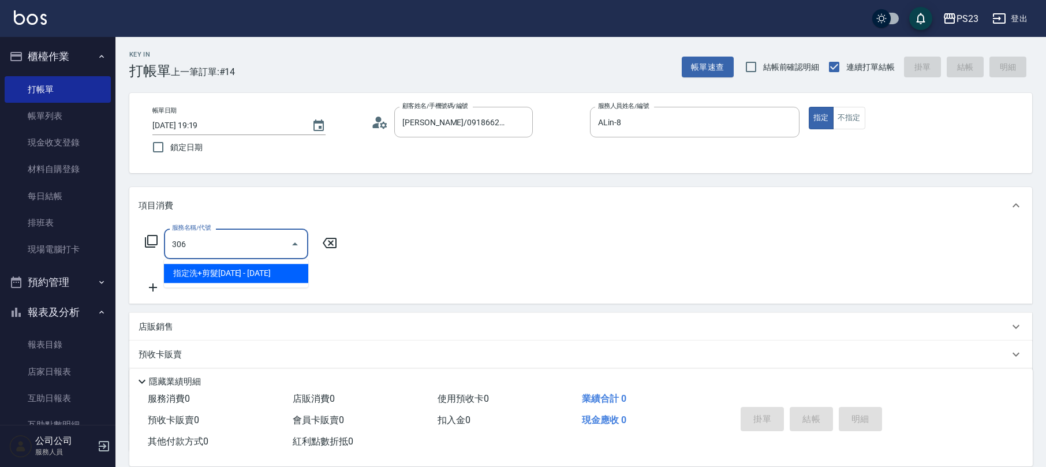
type input "指定洗+剪髮1500(306)"
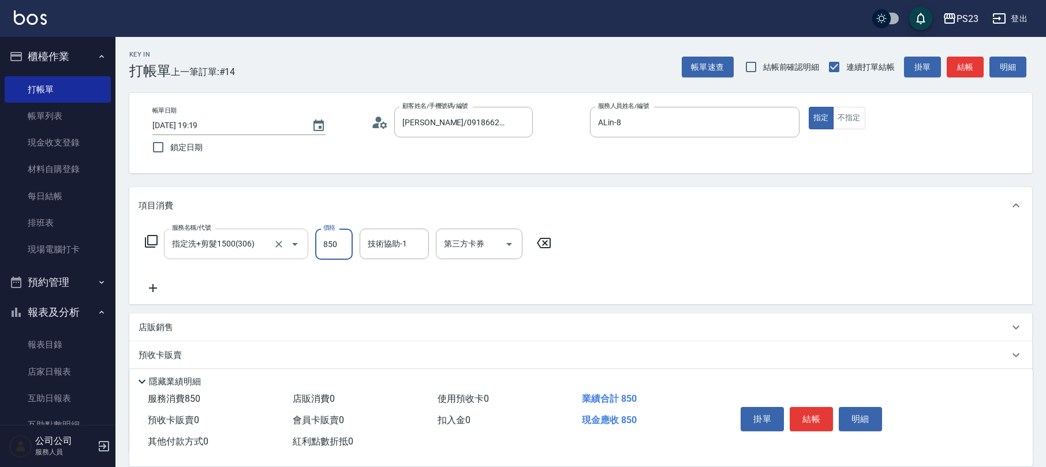
type input "850"
type input "ALin-8"
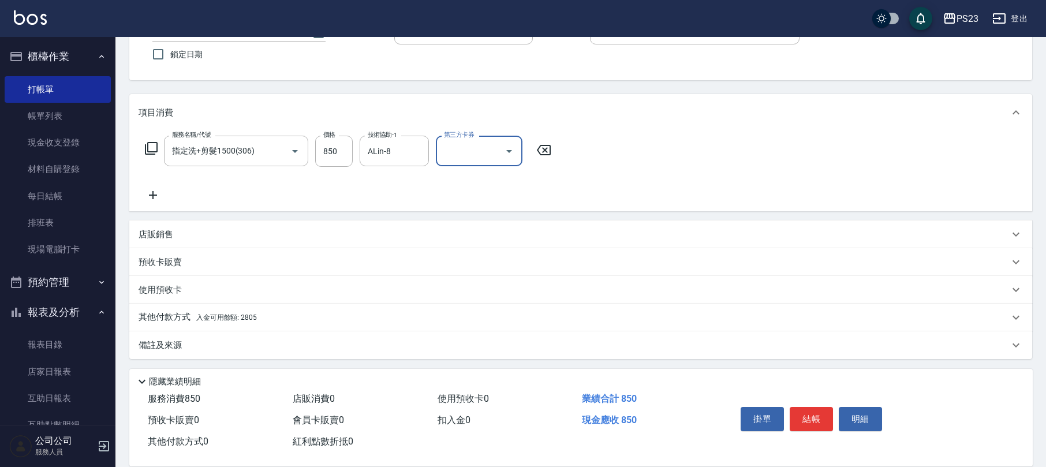
click at [239, 315] on span "入金可用餘額: 2805" at bounding box center [226, 317] width 61 height 8
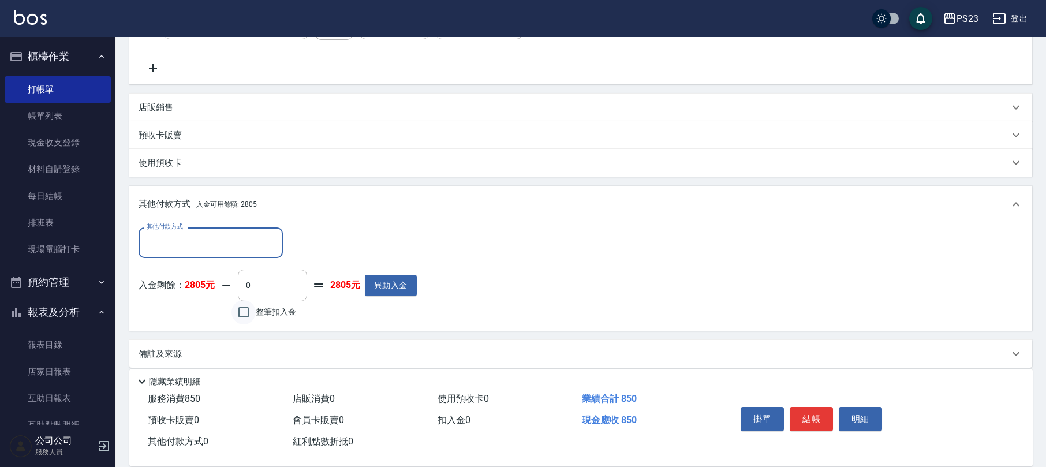
scroll to position [0, 0]
click at [278, 322] on label "整筆扣入金" at bounding box center [263, 312] width 65 height 24
click at [256, 322] on input "整筆扣入金" at bounding box center [243, 312] width 24 height 24
checkbox input "true"
type input "850"
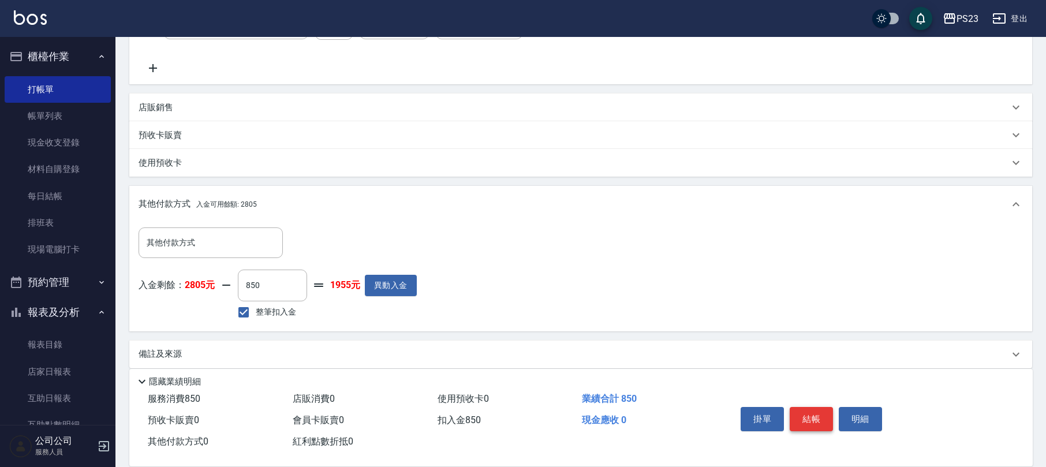
click at [816, 417] on button "結帳" at bounding box center [811, 419] width 43 height 24
type input "[DATE] 19:46"
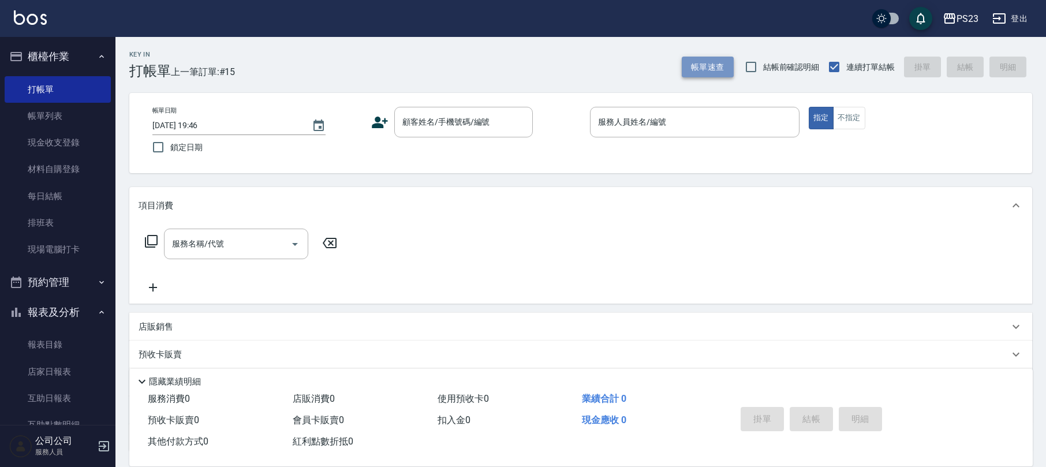
click at [701, 72] on button "帳單速查" at bounding box center [708, 67] width 52 height 21
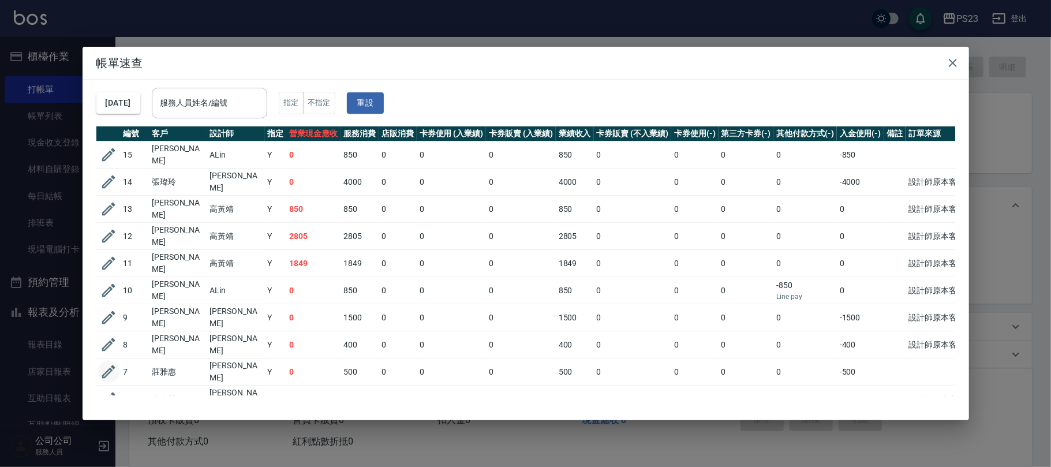
click at [104, 363] on icon "button" at bounding box center [108, 371] width 17 height 17
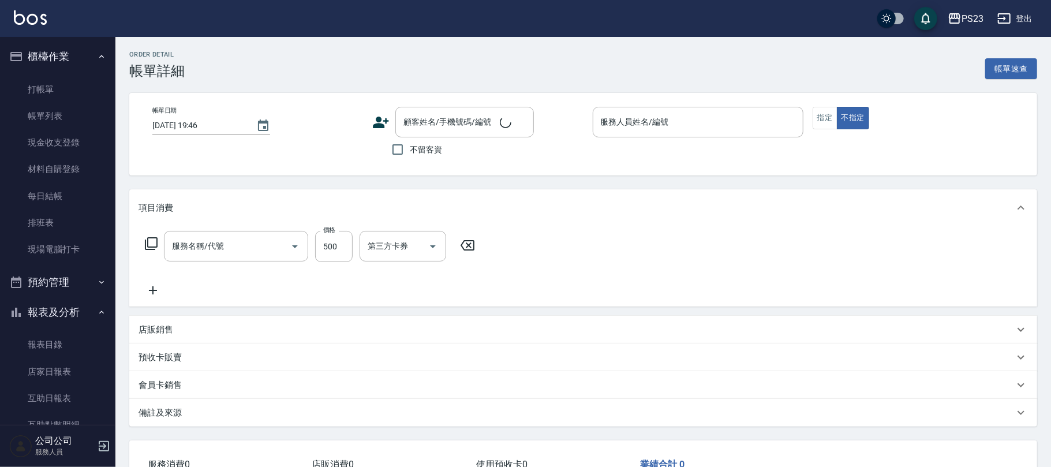
type input "[DATE] 19:10"
type input "[PERSON_NAME]-89"
type input "洗髮400(101)"
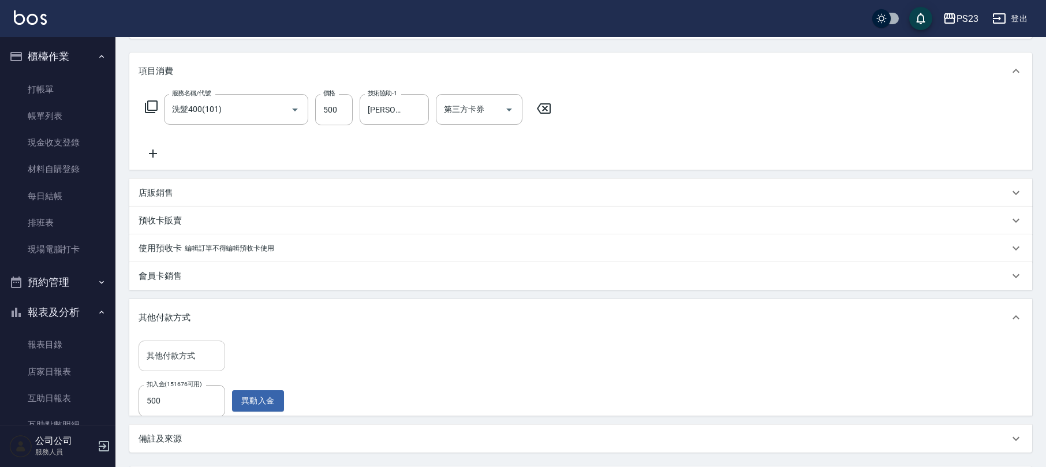
type input "[PERSON_NAME]/0953971906/jo510112"
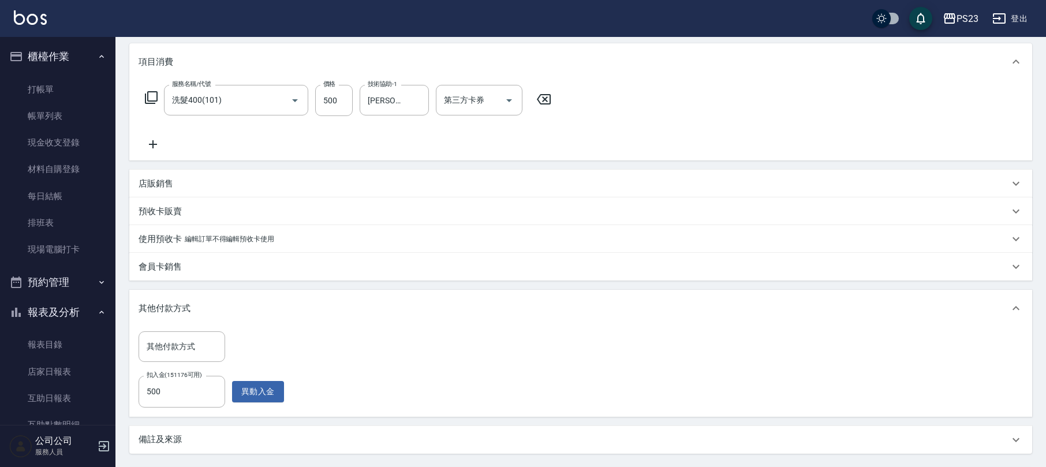
scroll to position [255, 0]
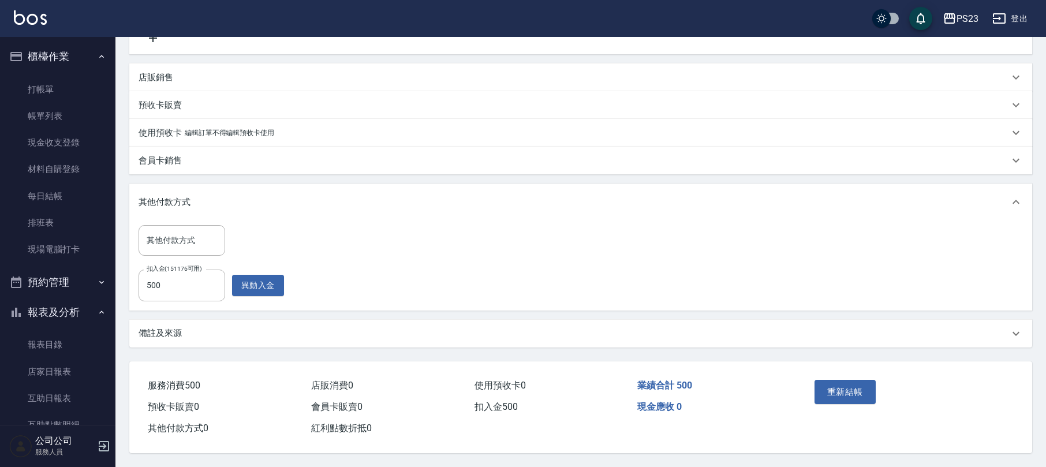
drag, startPoint x: 204, startPoint y: 344, endPoint x: 214, endPoint y: 340, distance: 10.1
click at [204, 343] on div "備註及來源" at bounding box center [580, 334] width 903 height 28
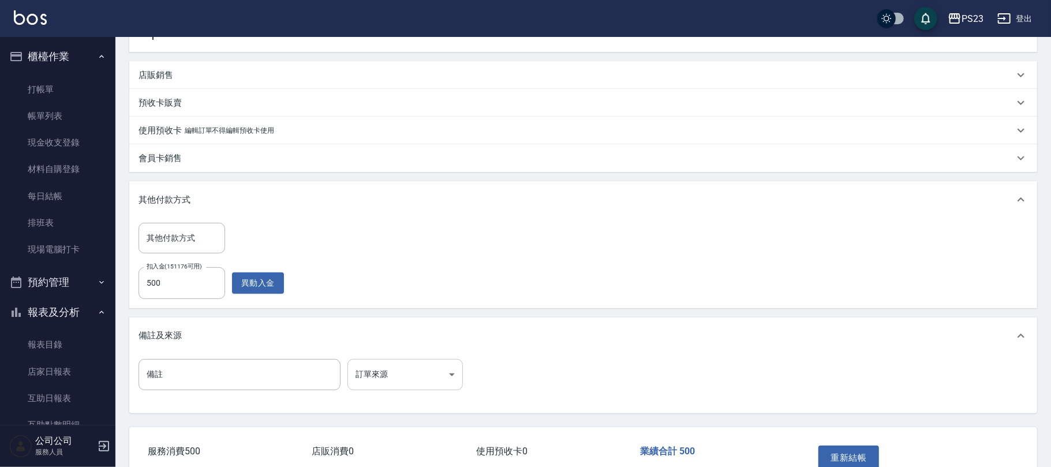
click at [399, 377] on body "PS23 登出 櫃檯作業 打帳單 帳單列表 現金收支登錄 材料自購登錄 每日結帳 排班表 現場電腦打卡 預約管理 預約管理 單日預約紀錄 單週預約紀錄 報表及…" at bounding box center [525, 138] width 1051 height 787
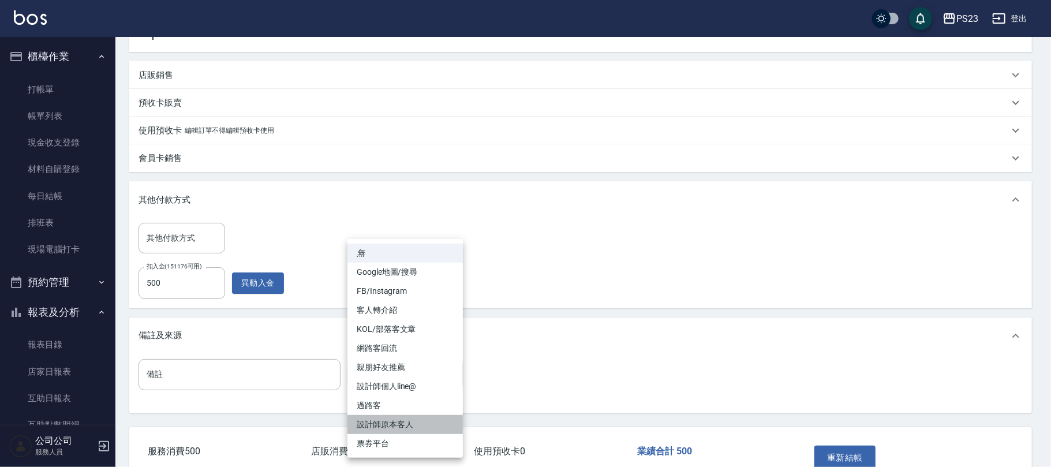
click at [386, 417] on li "設計師原本客人" at bounding box center [405, 424] width 115 height 19
type input "設計師原本客人"
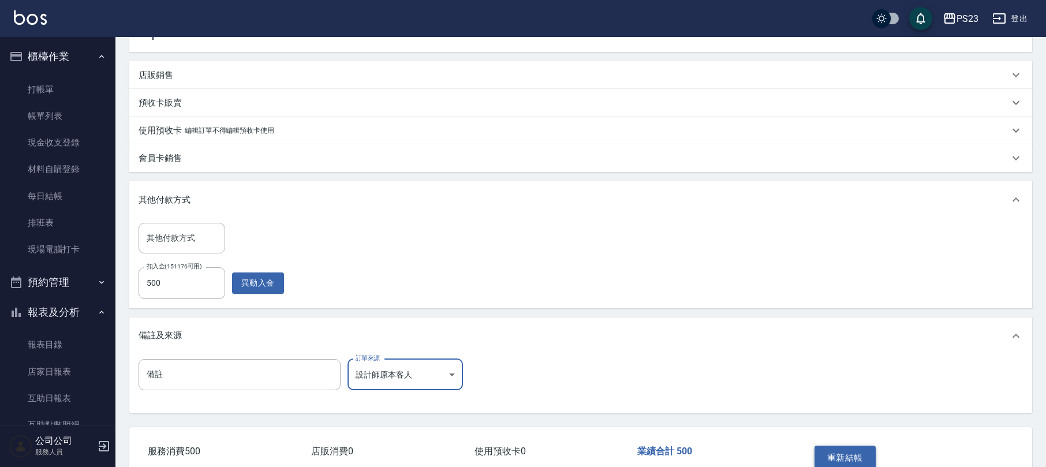
click at [841, 449] on button "重新結帳" at bounding box center [845, 458] width 61 height 24
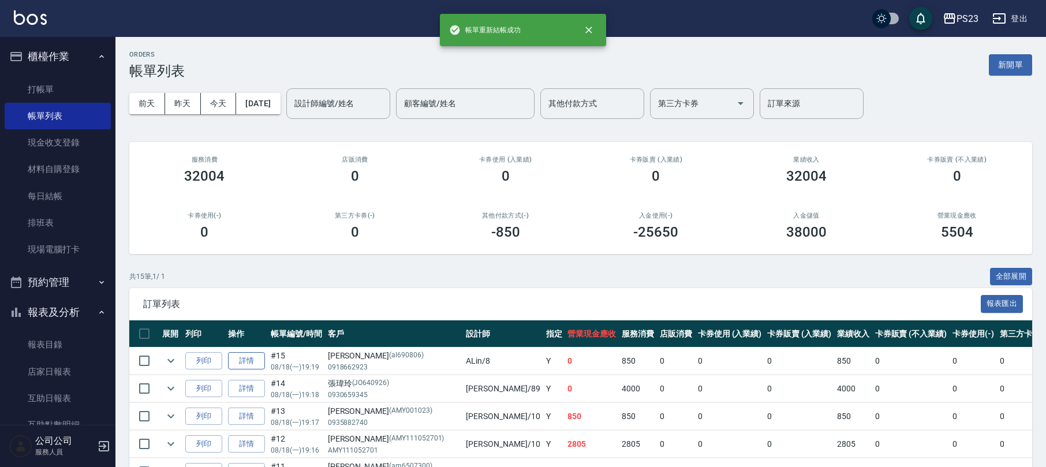
click at [234, 360] on link "詳情" at bounding box center [246, 361] width 37 height 18
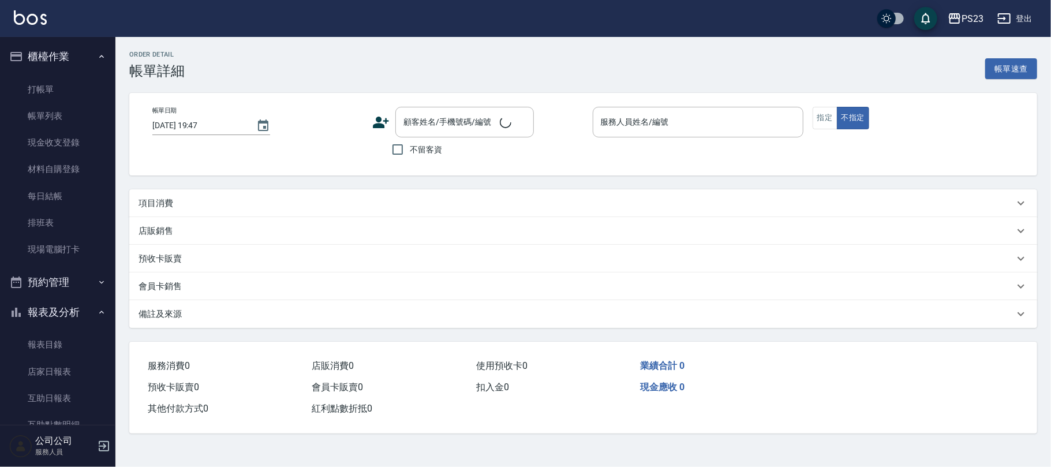
type input "[DATE] 19:19"
type input "ALin-8"
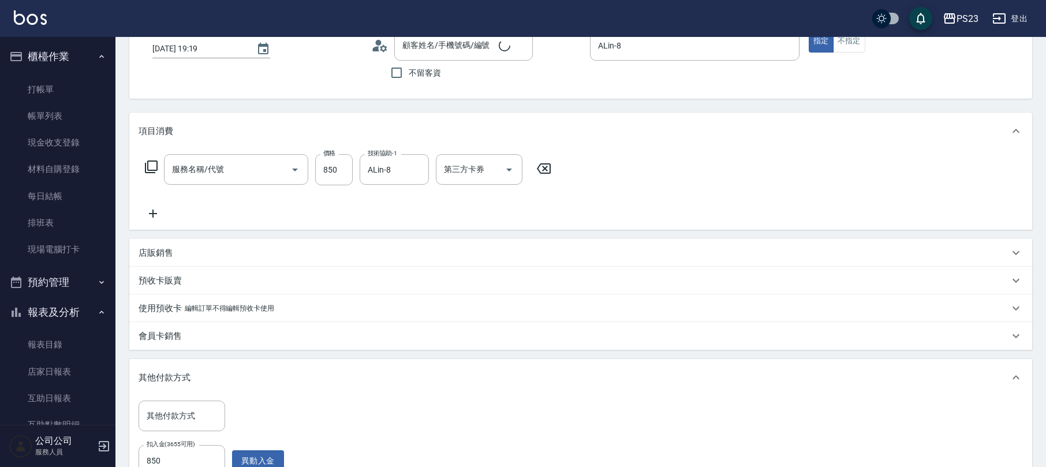
type input "[PERSON_NAME]/0918662923/al690806"
type input "指定洗+剪髮1500(306)"
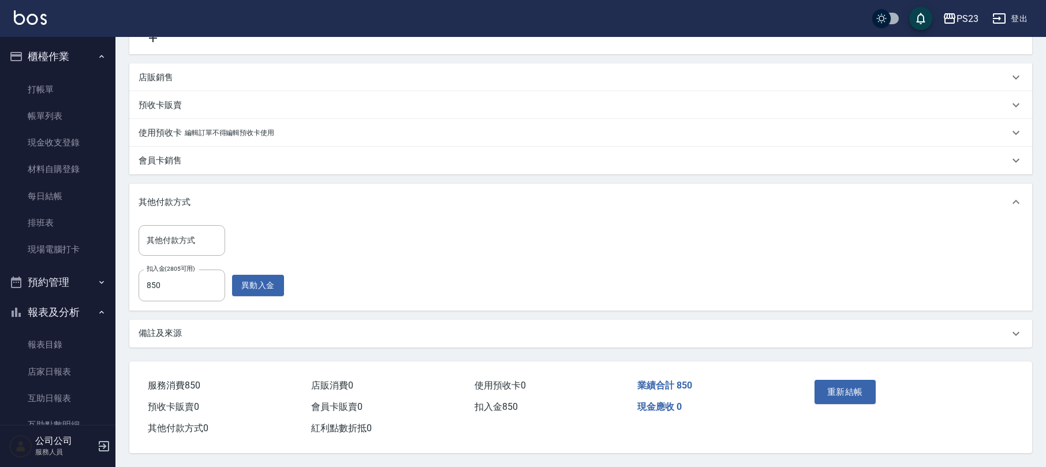
click at [196, 335] on div "備註及來源" at bounding box center [574, 333] width 871 height 12
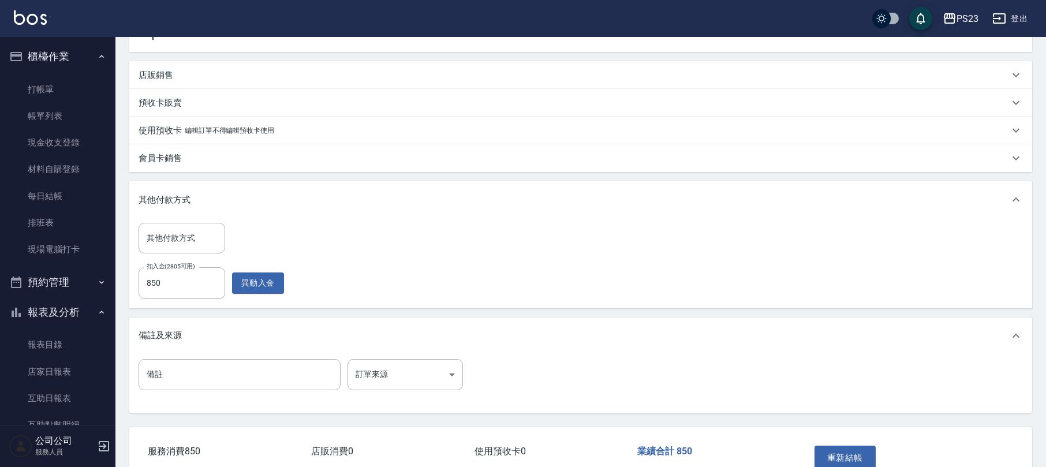
scroll to position [322, 0]
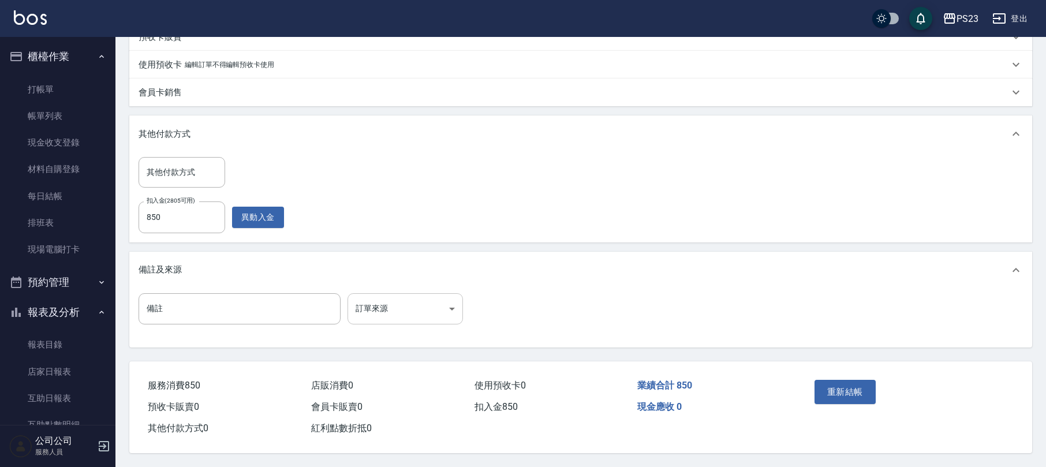
click at [398, 305] on body "PS23 登出 櫃檯作業 打帳單 帳單列表 現金收支登錄 材料自購登錄 每日結帳 排班表 現場電腦打卡 預約管理 預約管理 單日預約紀錄 單週預約紀錄 報表及…" at bounding box center [523, 73] width 1046 height 787
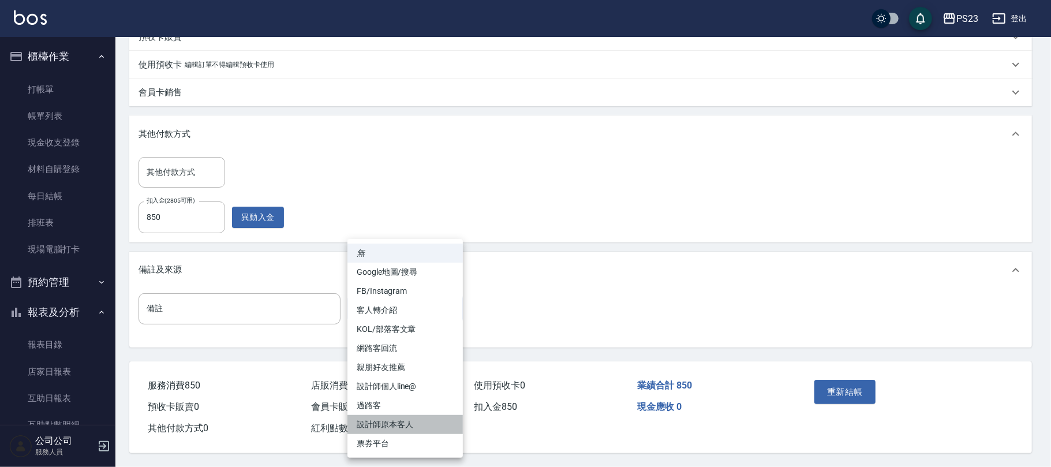
drag, startPoint x: 389, startPoint y: 423, endPoint x: 854, endPoint y: 405, distance: 465.6
click at [389, 423] on li "設計師原本客人" at bounding box center [405, 424] width 115 height 19
type input "設計師原本客人"
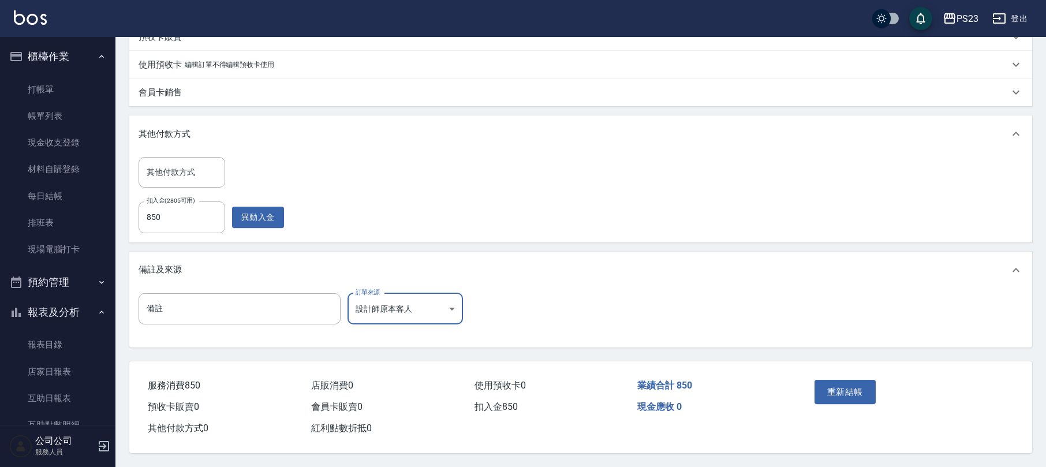
click at [850, 394] on button "重新結帳" at bounding box center [845, 392] width 61 height 24
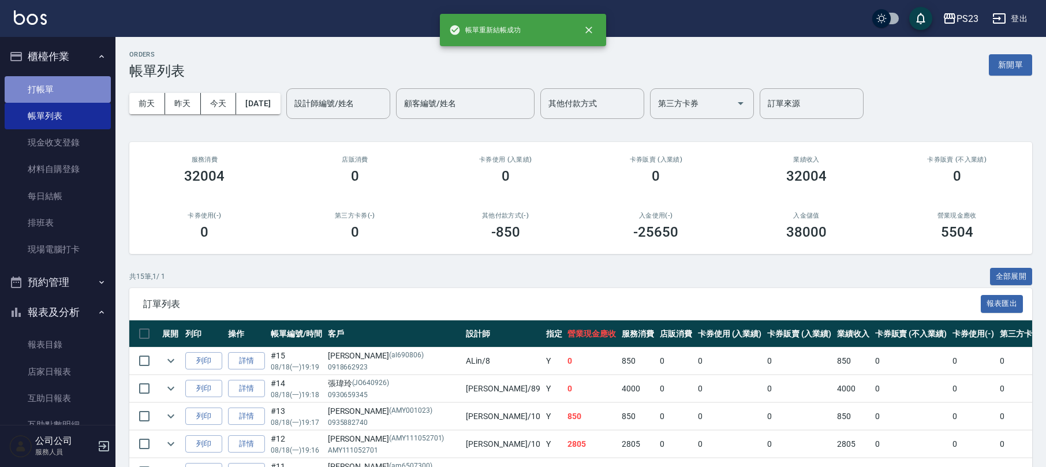
drag, startPoint x: 63, startPoint y: 75, endPoint x: 69, endPoint y: 75, distance: 6.3
click at [62, 76] on link "打帳單" at bounding box center [58, 89] width 106 height 27
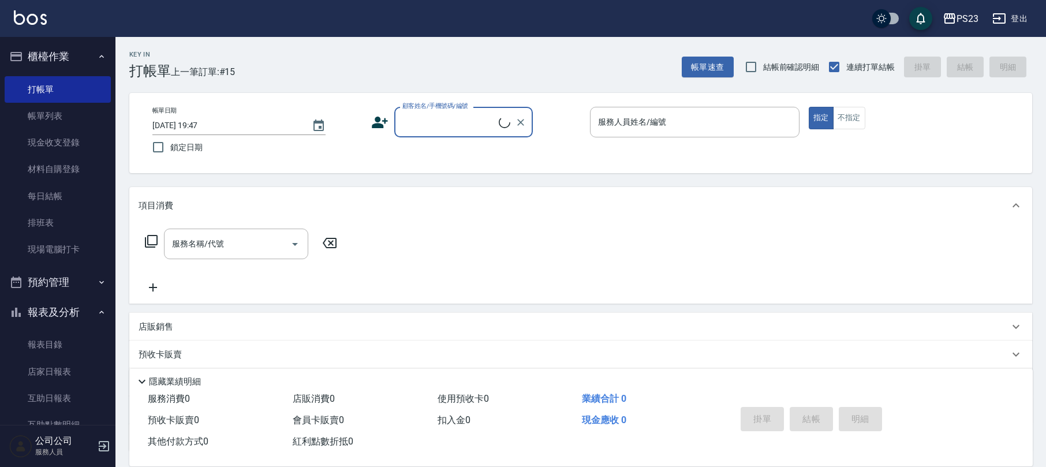
click at [703, 54] on div "Key In 打帳單 上一筆訂單:#15 帳單速查 結帳前確認明細 連續打單結帳 掛單 結帳 明細" at bounding box center [573, 58] width 917 height 42
click at [696, 62] on button "帳單速查" at bounding box center [708, 67] width 52 height 21
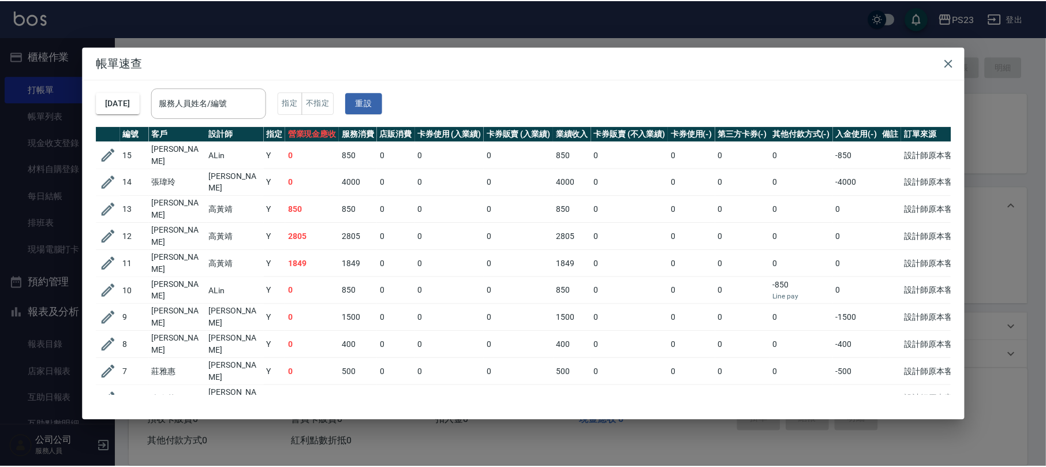
scroll to position [160, 0]
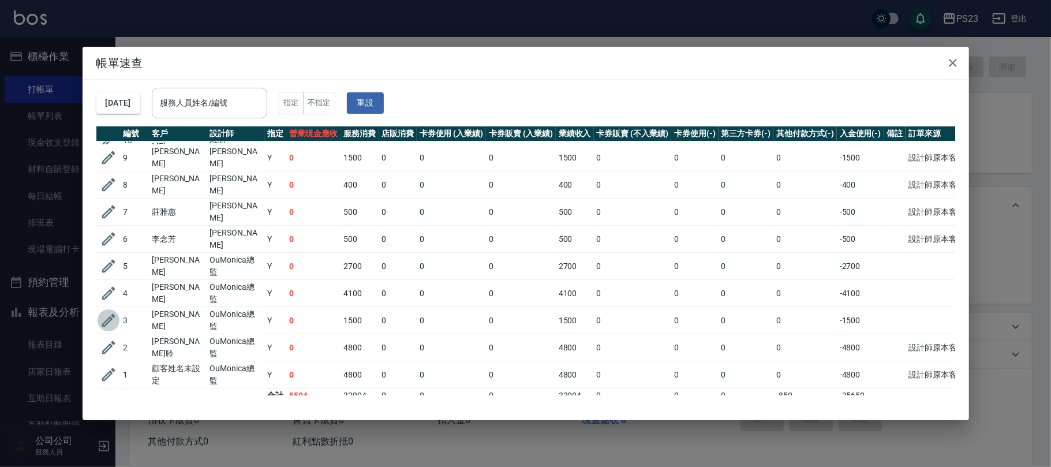
click at [104, 312] on icon "button" at bounding box center [108, 320] width 17 height 17
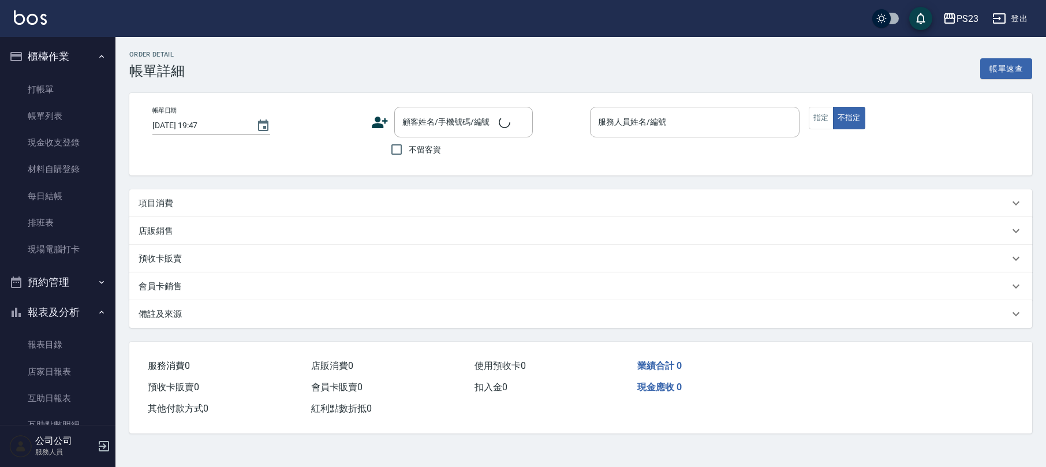
type input "[DATE] 18:00"
type input "[PERSON_NAME]-0"
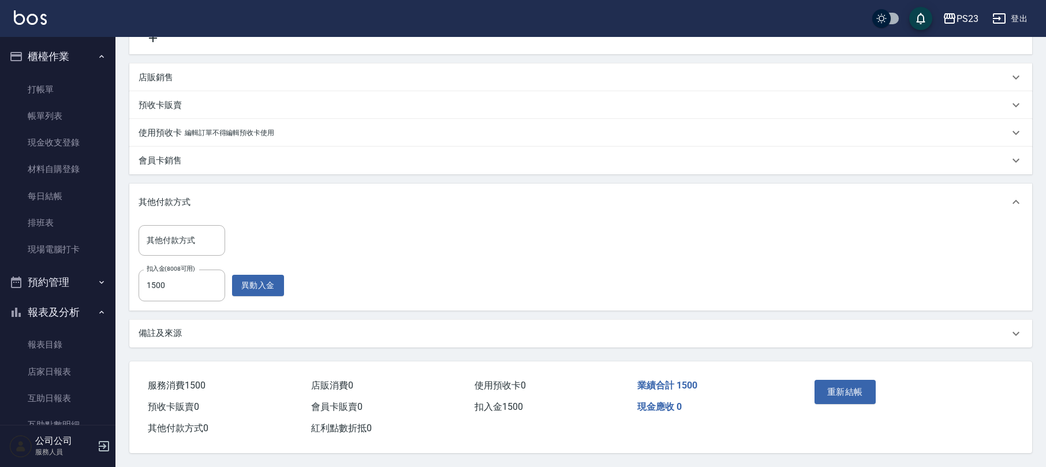
scroll to position [24, 0]
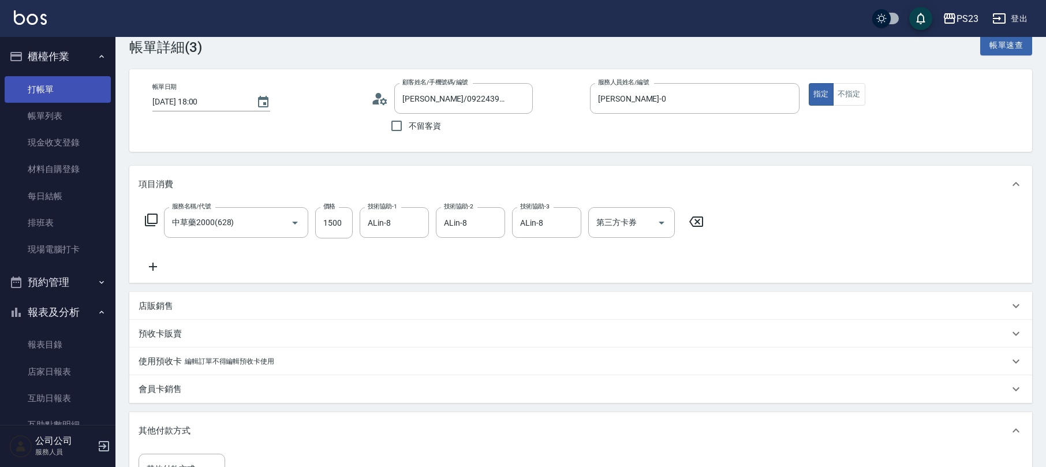
click at [49, 87] on link "打帳單" at bounding box center [58, 89] width 106 height 27
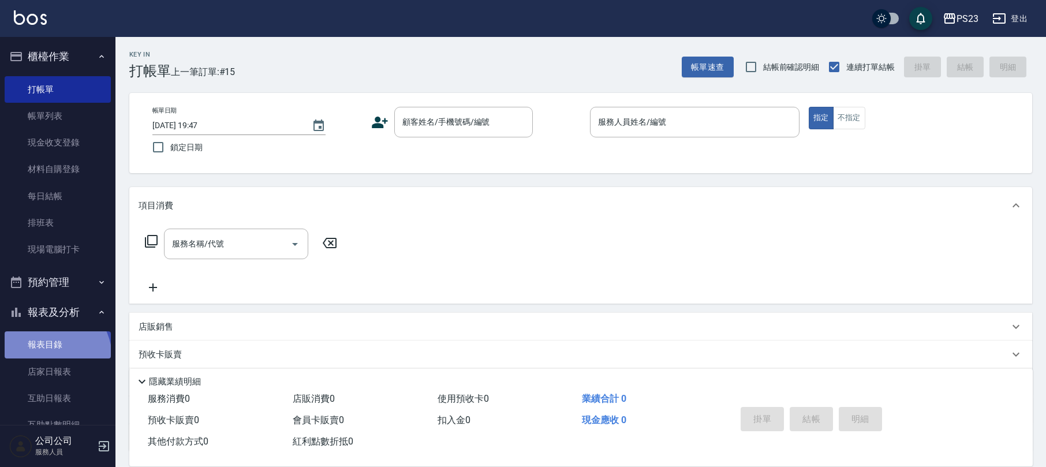
click at [49, 357] on link "報表目錄" at bounding box center [58, 344] width 106 height 27
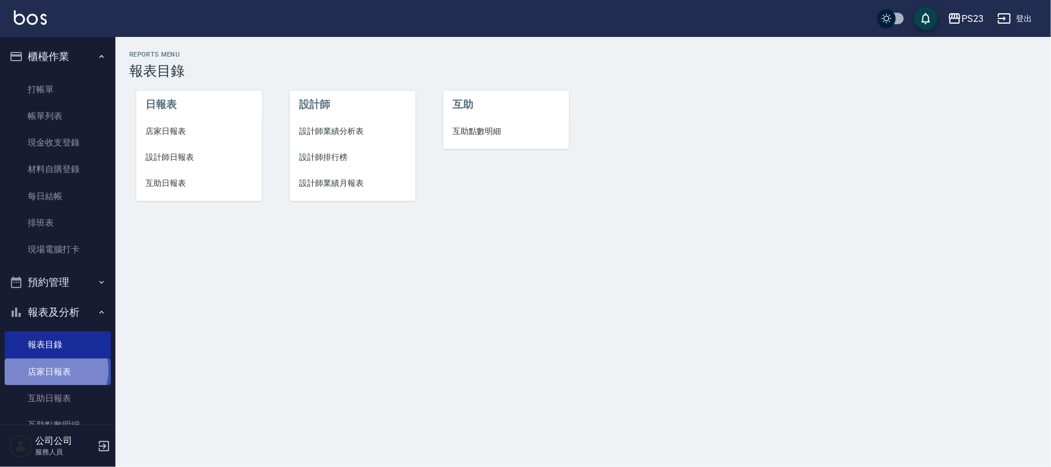
click at [51, 369] on link "店家日報表" at bounding box center [58, 371] width 106 height 27
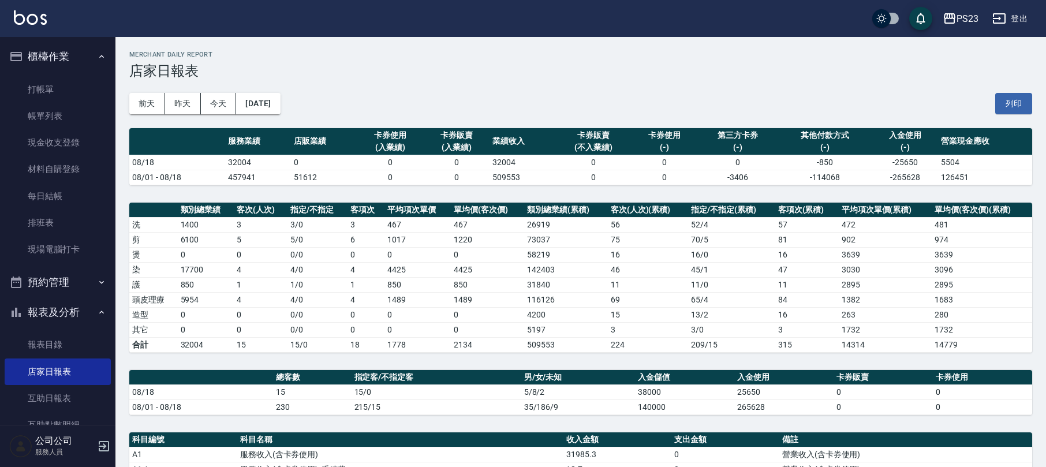
scroll to position [308, 0]
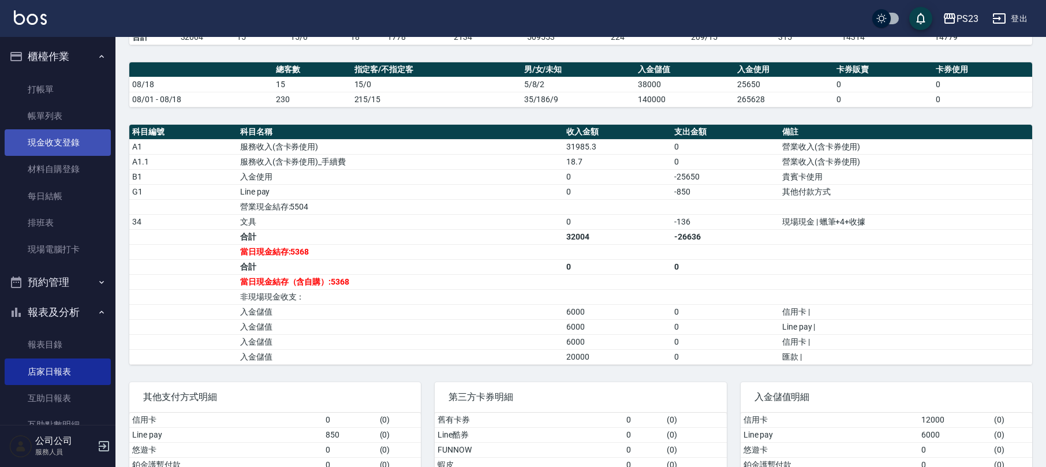
click at [56, 143] on link "現金收支登錄" at bounding box center [58, 142] width 106 height 27
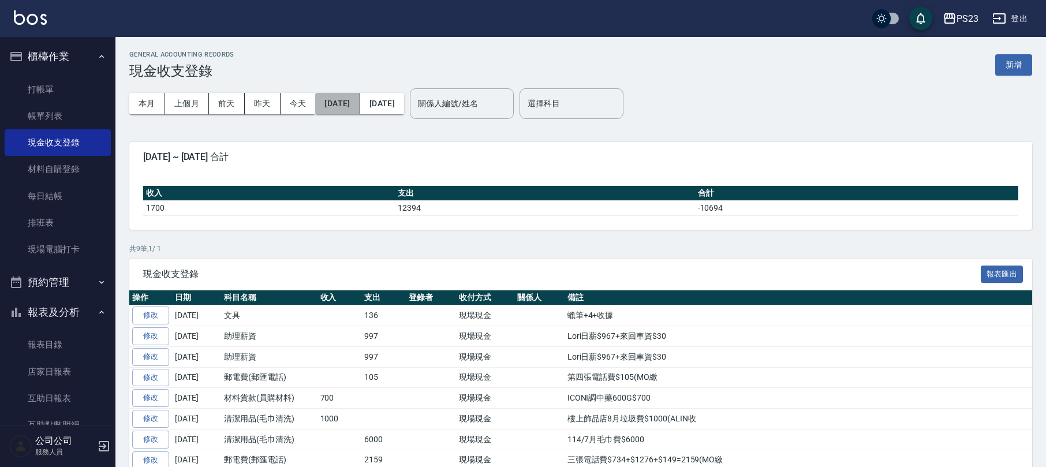
click at [356, 98] on button "[DATE]" at bounding box center [337, 103] width 44 height 21
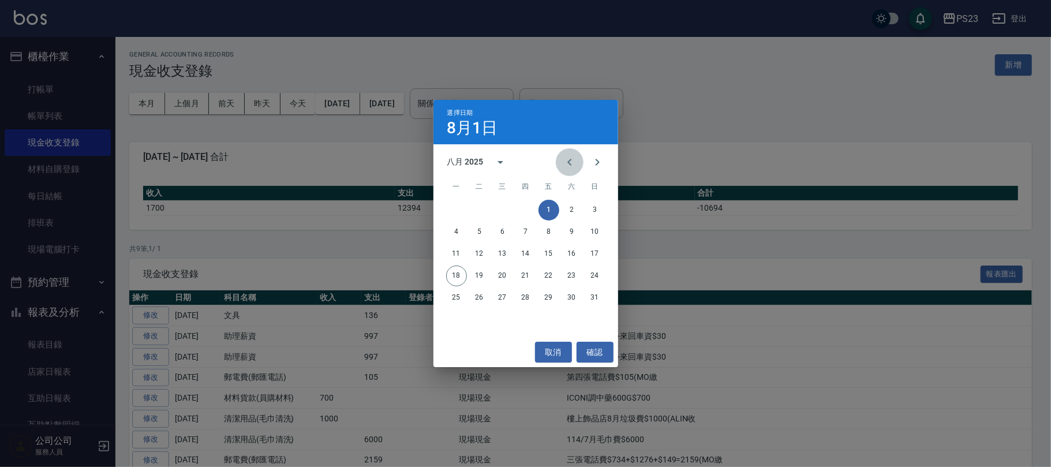
click at [569, 162] on icon "Previous month" at bounding box center [569, 162] width 4 height 7
click at [520, 206] on button "1" at bounding box center [526, 210] width 21 height 21
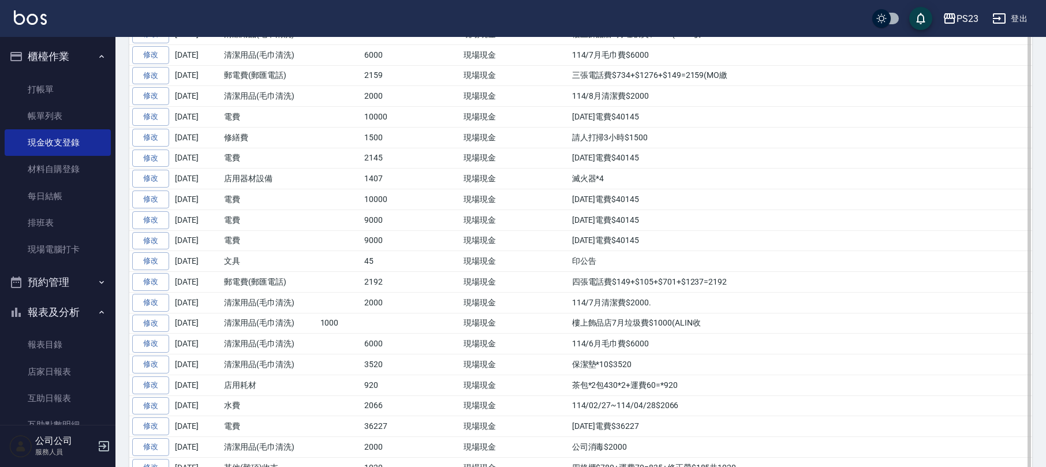
scroll to position [462, 0]
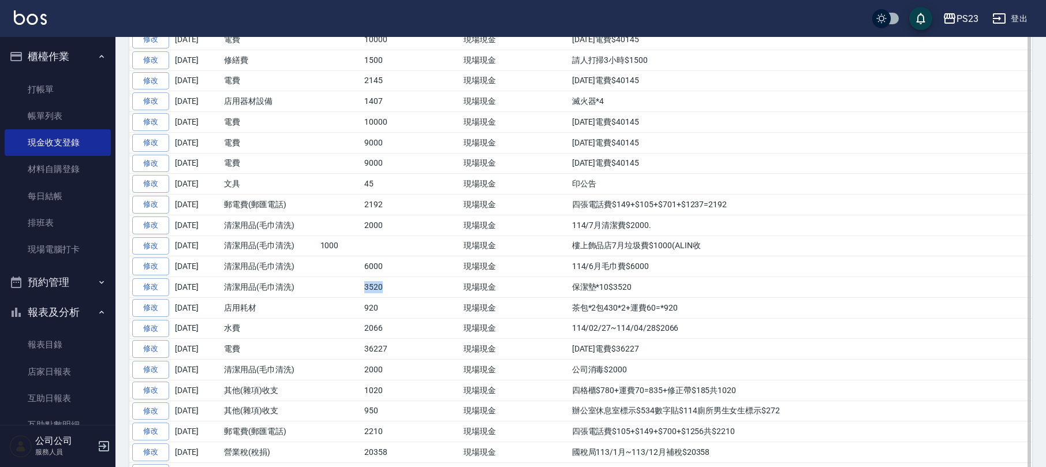
drag, startPoint x: 357, startPoint y: 292, endPoint x: 401, endPoint y: 297, distance: 44.1
click at [401, 297] on tr "修改 [DATE] 清潔用品(毛巾清洗) 3520 現場現金 保潔墊*10$3520" at bounding box center [580, 287] width 903 height 21
click at [662, 298] on td "保潔墊*10$3520" at bounding box center [800, 287] width 463 height 21
drag, startPoint x: 559, startPoint y: 292, endPoint x: 696, endPoint y: 294, distance: 136.8
click at [696, 294] on tr "修改 [DATE] 清潔用品(毛巾清洗) 3520 現場現金 保潔墊*10$3520" at bounding box center [580, 287] width 903 height 21
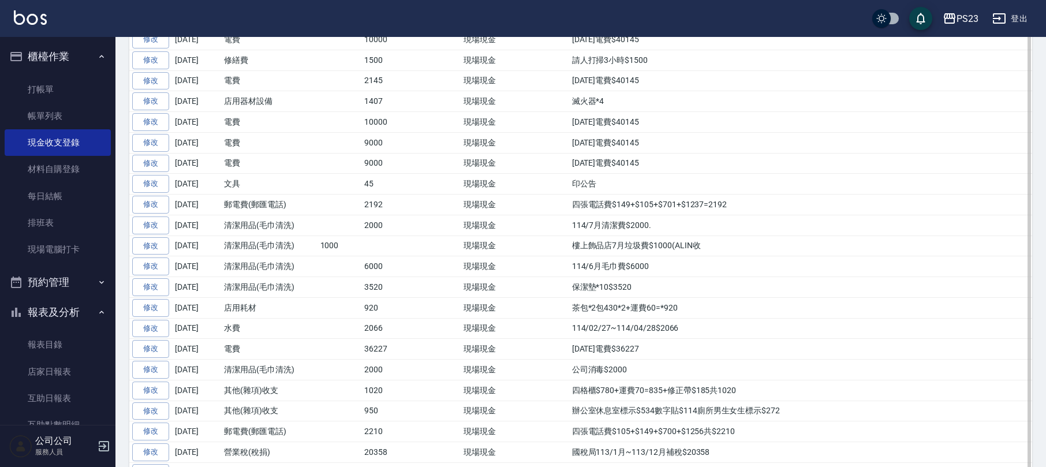
copy tr "保潔墊*10$3520"
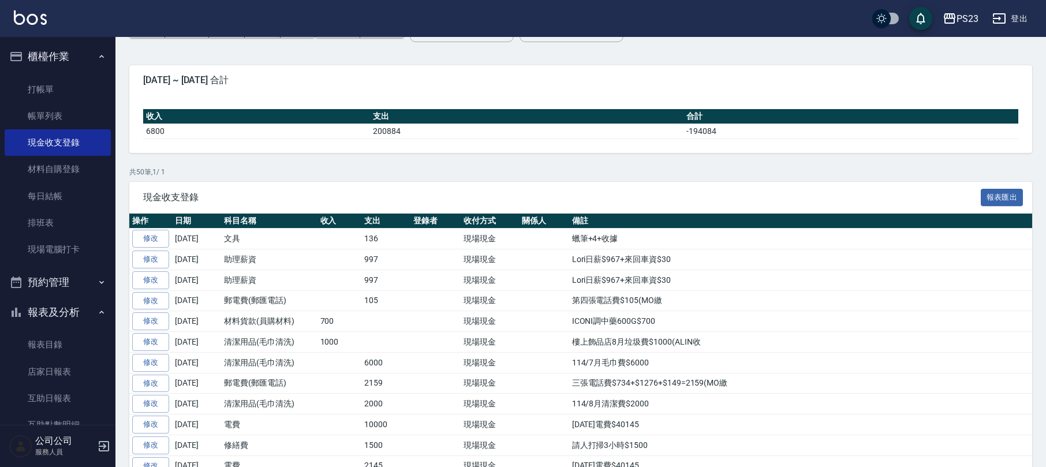
scroll to position [0, 0]
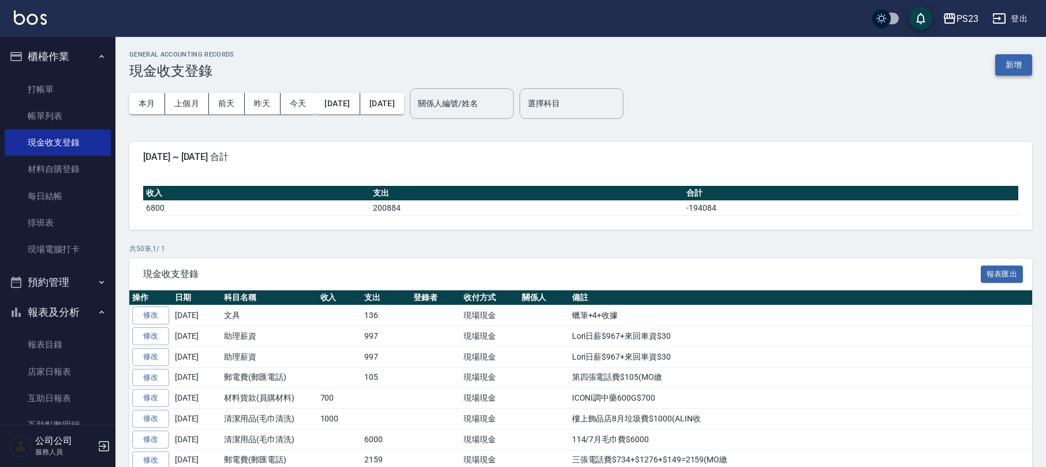
click at [1011, 62] on button "新增" at bounding box center [1013, 64] width 37 height 21
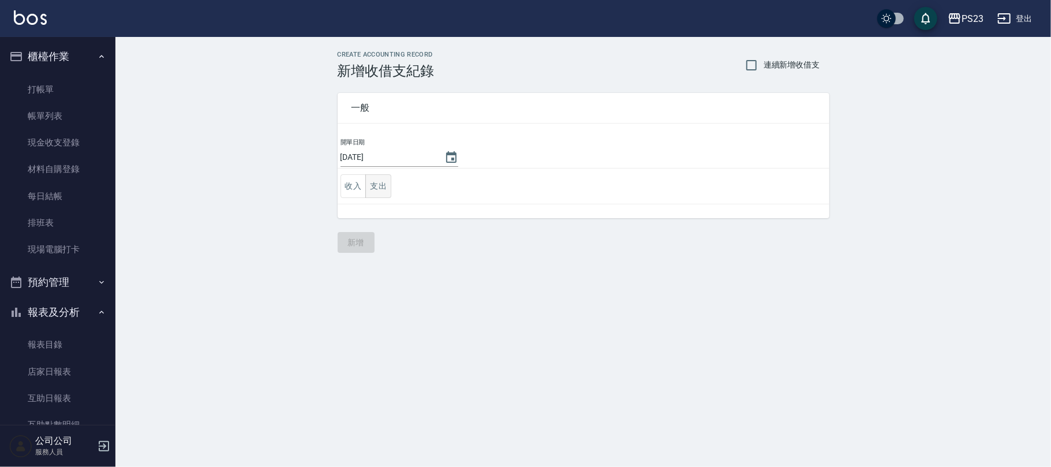
click at [381, 182] on button "支出" at bounding box center [378, 186] width 26 height 24
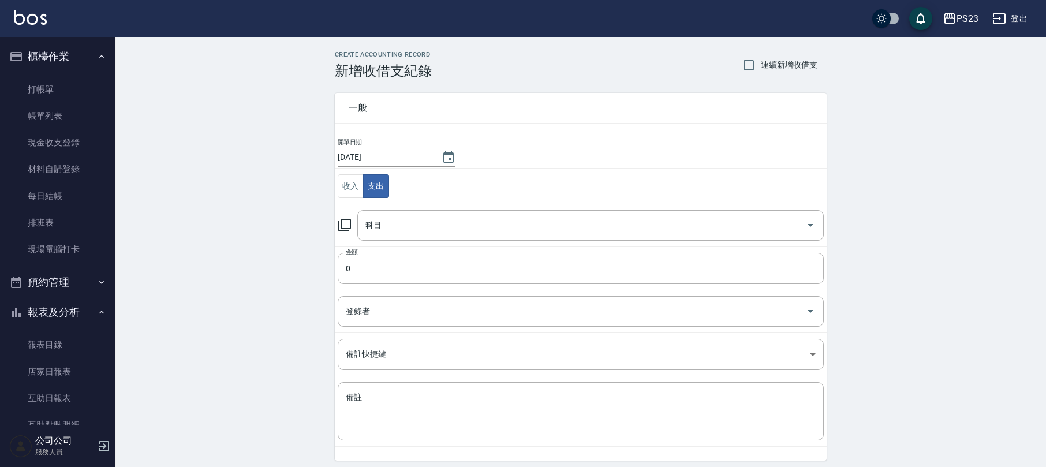
click at [335, 221] on td "科目 科目" at bounding box center [581, 225] width 492 height 43
click at [345, 222] on icon at bounding box center [345, 225] width 14 height 14
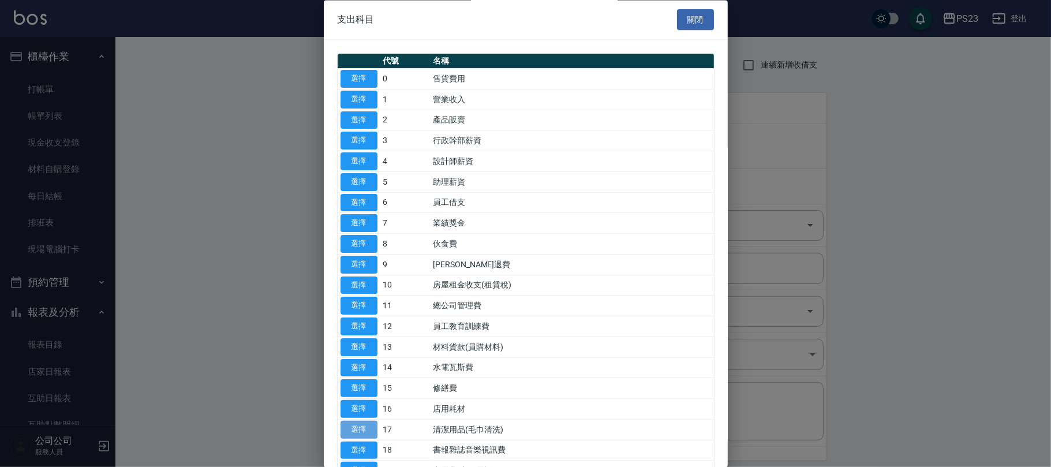
click at [367, 435] on button "選擇" at bounding box center [359, 430] width 37 height 18
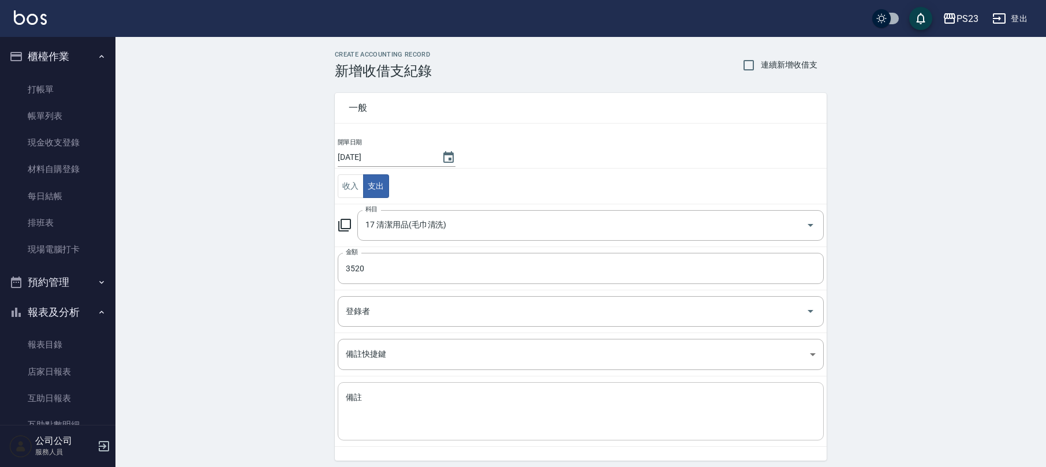
click at [386, 388] on div "x 備註" at bounding box center [581, 411] width 486 height 58
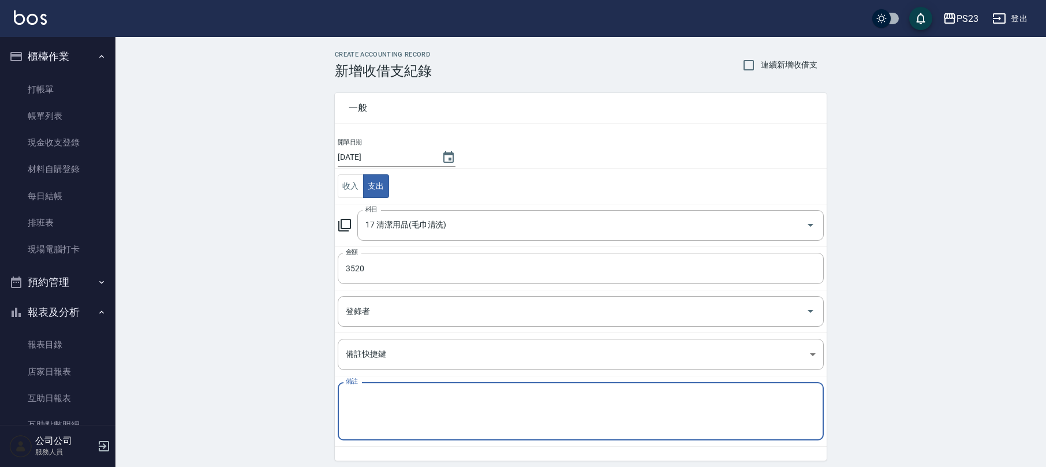
paste textarea "保潔墊*10$3520"
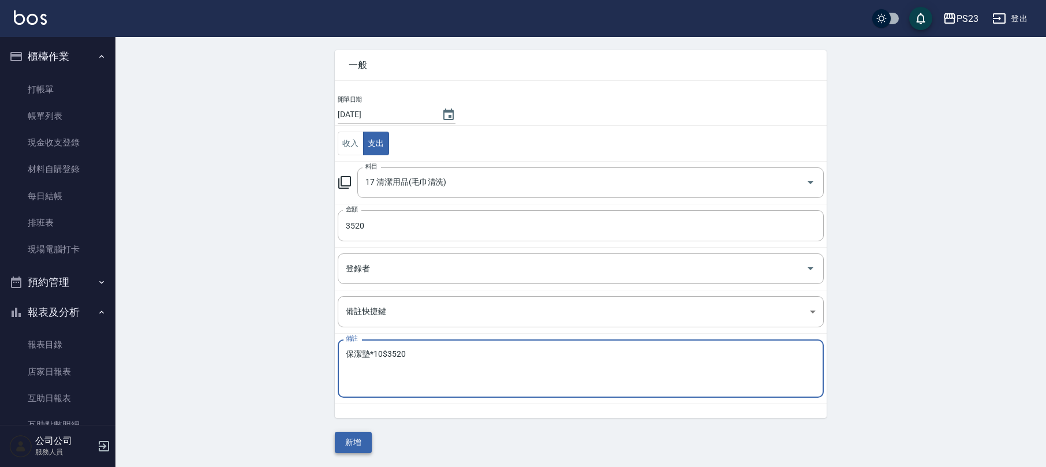
click at [353, 442] on button "新增" at bounding box center [353, 442] width 37 height 21
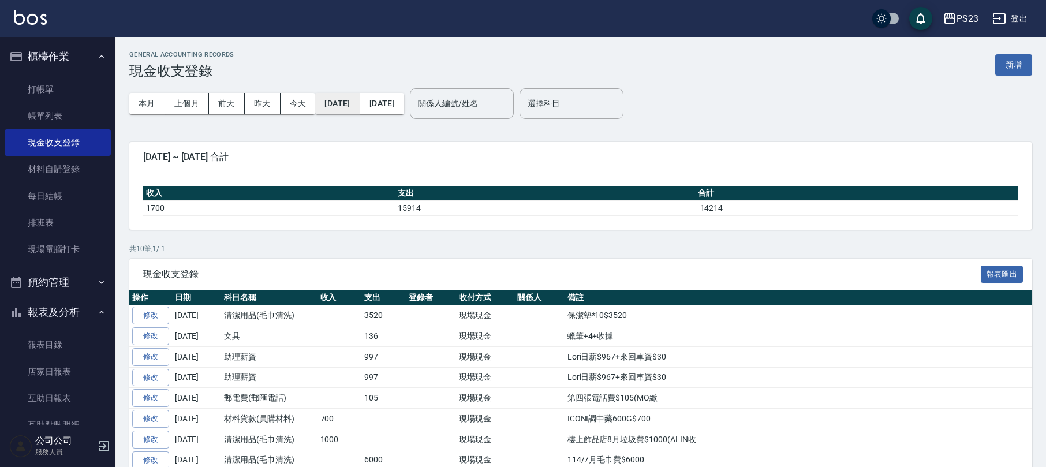
click at [352, 103] on button "[DATE]" at bounding box center [337, 103] width 44 height 21
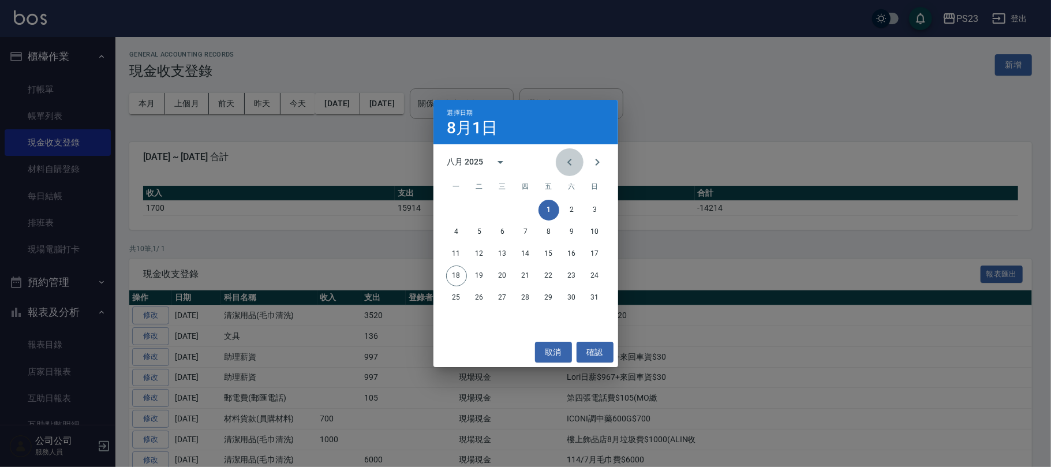
click at [575, 157] on icon "Previous month" at bounding box center [570, 162] width 14 height 14
click at [571, 163] on icon "Previous month" at bounding box center [570, 162] width 14 height 14
drag, startPoint x: 520, startPoint y: 202, endPoint x: 659, endPoint y: 398, distance: 240.1
click at [521, 204] on button "1" at bounding box center [526, 210] width 21 height 21
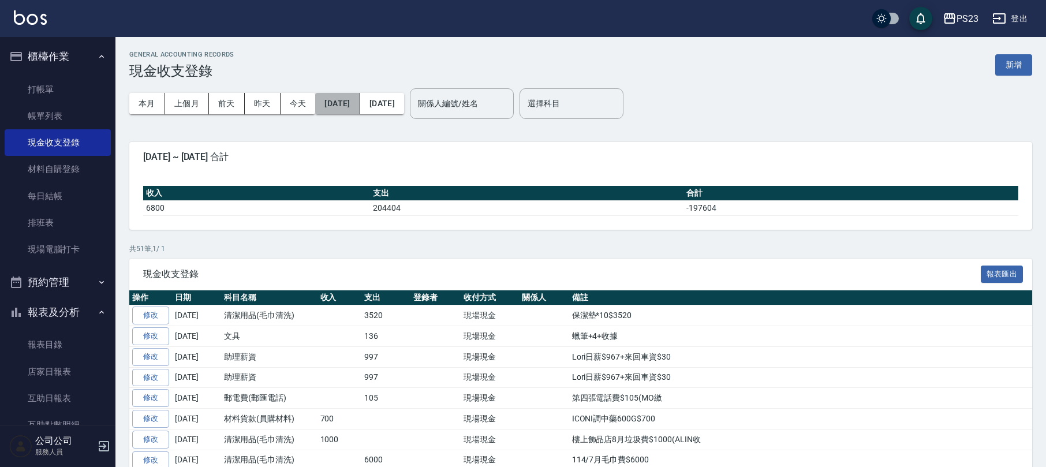
click at [340, 107] on button "[DATE]" at bounding box center [337, 103] width 44 height 21
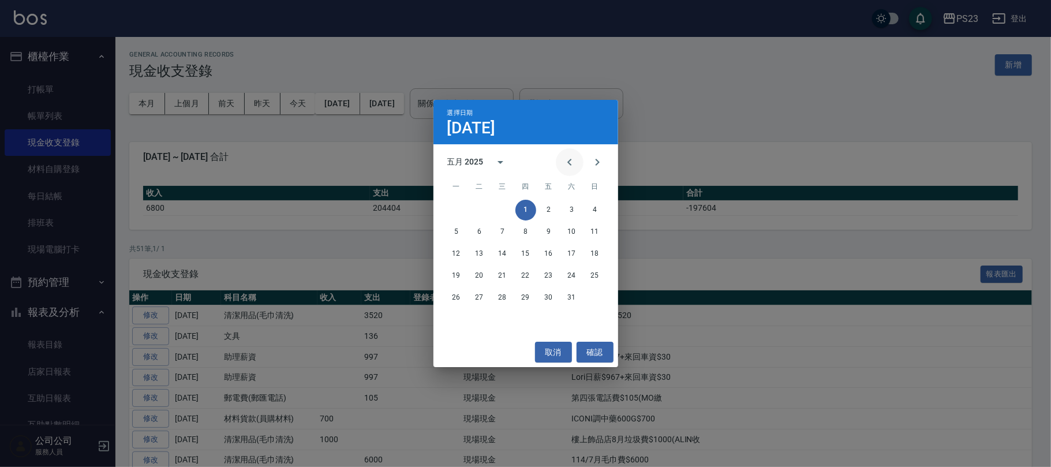
click at [570, 162] on icon "Previous month" at bounding box center [570, 162] width 14 height 14
click at [485, 207] on button "1" at bounding box center [479, 210] width 21 height 21
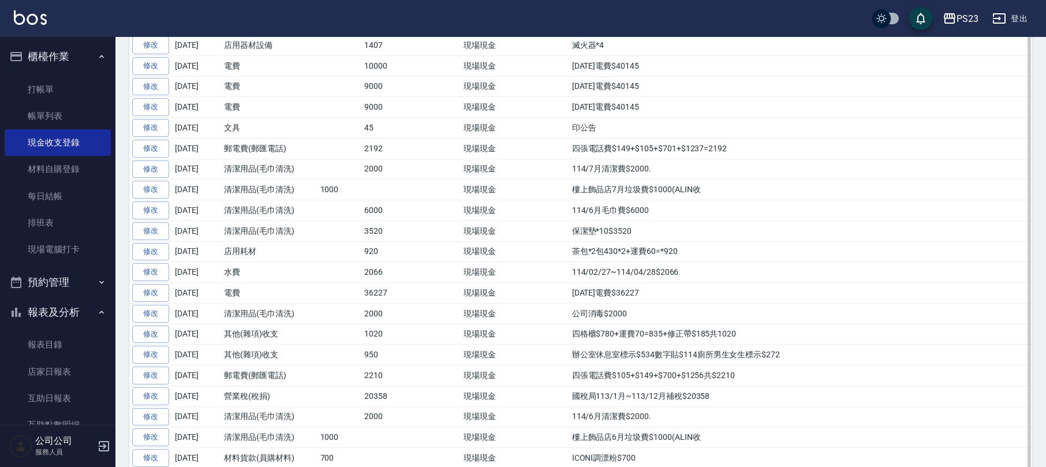
scroll to position [615, 0]
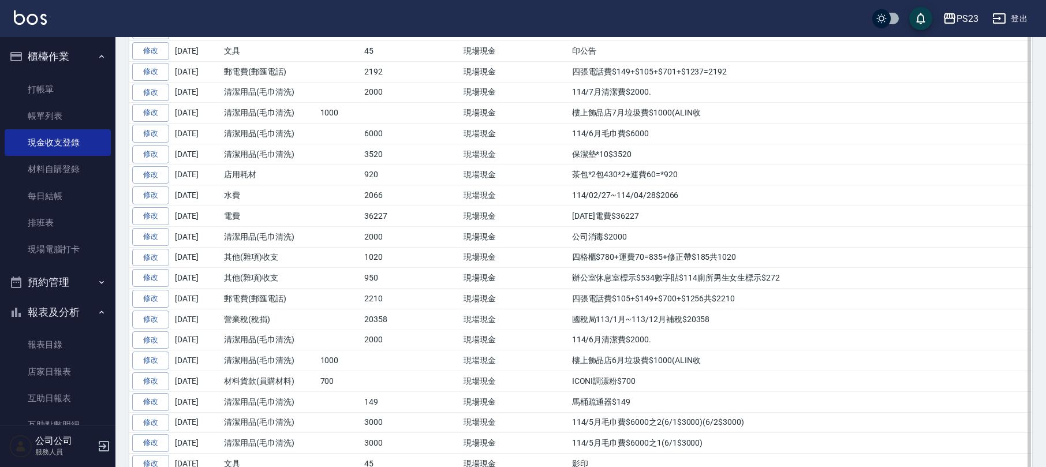
drag, startPoint x: 367, startPoint y: 166, endPoint x: 700, endPoint y: 166, distance: 332.5
click at [700, 165] on tr "修改 [DATE] 清潔用品(毛巾清洗) 3520 現場現金 保潔墊*10$3520" at bounding box center [580, 154] width 903 height 21
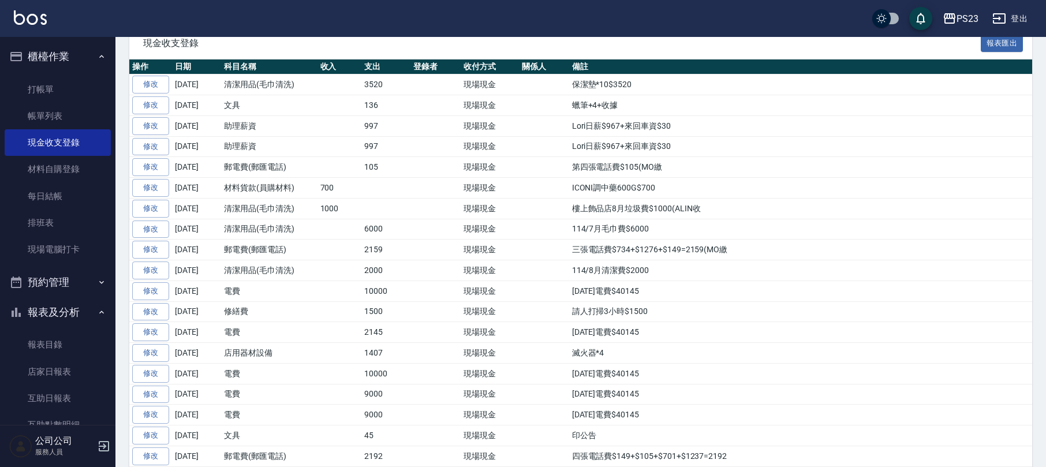
scroll to position [0, 0]
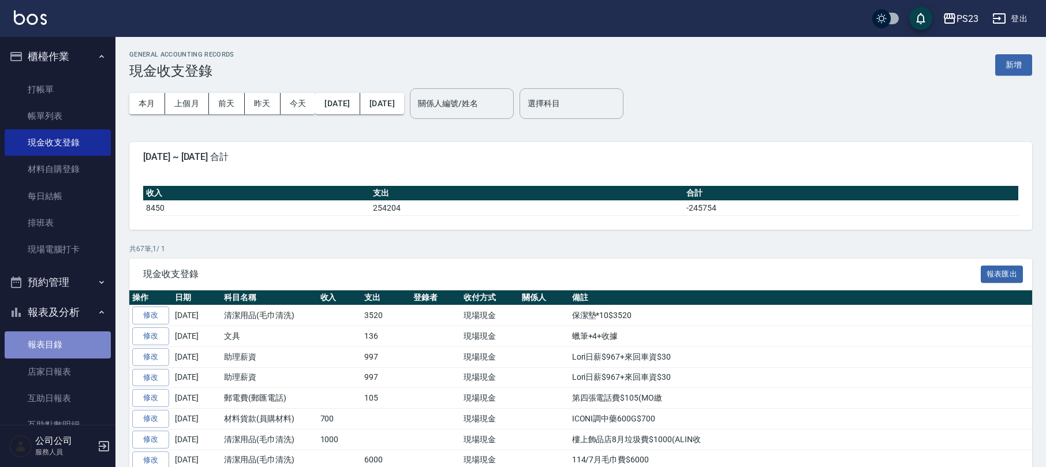
click at [58, 356] on link "報表目錄" at bounding box center [58, 344] width 106 height 27
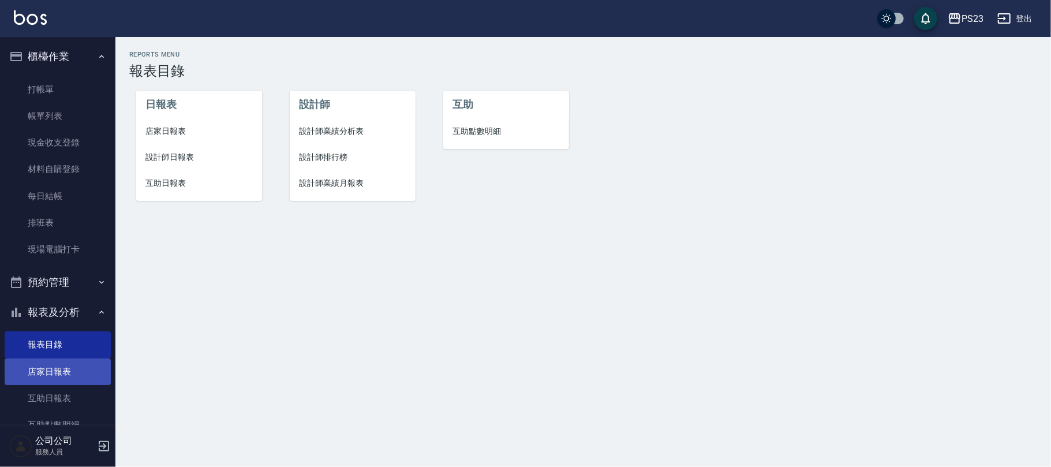
click at [54, 368] on link "店家日報表" at bounding box center [58, 371] width 106 height 27
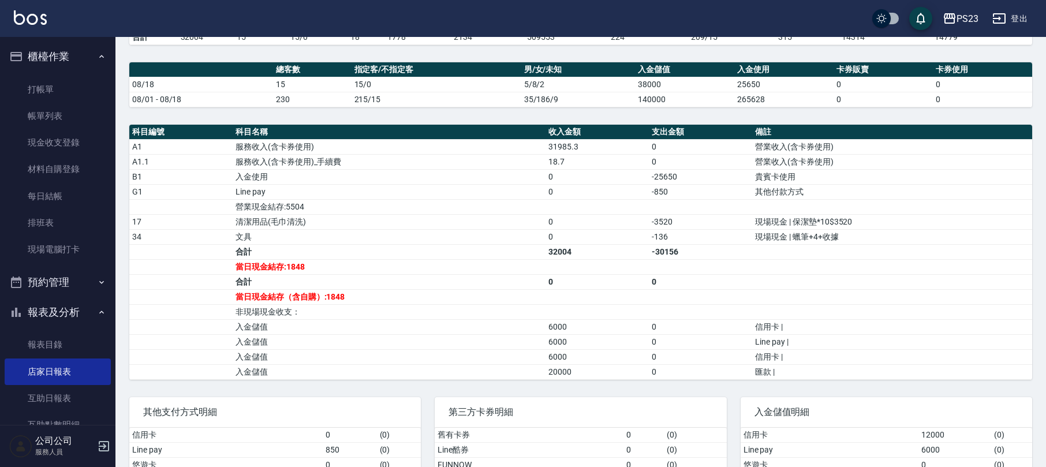
scroll to position [439, 0]
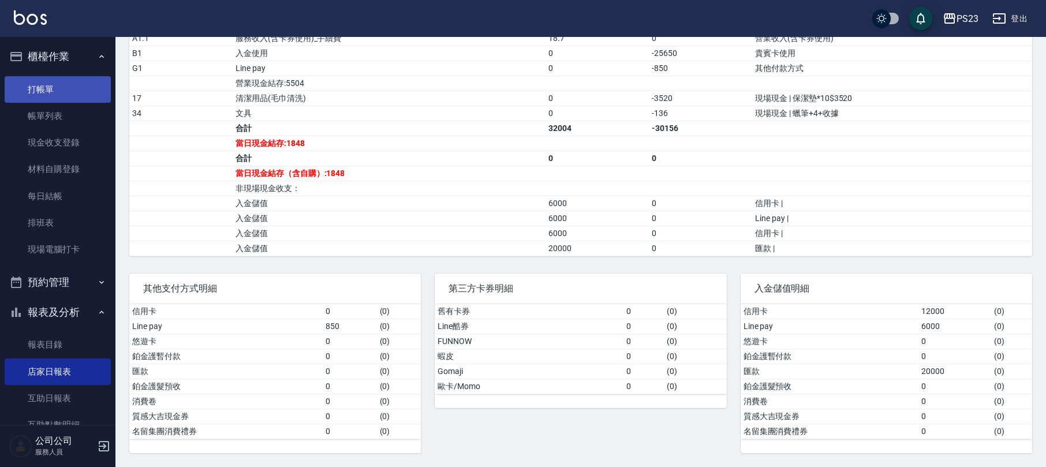
click at [54, 93] on link "打帳單" at bounding box center [58, 89] width 106 height 27
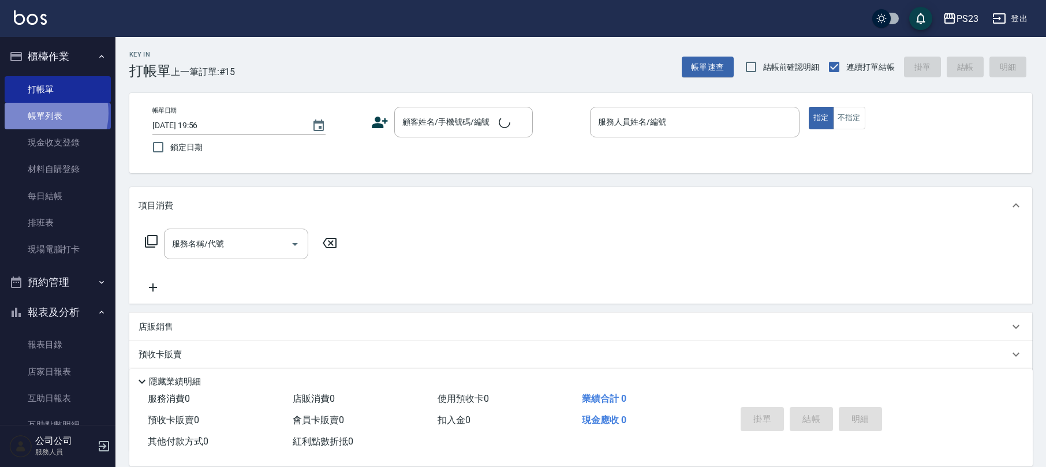
click at [43, 114] on link "帳單列表" at bounding box center [58, 116] width 106 height 27
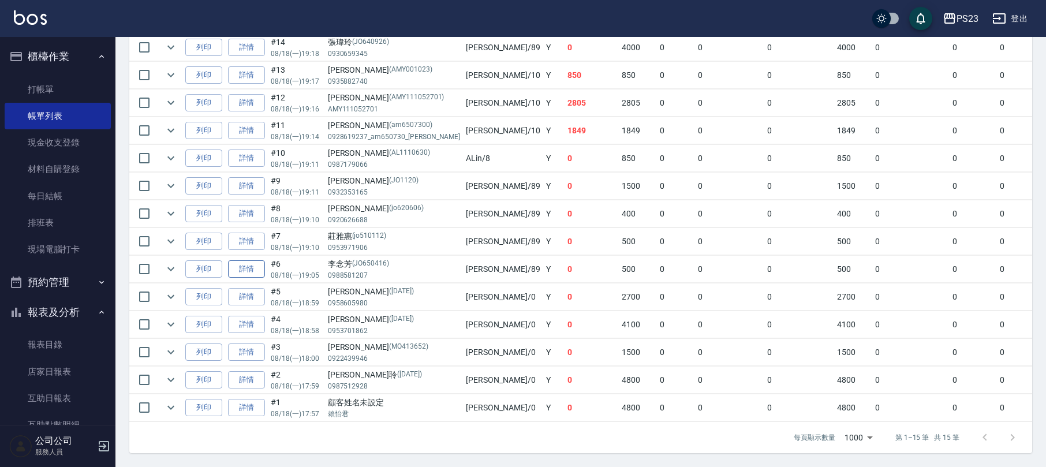
scroll to position [204, 0]
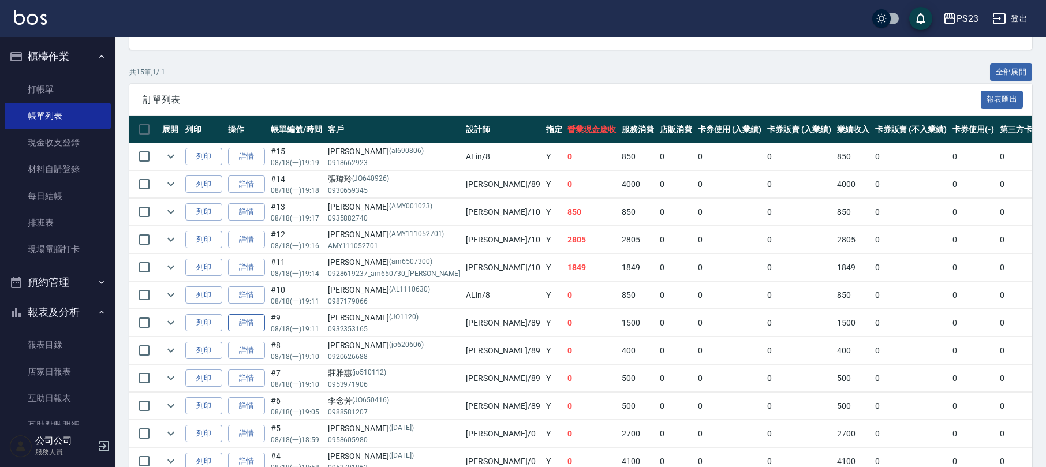
click at [252, 322] on link "詳情" at bounding box center [246, 323] width 37 height 18
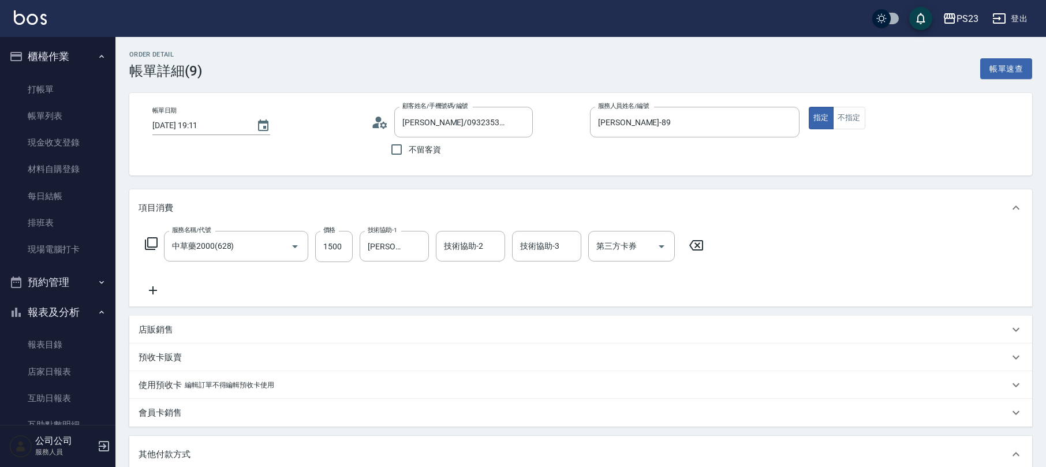
click at [151, 242] on icon at bounding box center [151, 244] width 14 height 14
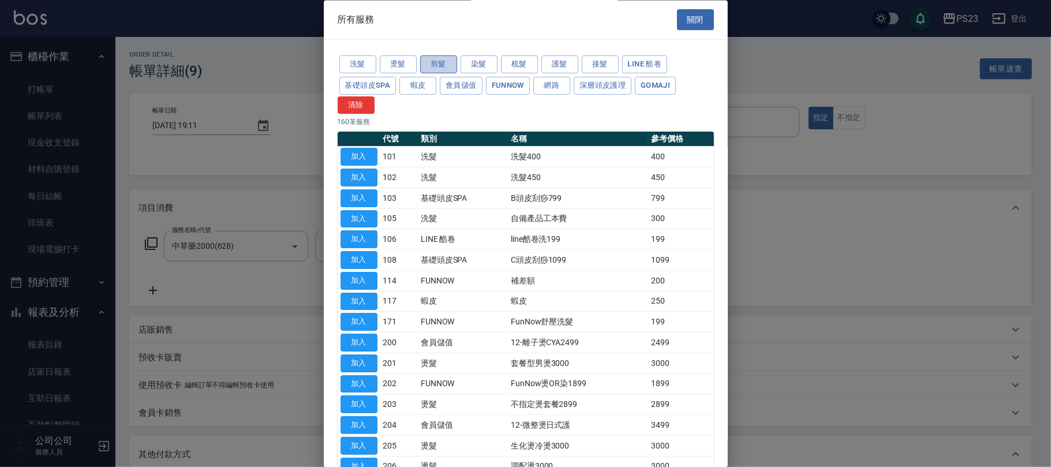
click at [435, 69] on button "剪髮" at bounding box center [438, 65] width 37 height 18
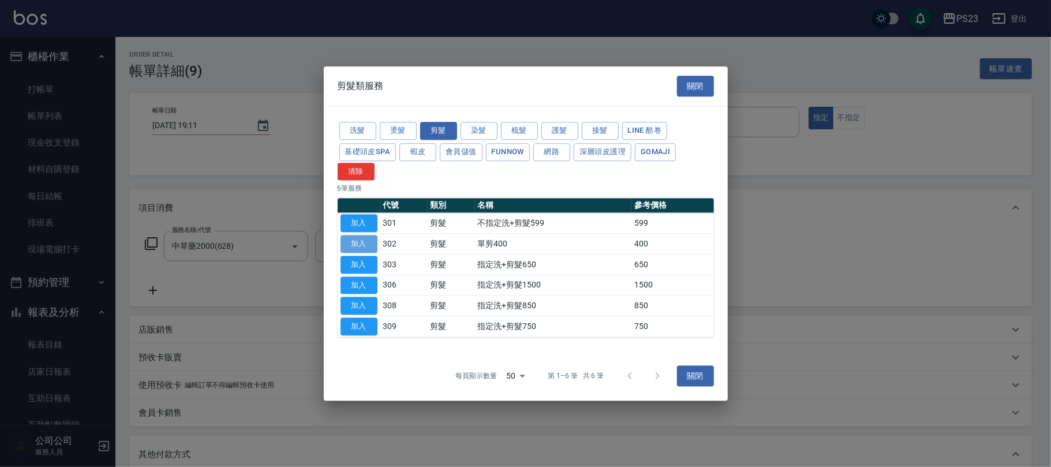
click at [361, 241] on button "加入" at bounding box center [359, 244] width 37 height 18
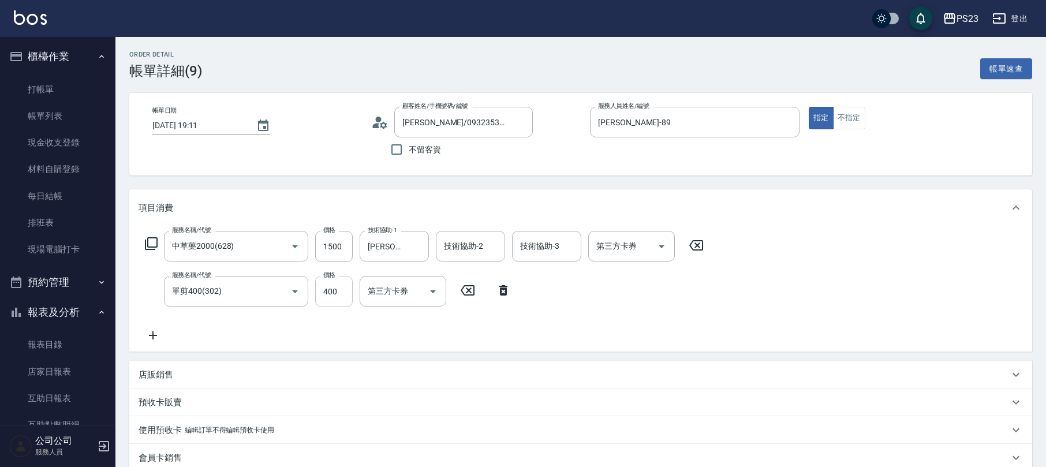
click at [324, 294] on input "400" at bounding box center [334, 291] width 38 height 31
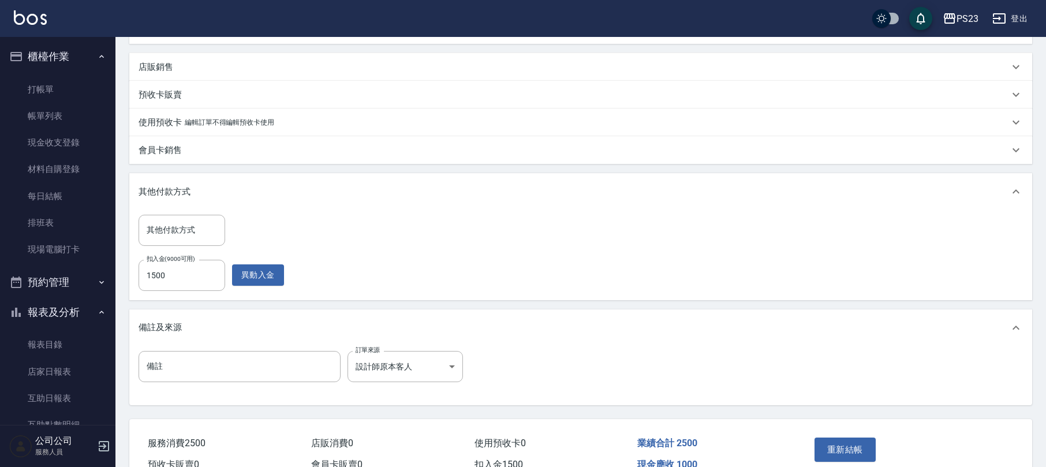
scroll to position [368, 0]
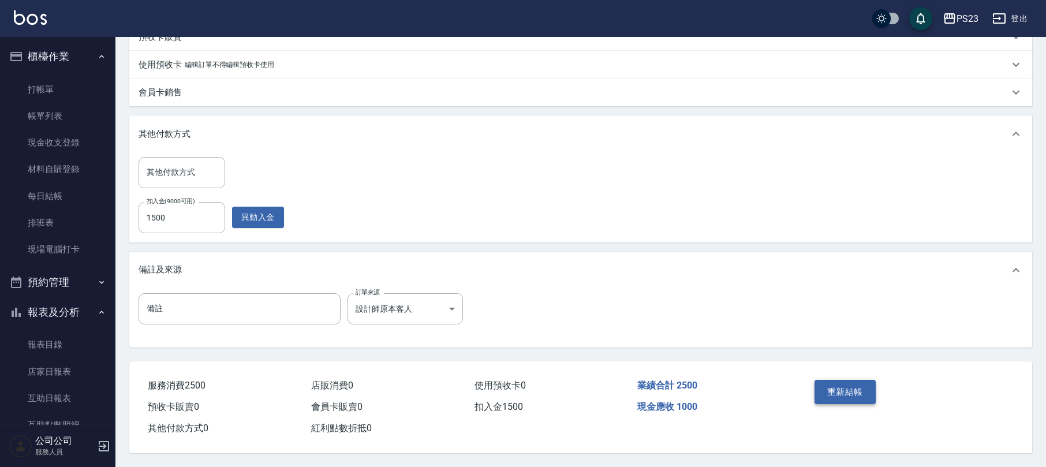
click at [839, 391] on button "重新結帳" at bounding box center [845, 392] width 61 height 24
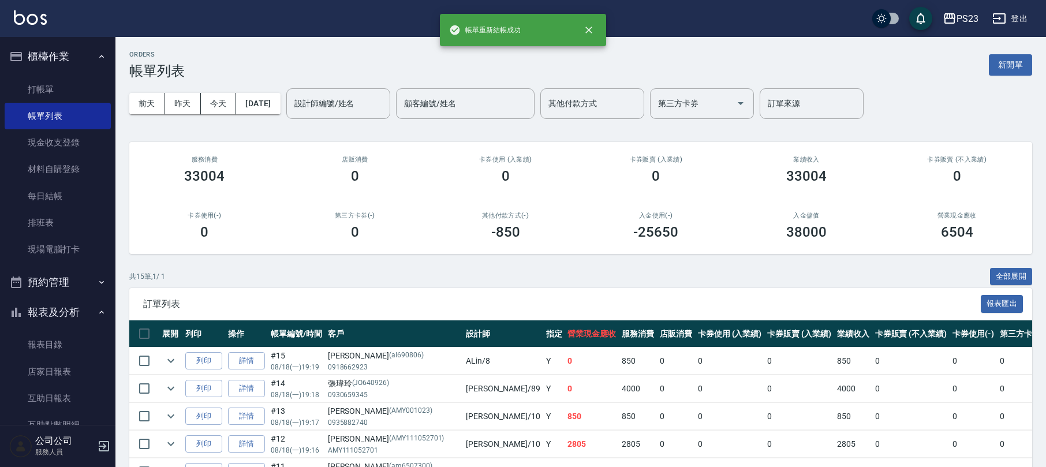
click at [70, 54] on button "櫃檯作業" at bounding box center [58, 57] width 106 height 30
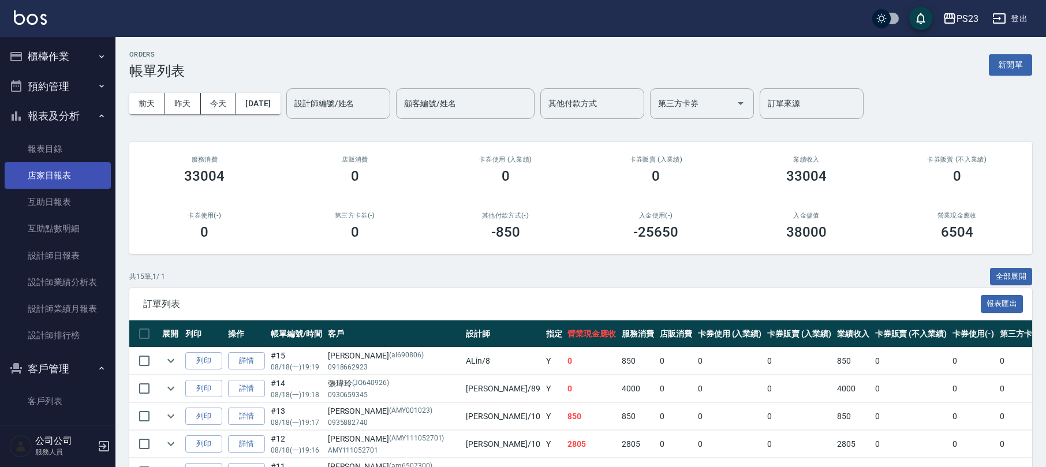
click at [68, 171] on link "店家日報表" at bounding box center [58, 175] width 106 height 27
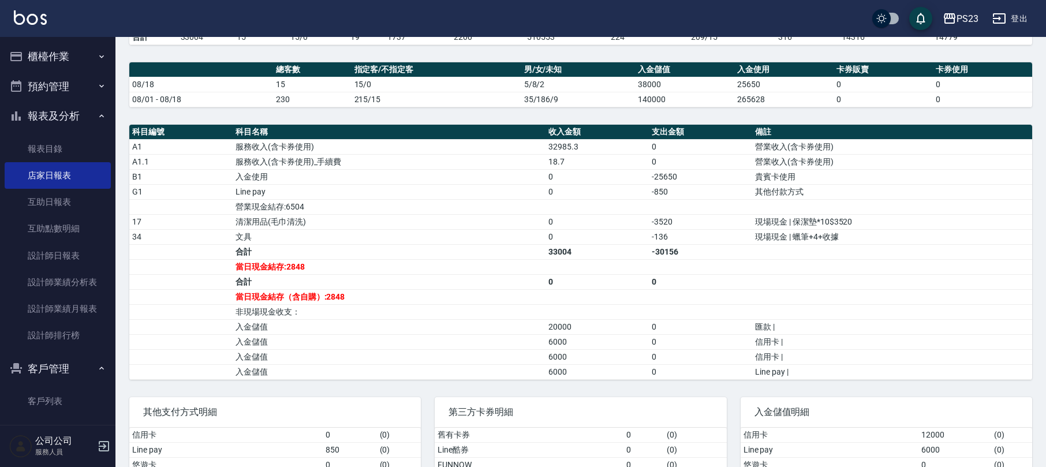
scroll to position [384, 0]
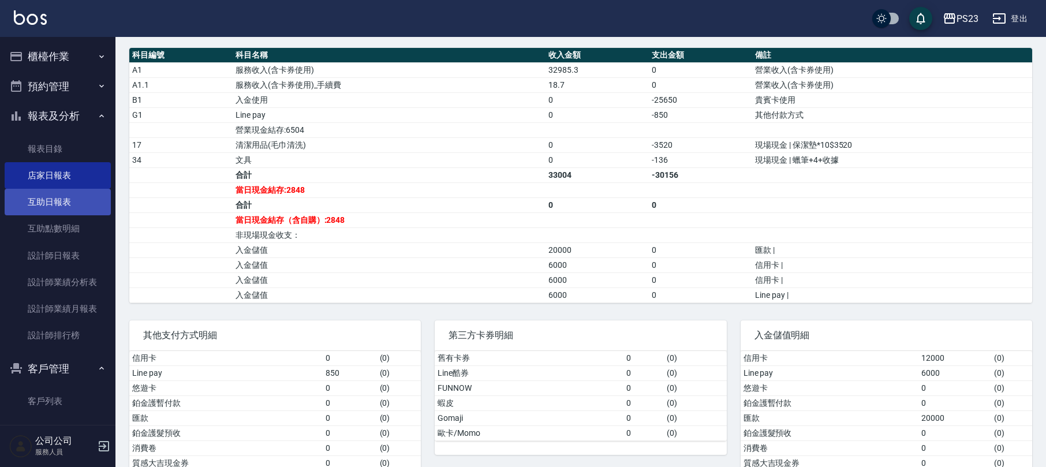
click at [60, 199] on link "互助日報表" at bounding box center [58, 202] width 106 height 27
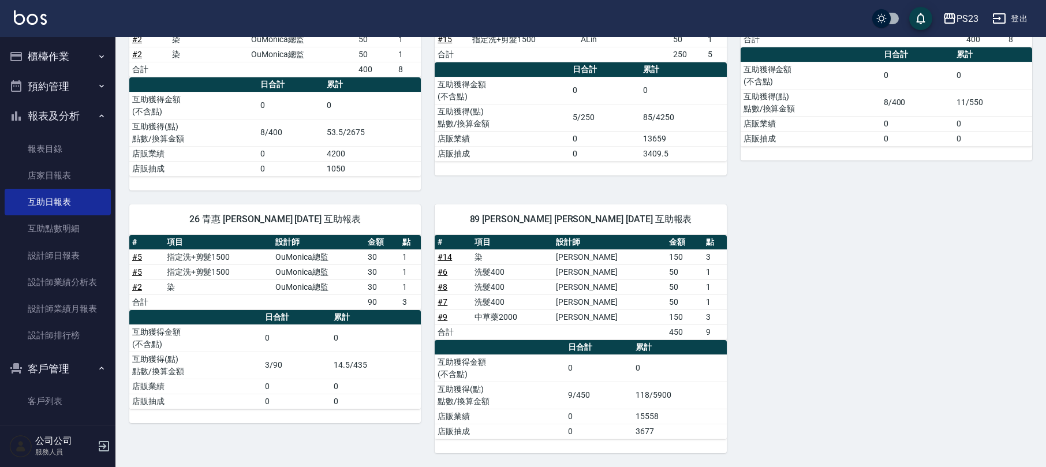
scroll to position [17, 0]
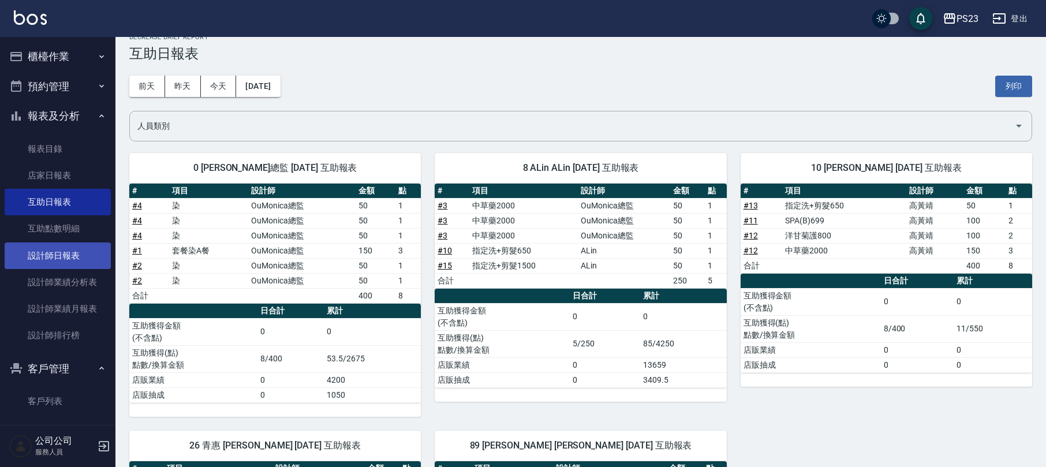
click at [73, 252] on link "設計師日報表" at bounding box center [58, 255] width 106 height 27
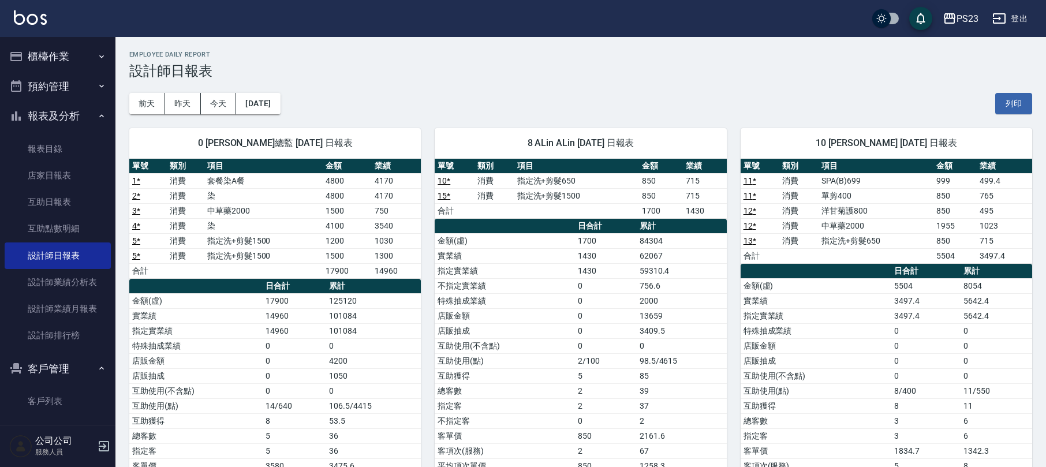
click at [65, 58] on button "櫃檯作業" at bounding box center [58, 57] width 106 height 30
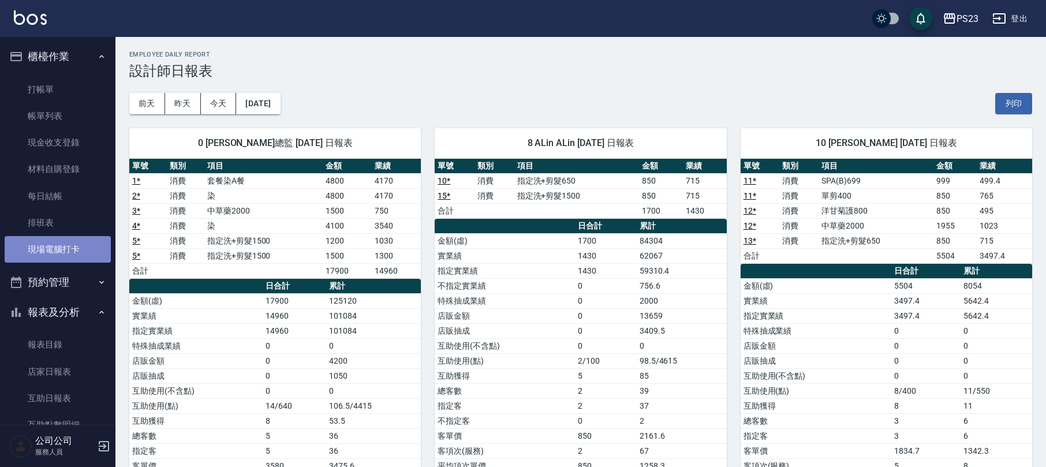
click at [79, 256] on link "現場電腦打卡" at bounding box center [58, 249] width 106 height 27
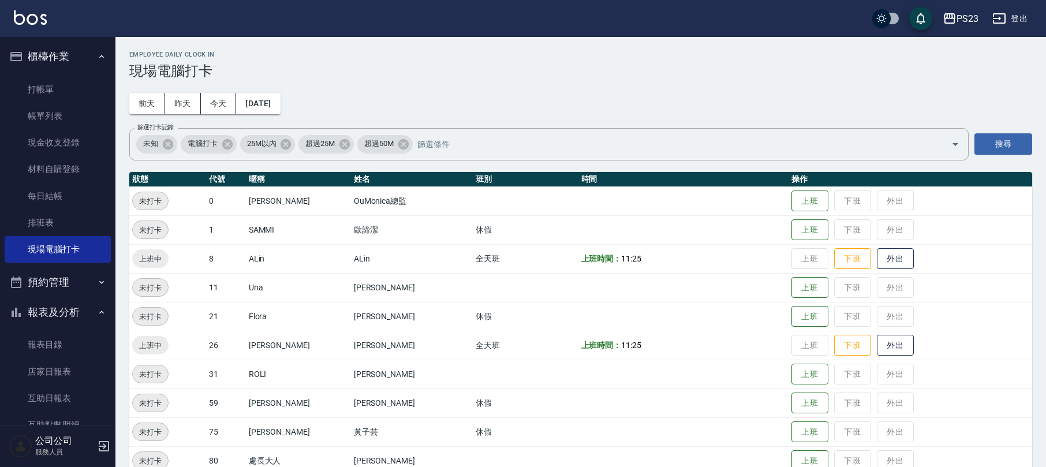
scroll to position [51, 0]
